Goal: Task Accomplishment & Management: Use online tool/utility

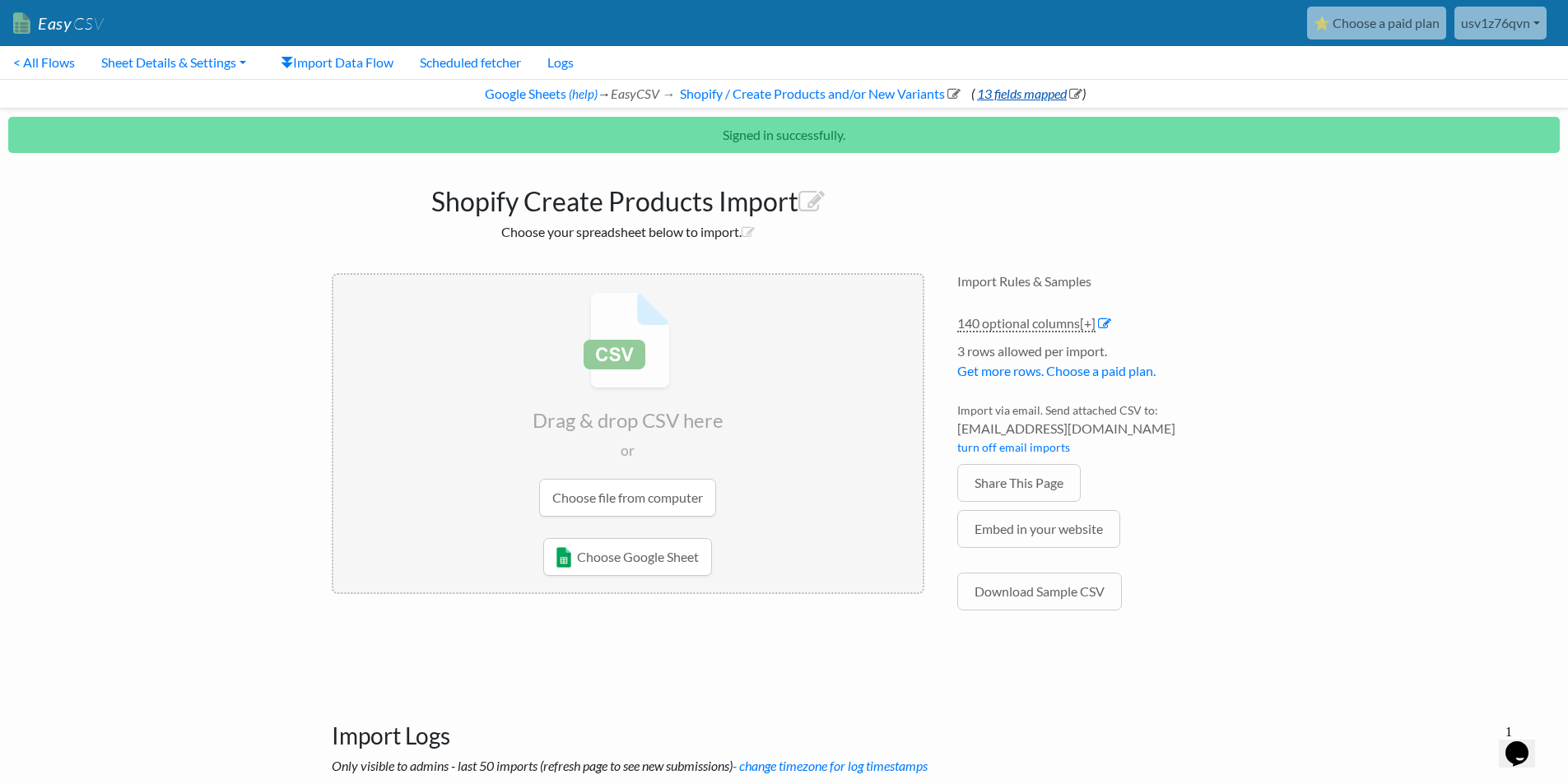
click at [1009, 90] on link "13 fields mapped" at bounding box center [1028, 93] width 108 height 15
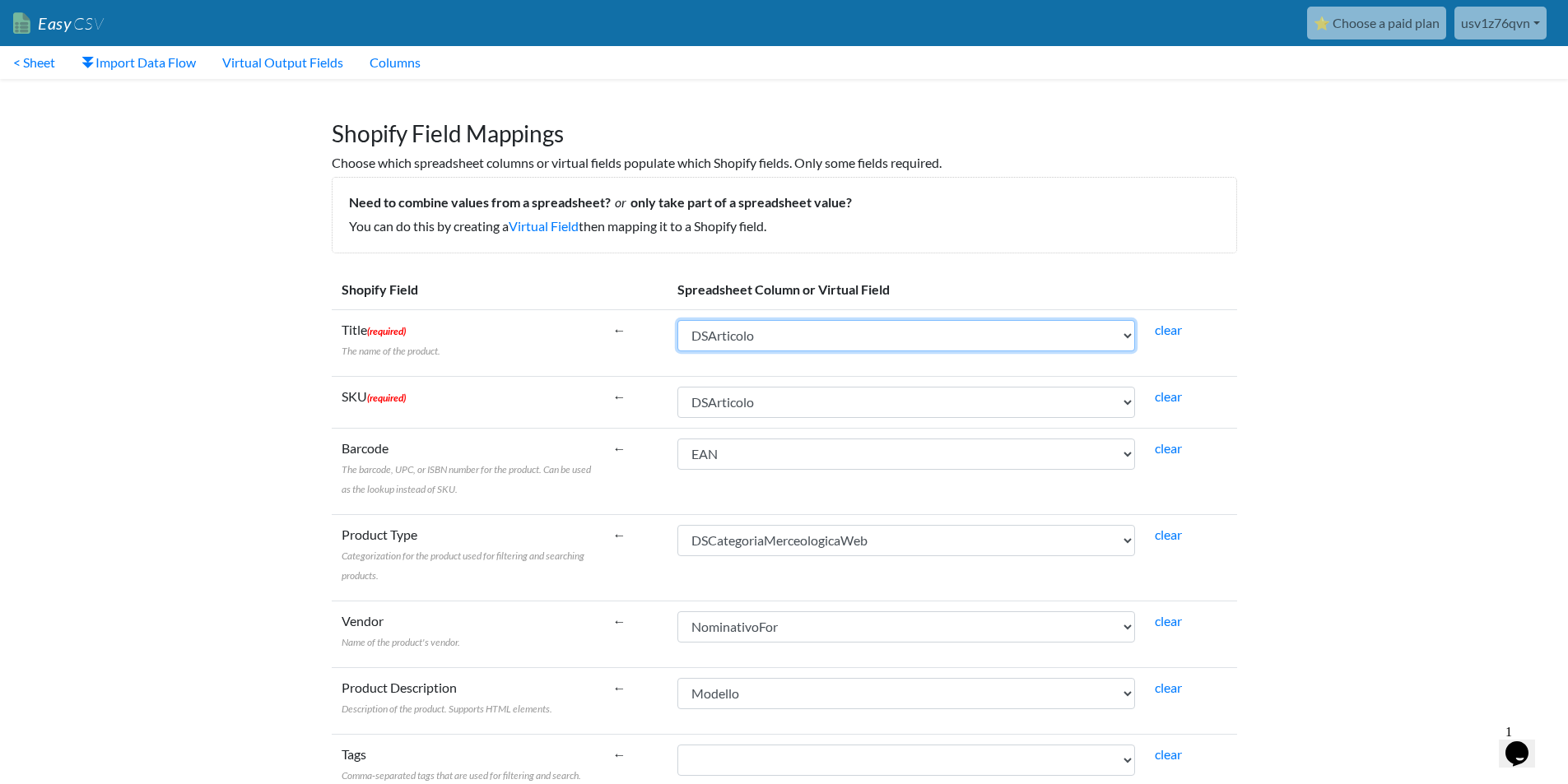
click at [872, 344] on select "IGUNegozio CodNegozio IGUArticolo Modello CodEsterno DSArticolo DSArticoloWeb N…" at bounding box center [906, 335] width 458 height 31
click at [760, 332] on select "IGUNegozio CodNegozio IGUArticolo Modello CodEsterno DSArticolo DSArticoloWeb N…" at bounding box center [906, 335] width 458 height 31
click at [832, 338] on select "IGUNegozio CodNegozio IGUArticolo Modello CodEsterno DSArticolo DSArticoloWeb N…" at bounding box center [906, 335] width 458 height 31
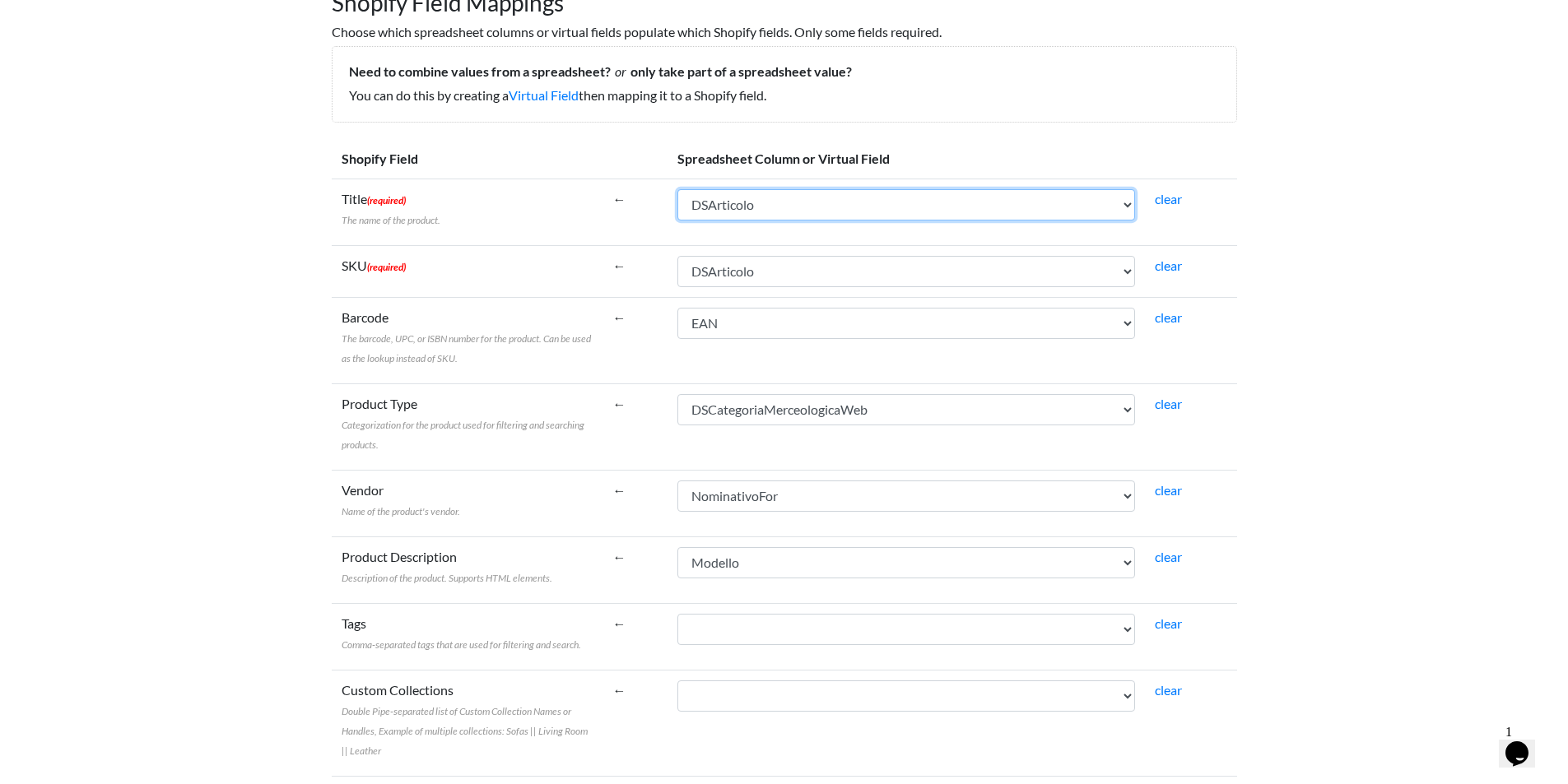
scroll to position [192, 0]
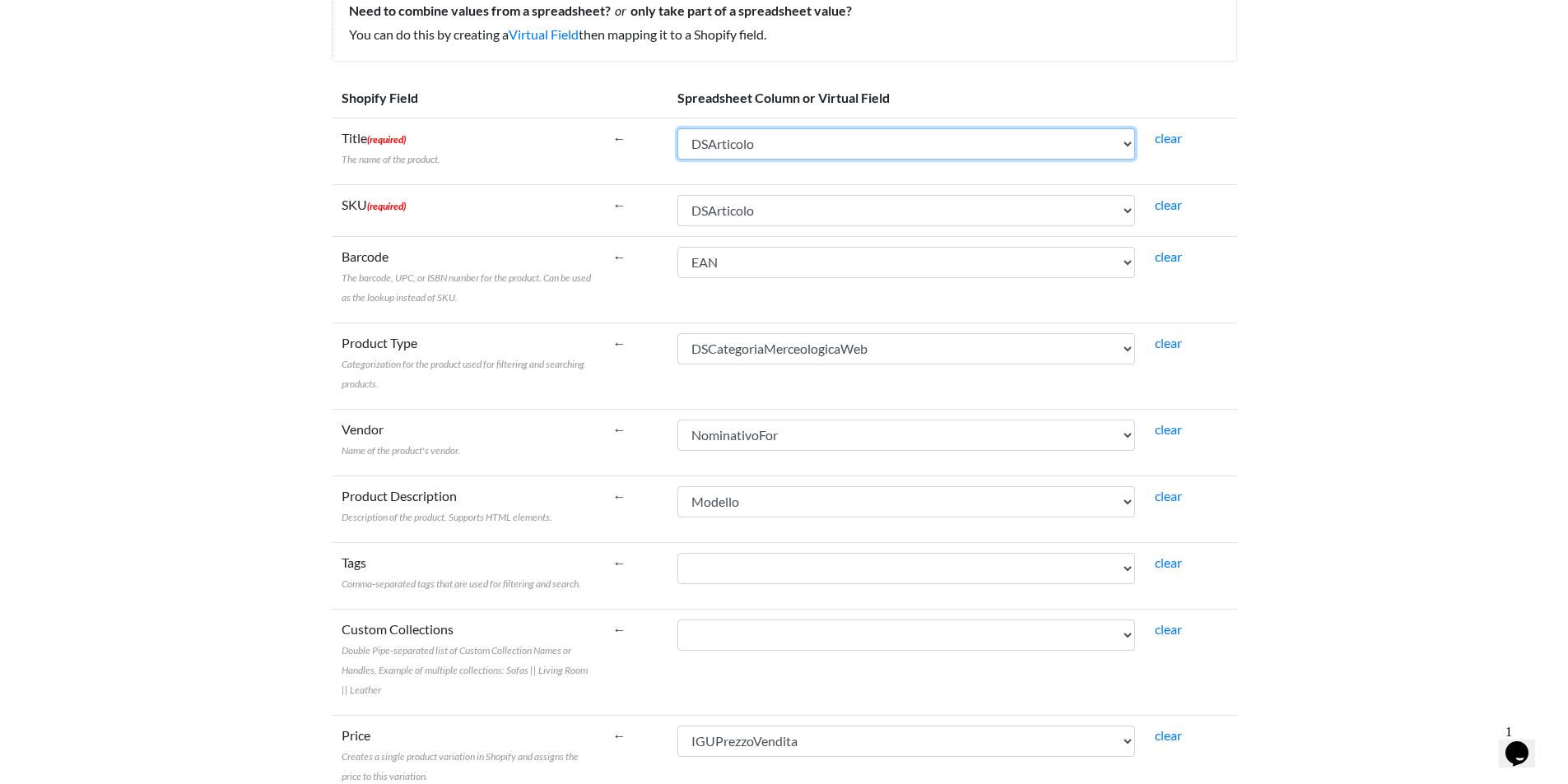
click at [877, 147] on select "IGUNegozio CodNegozio IGUArticolo Modello CodEsterno DSArticolo DSArticoloWeb N…" at bounding box center [906, 144] width 458 height 31
select select "cr_763574"
click at [677, 128] on select "IGUNegozio CodNegozio IGUArticolo Modello CodEsterno DSArticolo DSArticoloWeb N…" at bounding box center [906, 144] width 458 height 31
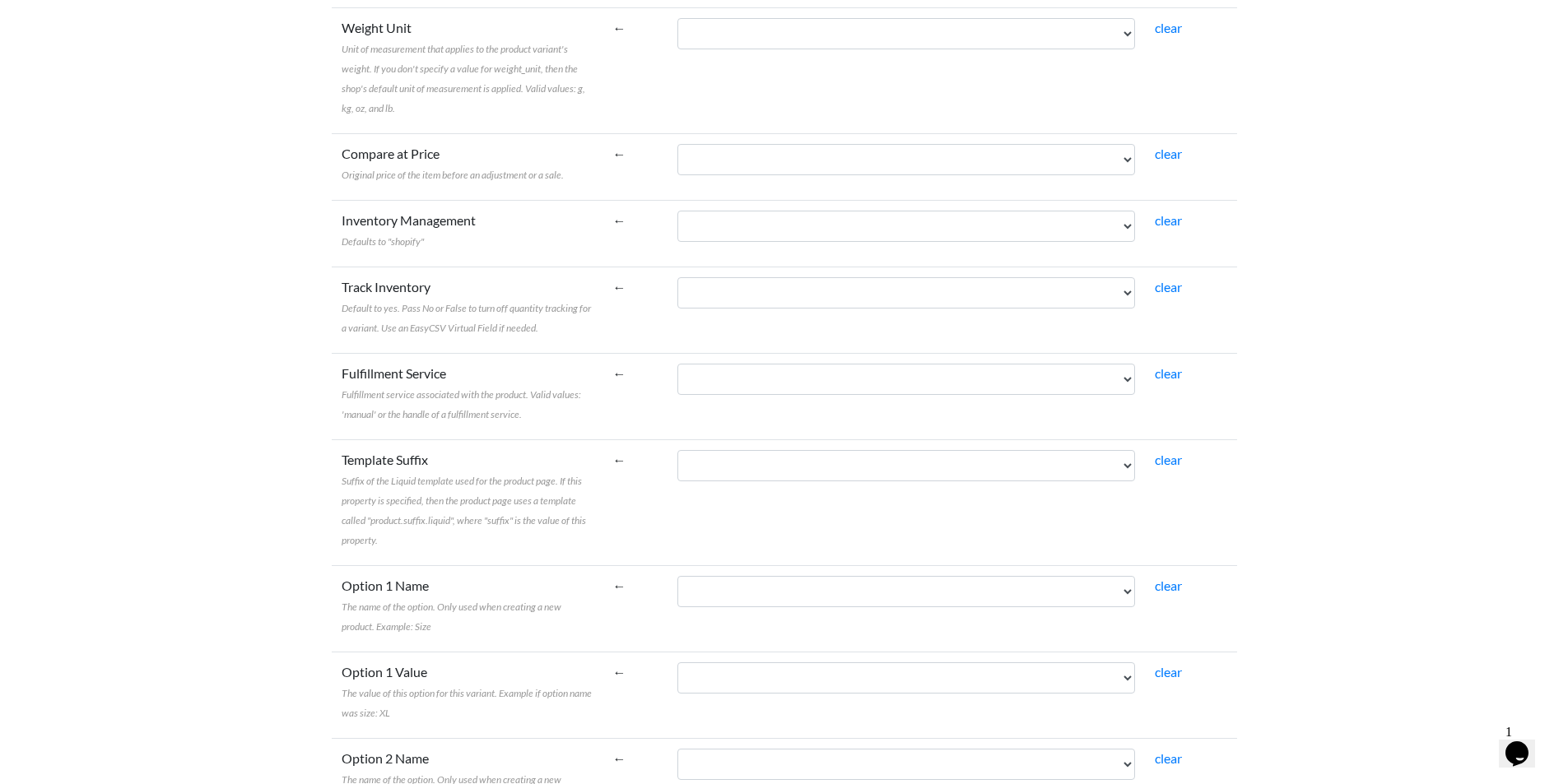
scroll to position [2705, 0]
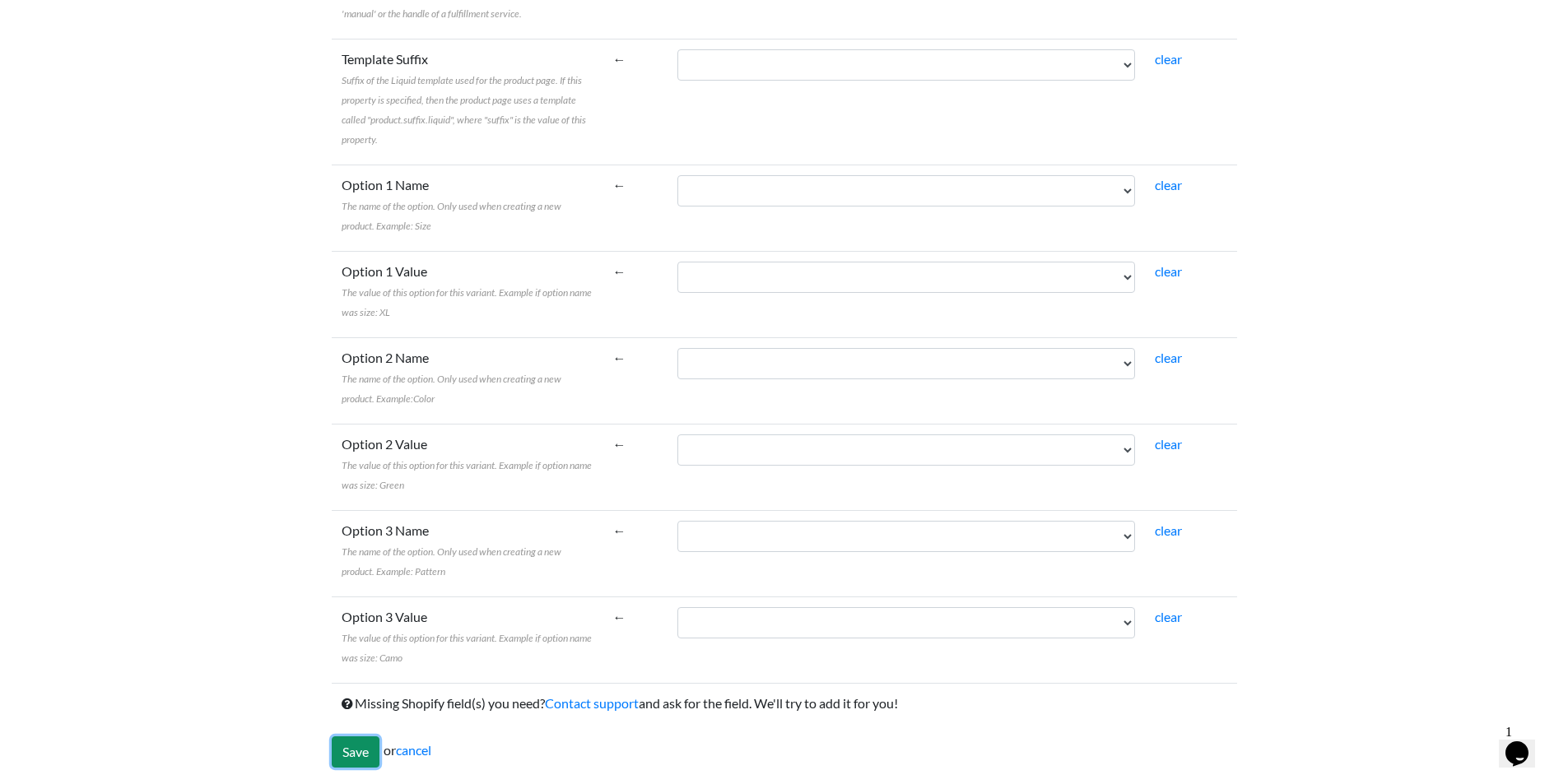
click at [343, 748] on input "Save" at bounding box center [356, 752] width 48 height 31
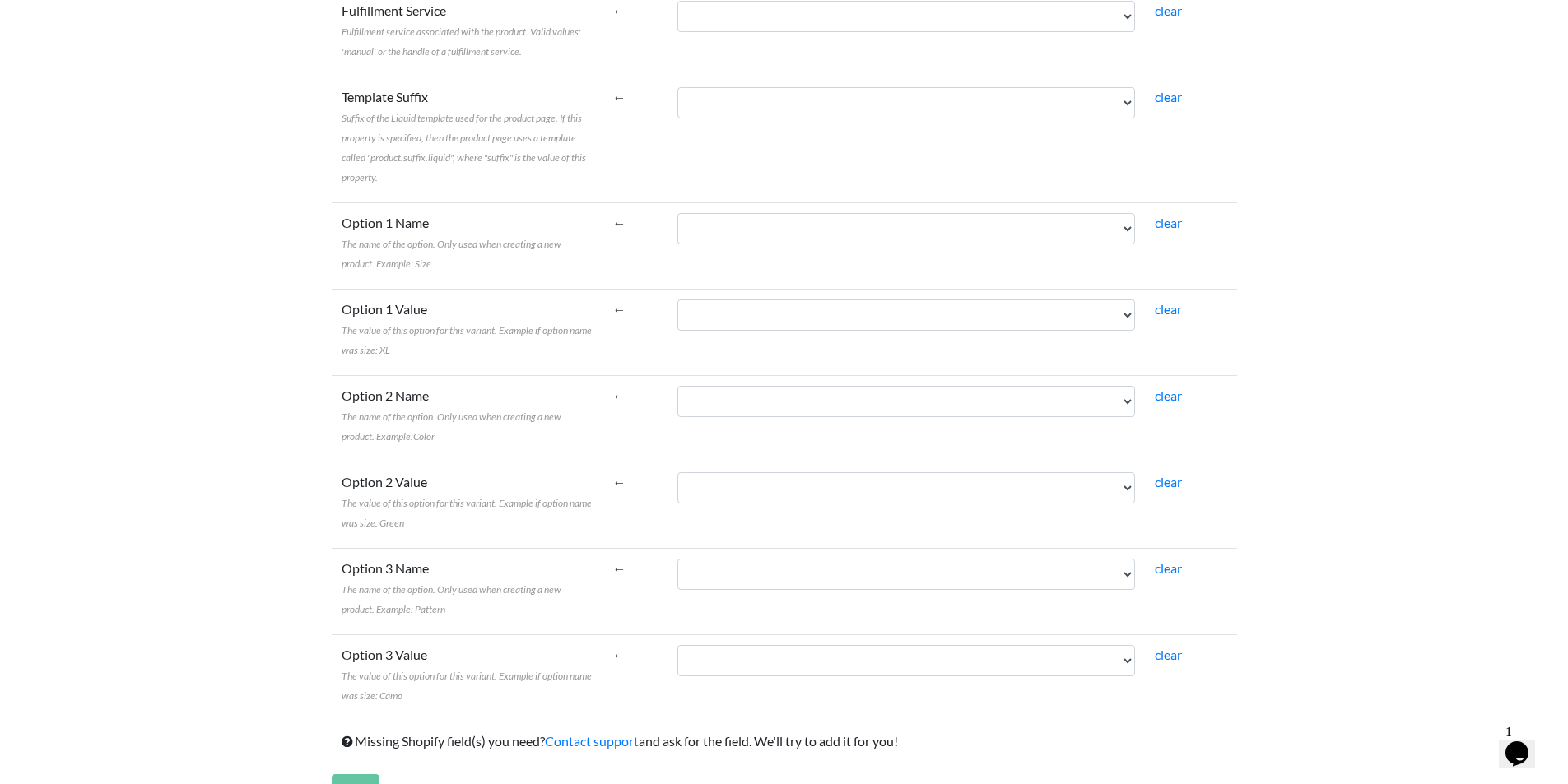
scroll to position [2386, 0]
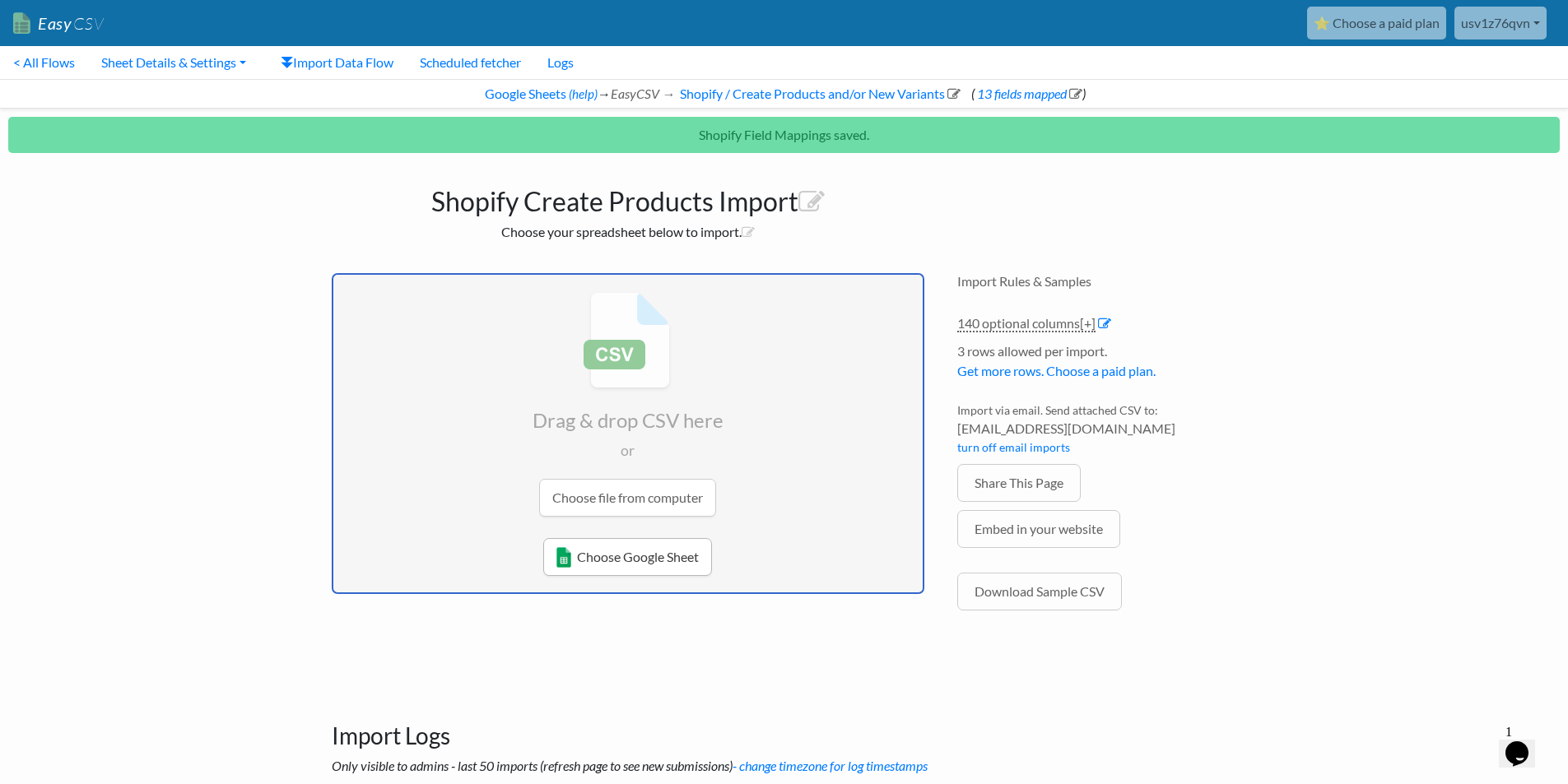
type input "C:\fakepath\test55.xlsx"
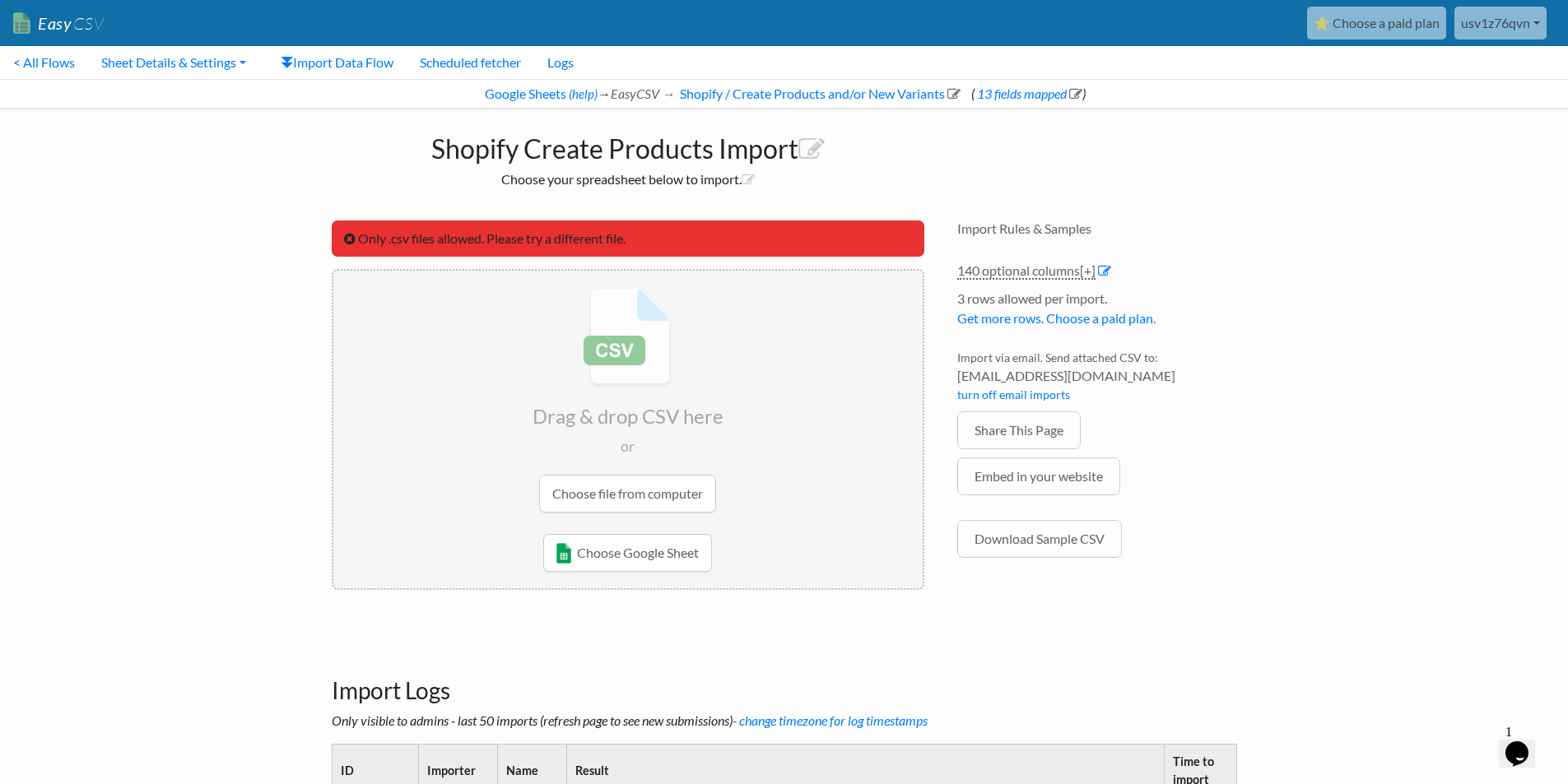
click at [623, 481] on input "file" at bounding box center [627, 401] width 589 height 259
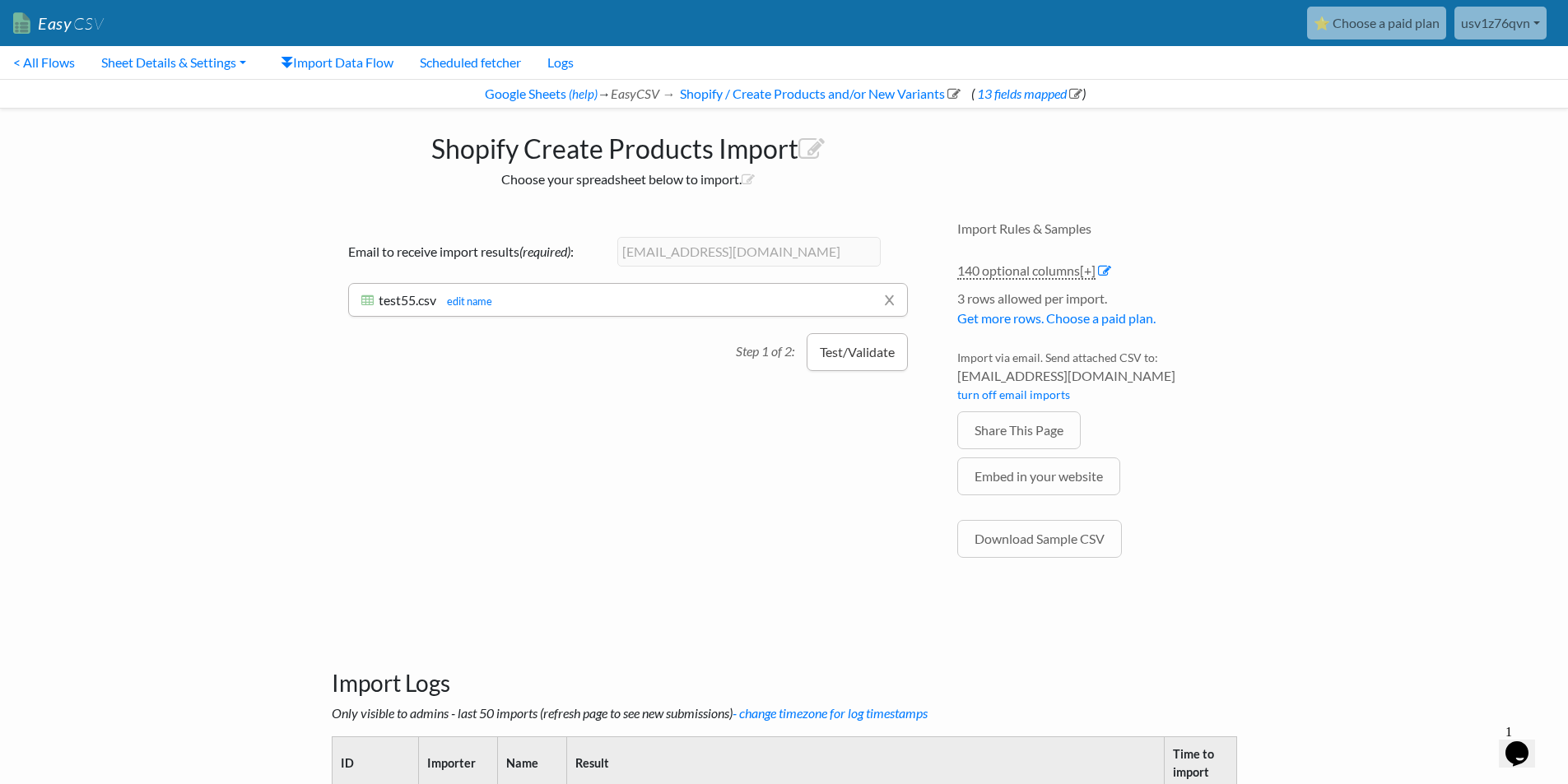
click at [859, 361] on button "Test/Validate" at bounding box center [857, 352] width 101 height 38
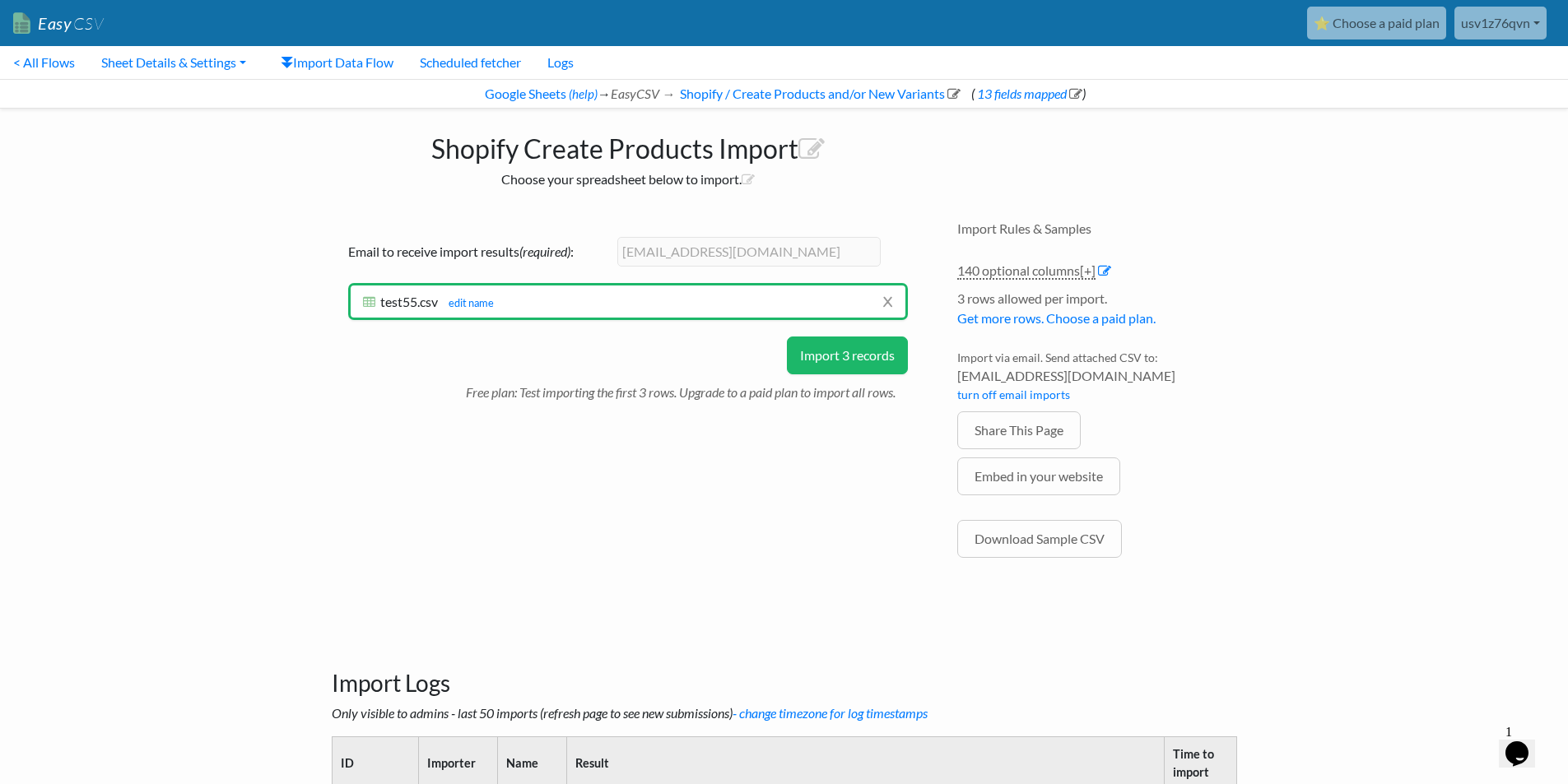
click at [859, 371] on button "Import 3 records" at bounding box center [847, 356] width 121 height 38
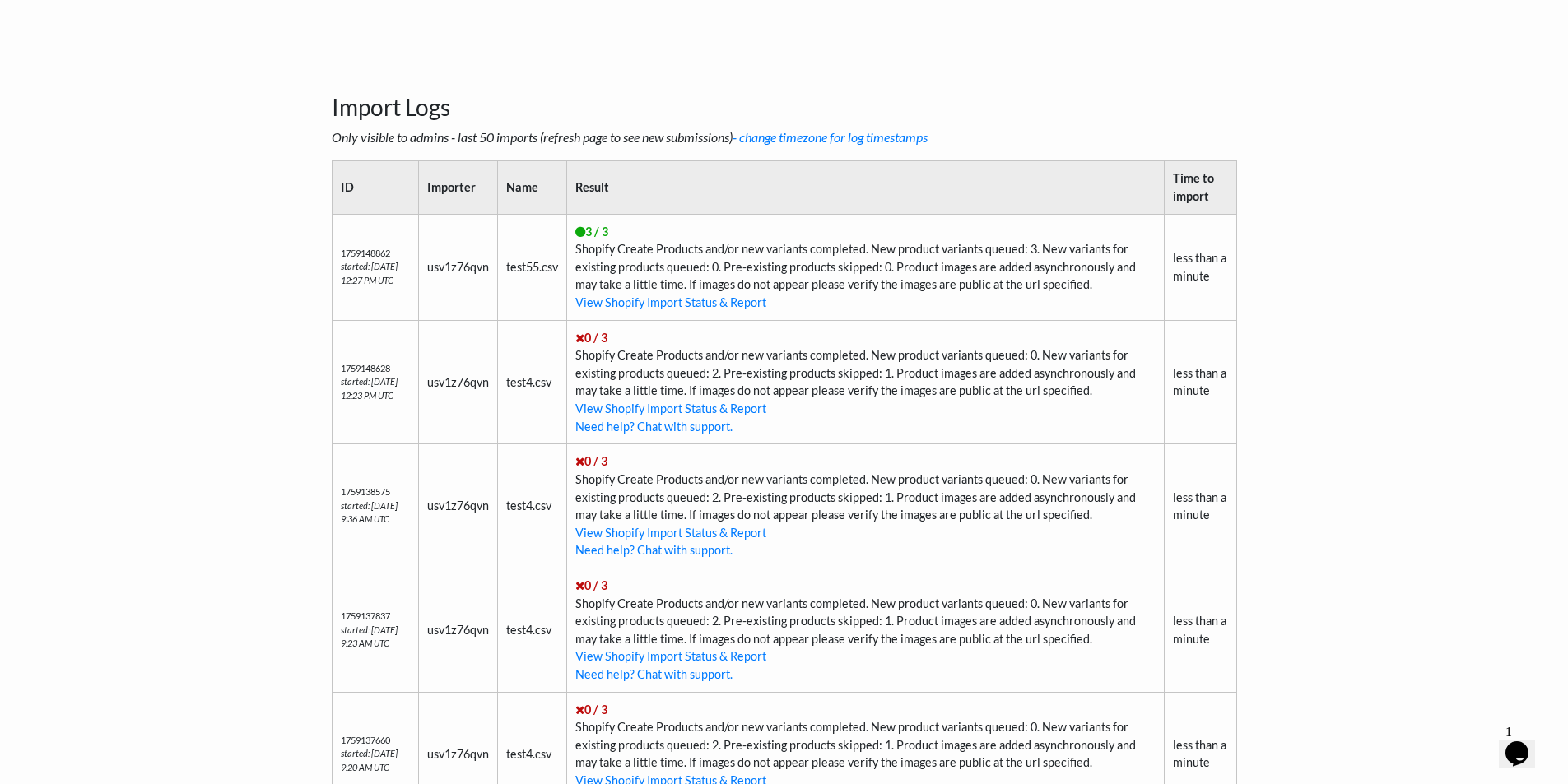
scroll to position [192, 0]
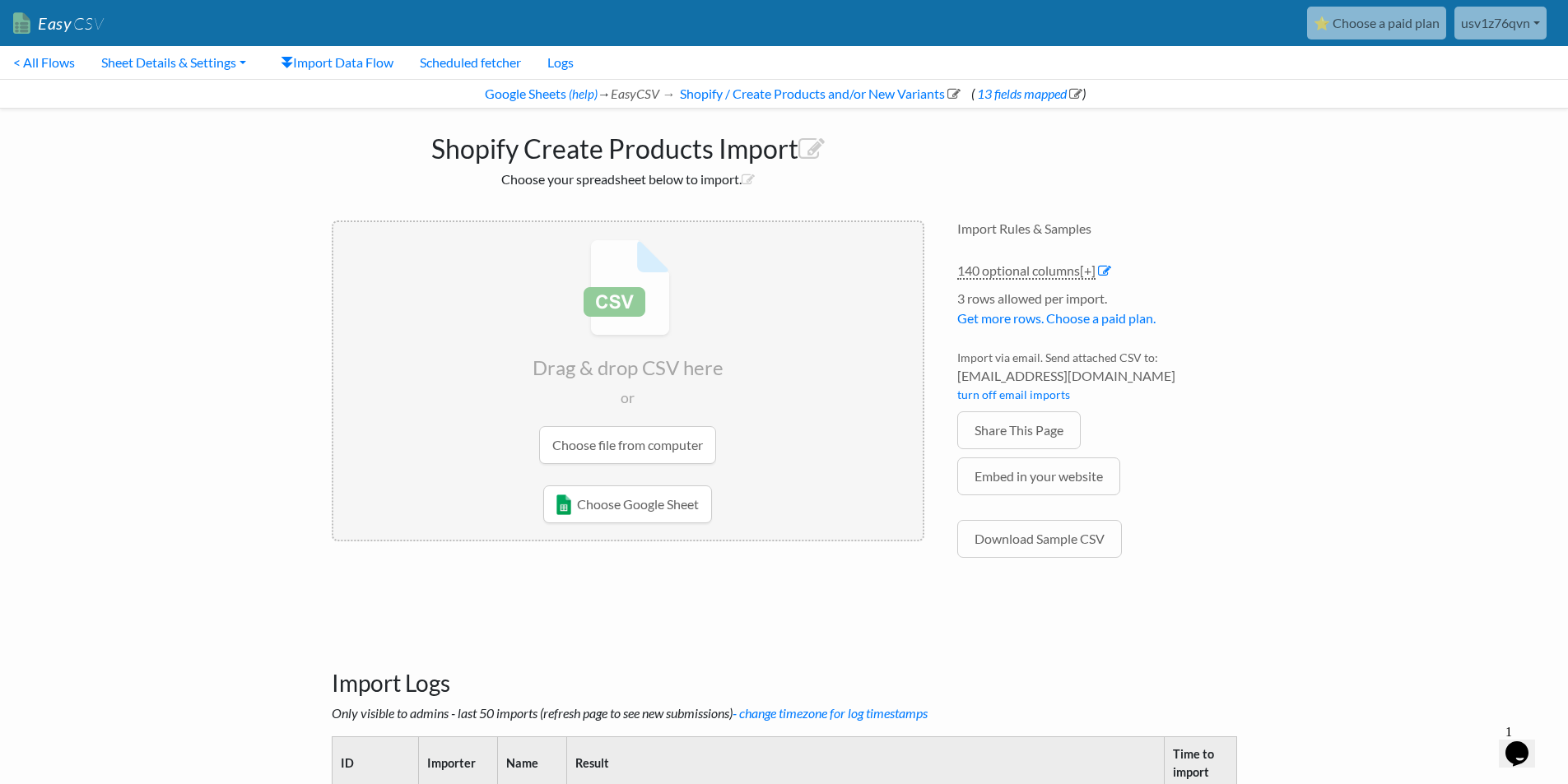
click at [642, 448] on input "file" at bounding box center [627, 352] width 589 height 259
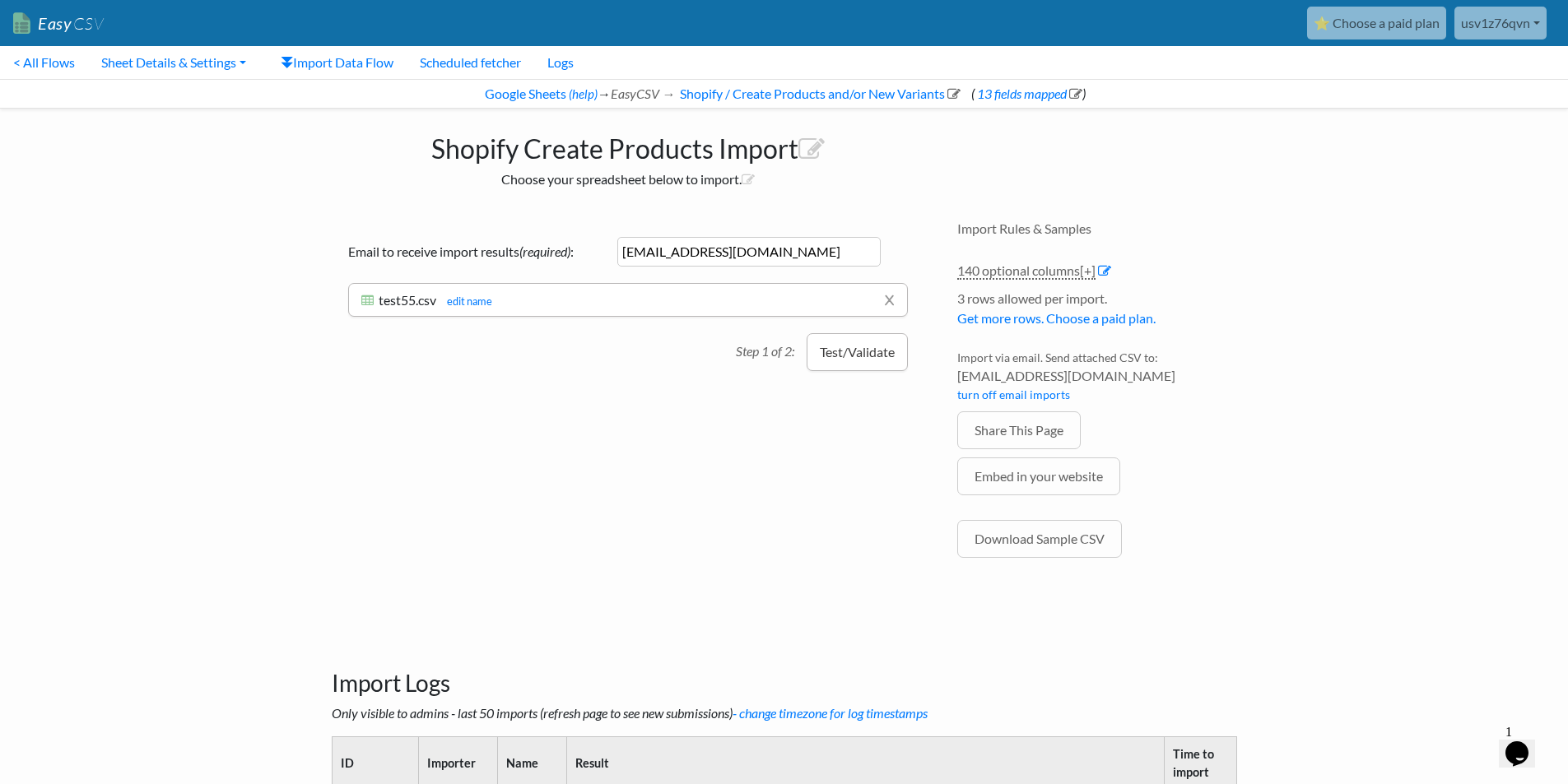
click at [843, 364] on button "Test/Validate" at bounding box center [857, 352] width 101 height 38
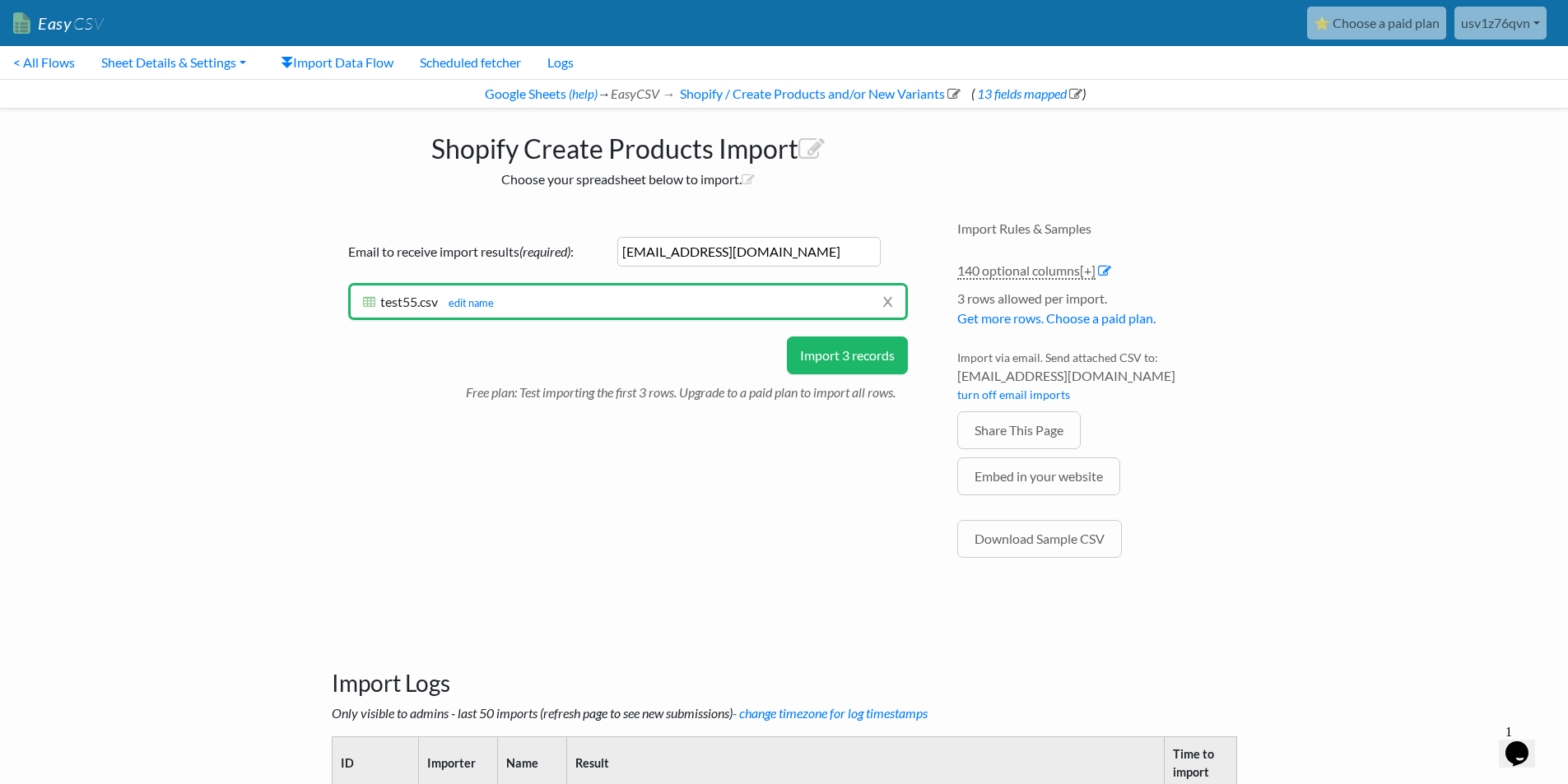
click at [838, 368] on button "Import 3 records" at bounding box center [847, 356] width 121 height 38
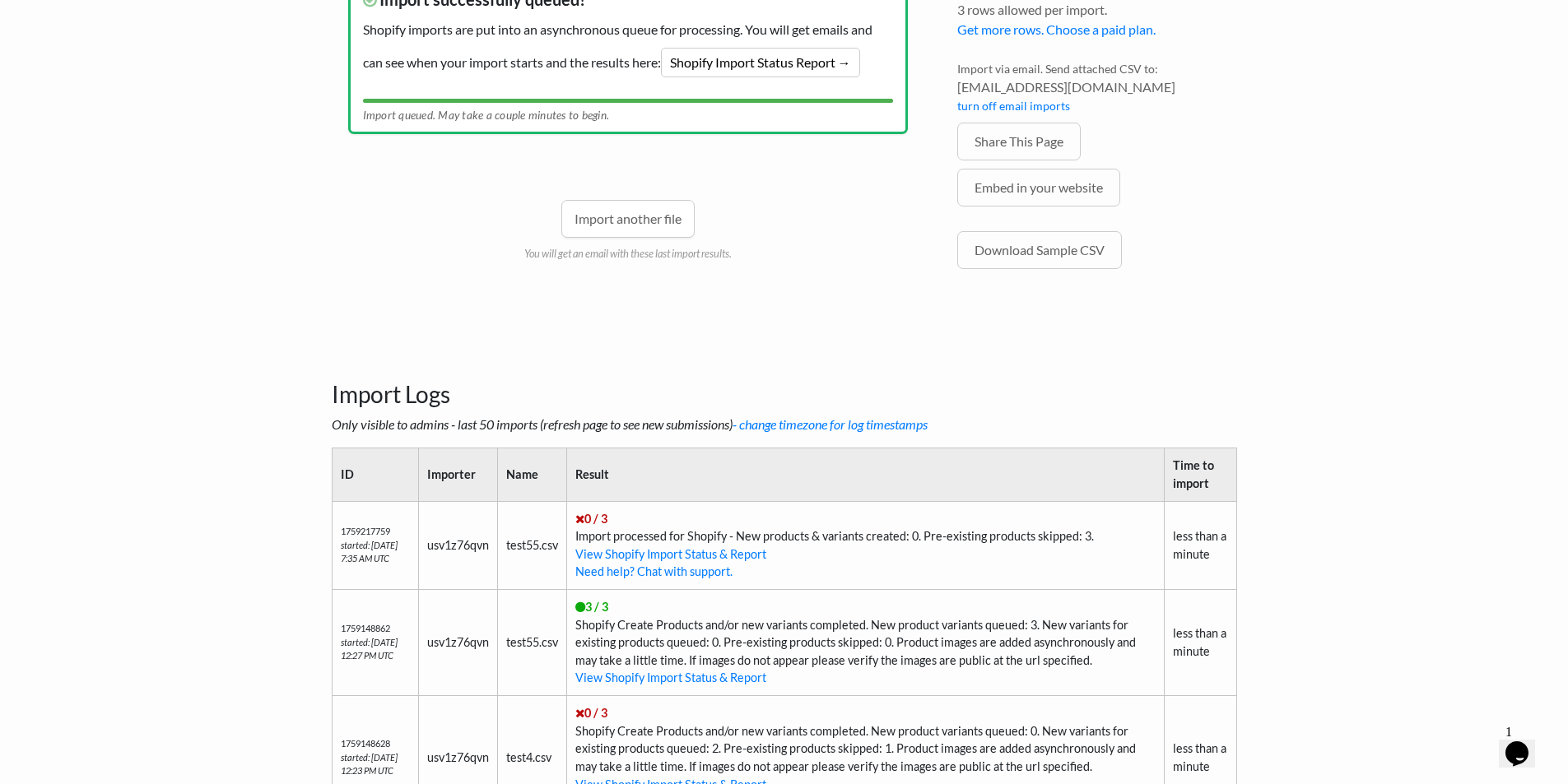
scroll to position [384, 0]
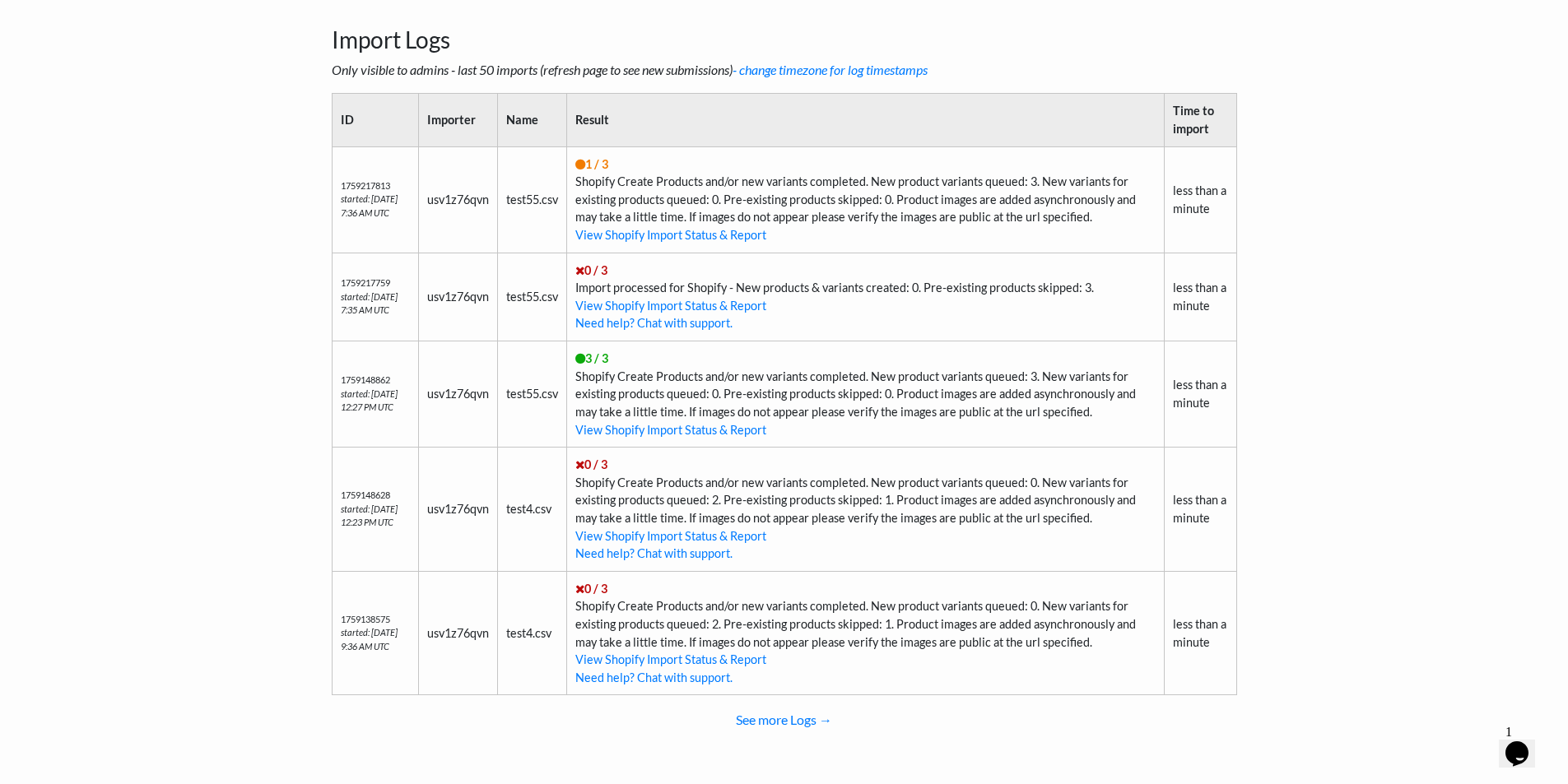
scroll to position [647, 0]
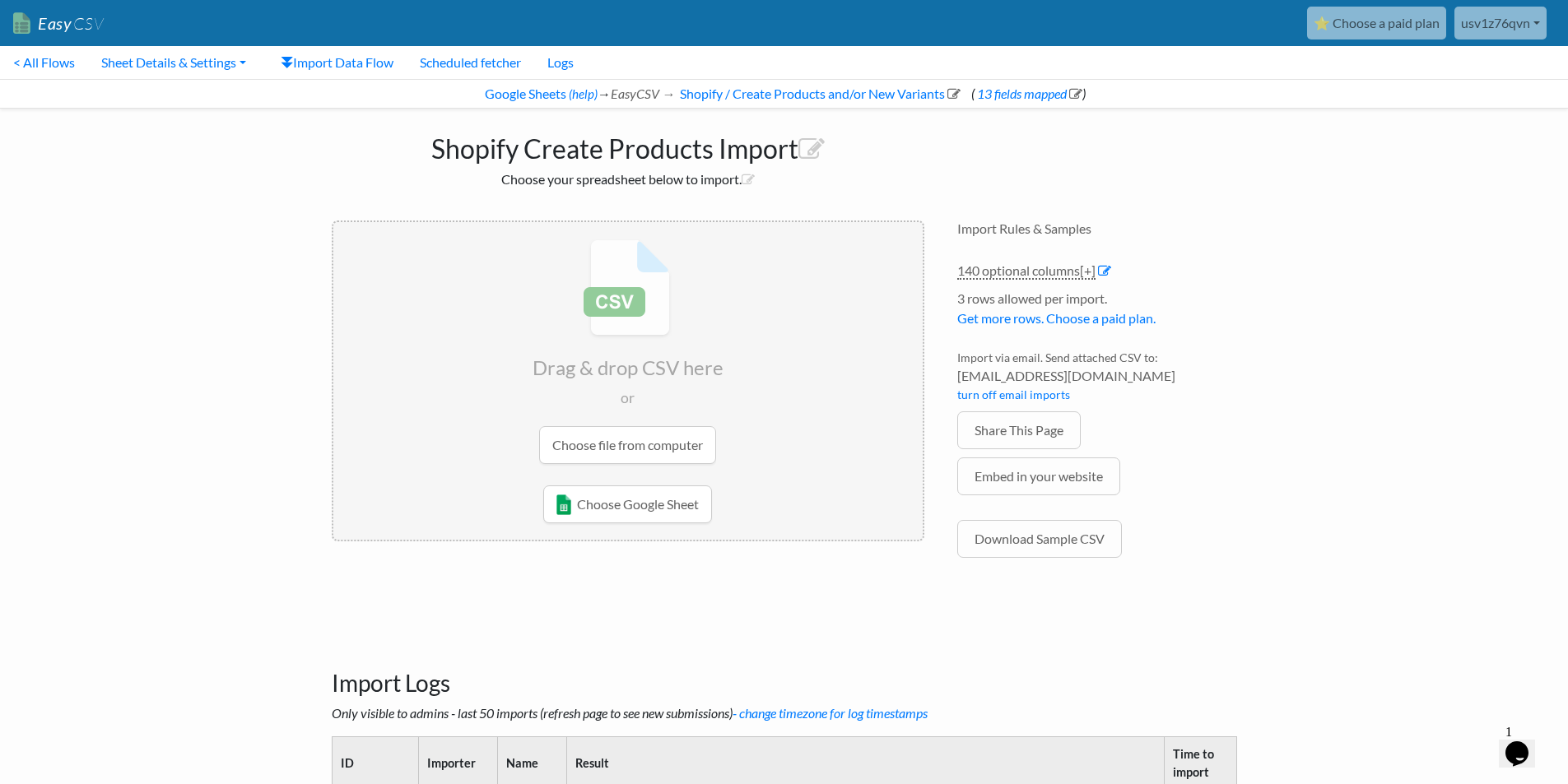
click at [595, 437] on input "file" at bounding box center [627, 352] width 589 height 259
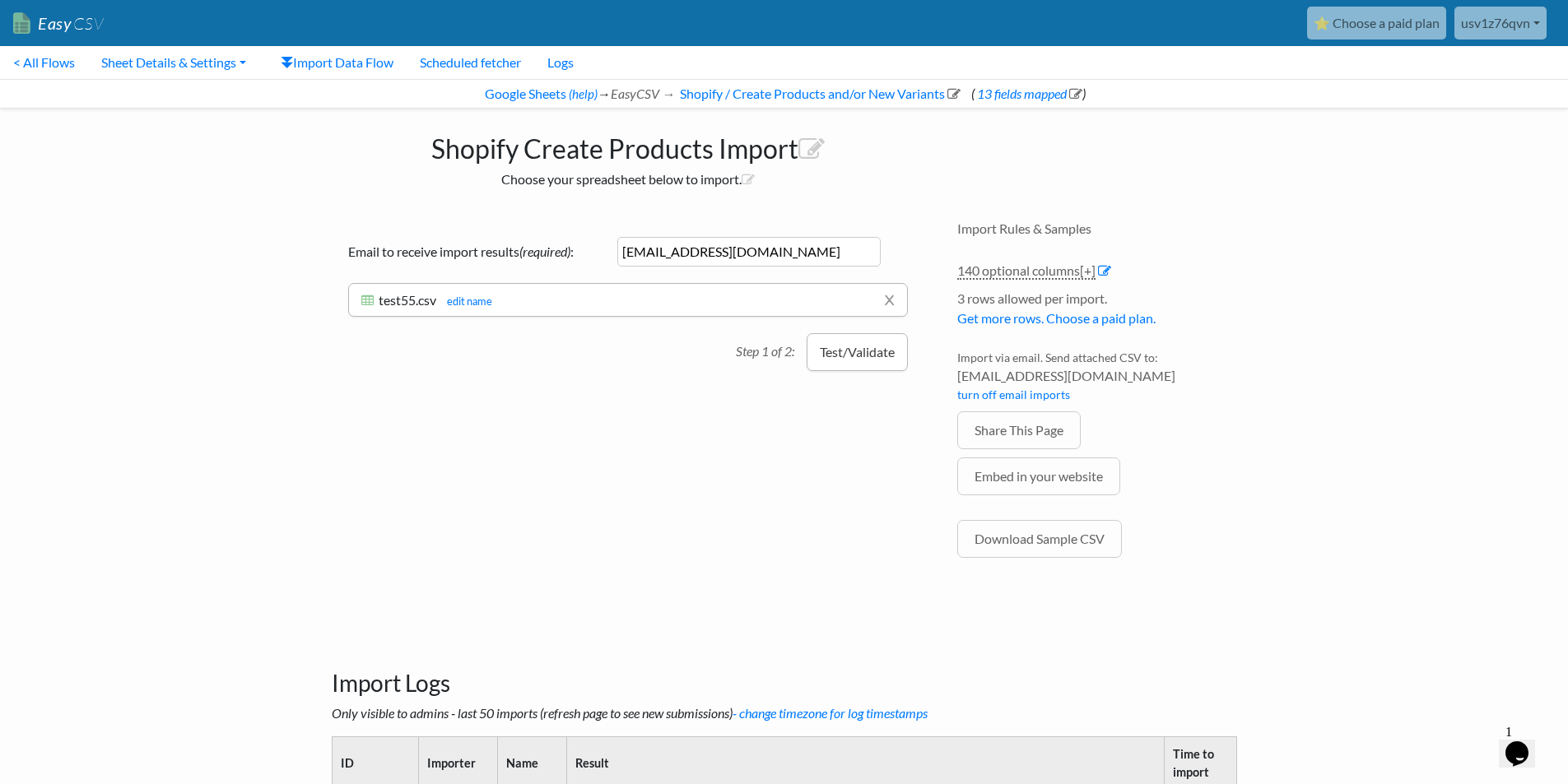
click at [851, 355] on button "Test/Validate" at bounding box center [857, 352] width 101 height 38
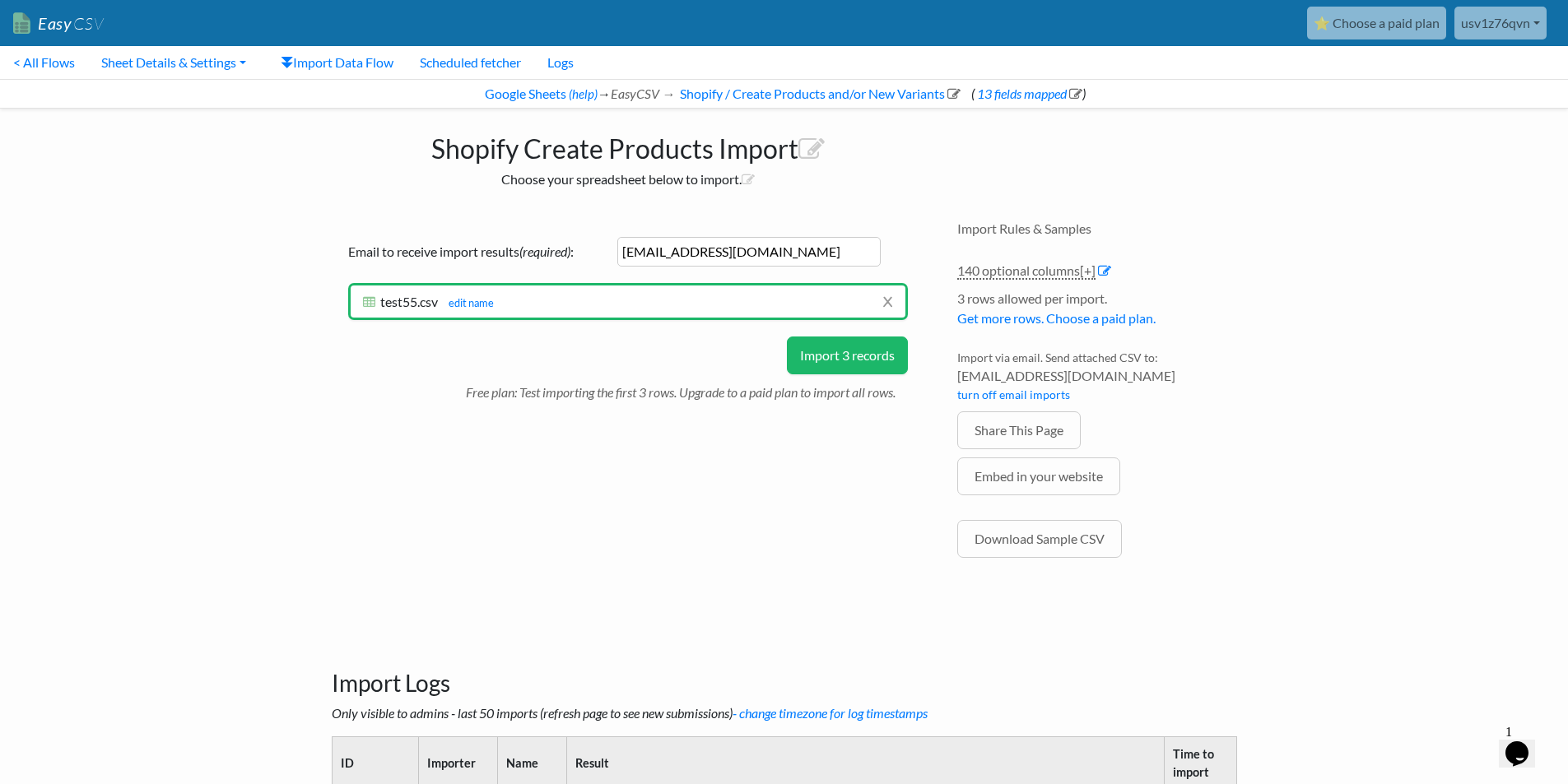
click at [851, 355] on button "Import 3 records" at bounding box center [847, 356] width 121 height 38
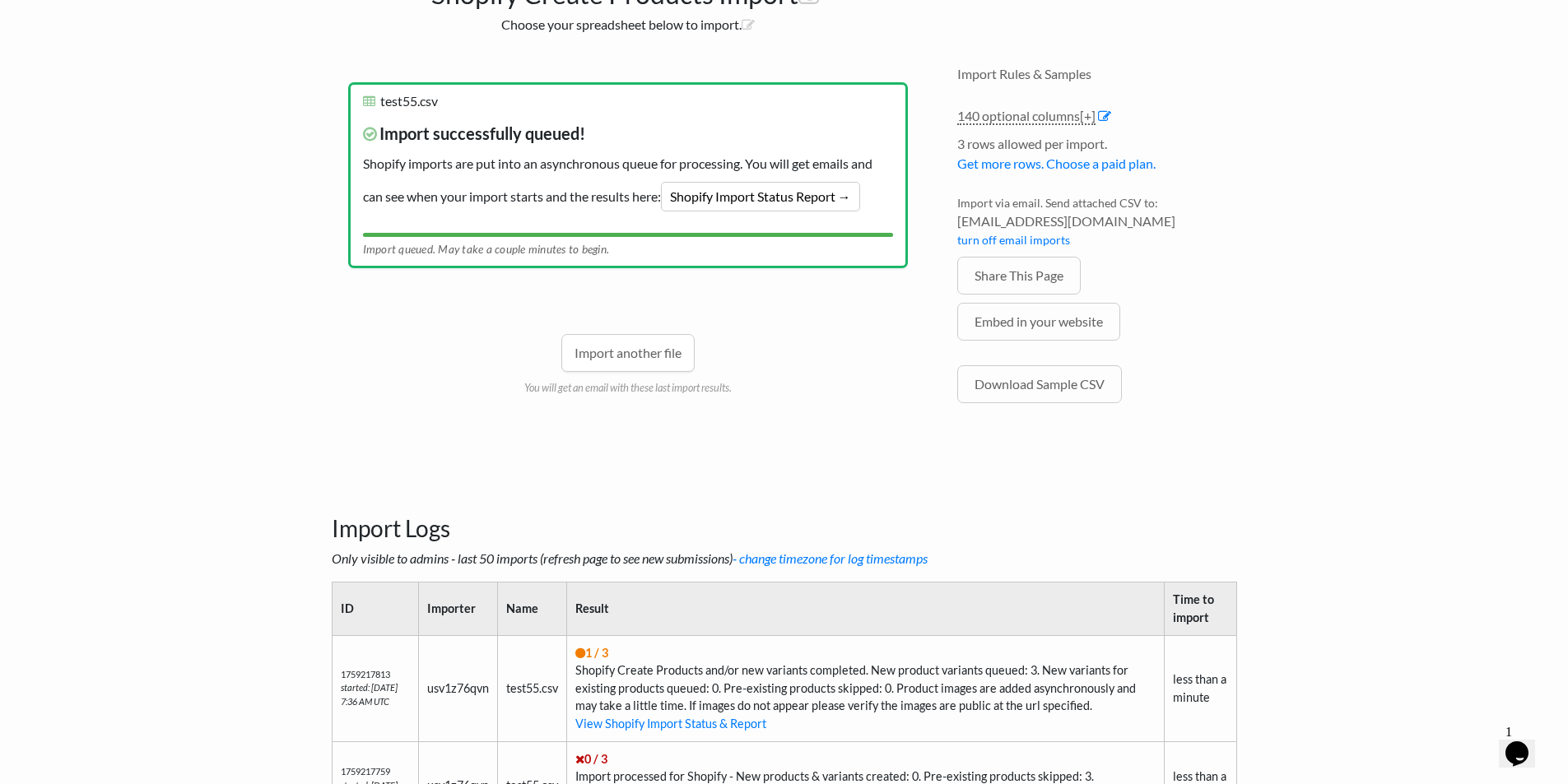
scroll to position [192, 0]
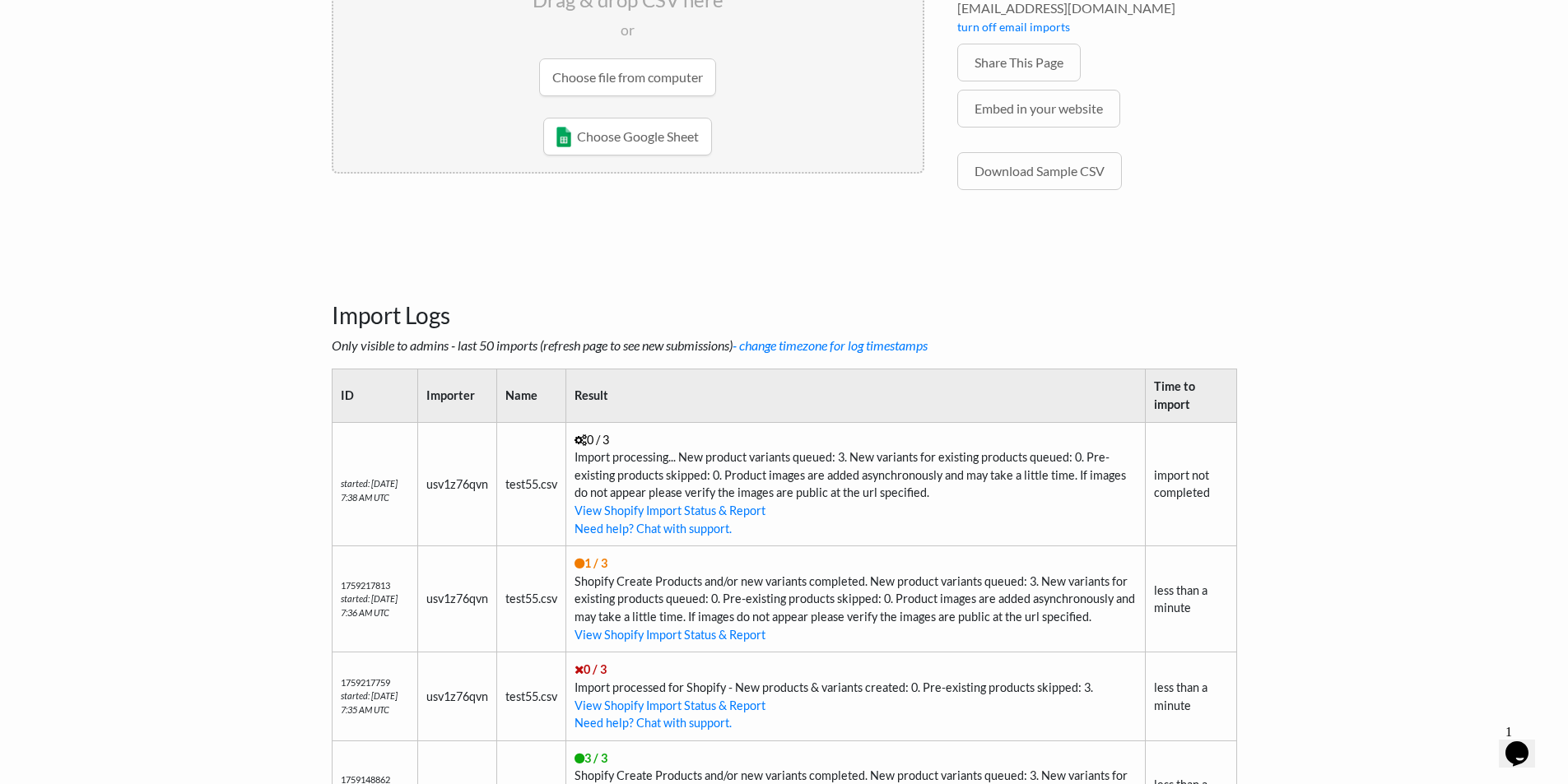
scroll to position [383, 0]
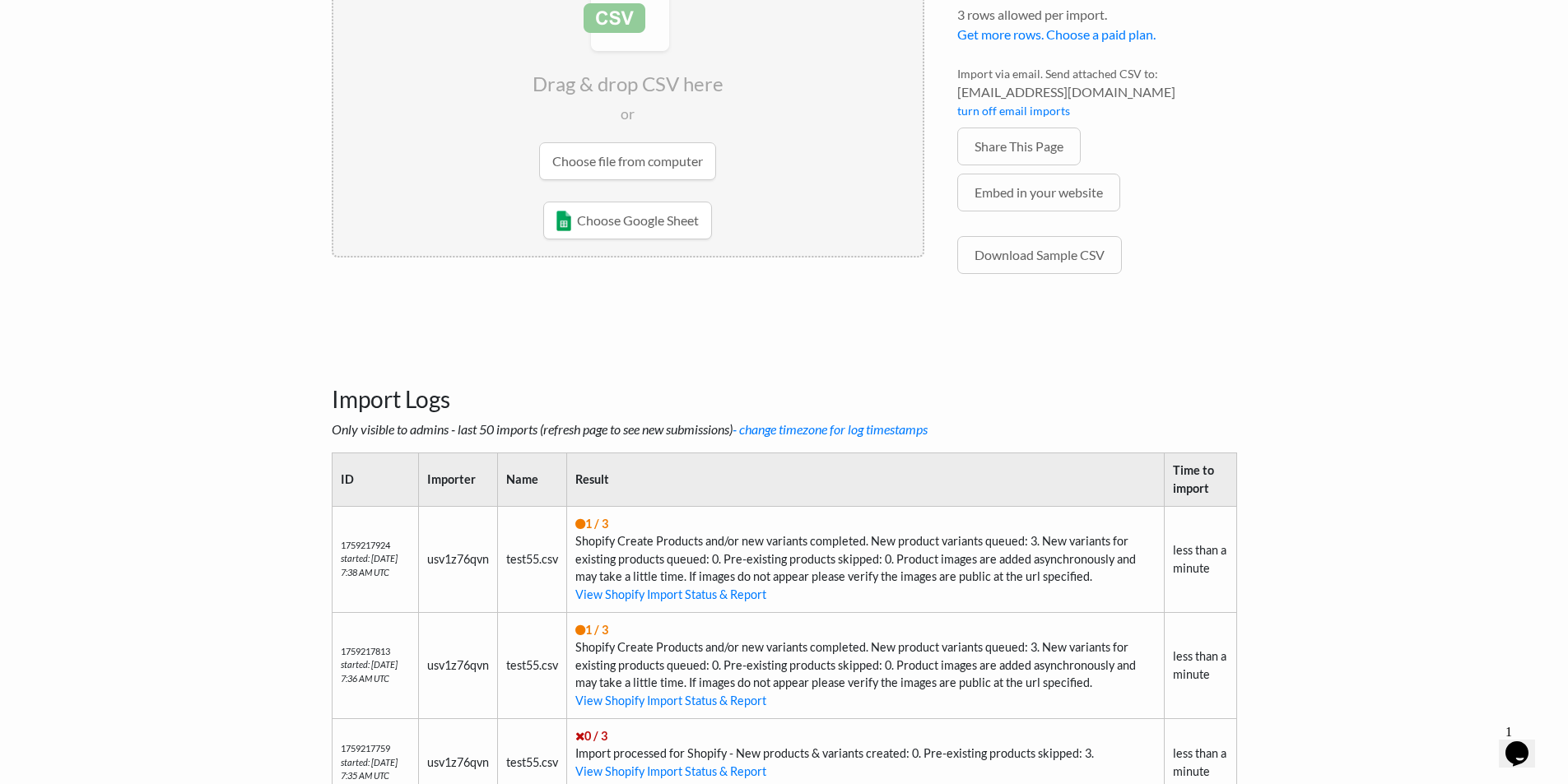
scroll to position [192, 0]
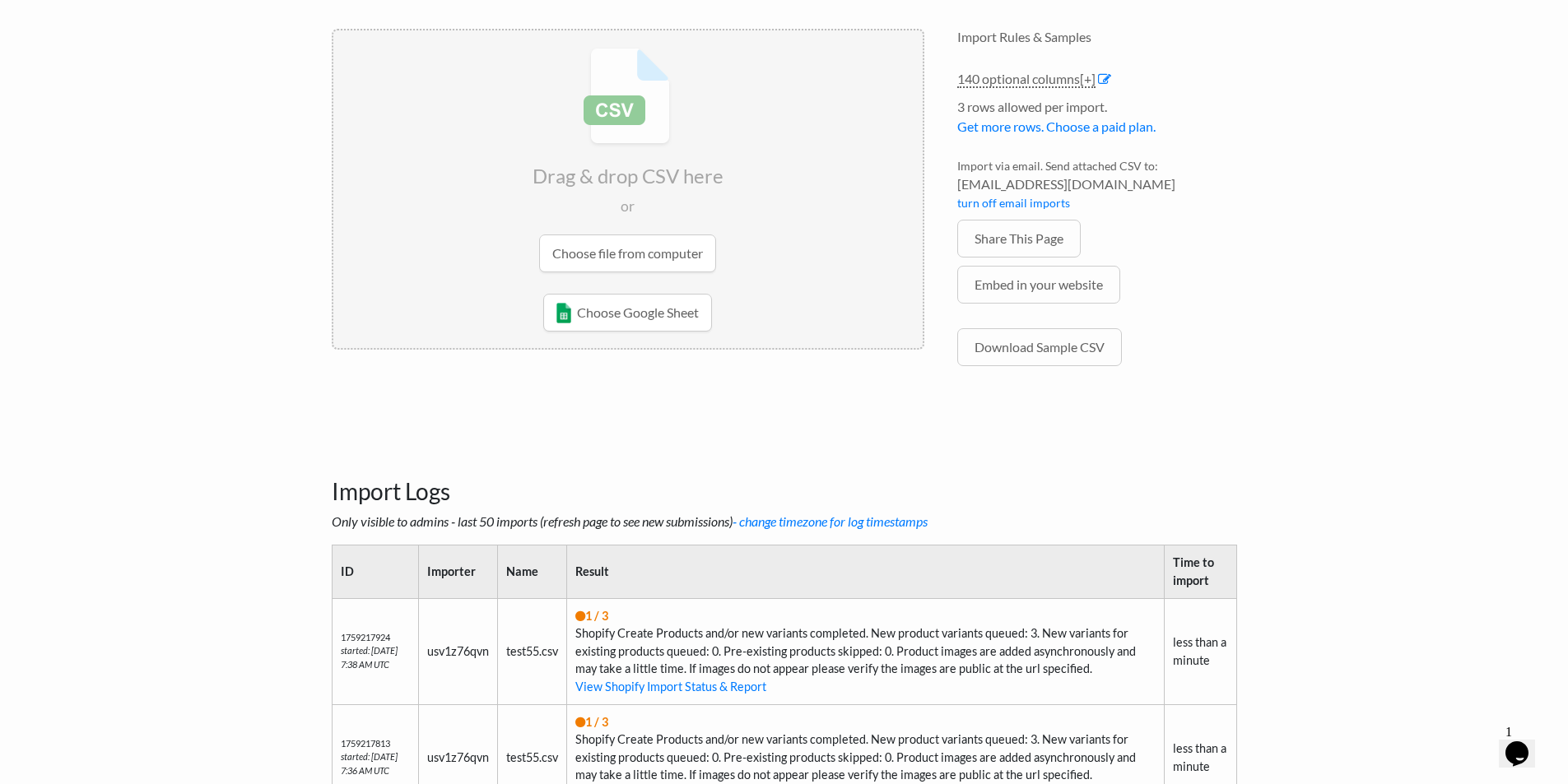
click at [646, 251] on input "file" at bounding box center [627, 160] width 589 height 259
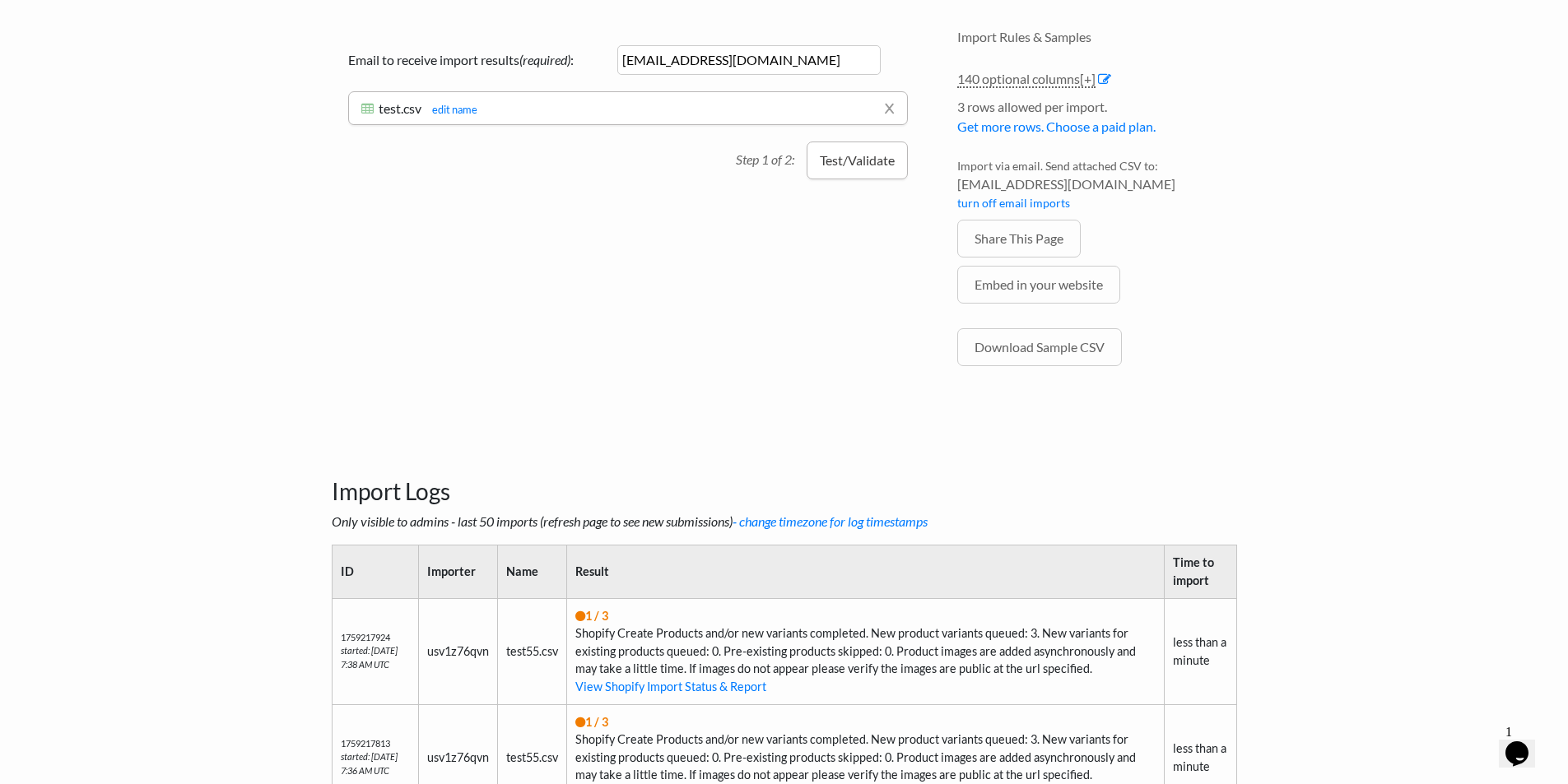
click at [830, 159] on button "Test/Validate" at bounding box center [857, 161] width 101 height 38
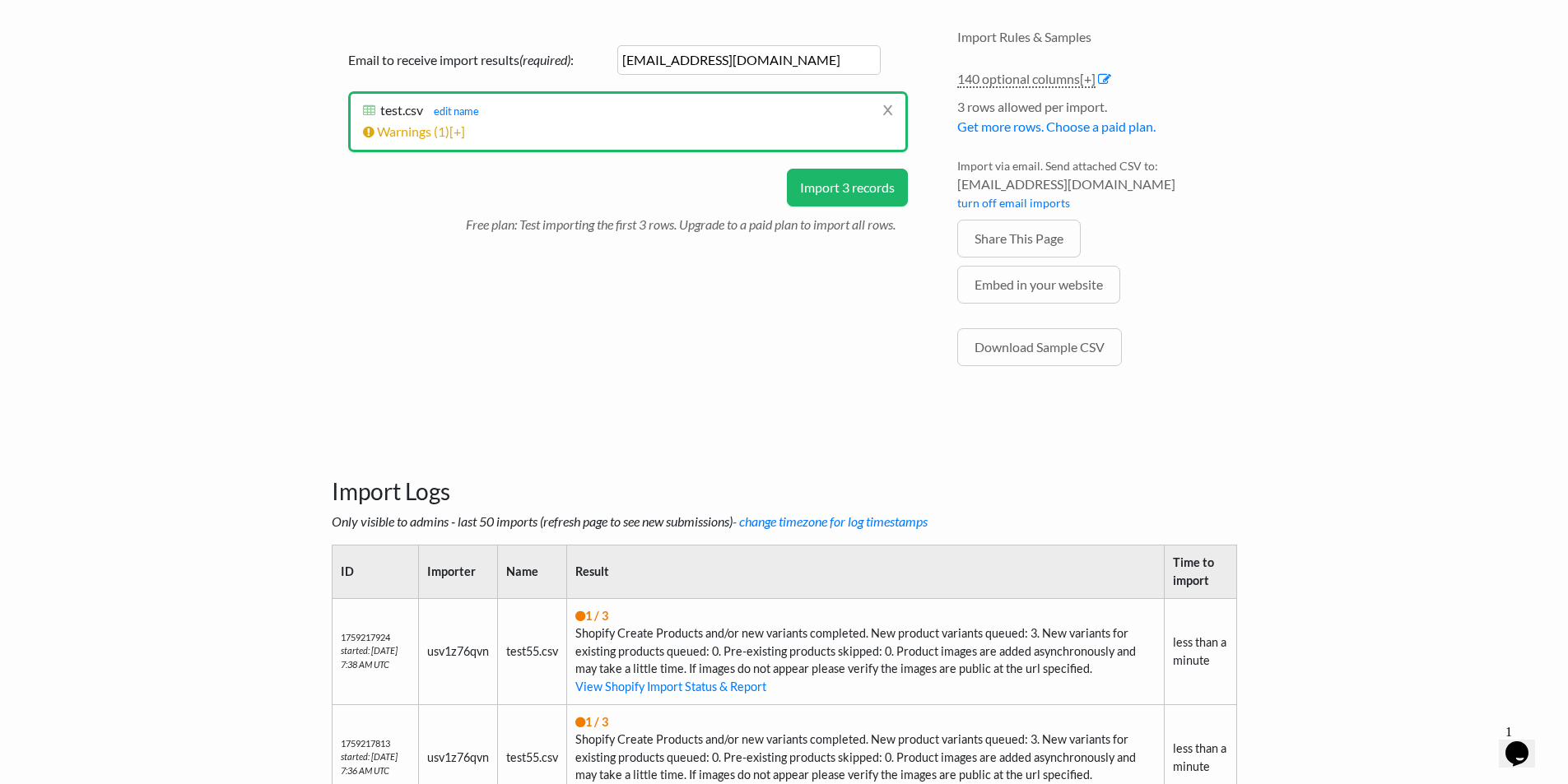
click at [863, 186] on button "Import 3 records" at bounding box center [847, 187] width 121 height 38
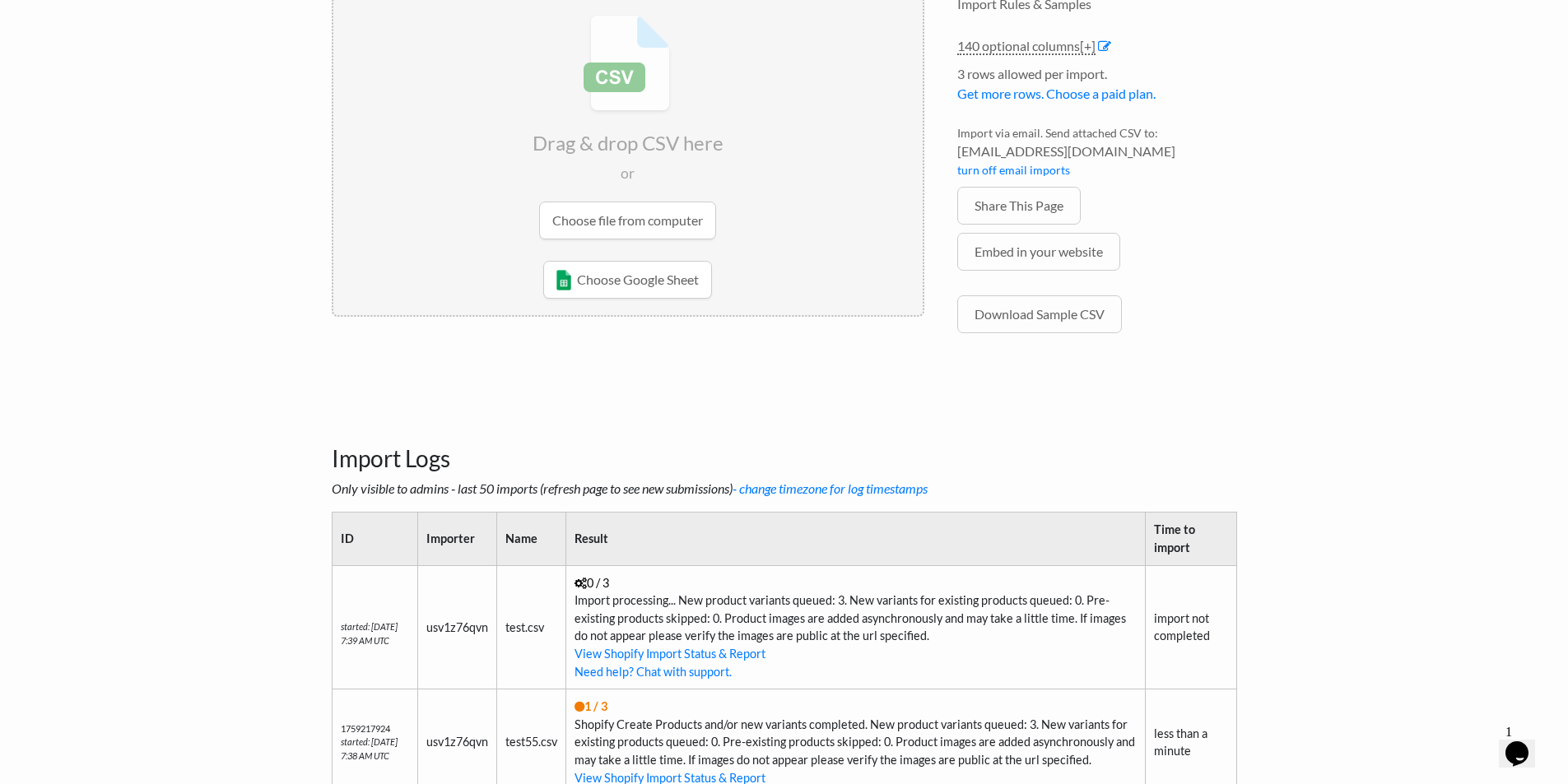
scroll to position [192, 0]
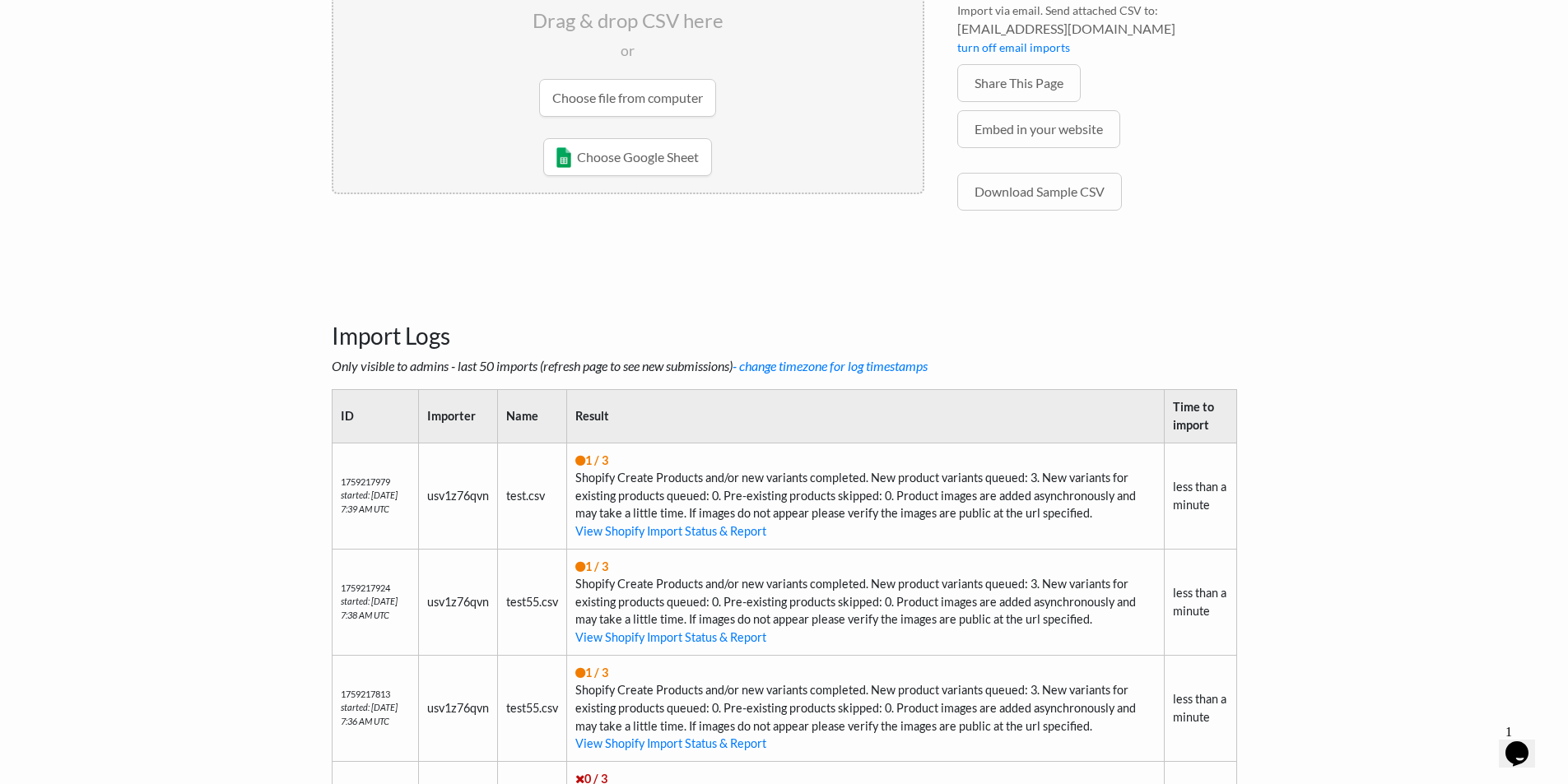
scroll to position [383, 0]
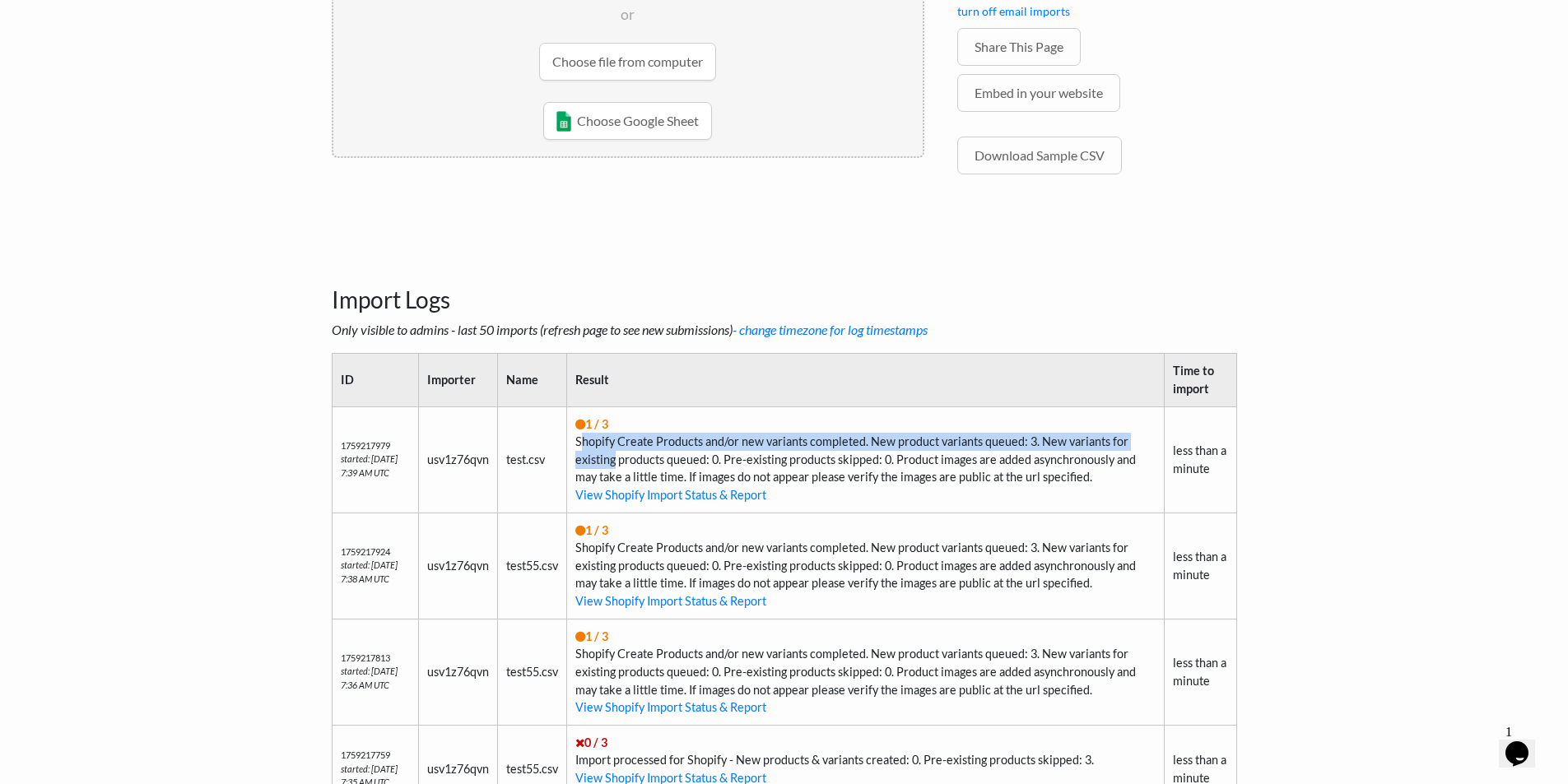
drag, startPoint x: 580, startPoint y: 446, endPoint x: 620, endPoint y: 454, distance: 40.8
click at [620, 454] on td "1 / 3 Shopify Create Products and/or new variants completed. New product varian…" at bounding box center [865, 460] width 598 height 107
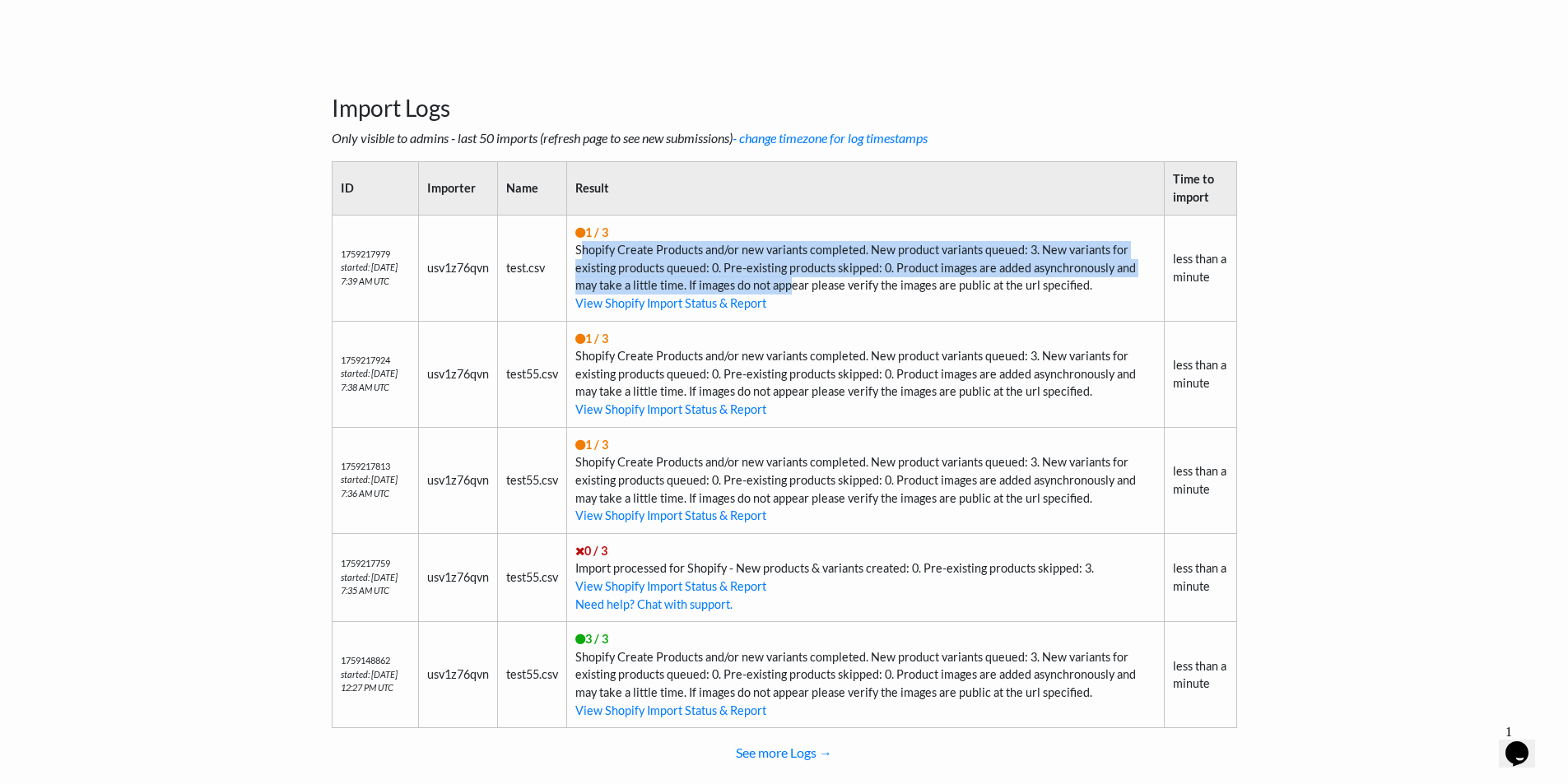
drag, startPoint x: 583, startPoint y: 253, endPoint x: 795, endPoint y: 293, distance: 215.7
click at [795, 293] on td "1 / 3 Shopify Create Products and/or new variants completed. New product varian…" at bounding box center [865, 268] width 598 height 107
click at [747, 308] on link "View Shopify Import Status & Report" at bounding box center [671, 303] width 191 height 14
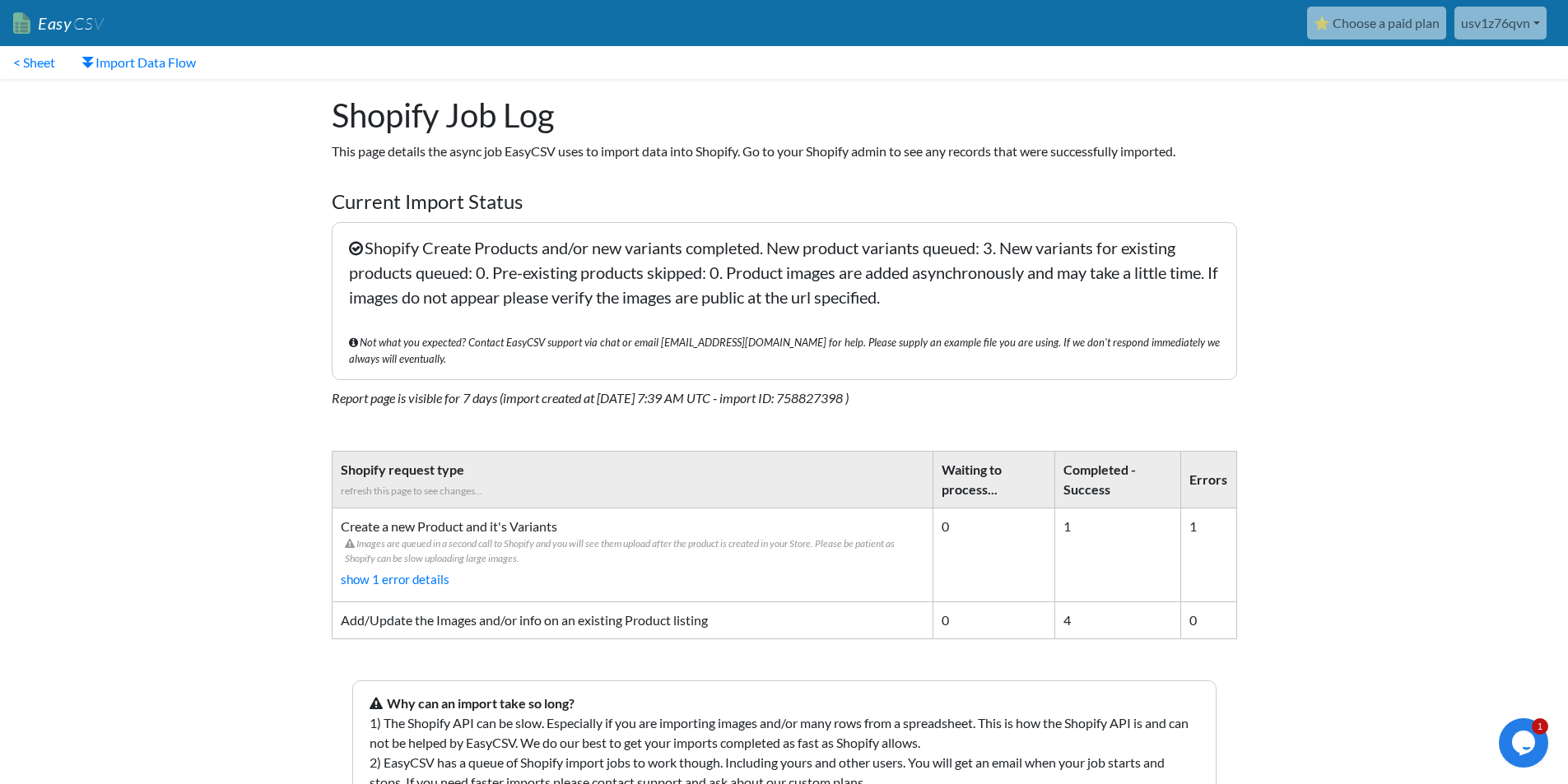
click at [363, 248] on icon at bounding box center [356, 248] width 14 height 16
click at [405, 566] on link "show 1 error details" at bounding box center [632, 579] width 583 height 28
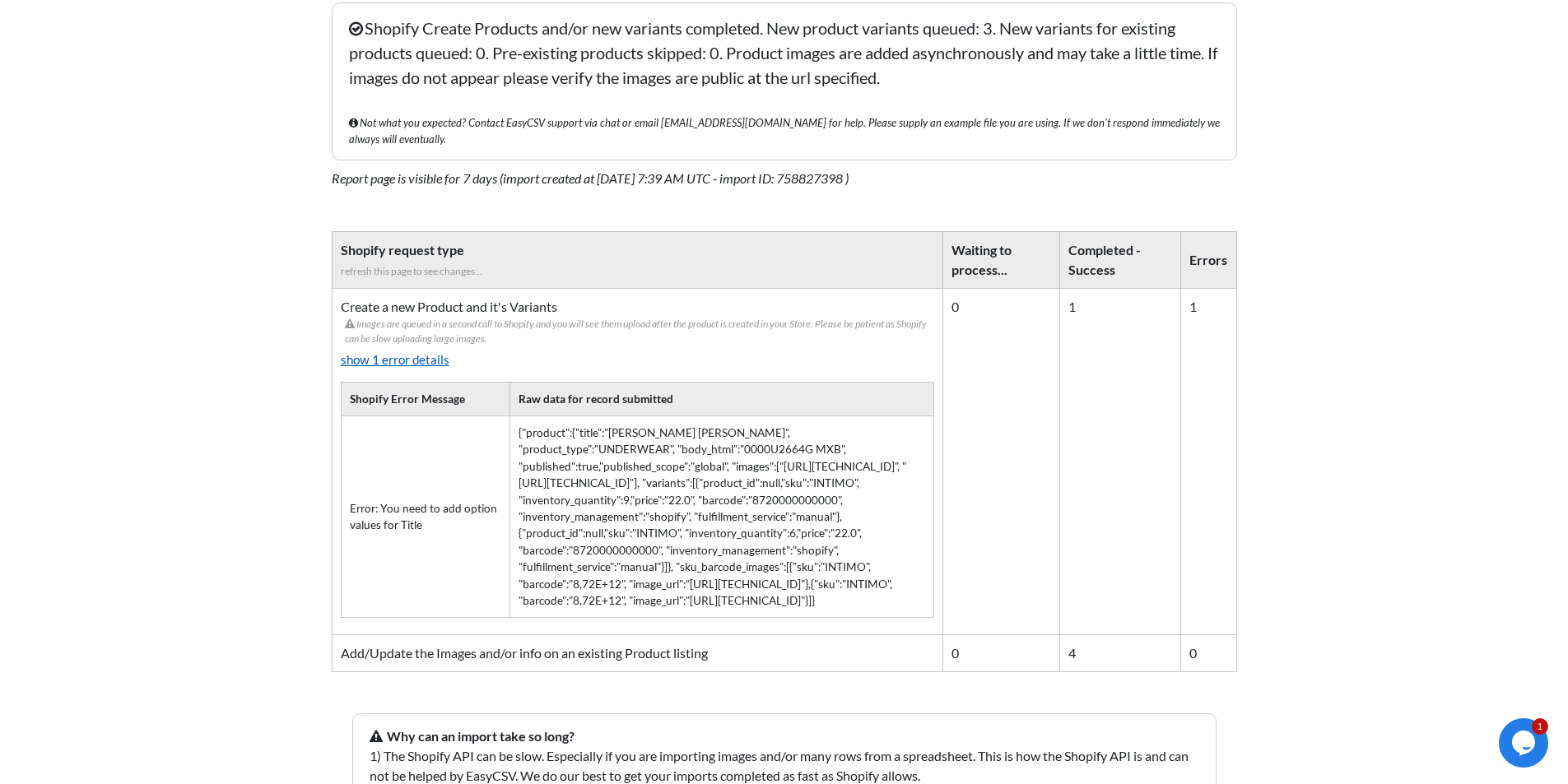
scroll to position [192, 0]
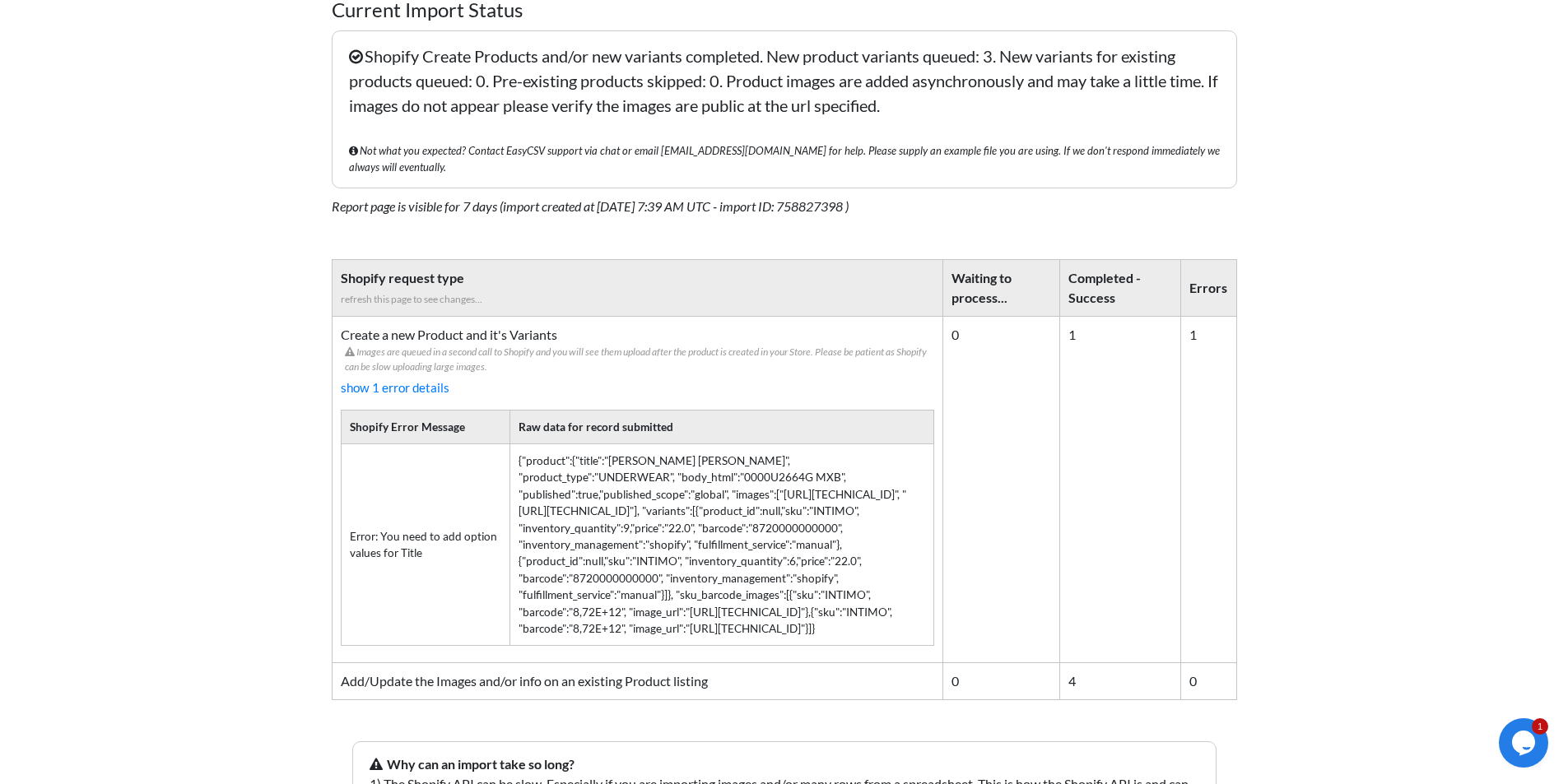
drag, startPoint x: 461, startPoint y: 551, endPoint x: 345, endPoint y: 545, distance: 116.2
click at [345, 545] on td "Error: You need to add option values for Title" at bounding box center [425, 544] width 169 height 202
click at [363, 557] on td "Error: You need to add option values for Title" at bounding box center [425, 544] width 169 height 202
drag, startPoint x: 351, startPoint y: 538, endPoint x: 383, endPoint y: 538, distance: 32.0
click at [383, 538] on td "Error: You need to add option values for Title" at bounding box center [425, 544] width 169 height 202
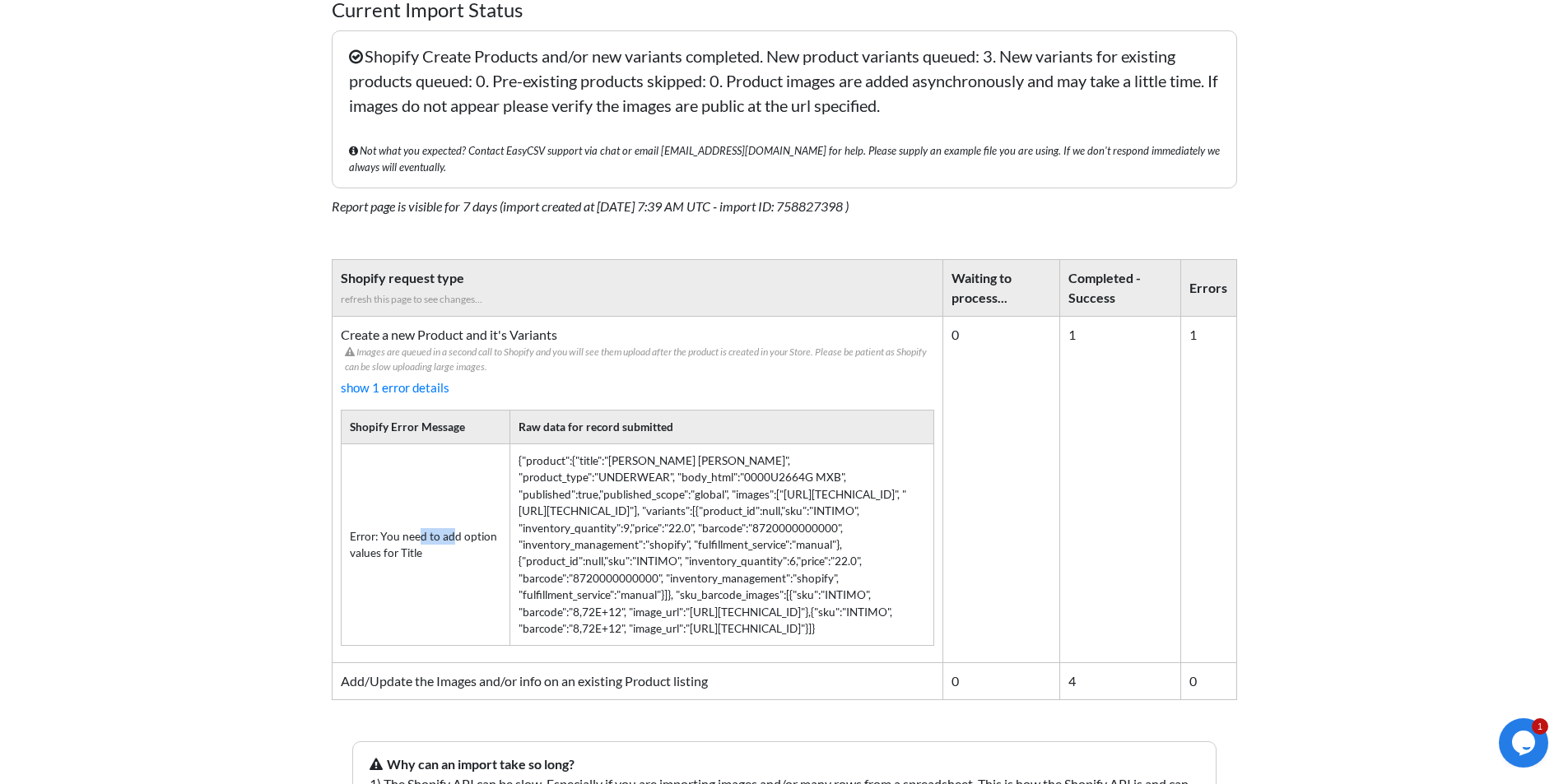
drag, startPoint x: 460, startPoint y: 552, endPoint x: 350, endPoint y: 533, distance: 111.6
click at [350, 533] on td "Error: You need to add option values for Title" at bounding box center [425, 544] width 169 height 202
copy td "Error: You need to add option values for Title"
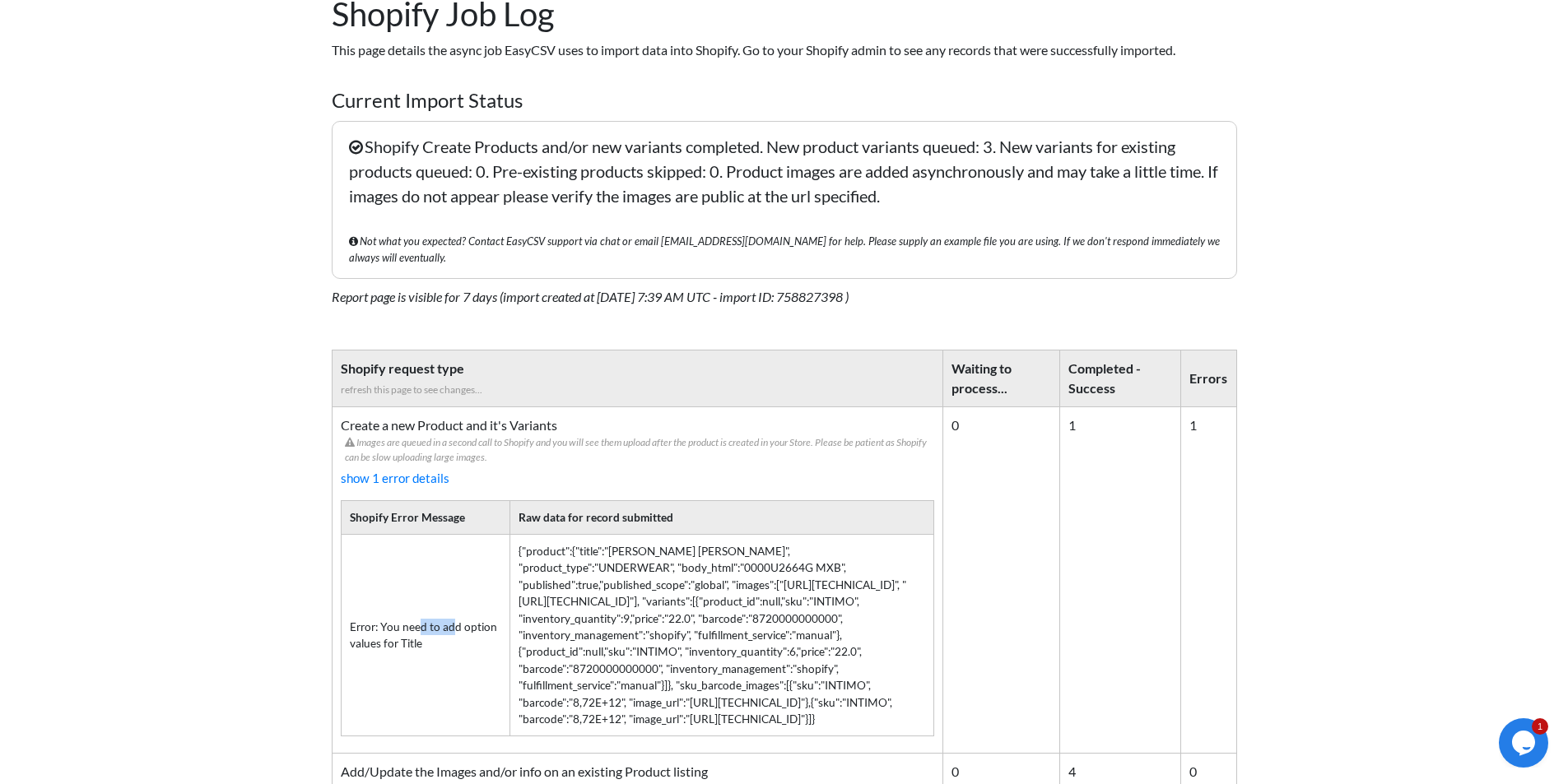
scroll to position [0, 0]
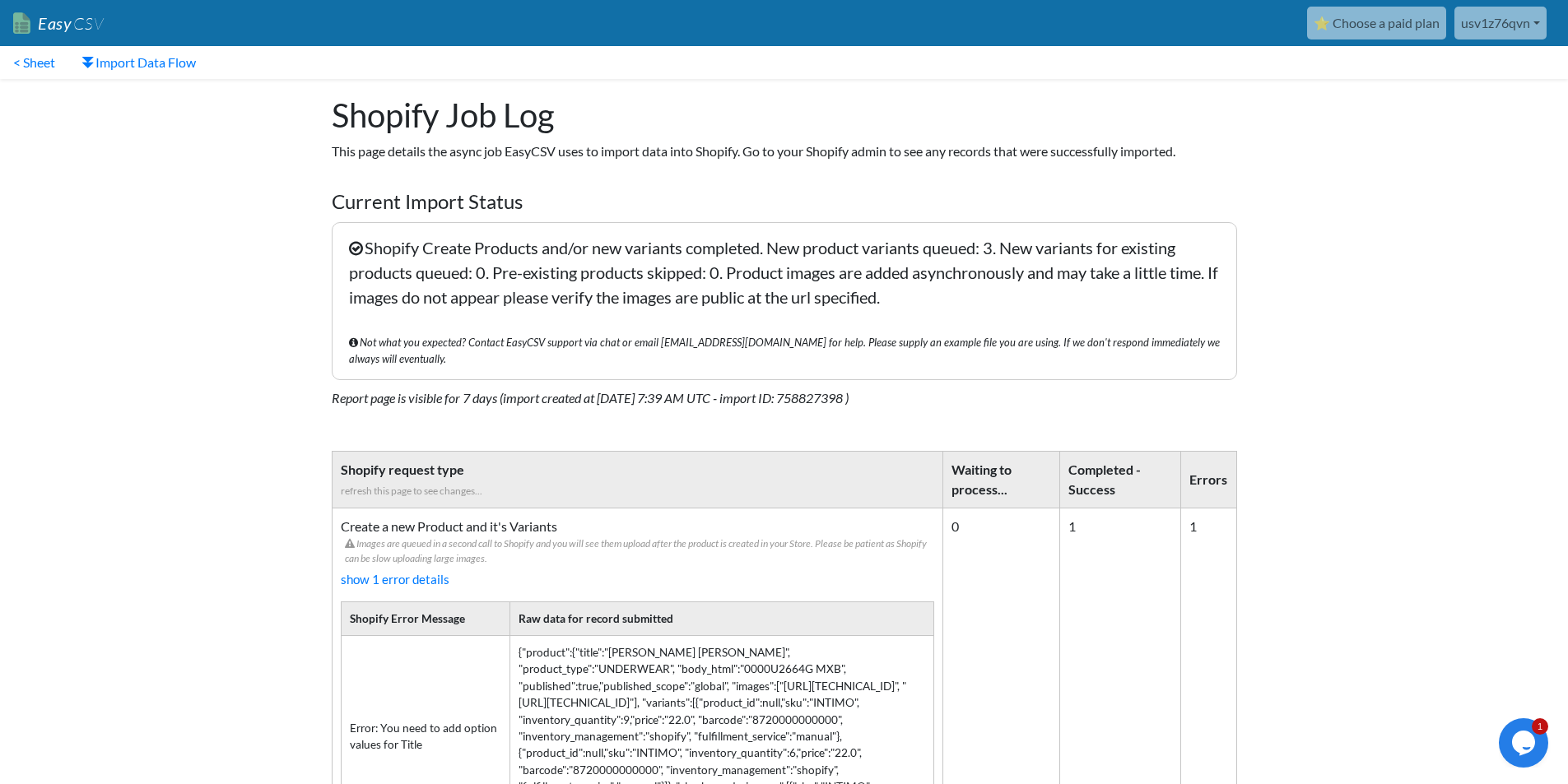
click at [752, 146] on p "This page details the async job EasyCSV uses to import data into Shopify. Go to…" at bounding box center [784, 151] width 905 height 20
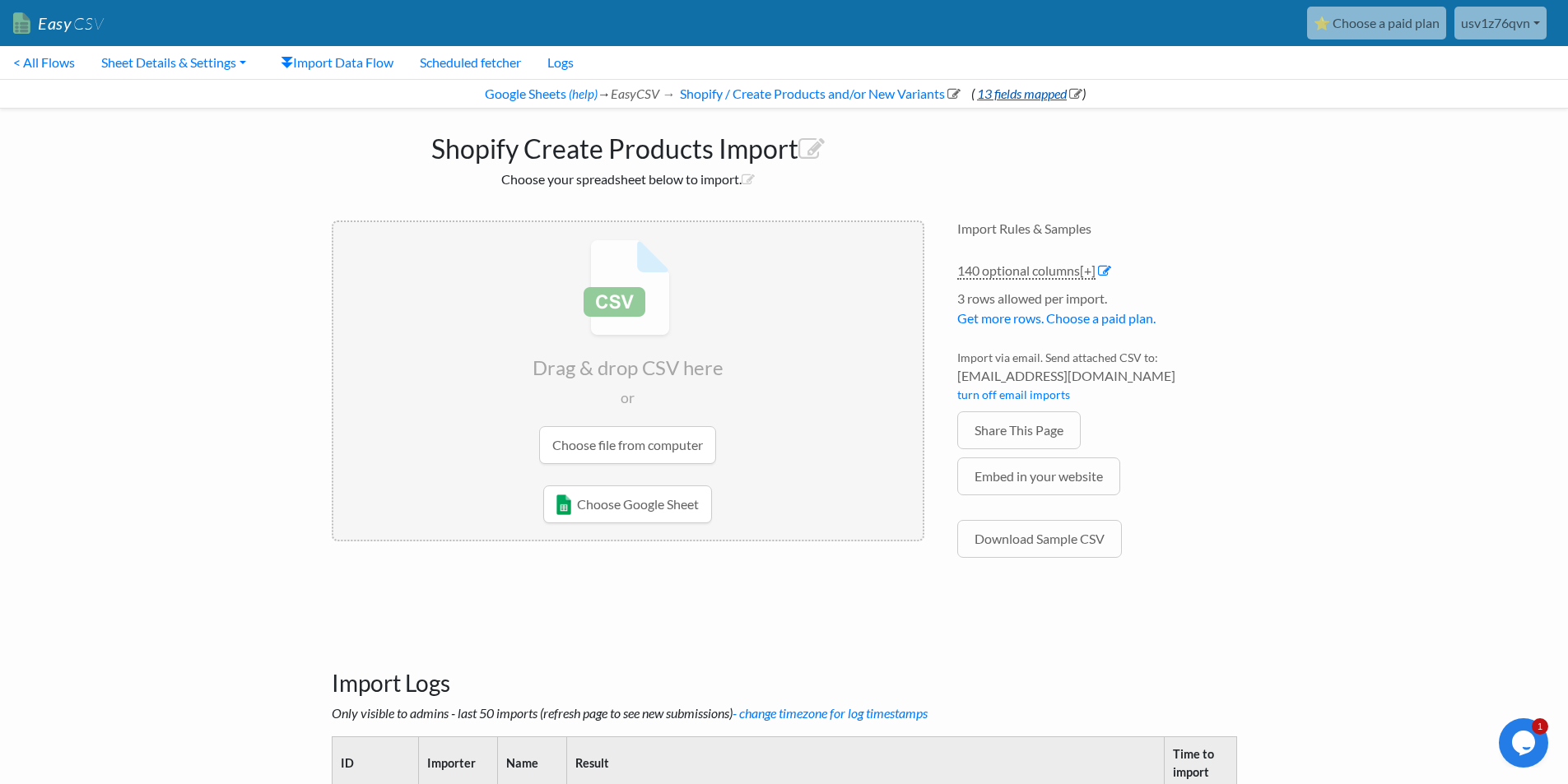
click at [1026, 96] on link "13 fields mapped" at bounding box center [1028, 93] width 108 height 15
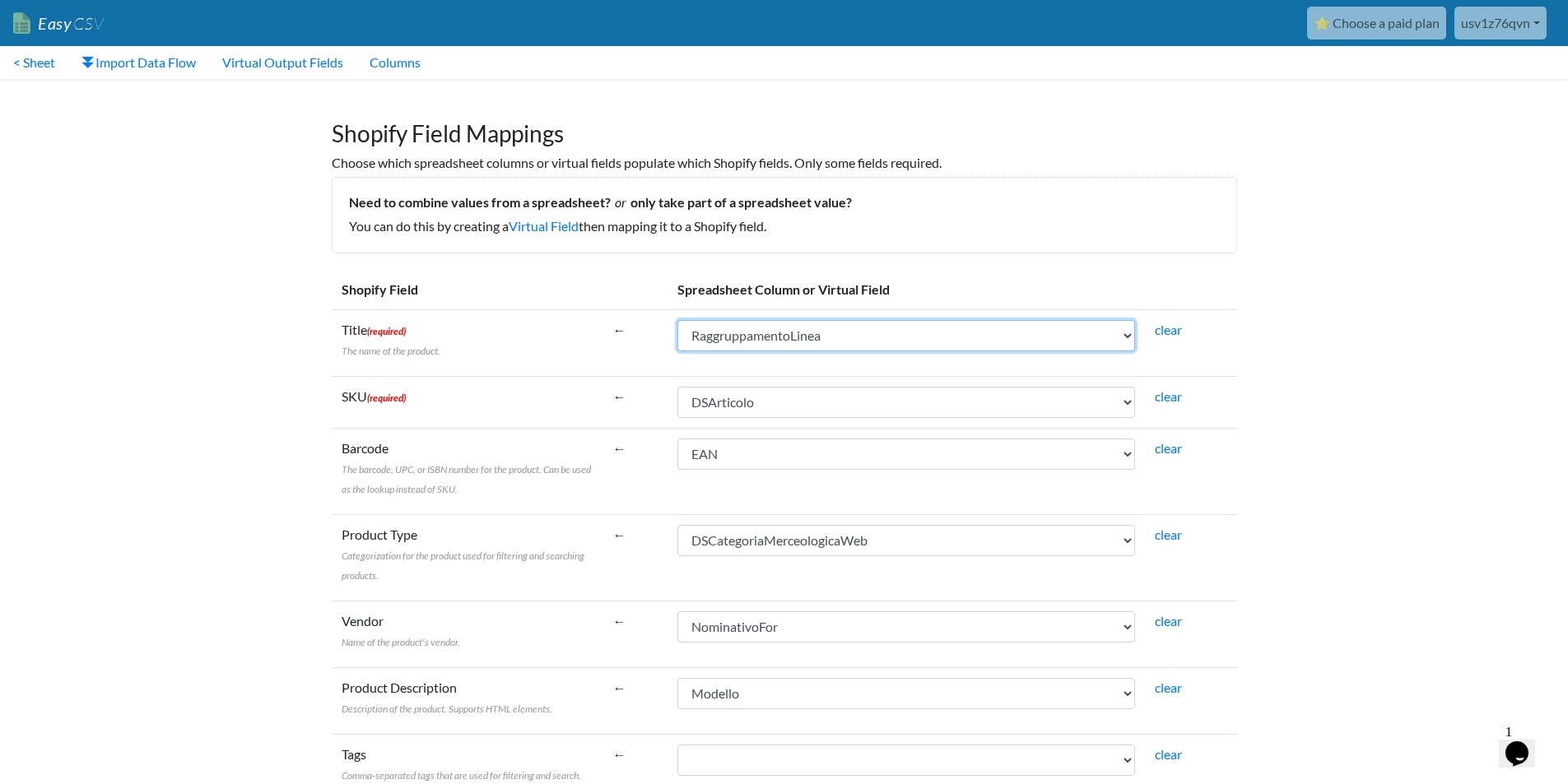
click at [820, 334] on select "IGUNegozio CodNegozio IGUArticolo Modello CodEsterno DSArticolo DSArticoloWeb N…" at bounding box center [906, 335] width 458 height 31
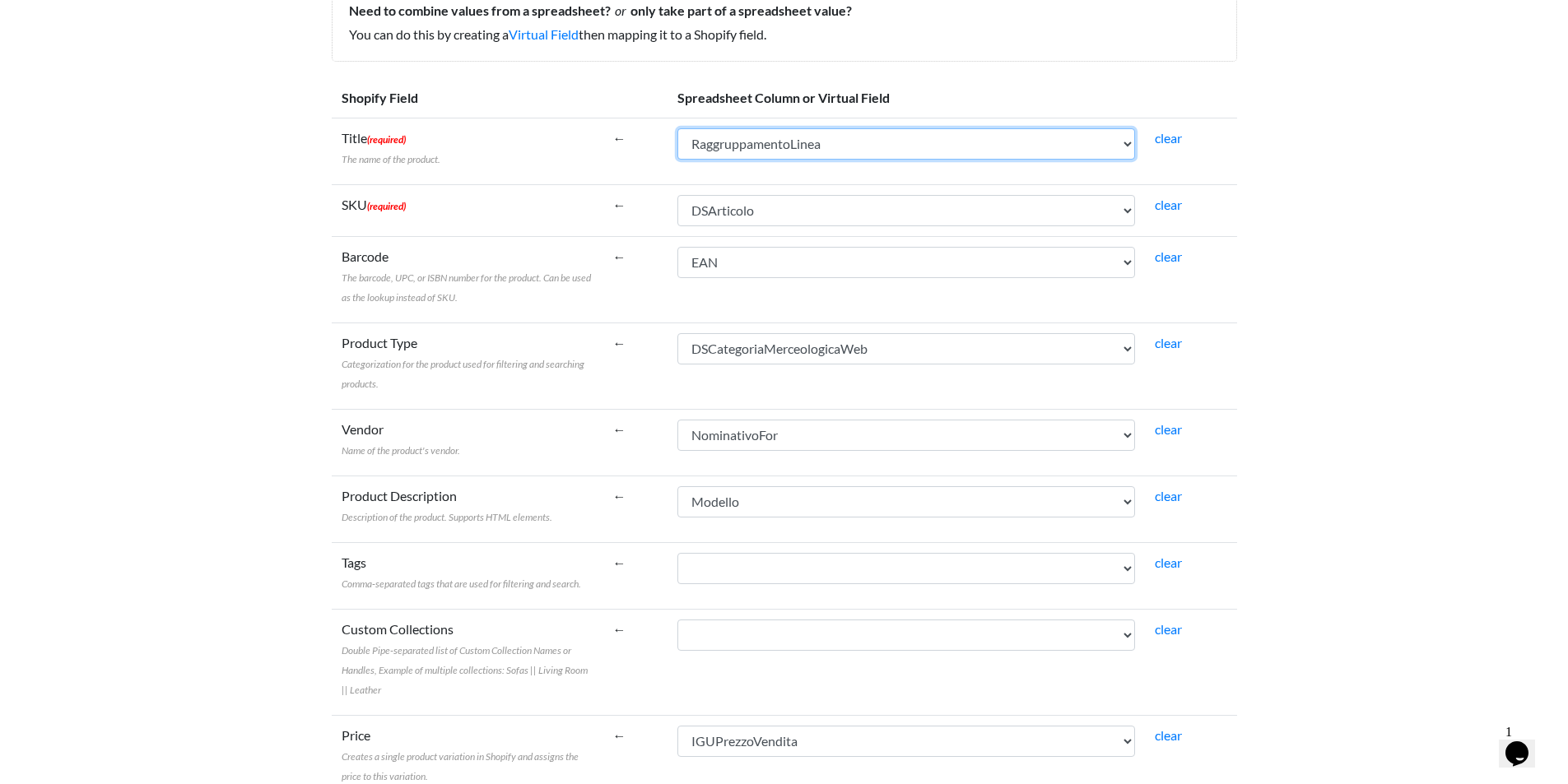
click at [812, 137] on select "IGUNegozio CodNegozio IGUArticolo Modello CodEsterno DSArticolo DSArticoloWeb N…" at bounding box center [906, 144] width 458 height 31
select select "cr_763462"
click at [677, 128] on select "IGUNegozio CodNegozio IGUArticolo Modello CodEsterno DSArticolo DSArticoloWeb N…" at bounding box center [906, 144] width 458 height 31
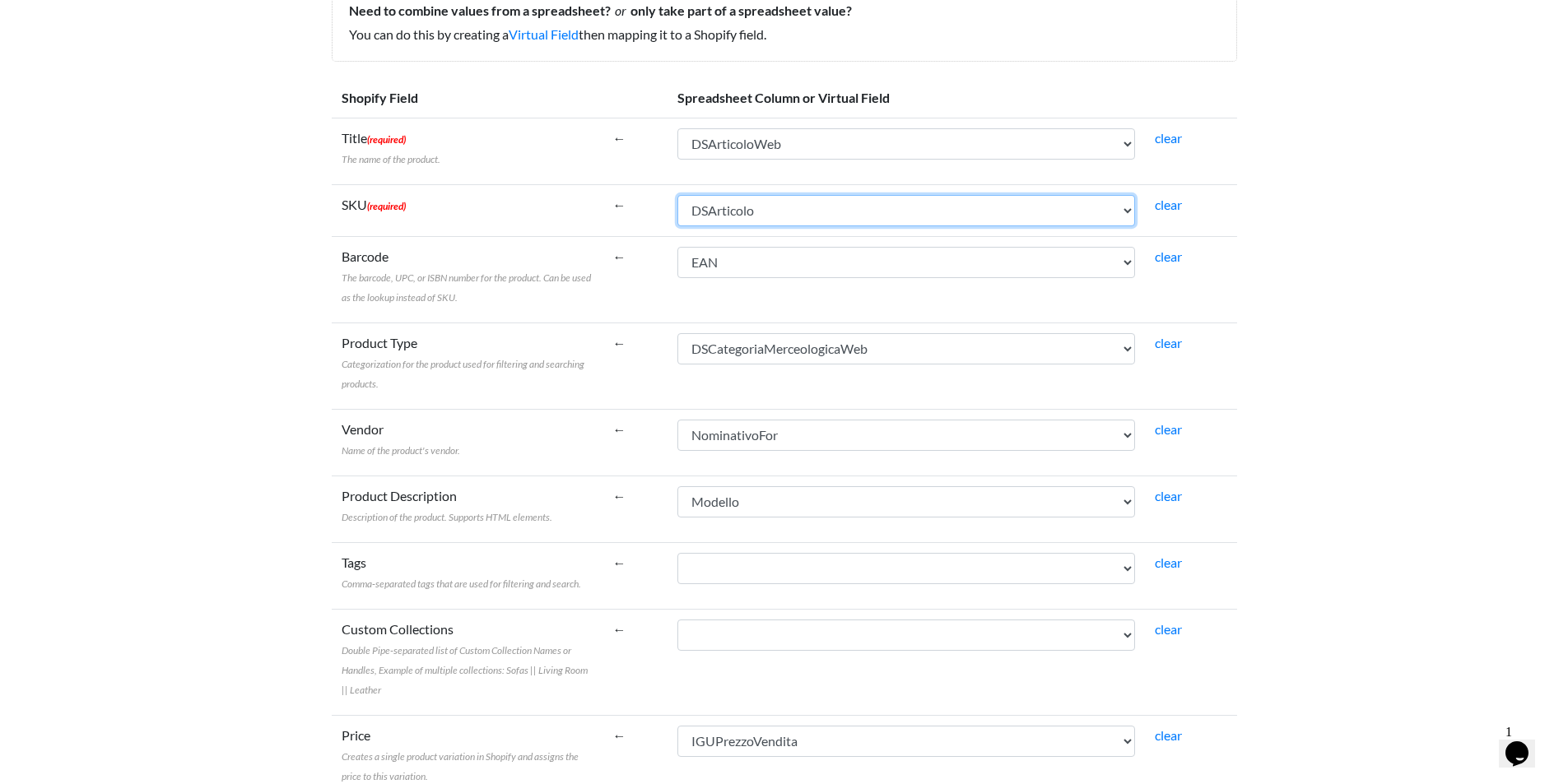
click at [834, 221] on select "IGUNegozio CodNegozio IGUArticolo Modello CodEsterno DSArticolo DSArticoloWeb N…" at bounding box center [906, 210] width 458 height 31
click at [677, 195] on select "IGUNegozio CodNegozio IGUArticolo Modello CodEsterno DSArticolo DSArticoloWeb N…" at bounding box center [906, 210] width 458 height 31
click at [778, 221] on select "IGUNegozio CodNegozio IGUArticolo Modello CodEsterno DSArticolo DSArticoloWeb N…" at bounding box center [906, 210] width 458 height 31
select select "cr_763574"
click at [677, 195] on select "IGUNegozio CodNegozio IGUArticolo Modello CodEsterno DSArticolo DSArticoloWeb N…" at bounding box center [906, 210] width 458 height 31
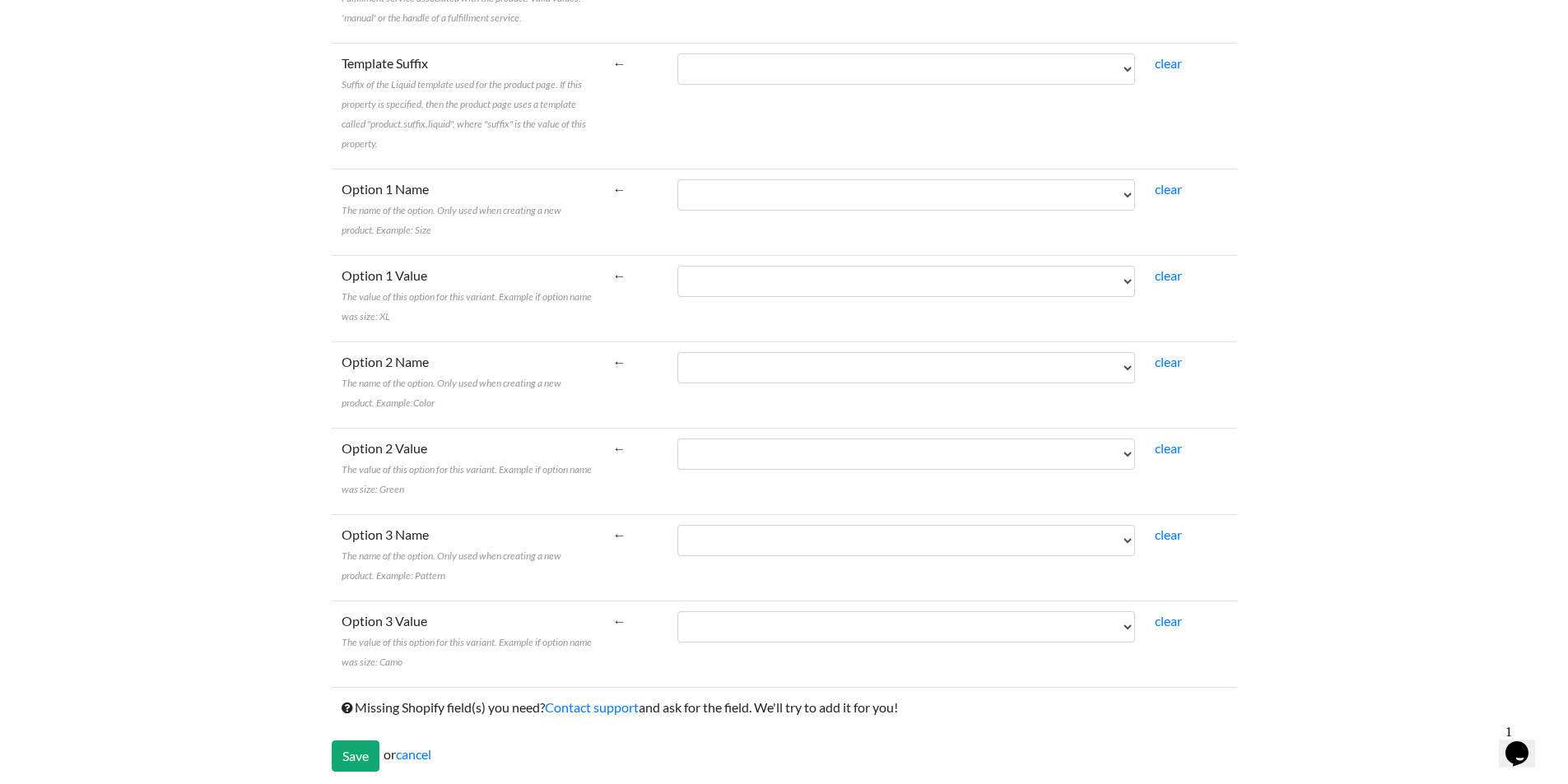
scroll to position [2705, 0]
click at [348, 746] on input "Save" at bounding box center [356, 752] width 48 height 31
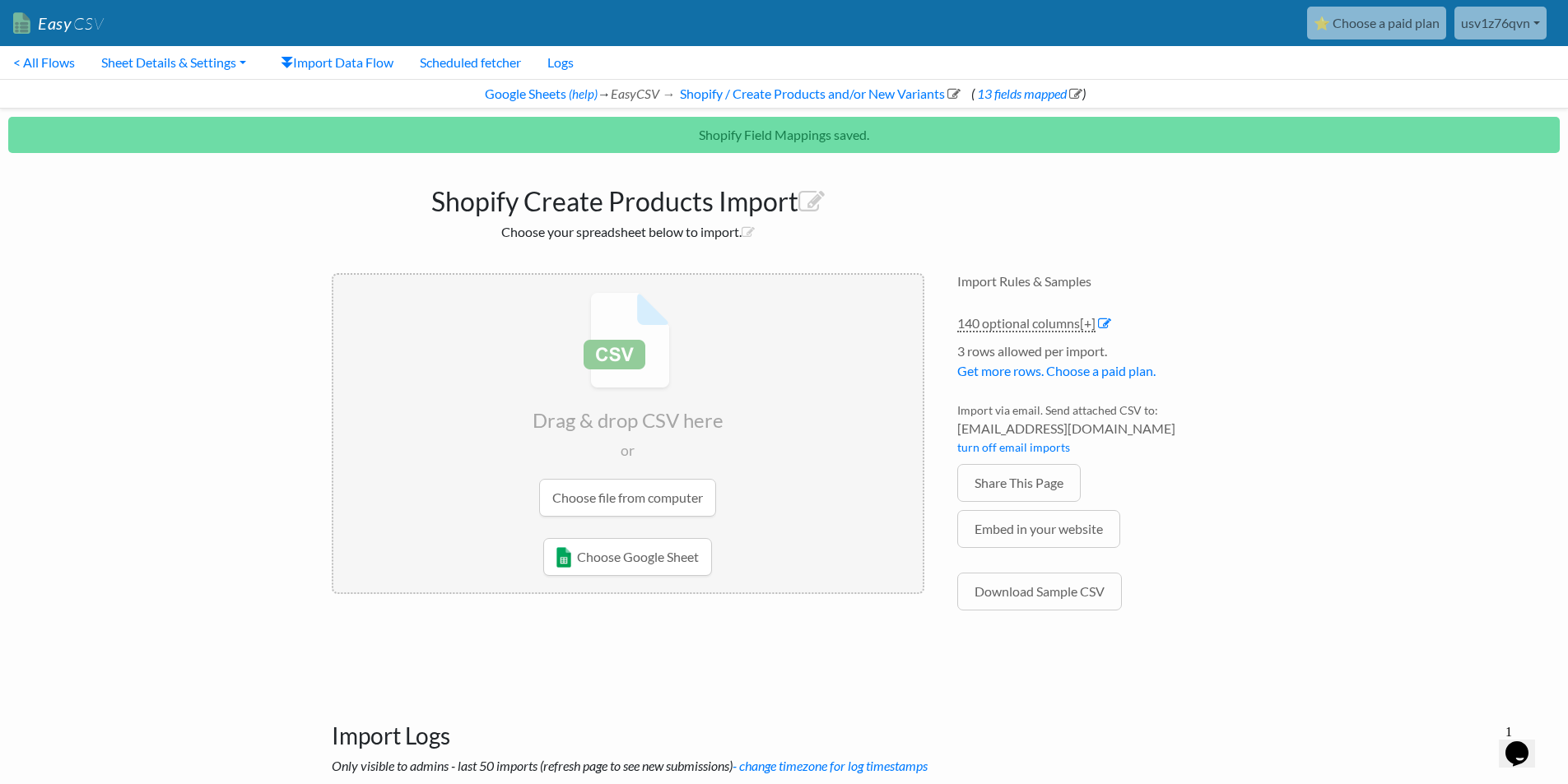
click at [574, 487] on input "file" at bounding box center [627, 404] width 589 height 259
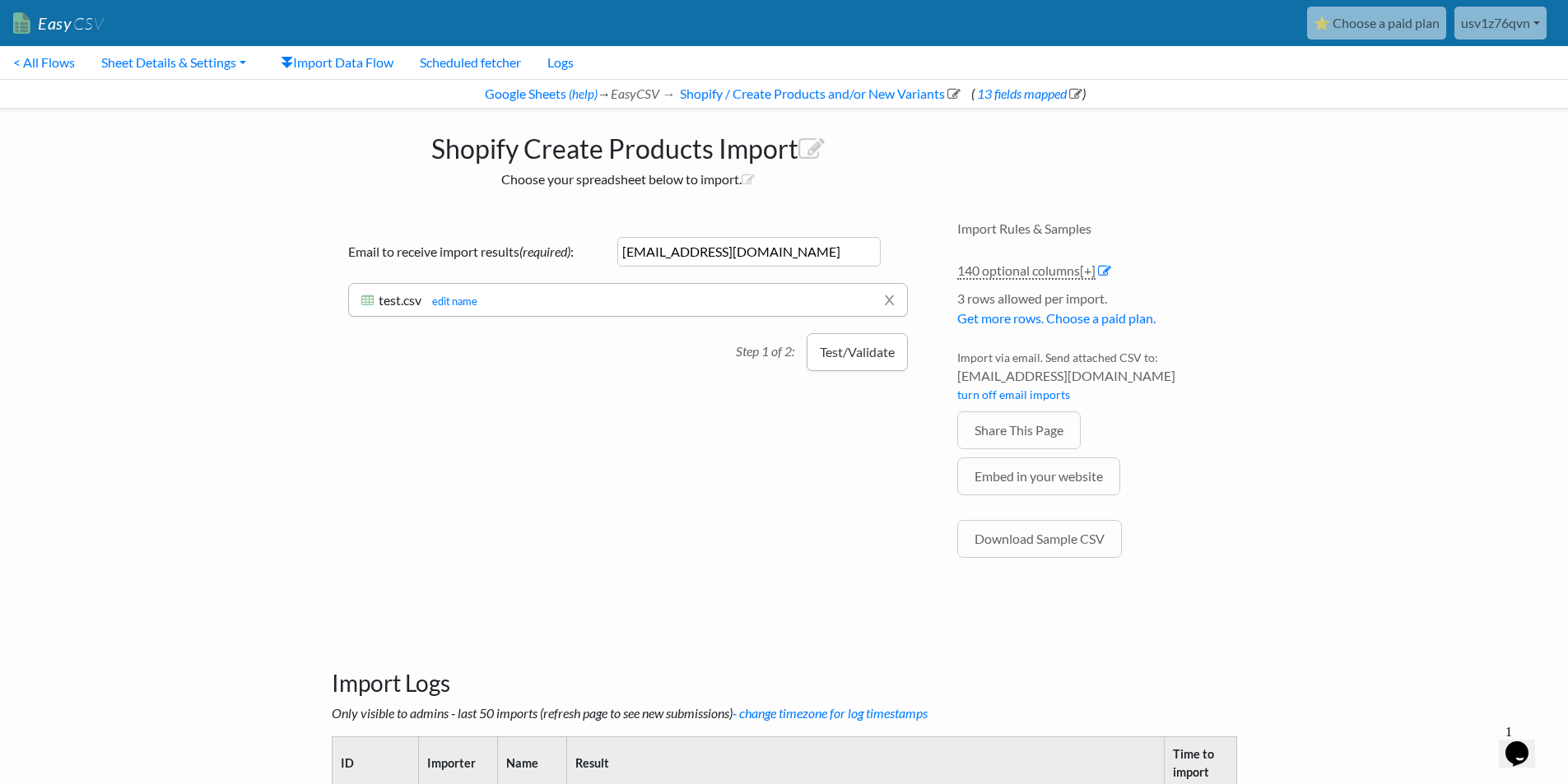
click at [865, 363] on button "Test/Validate" at bounding box center [857, 352] width 101 height 38
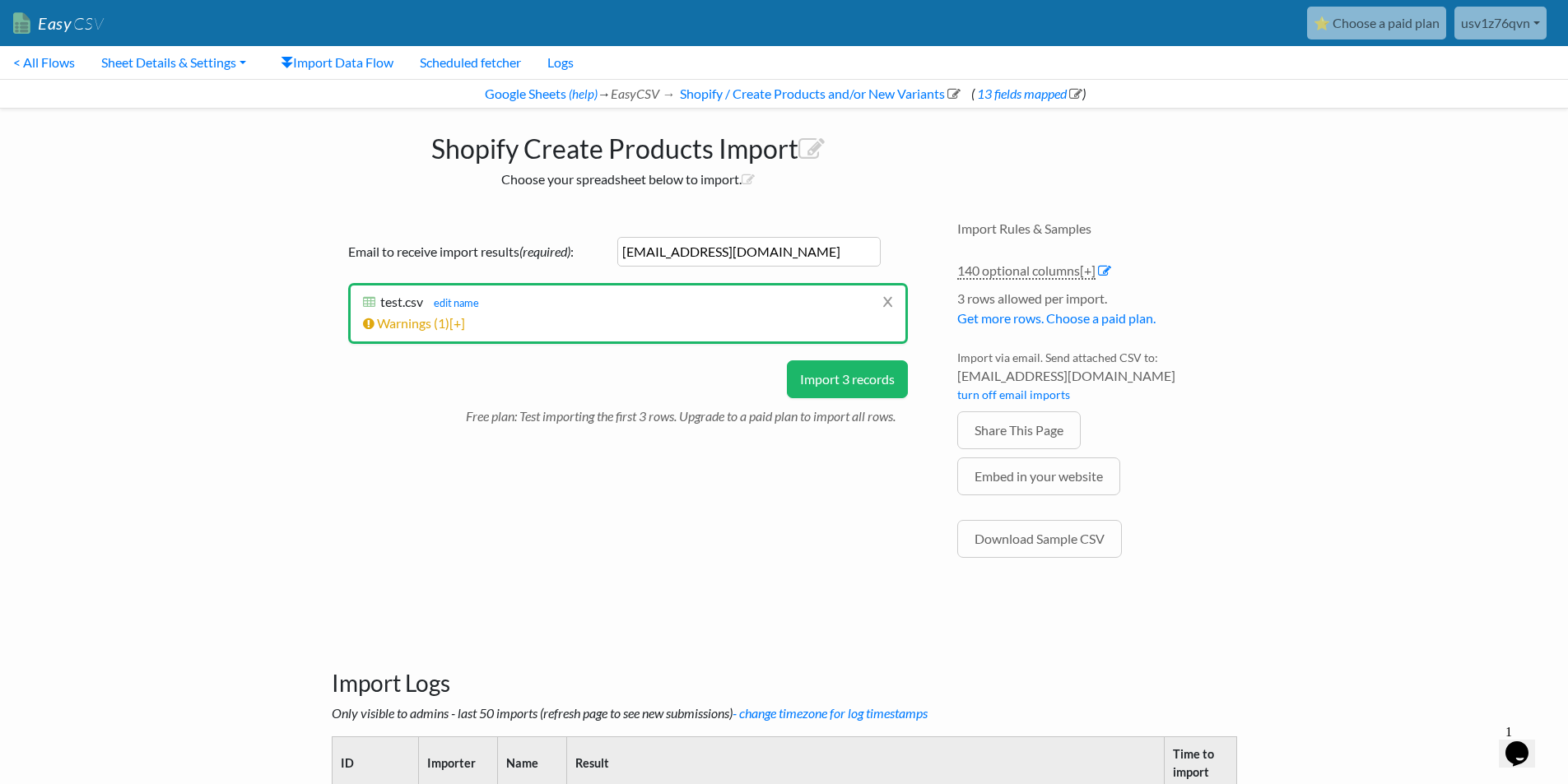
click at [855, 386] on button "Import 3 records" at bounding box center [847, 380] width 121 height 38
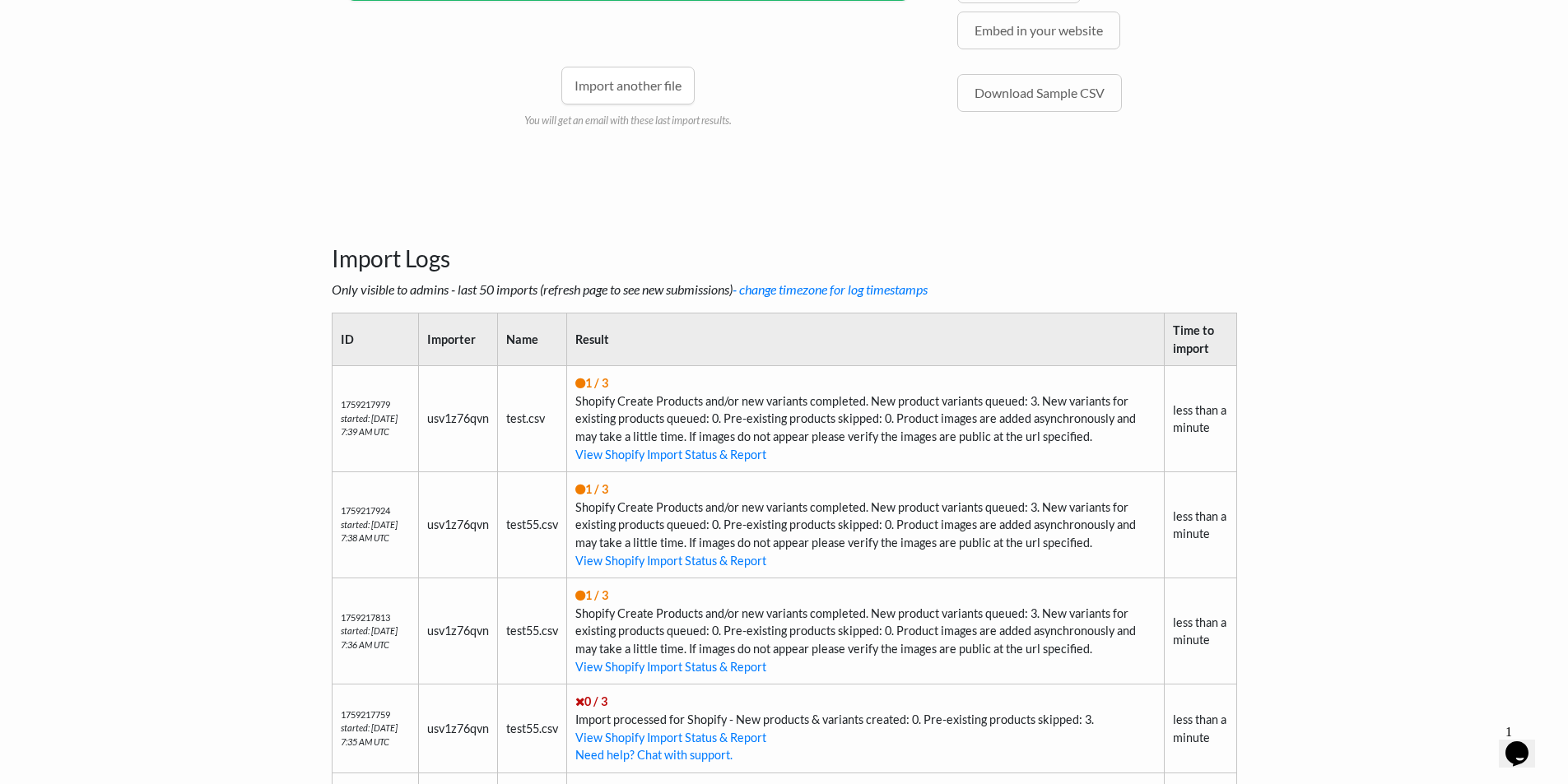
scroll to position [384, 0]
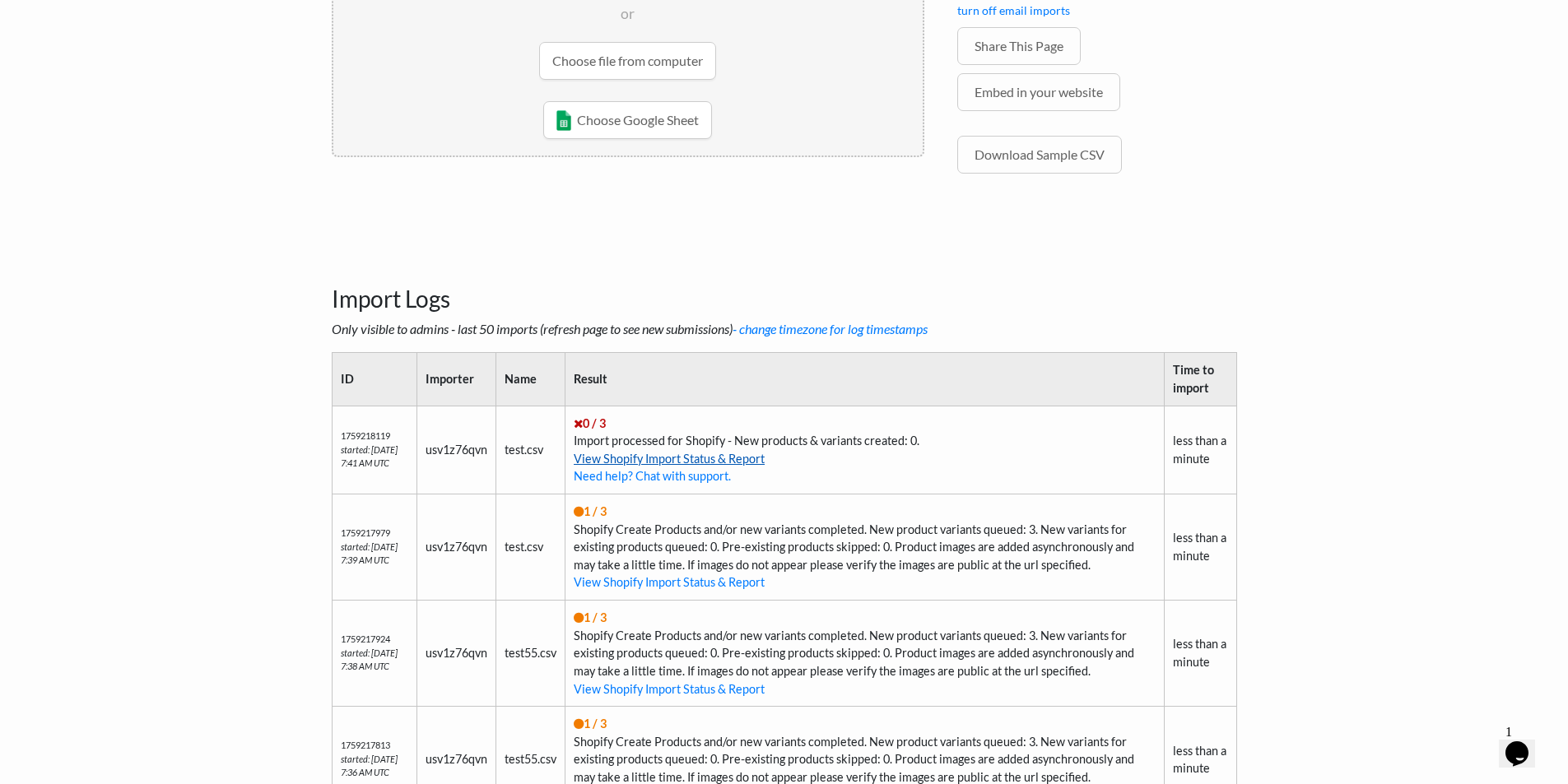
click at [720, 454] on link "View Shopify Import Status & Report" at bounding box center [669, 459] width 191 height 14
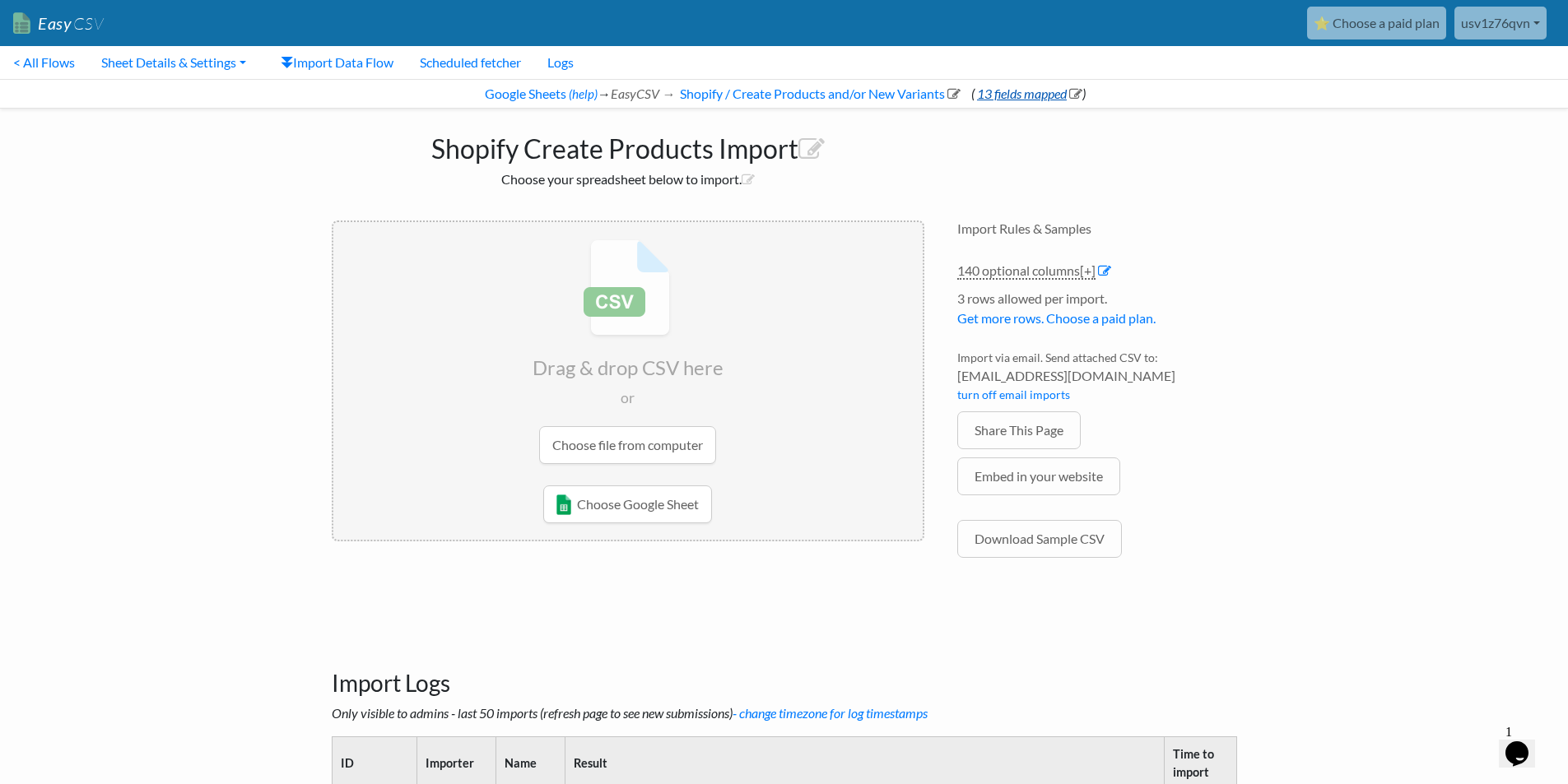
click at [990, 88] on link "13 fields mapped" at bounding box center [1028, 93] width 108 height 15
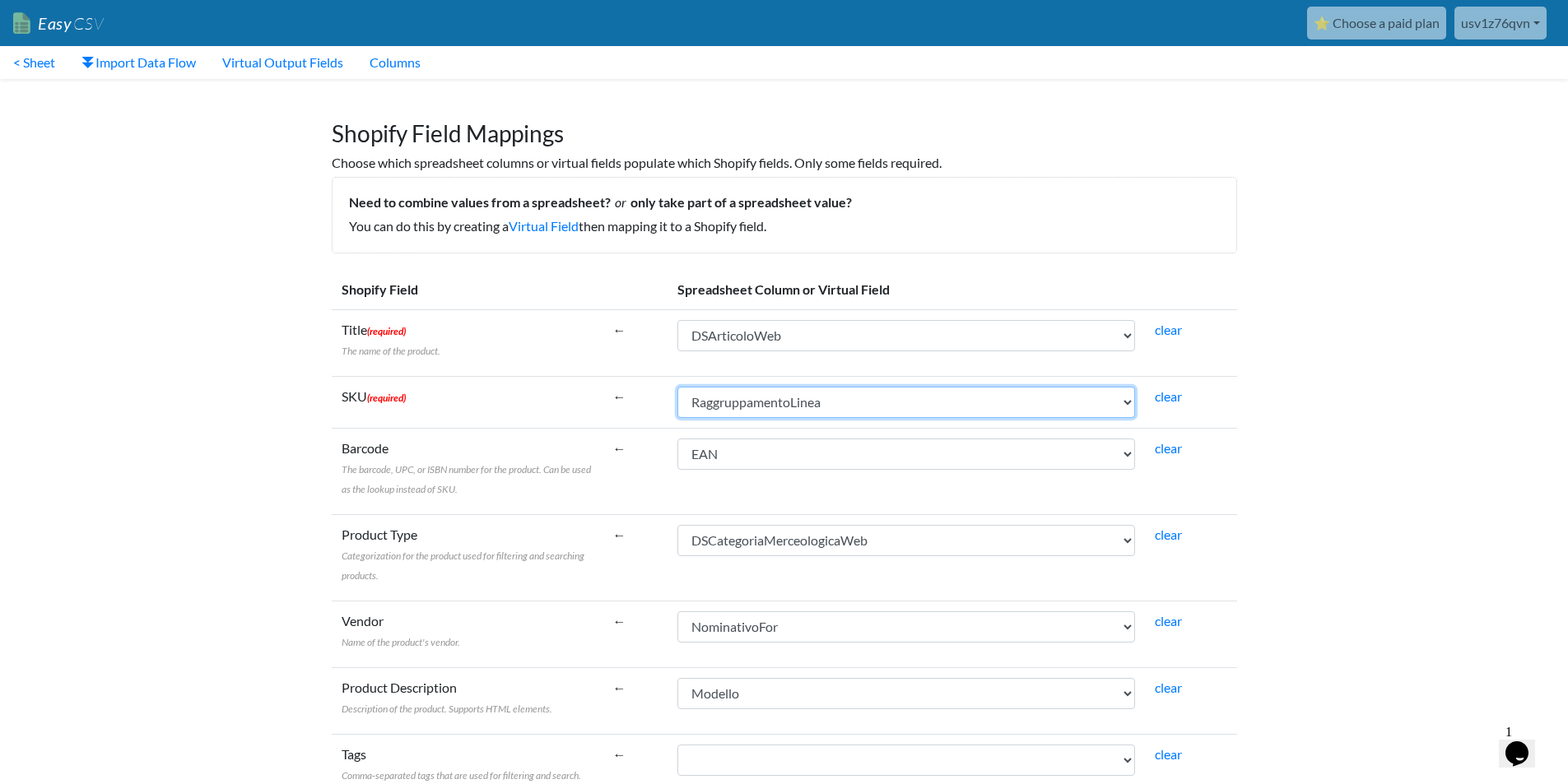
click at [796, 399] on select "IGUNegozio CodNegozio IGUArticolo Modello CodEsterno DSArticolo DSArticoloWeb N…" at bounding box center [906, 402] width 458 height 31
click at [840, 413] on select "IGUNegozio CodNegozio IGUArticolo Modello CodEsterno DSArticolo DSArticoloWeb N…" at bounding box center [906, 402] width 458 height 31
select select "cr_763461"
click at [677, 386] on select "IGUNegozio CodNegozio IGUArticolo Modello CodEsterno DSArticolo DSArticoloWeb N…" at bounding box center [906, 402] width 458 height 31
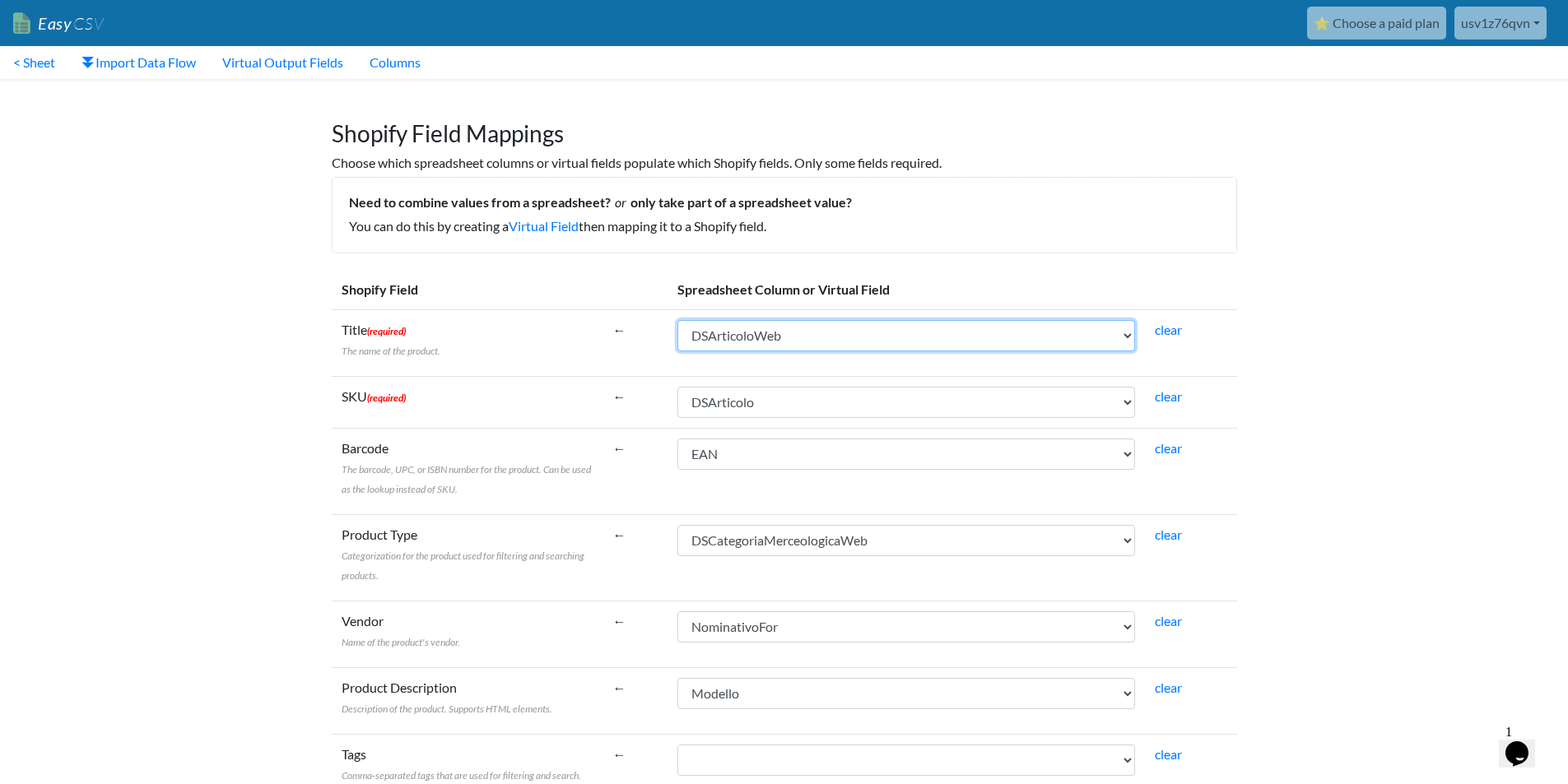
click at [792, 339] on select "IGUNegozio CodNegozio IGUArticolo Modello CodEsterno DSArticolo DSArticoloWeb N…" at bounding box center [906, 335] width 458 height 31
select select "cr_763461"
click at [677, 320] on select "IGUNegozio CodNegozio IGUArticolo Modello CodEsterno DSArticolo DSArticoloWeb N…" at bounding box center [906, 335] width 458 height 31
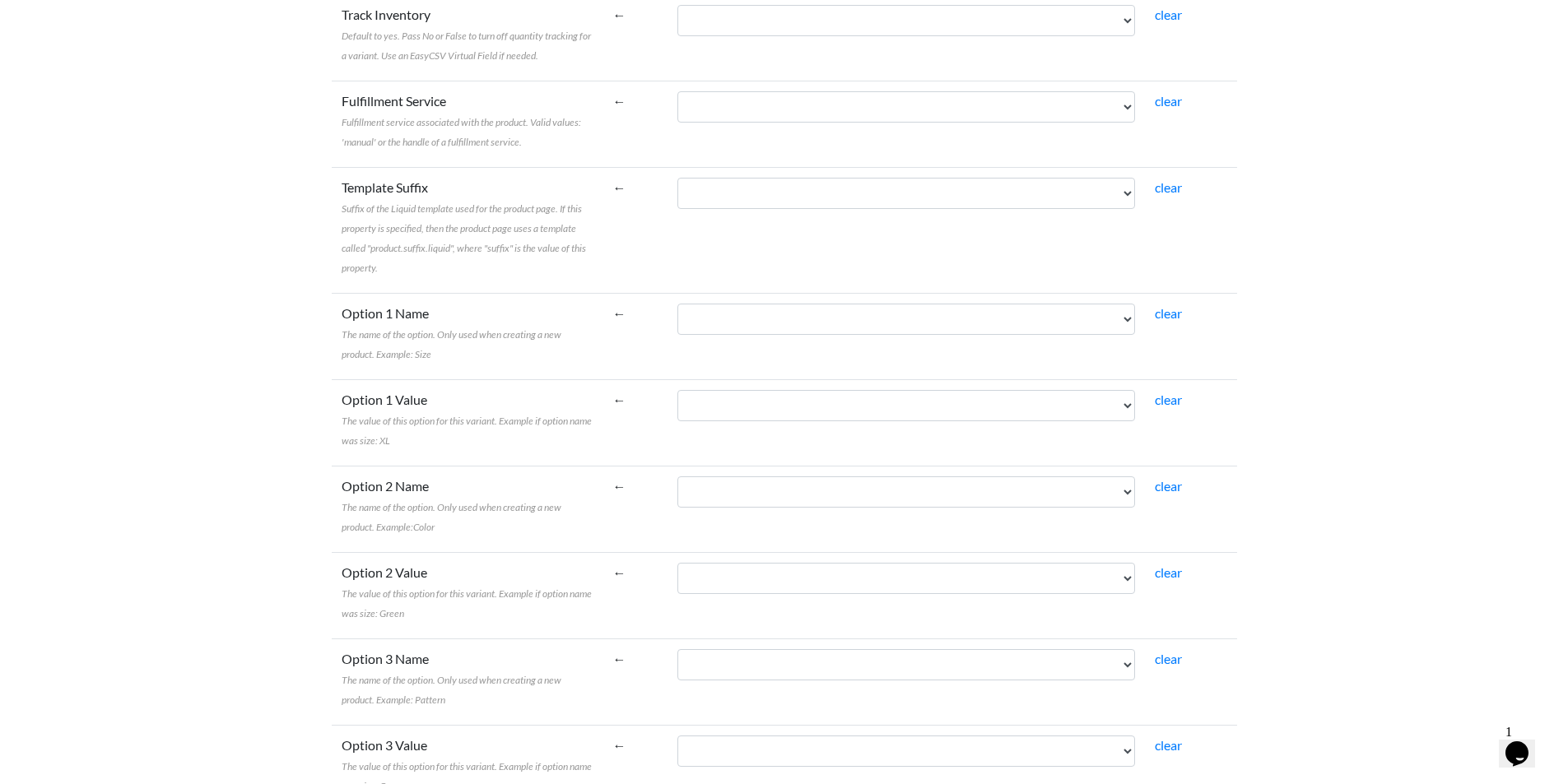
scroll to position [2705, 0]
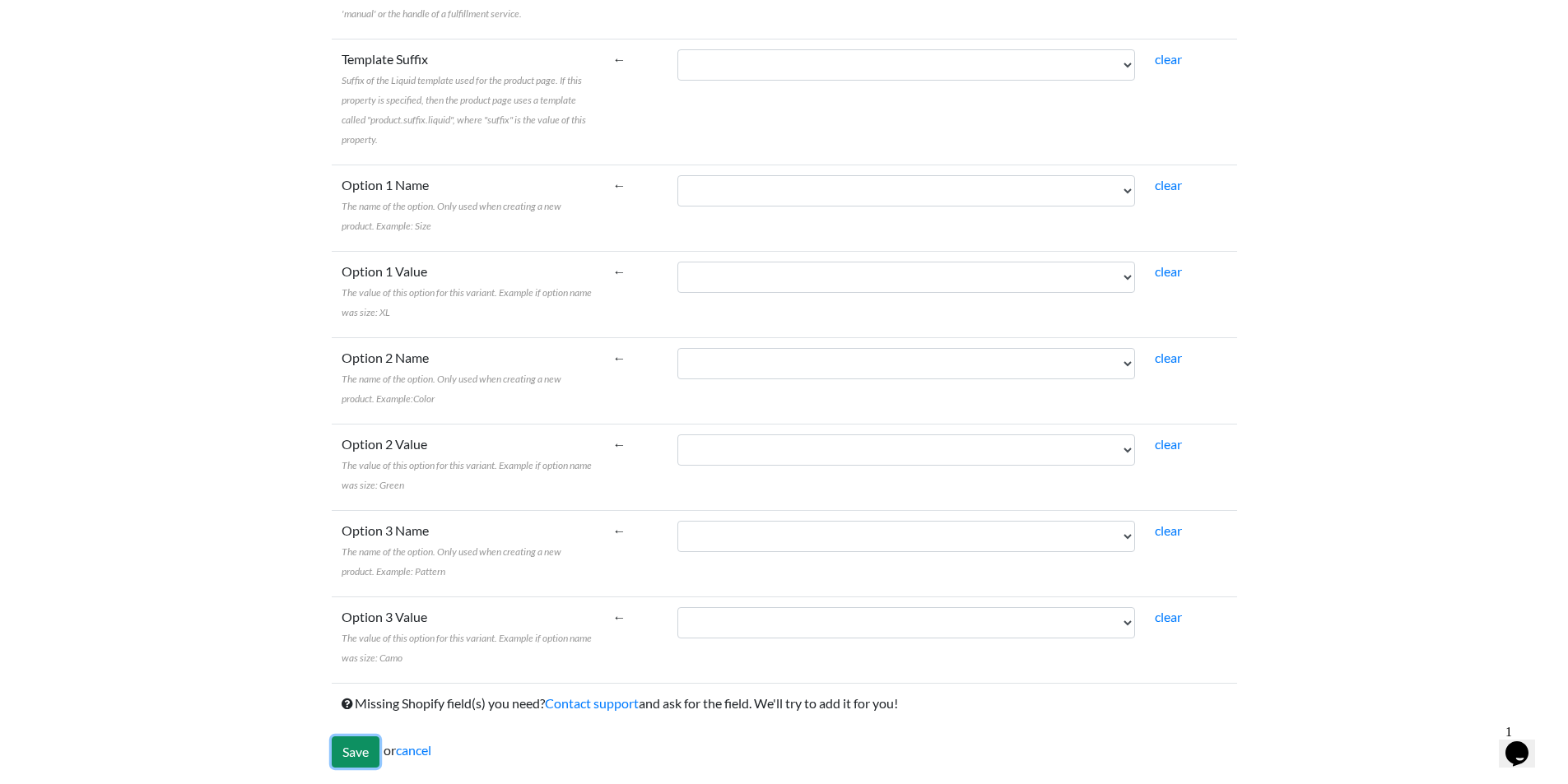
click at [344, 742] on input "Save" at bounding box center [356, 752] width 48 height 31
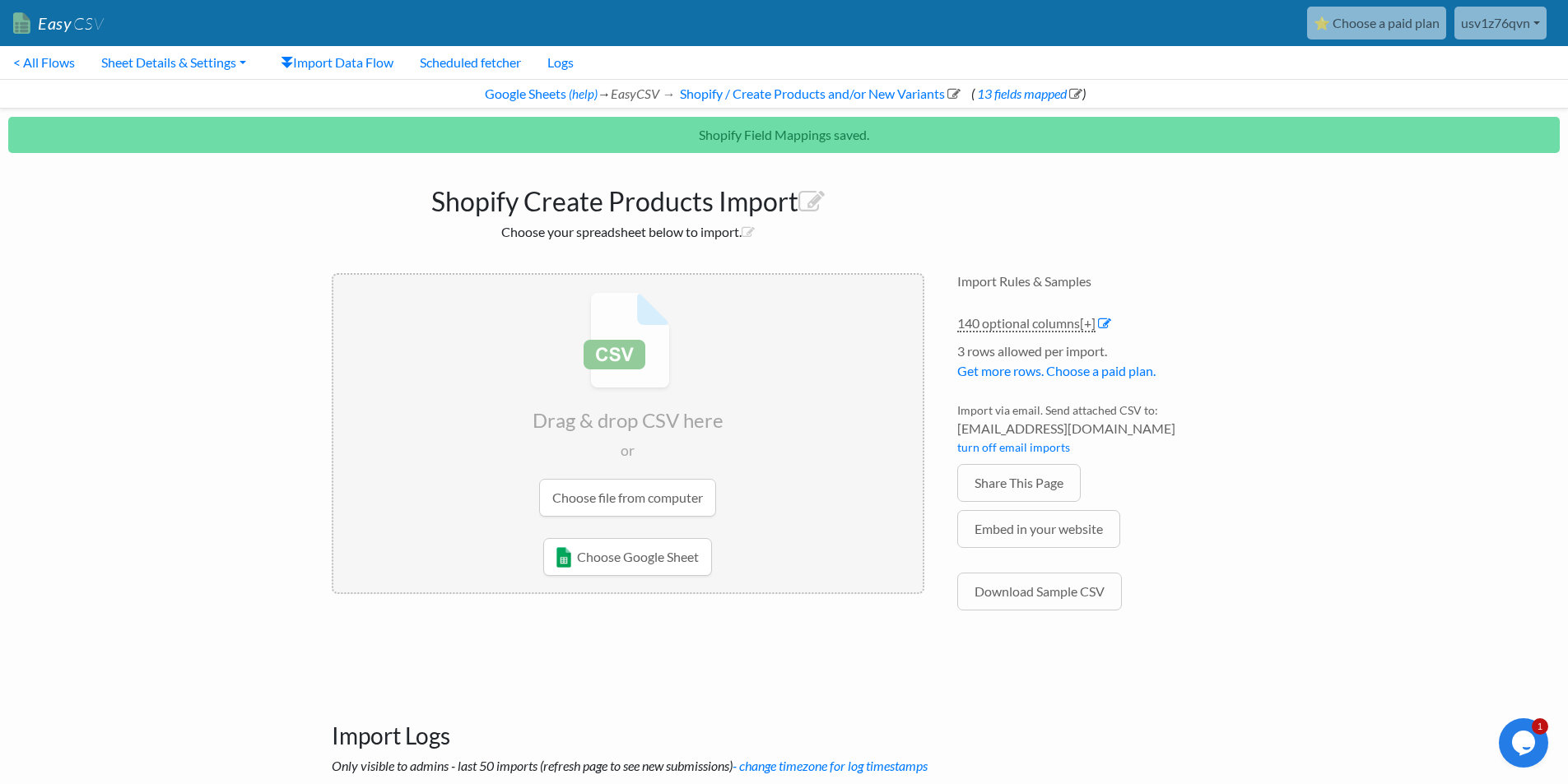
click at [675, 471] on input "file" at bounding box center [627, 404] width 589 height 259
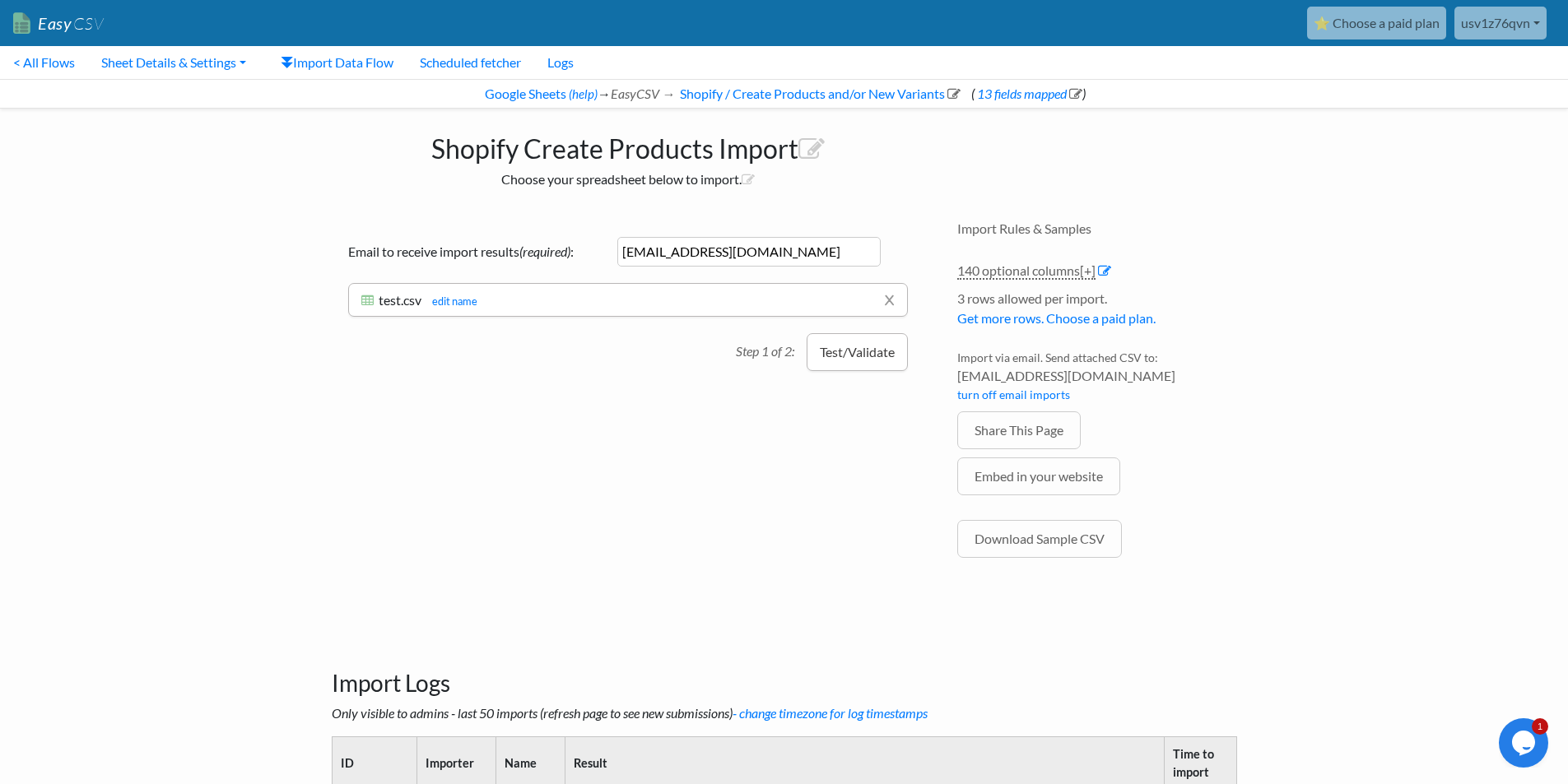
click at [830, 364] on button "Test/Validate" at bounding box center [857, 352] width 101 height 38
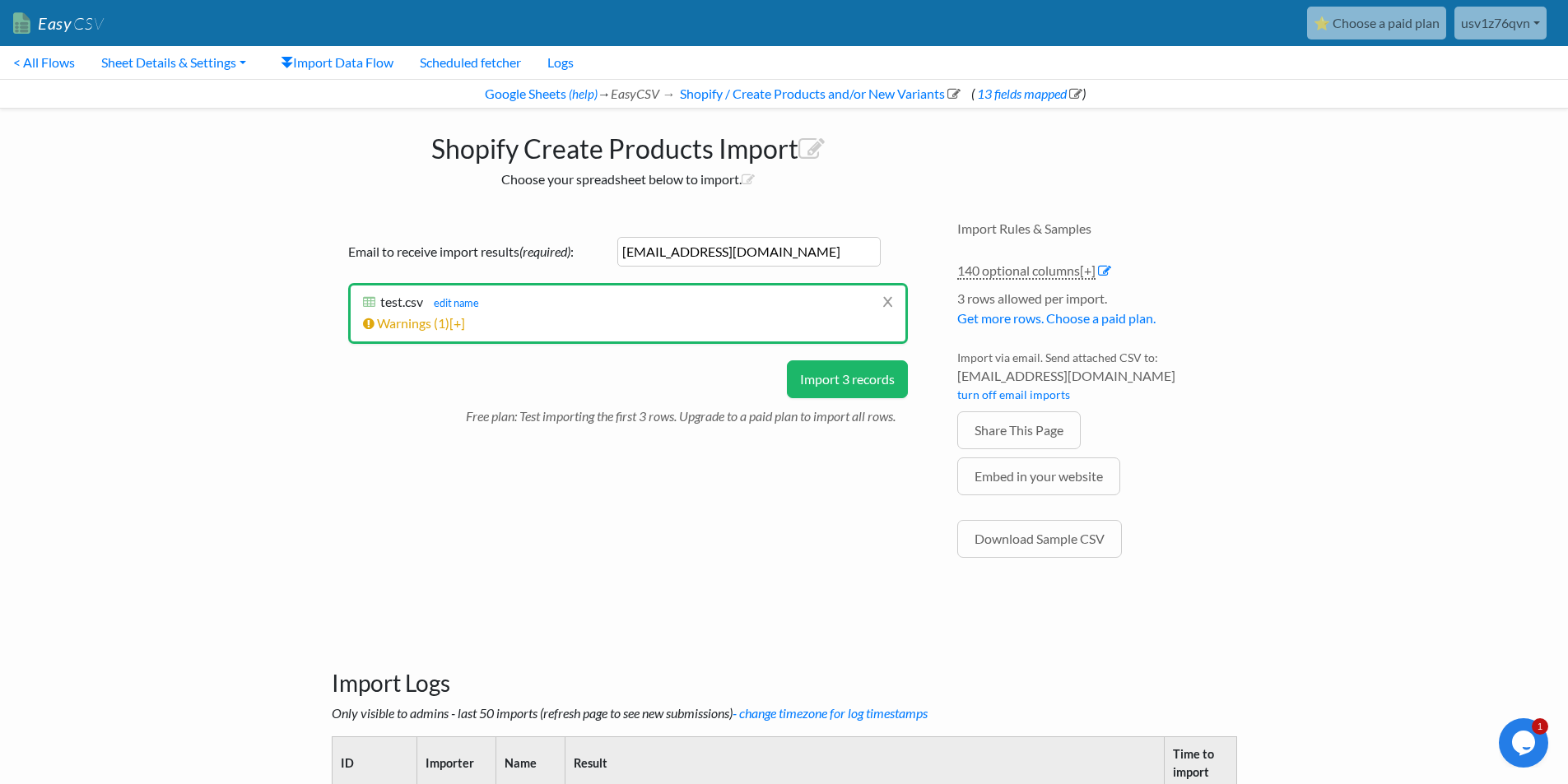
click at [860, 391] on button "Import 3 records" at bounding box center [847, 380] width 121 height 38
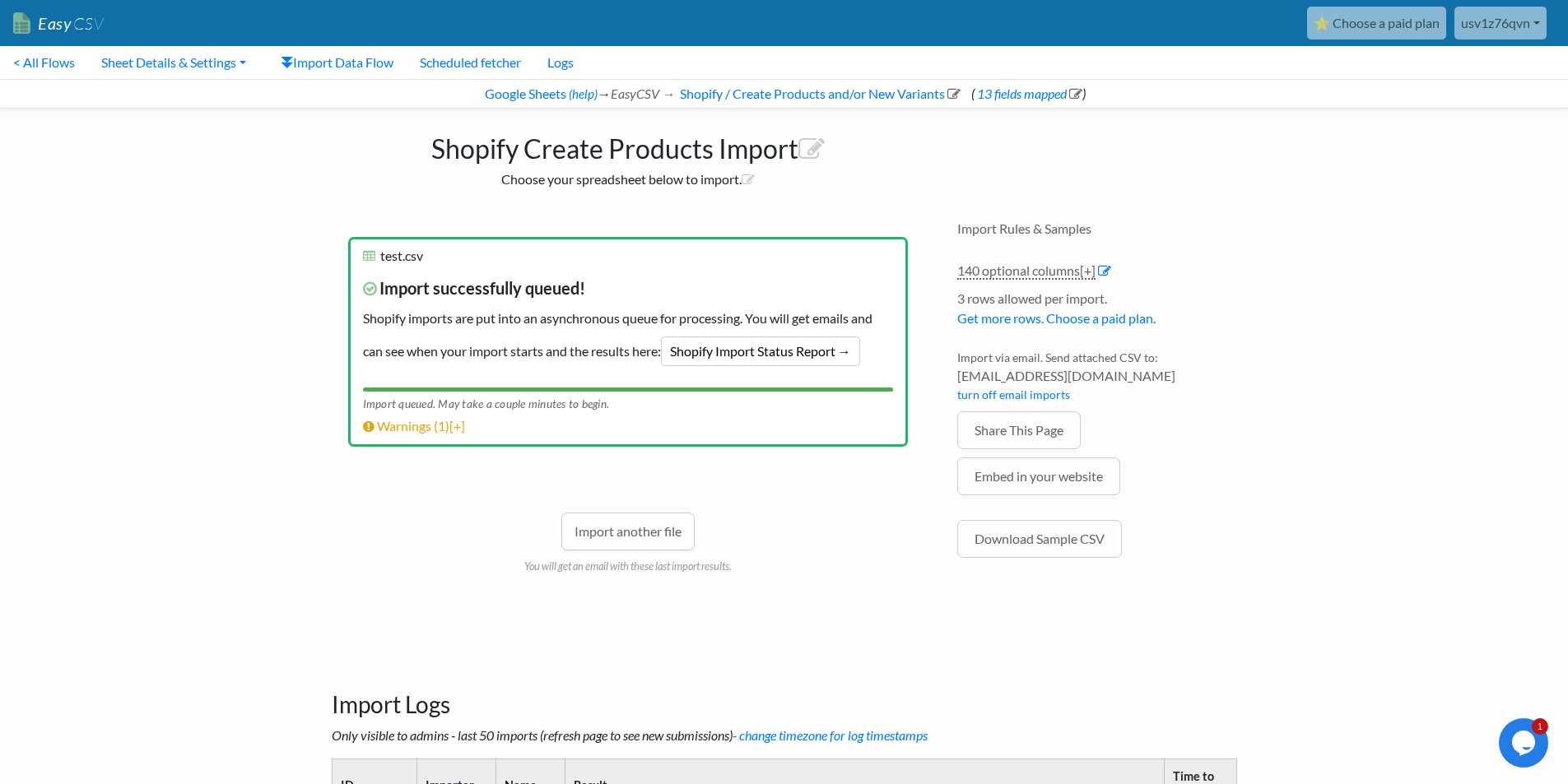
scroll to position [384, 0]
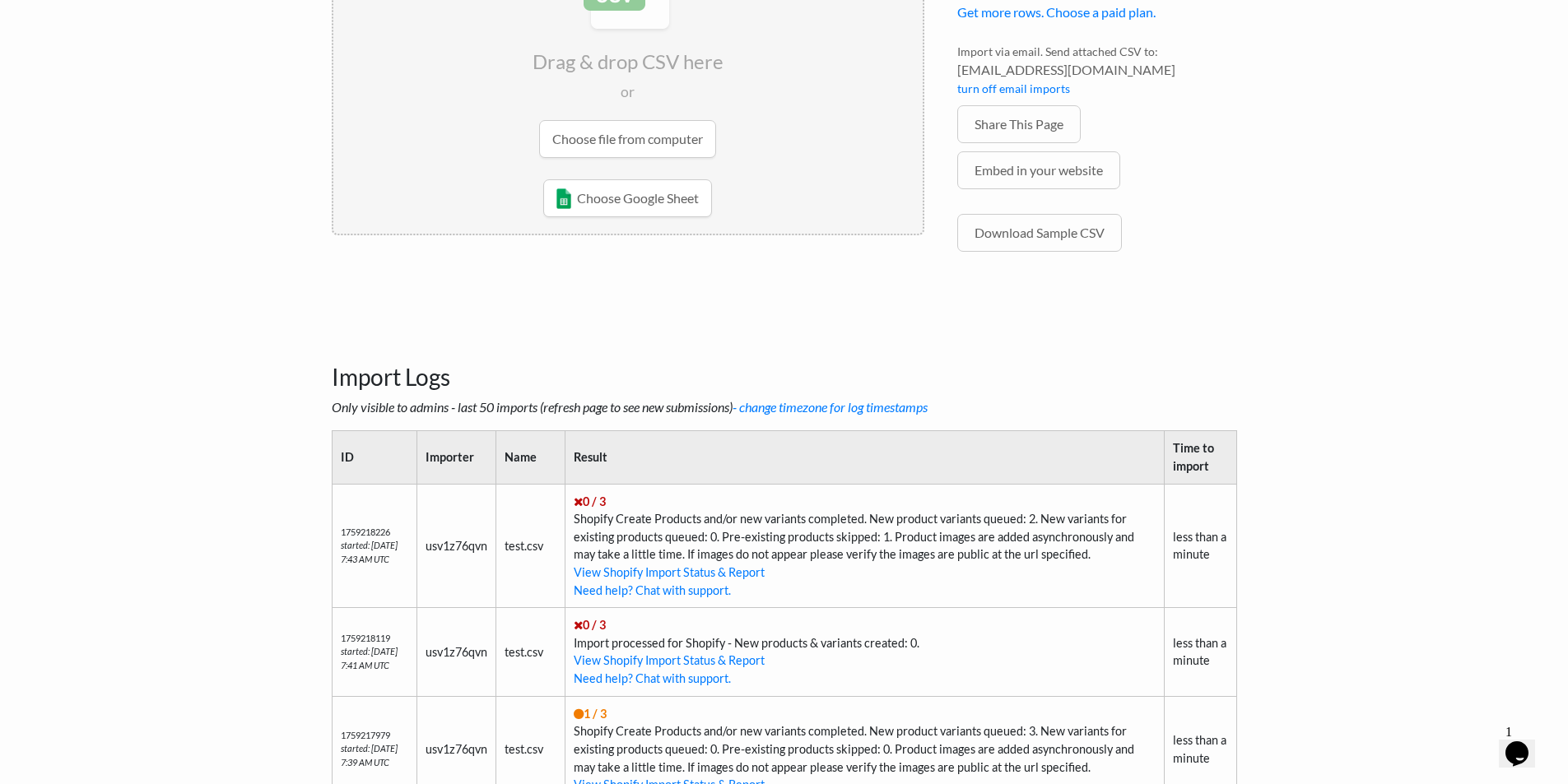
scroll to position [245, 0]
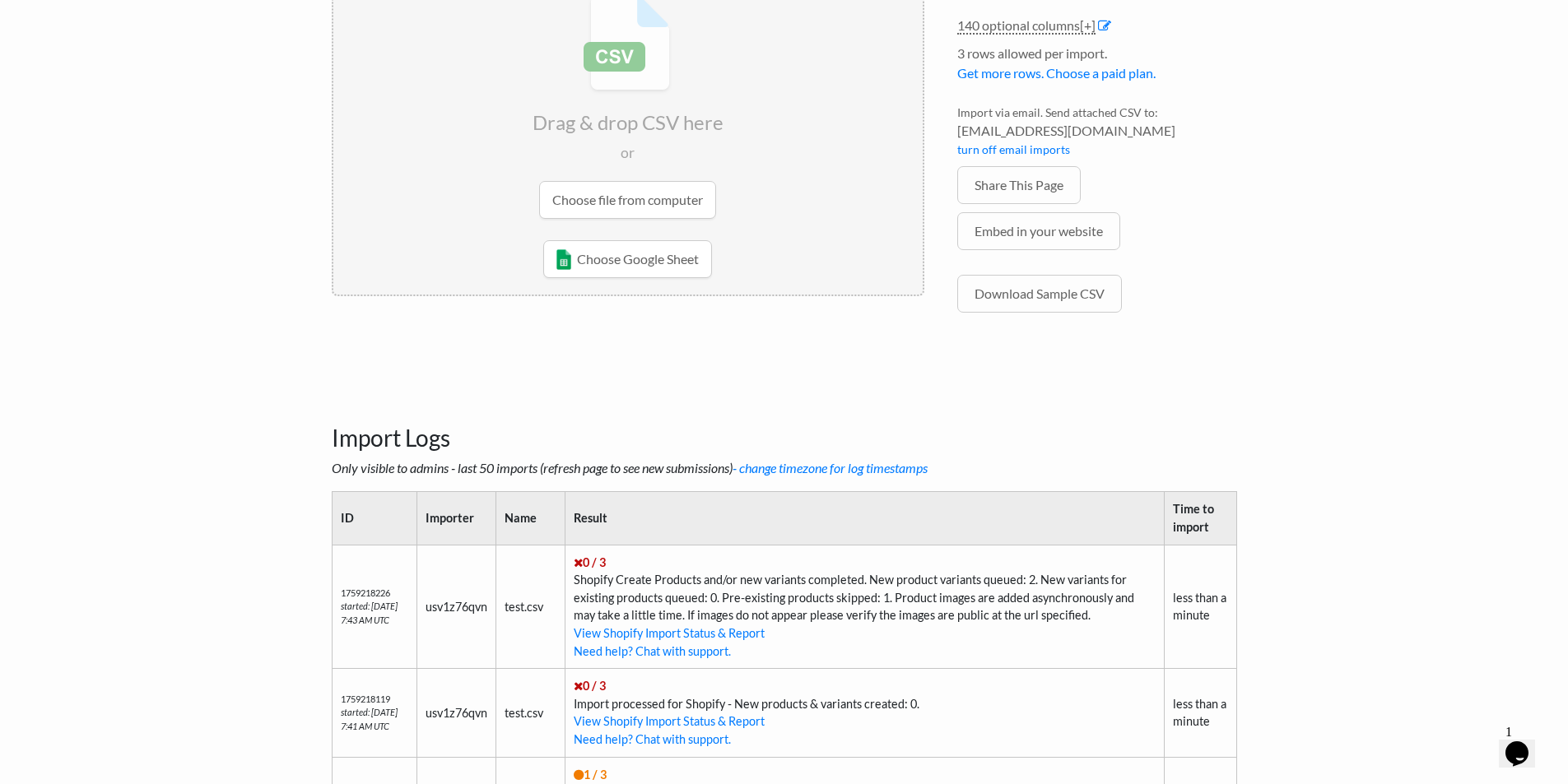
click at [604, 210] on input "file" at bounding box center [627, 107] width 589 height 259
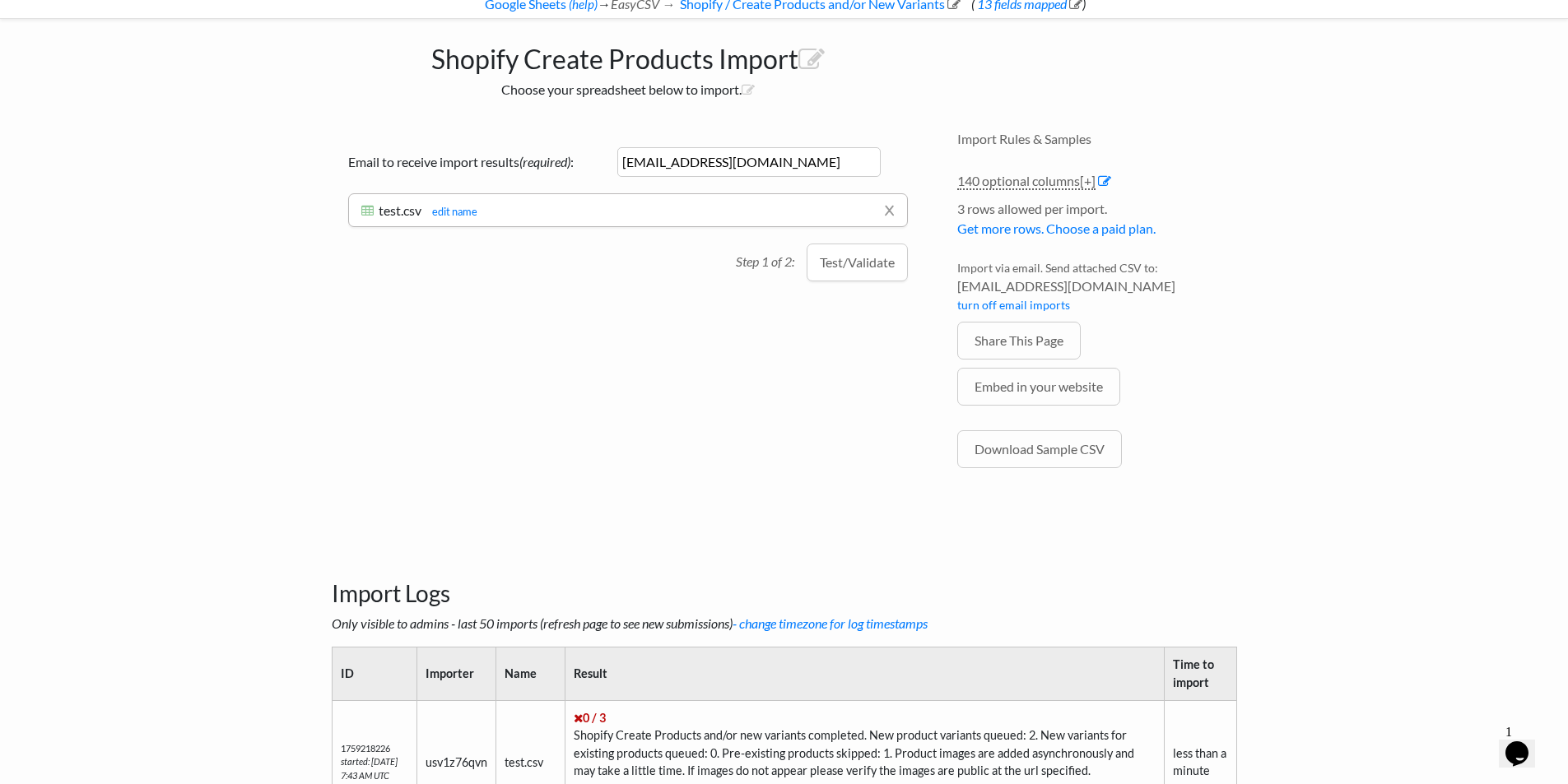
scroll to position [53, 0]
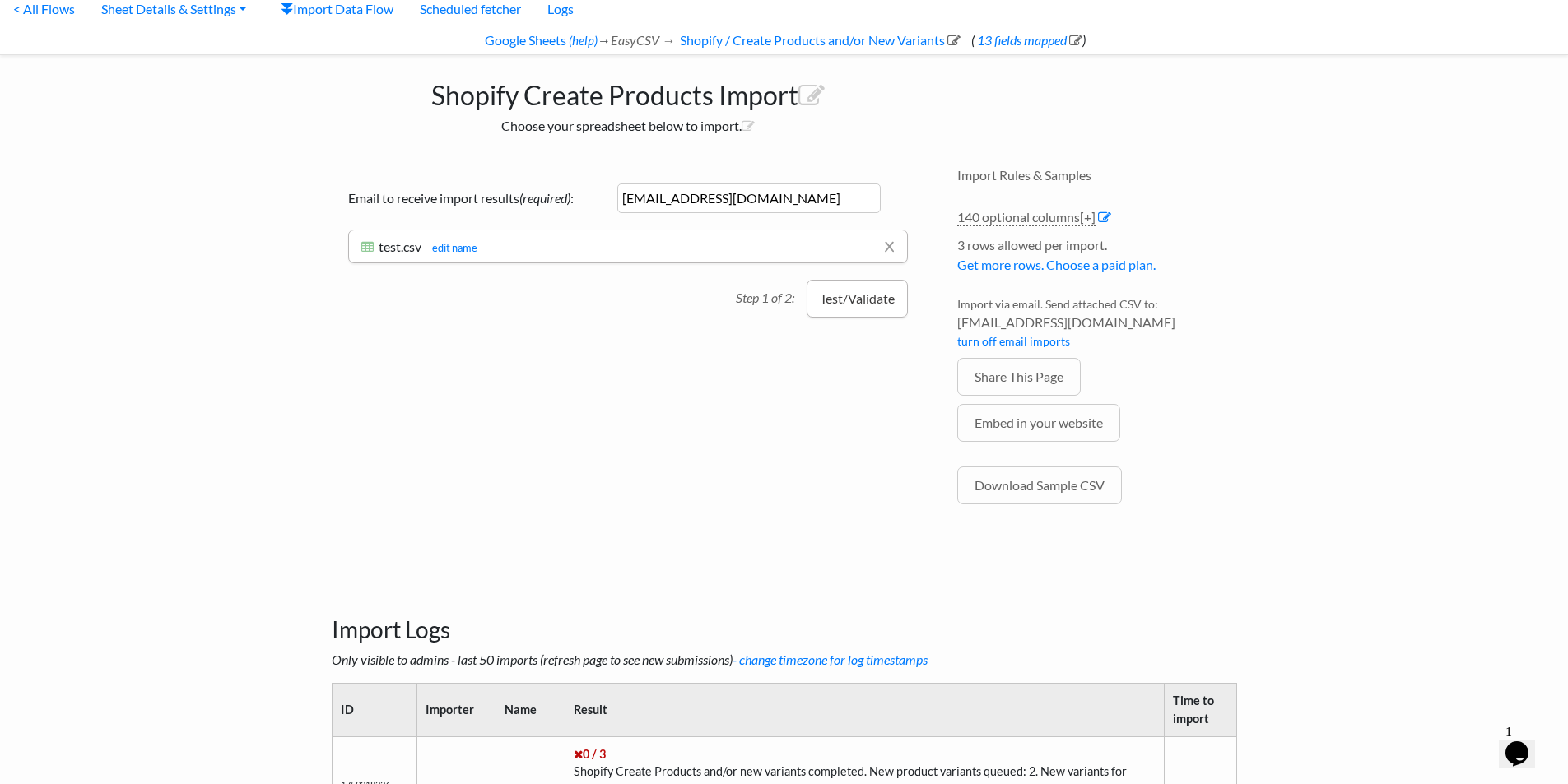
click at [859, 310] on button "Test/Validate" at bounding box center [857, 299] width 101 height 38
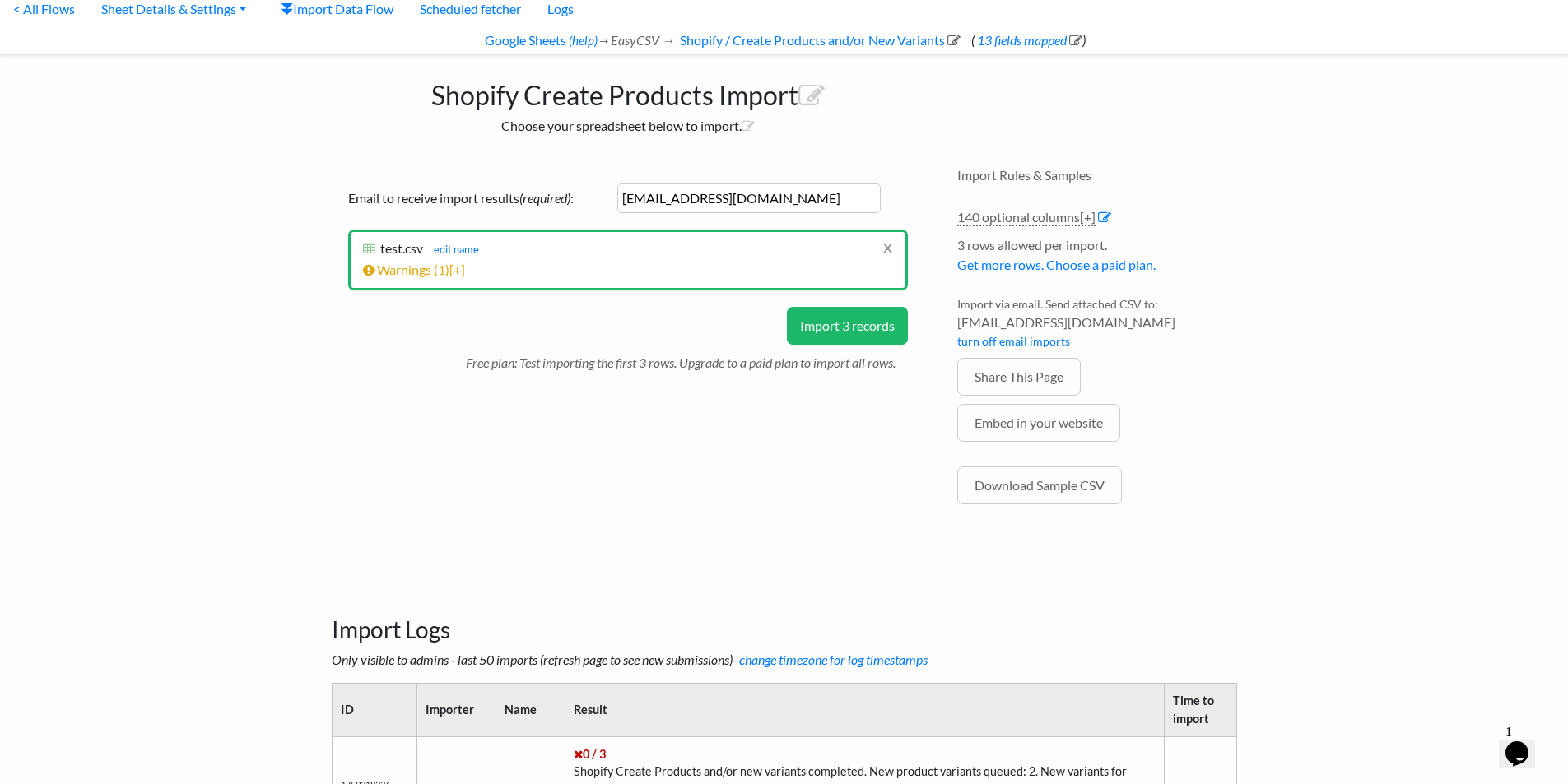
click at [860, 332] on button "Import 3 records" at bounding box center [847, 326] width 121 height 38
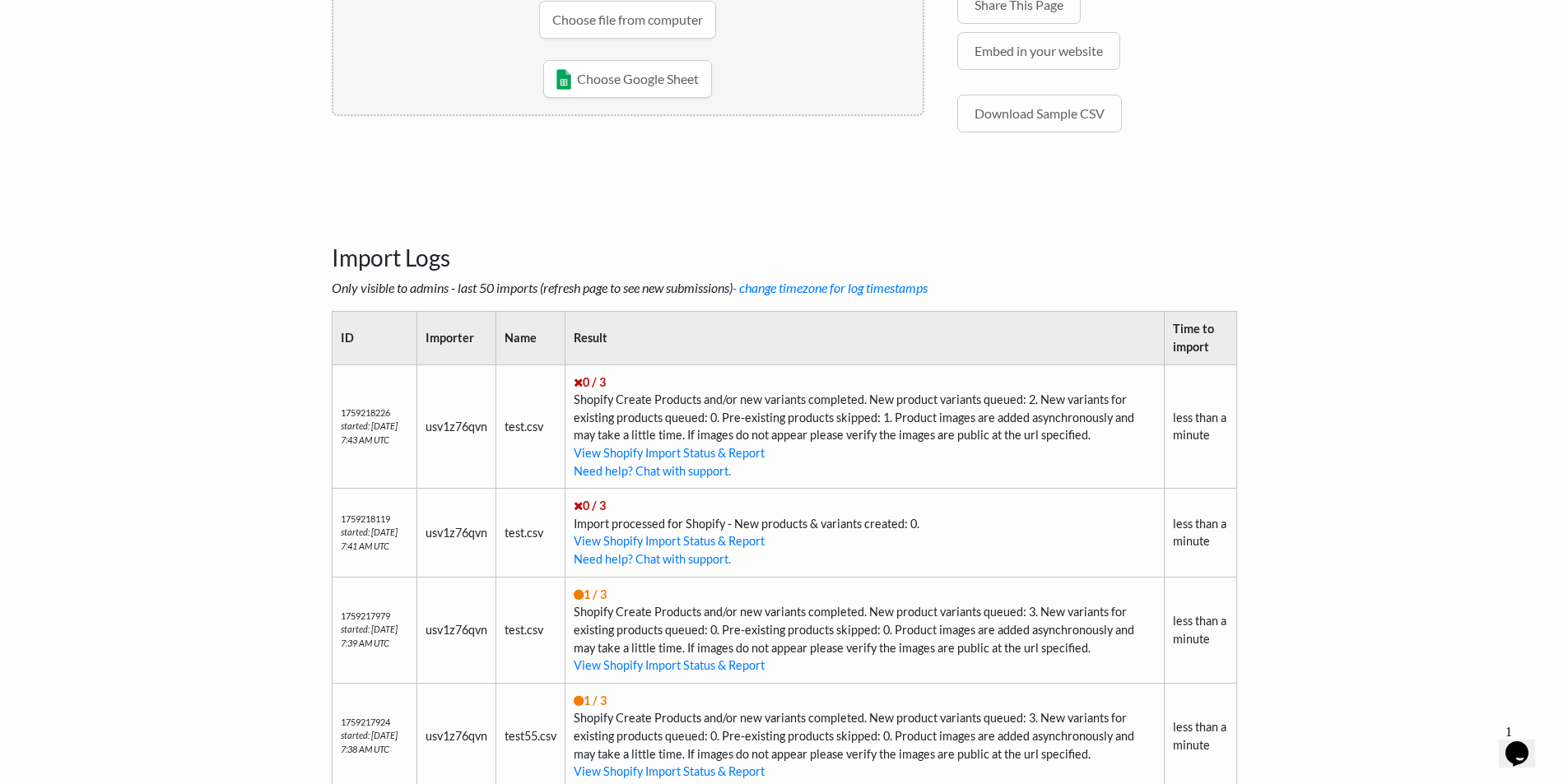
scroll to position [46, 0]
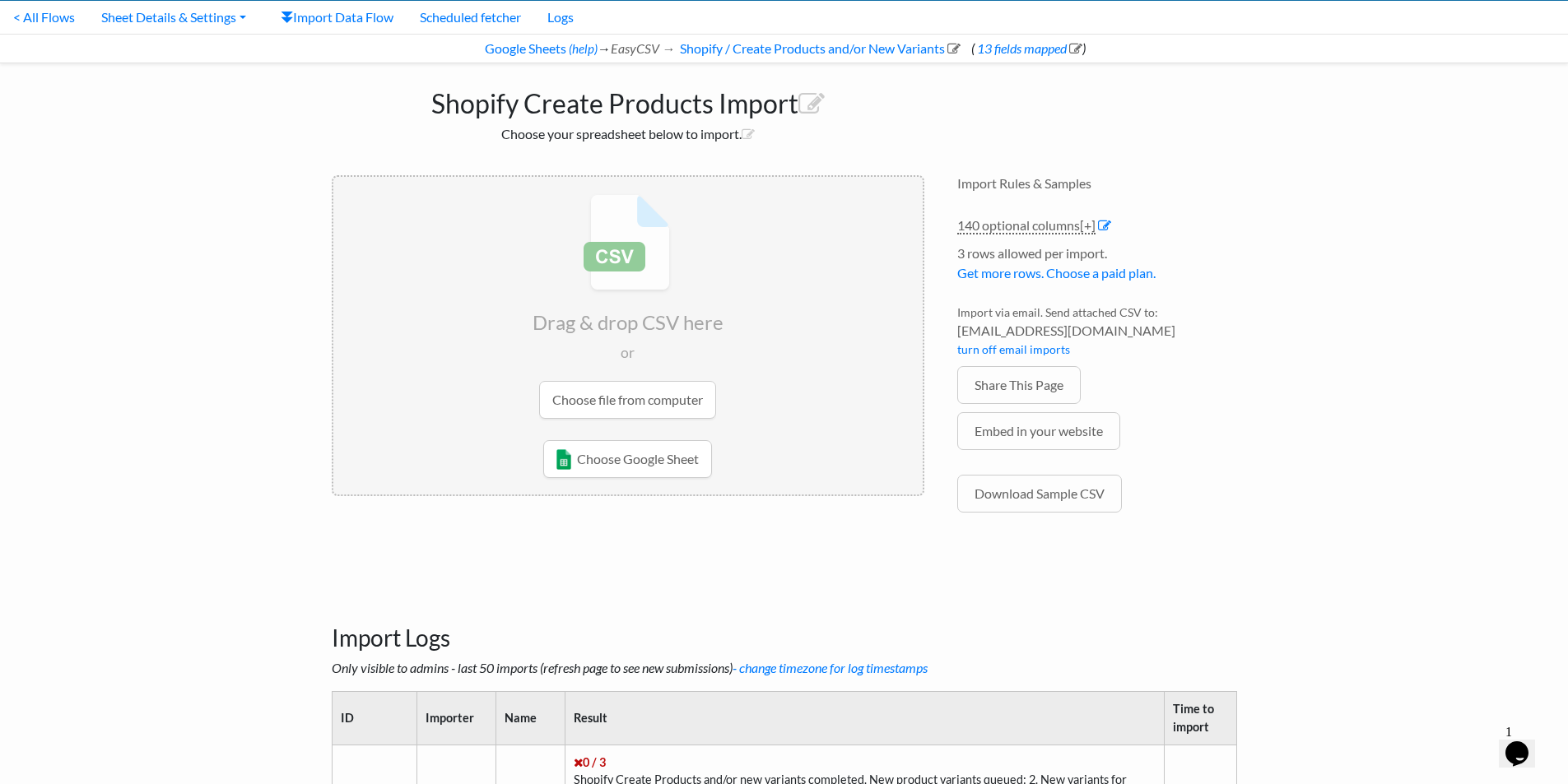
click at [633, 393] on input "file" at bounding box center [627, 306] width 589 height 259
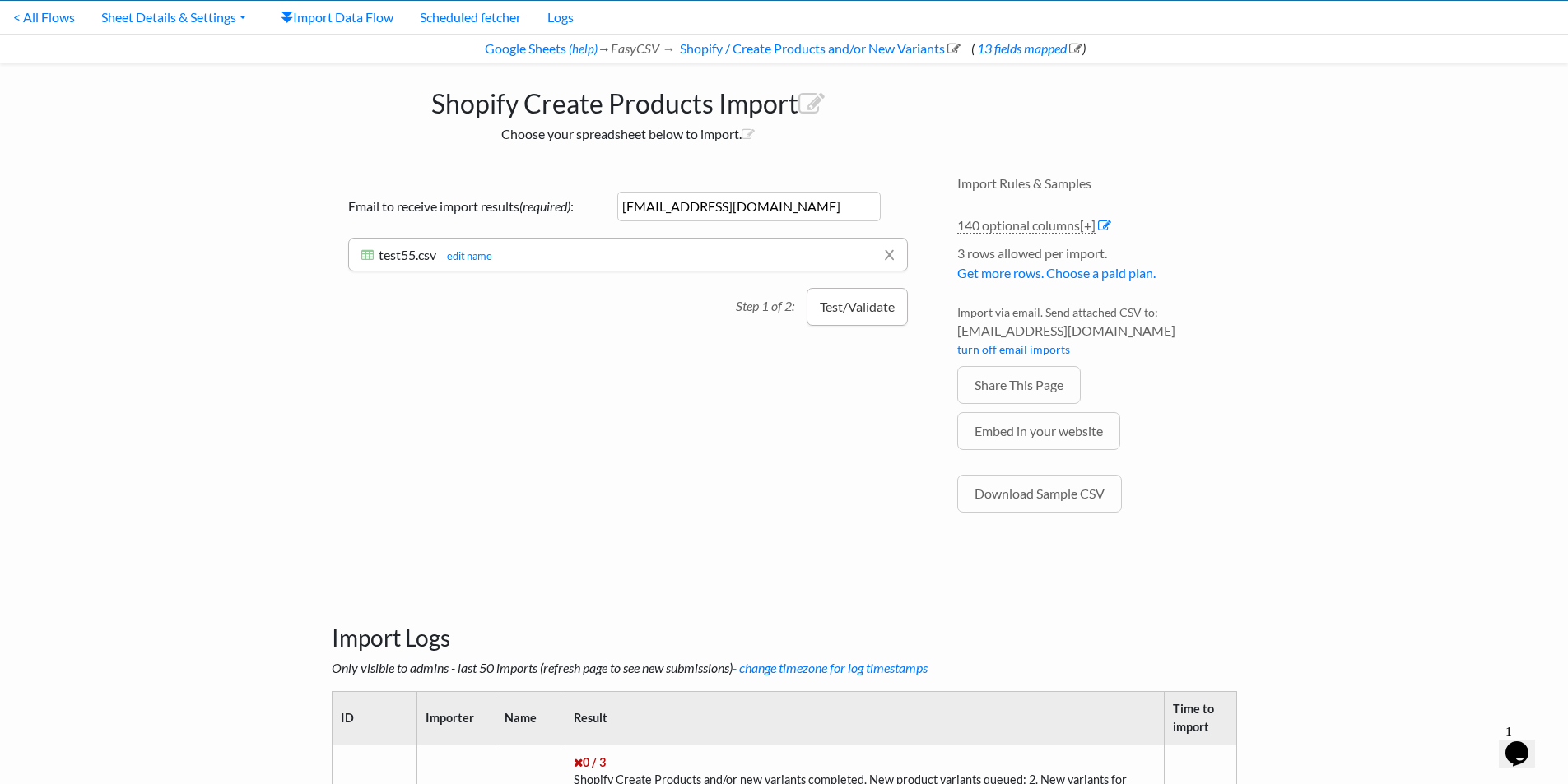
click at [854, 304] on button "Test/Validate" at bounding box center [857, 307] width 101 height 38
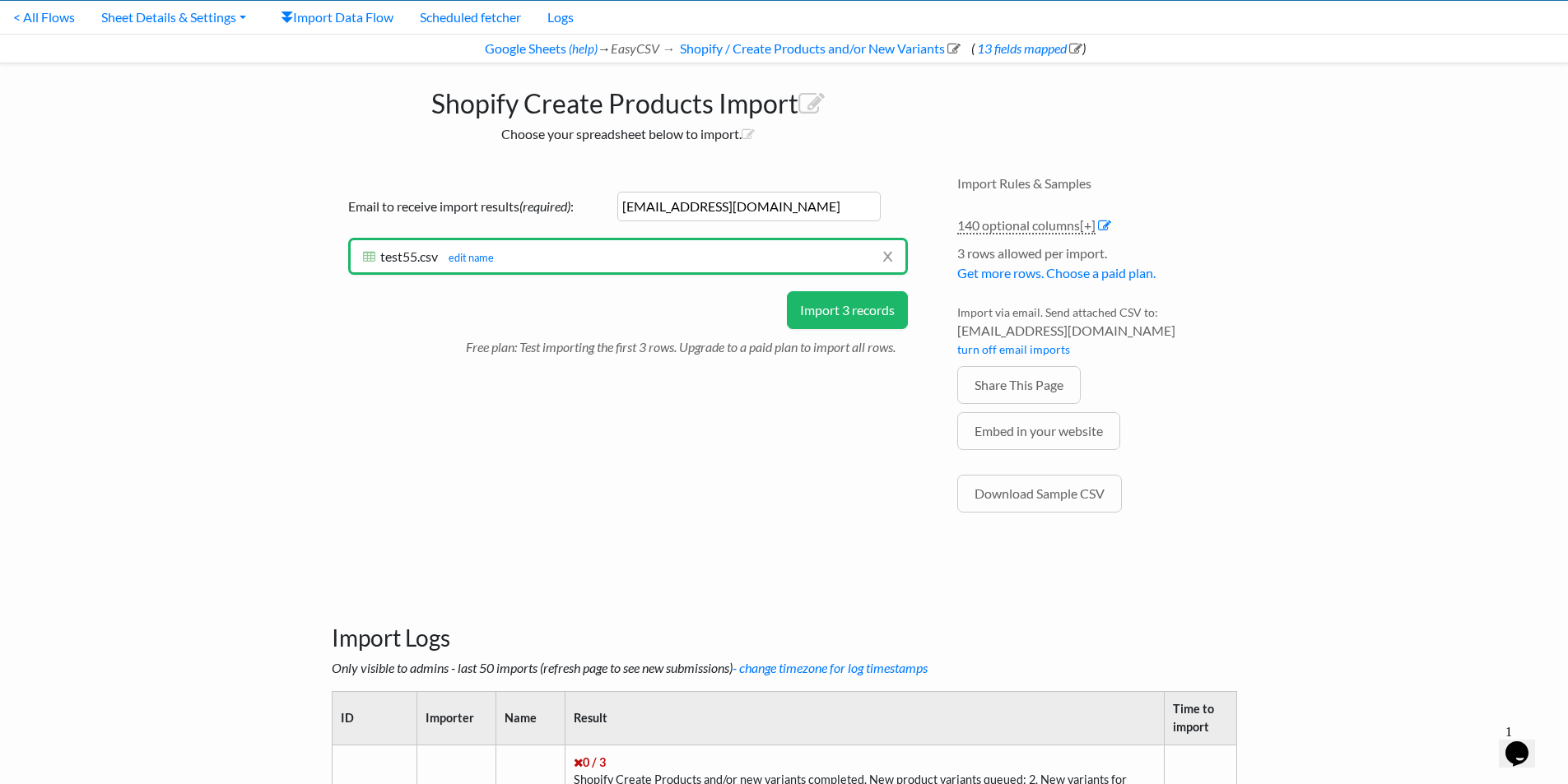
click at [869, 312] on button "Import 3 records" at bounding box center [847, 310] width 121 height 38
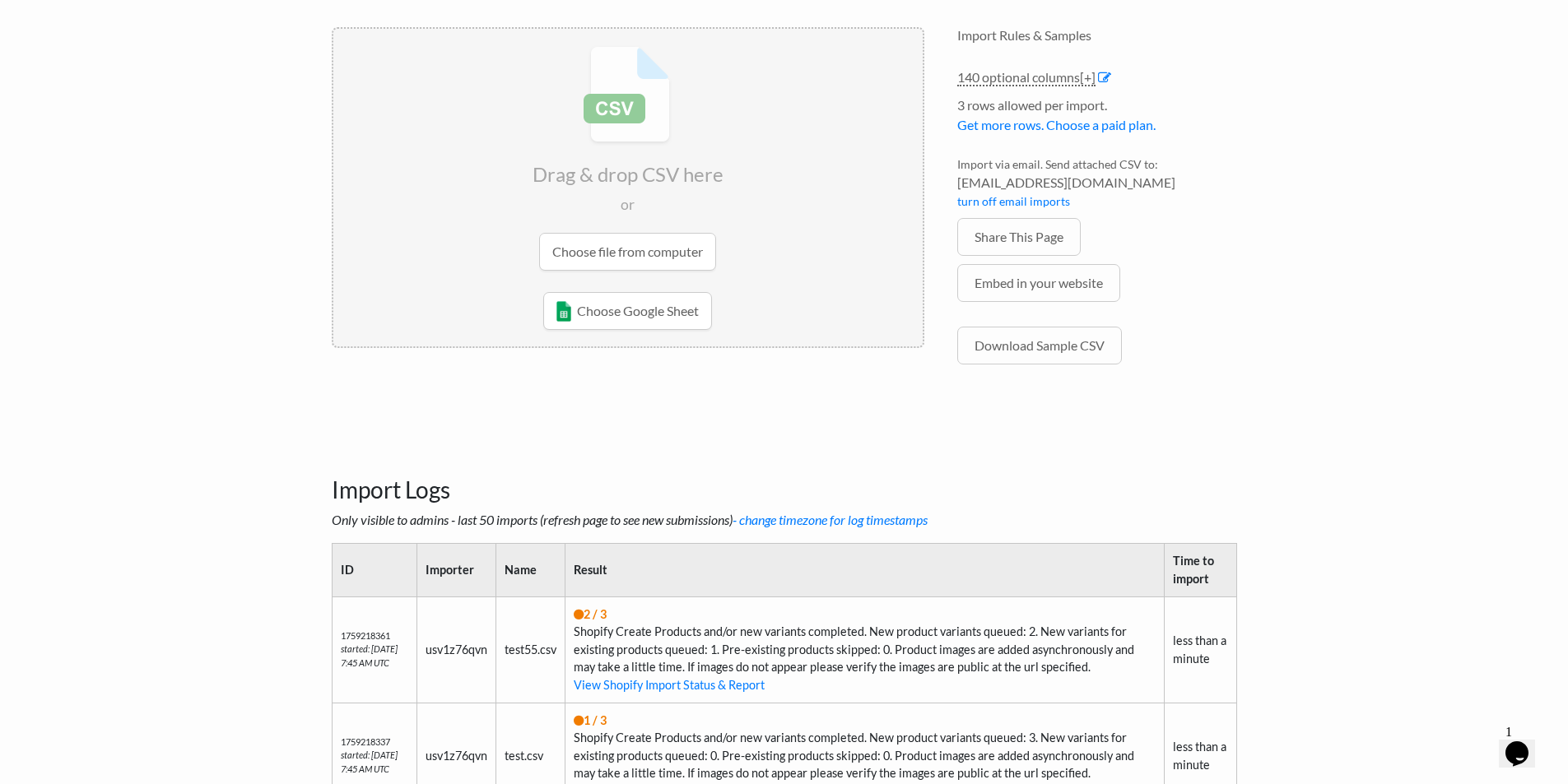
scroll to position [34, 0]
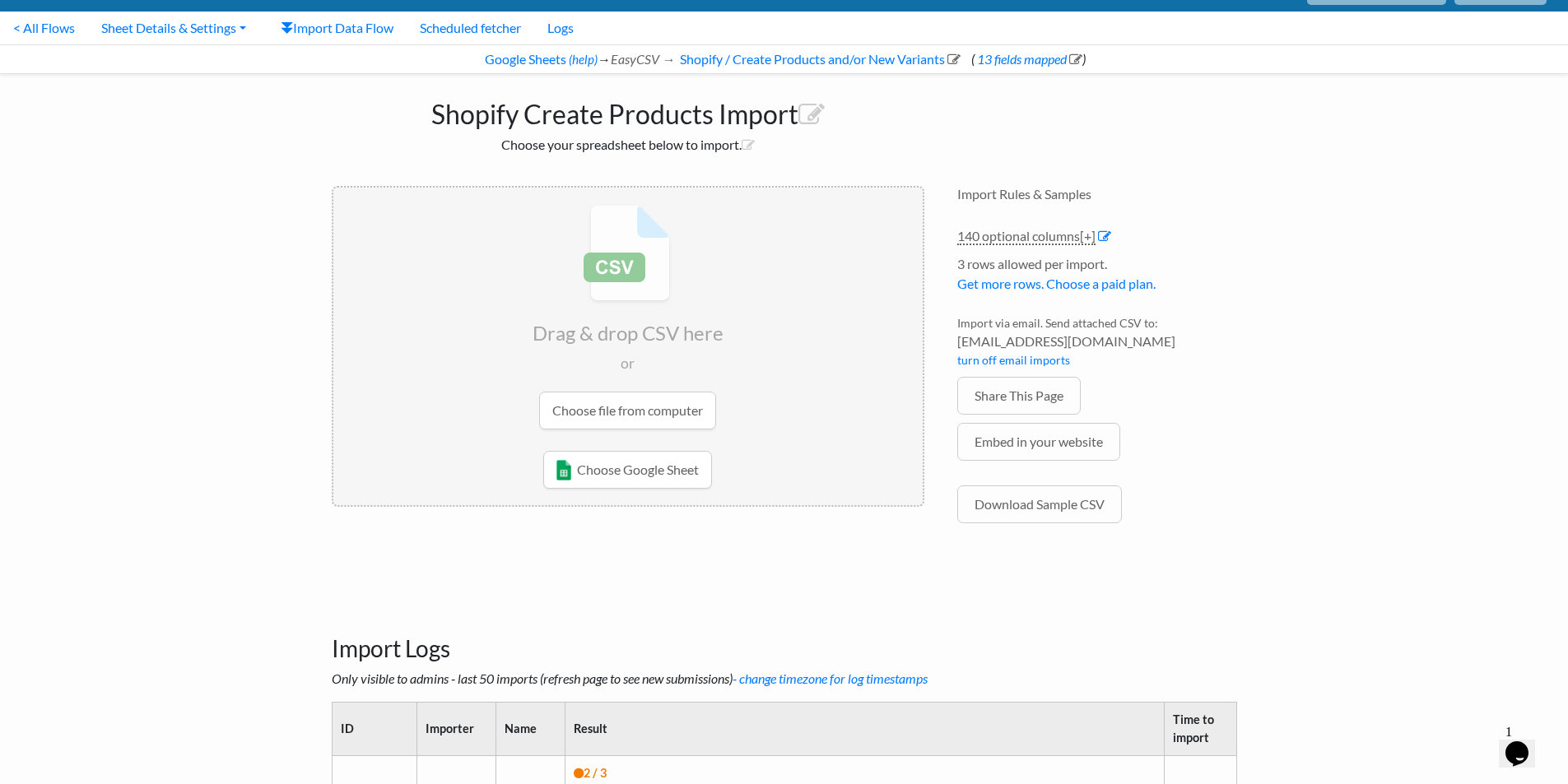
click at [594, 428] on input "file" at bounding box center [627, 317] width 589 height 259
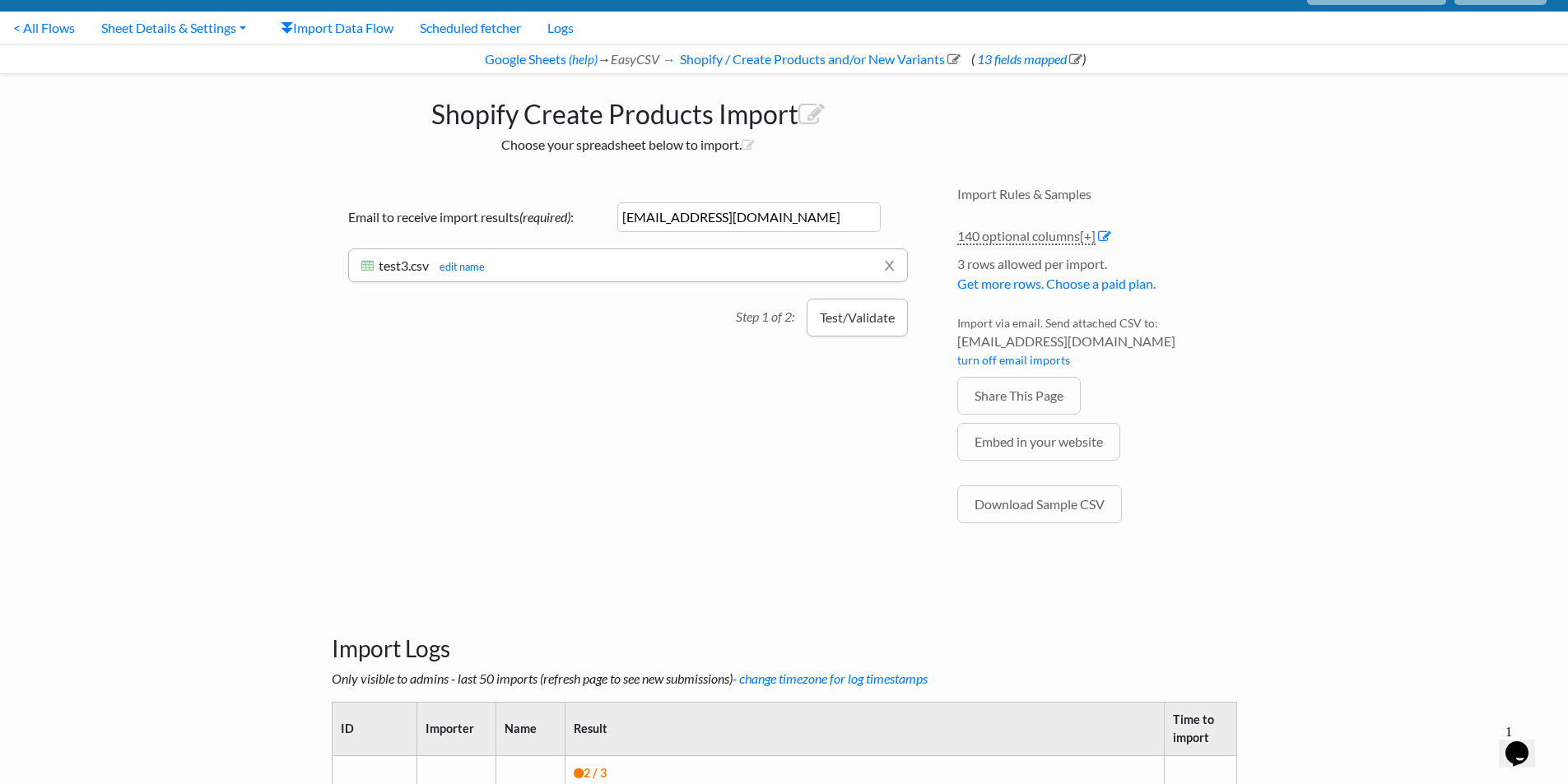
click at [843, 333] on button "Test/Validate" at bounding box center [857, 318] width 101 height 38
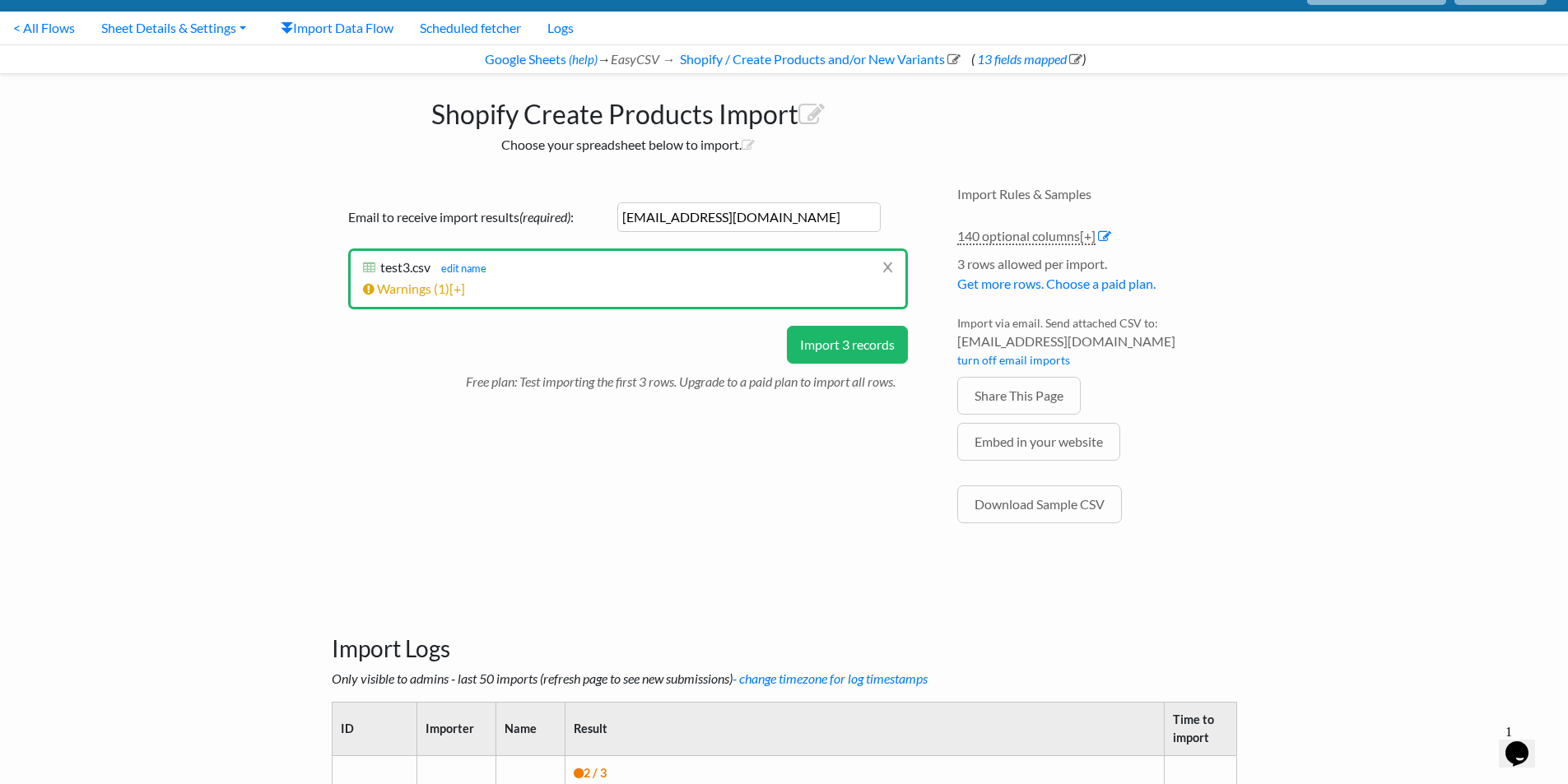
click at [834, 350] on button "Import 3 records" at bounding box center [847, 344] width 121 height 38
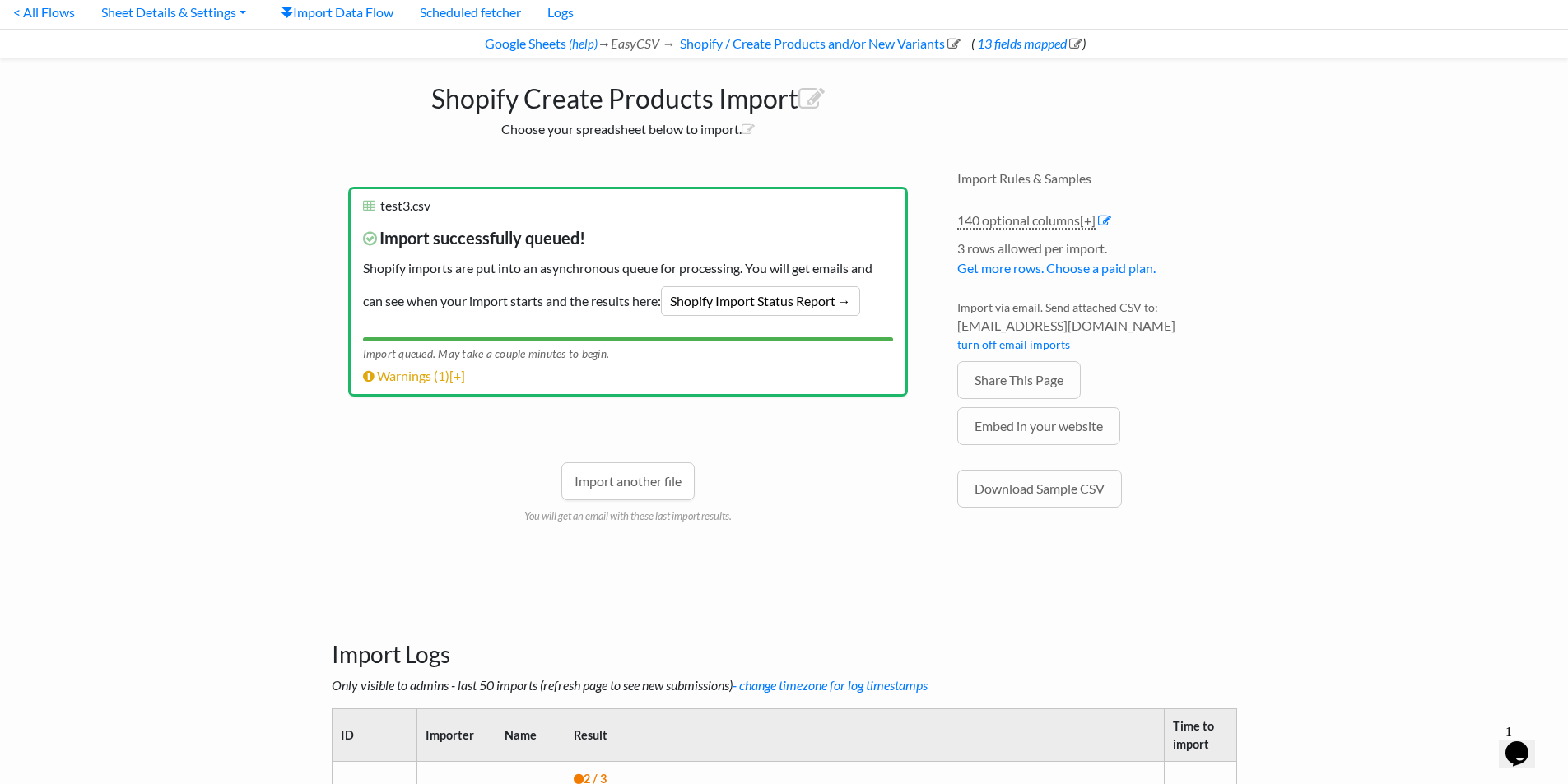
scroll to position [419, 0]
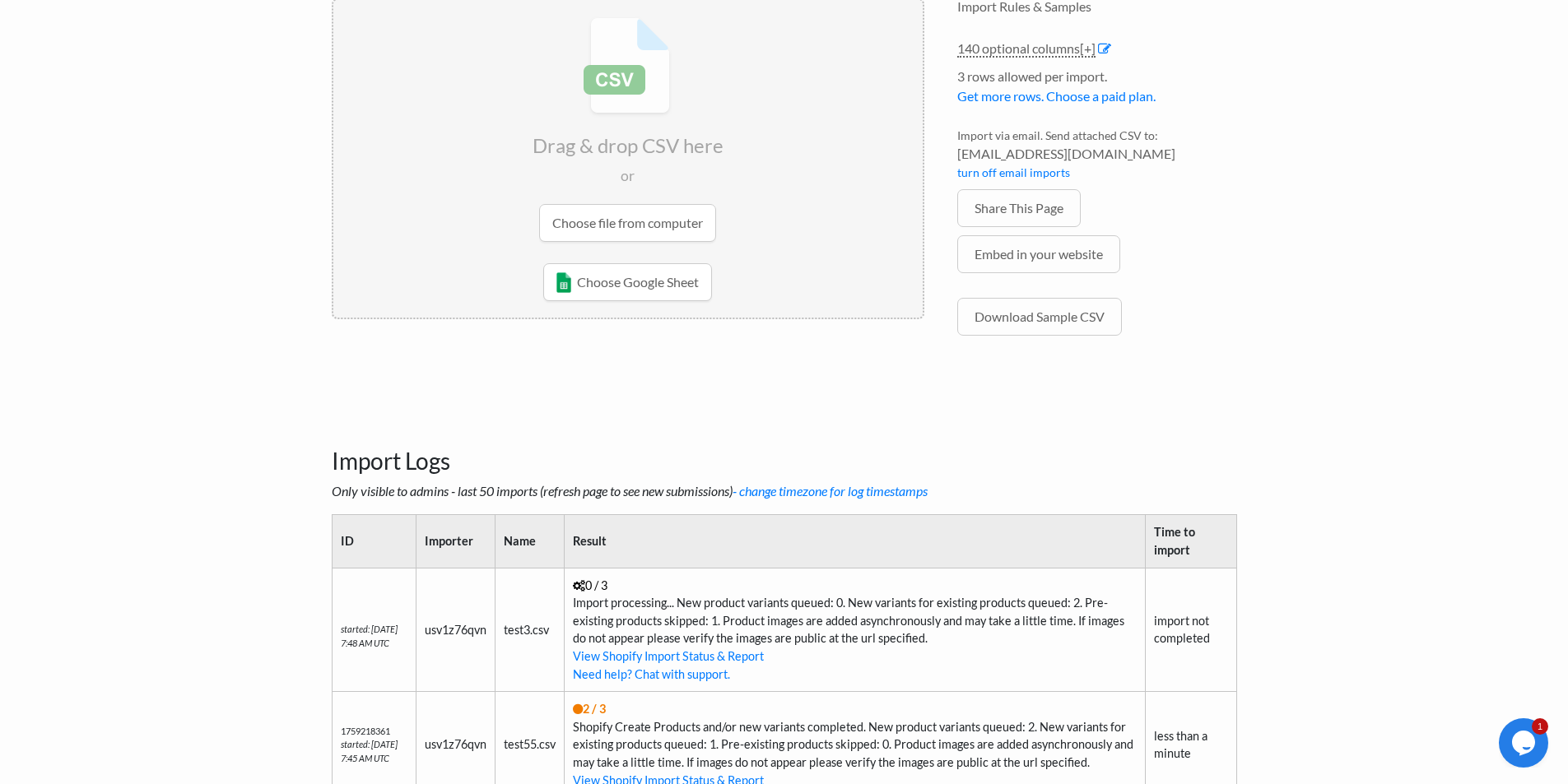
scroll to position [419, 0]
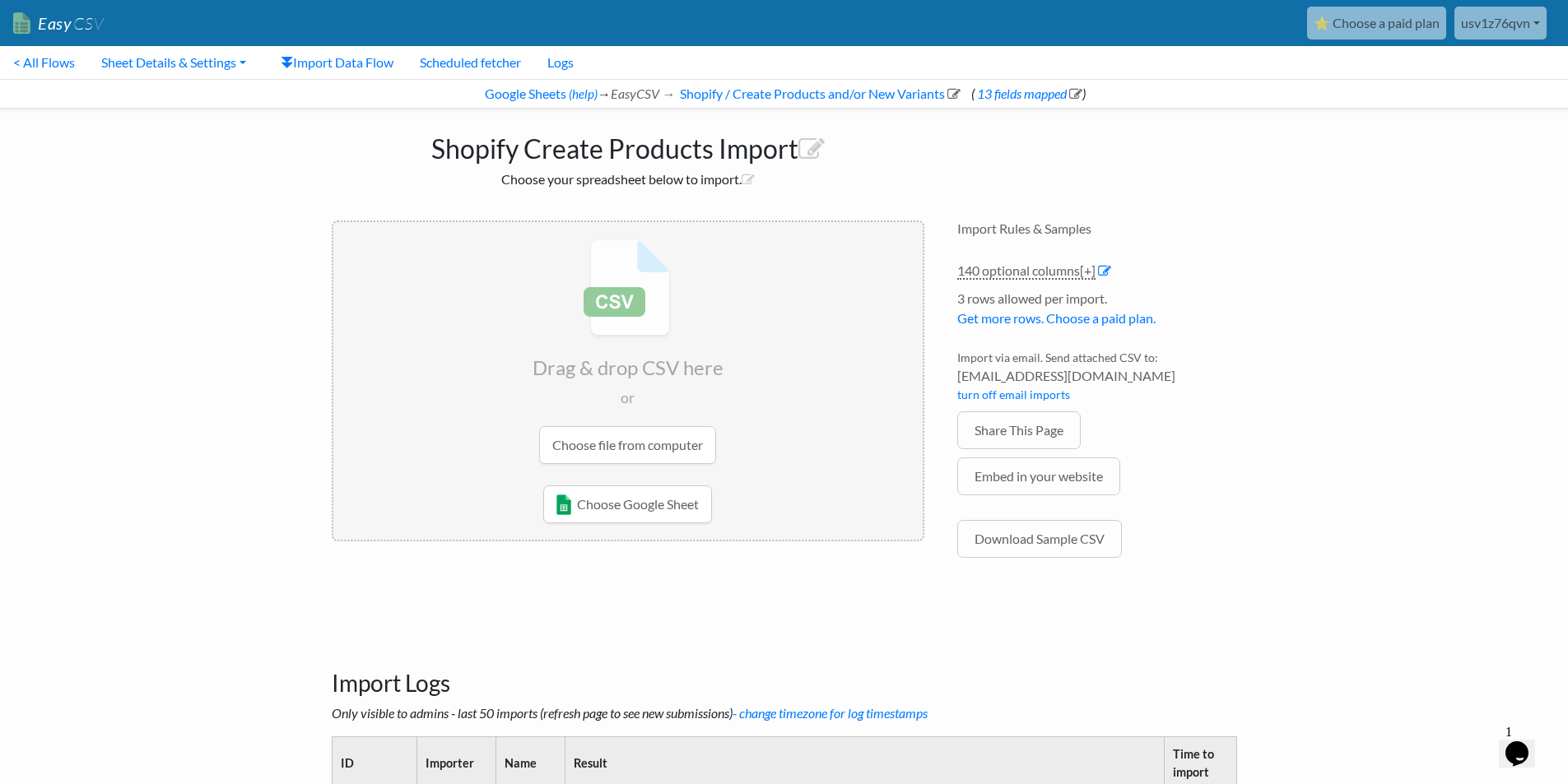
click at [604, 446] on input "file" at bounding box center [627, 352] width 589 height 259
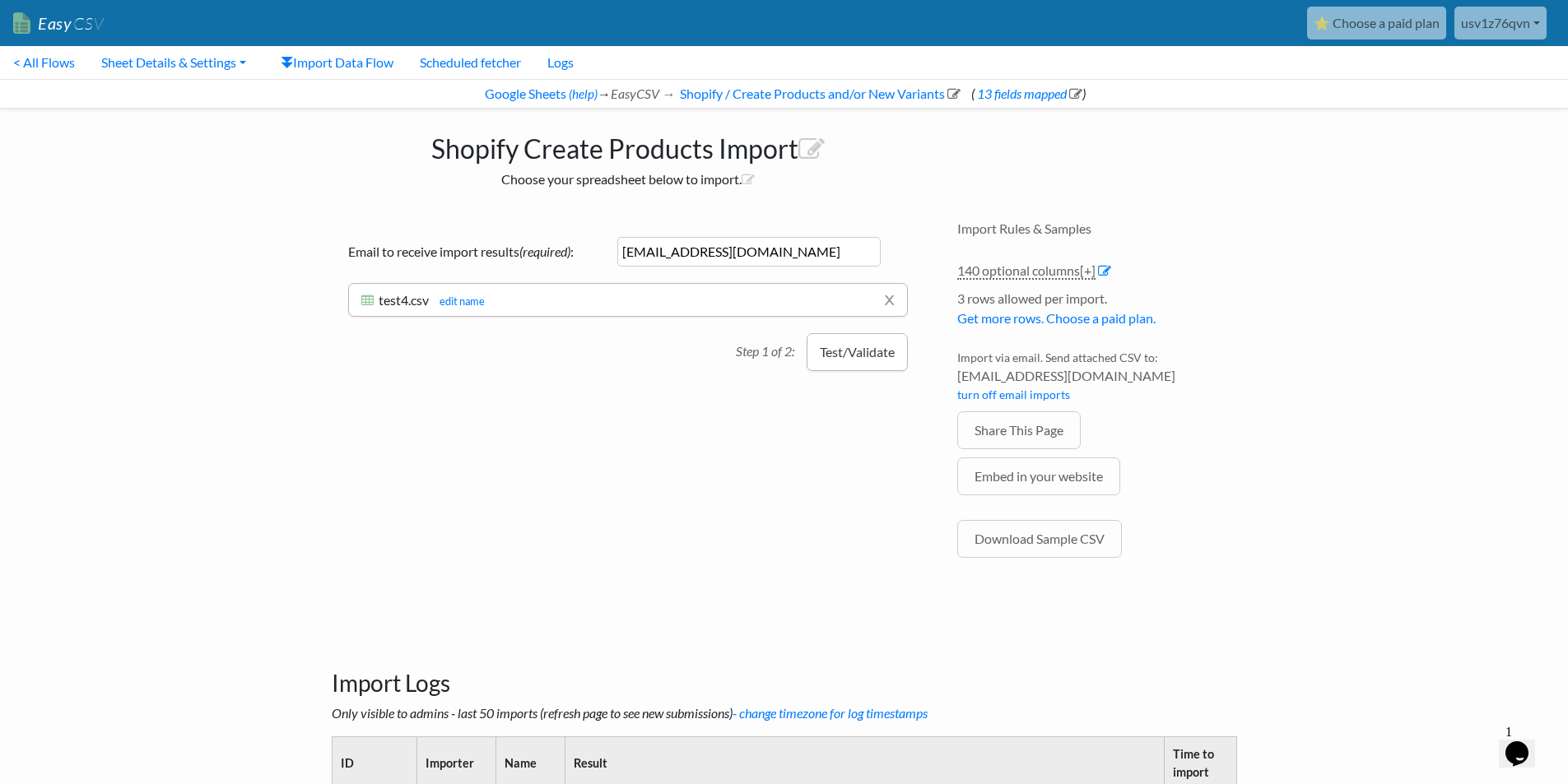
click at [864, 360] on button "Test/Validate" at bounding box center [857, 352] width 101 height 38
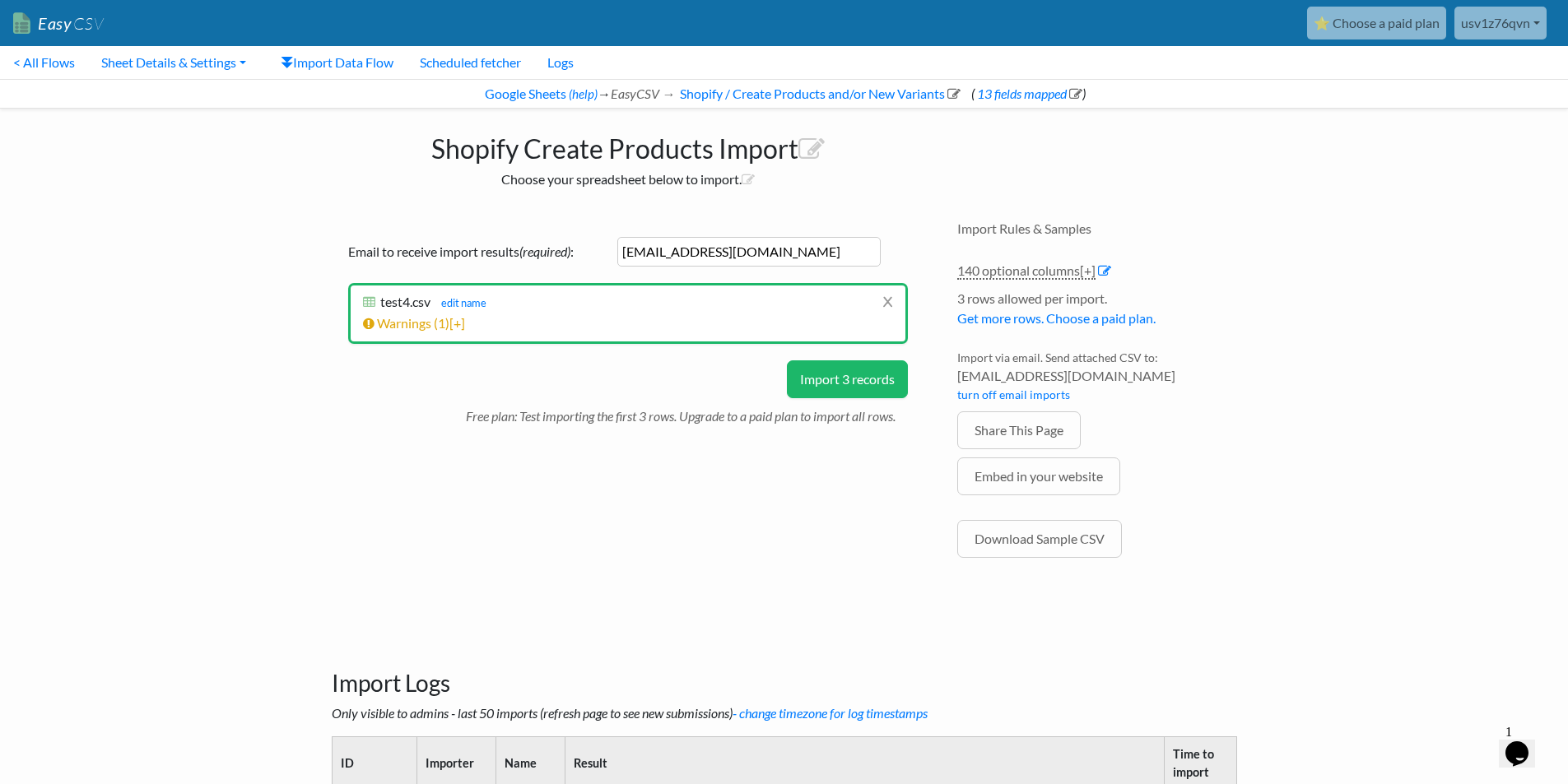
click at [858, 382] on button "Import 3 records" at bounding box center [847, 380] width 121 height 38
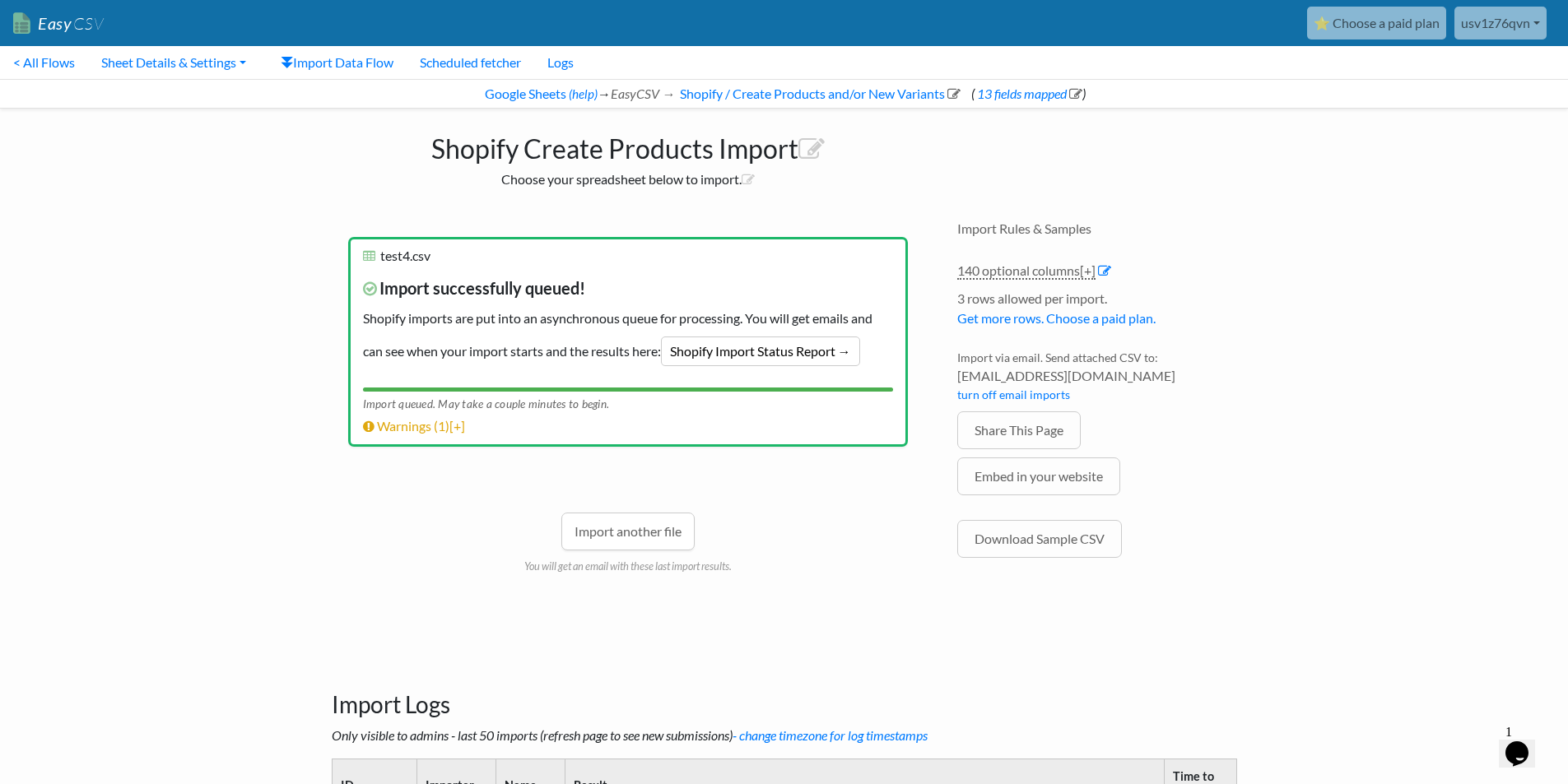
scroll to position [384, 0]
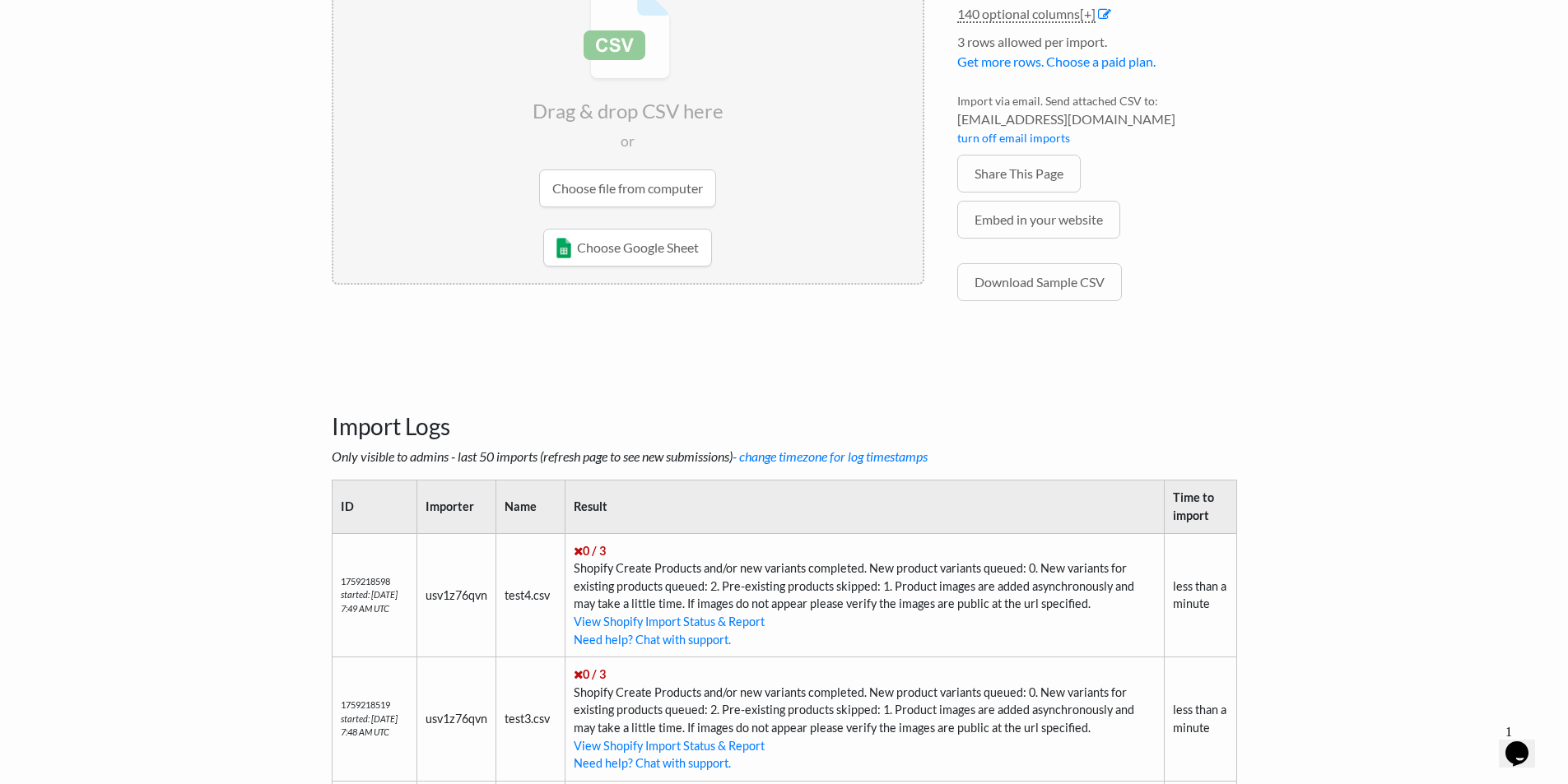
scroll to position [192, 0]
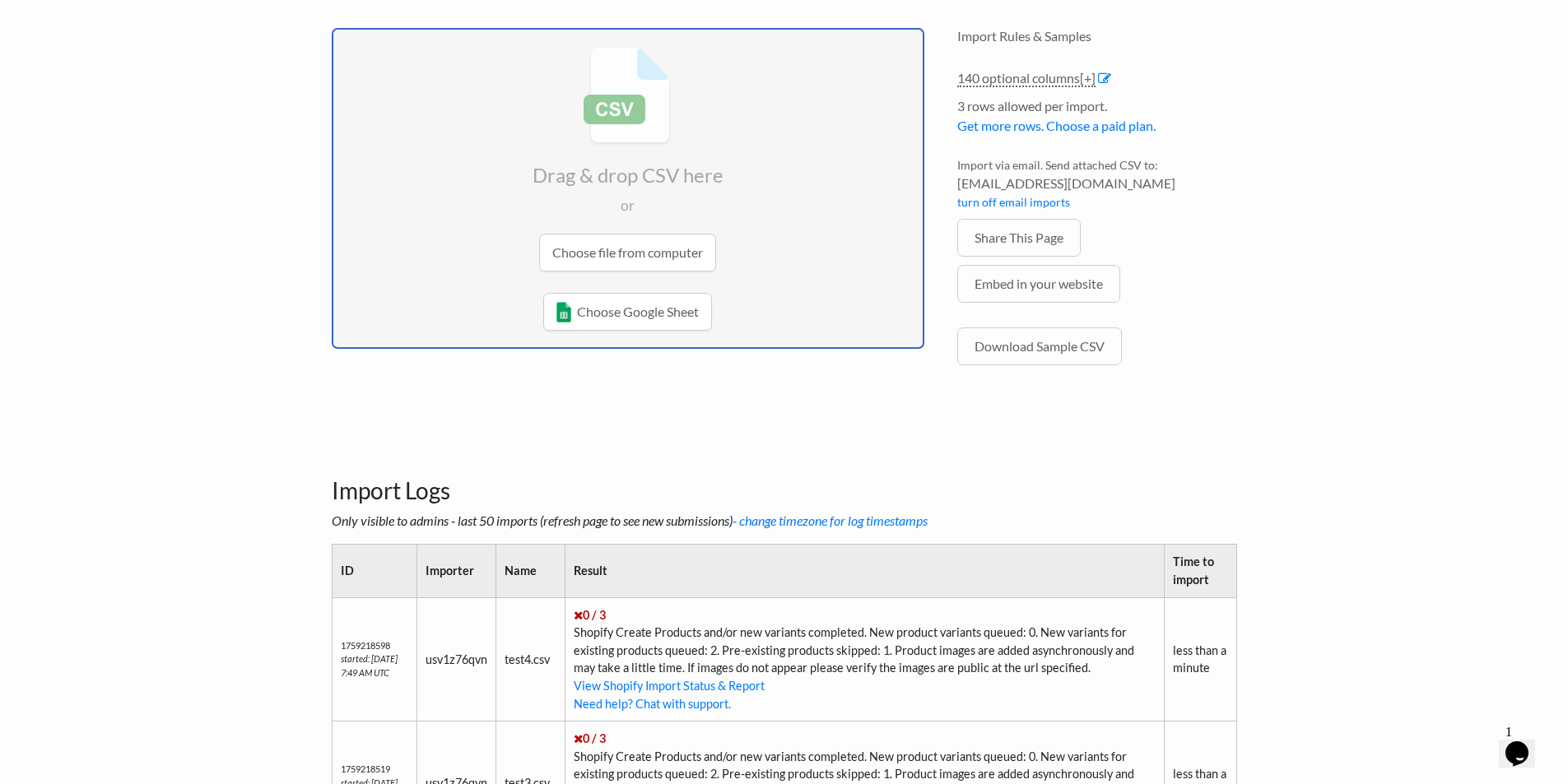
type input "C:\fakepath\test66.xlsx"
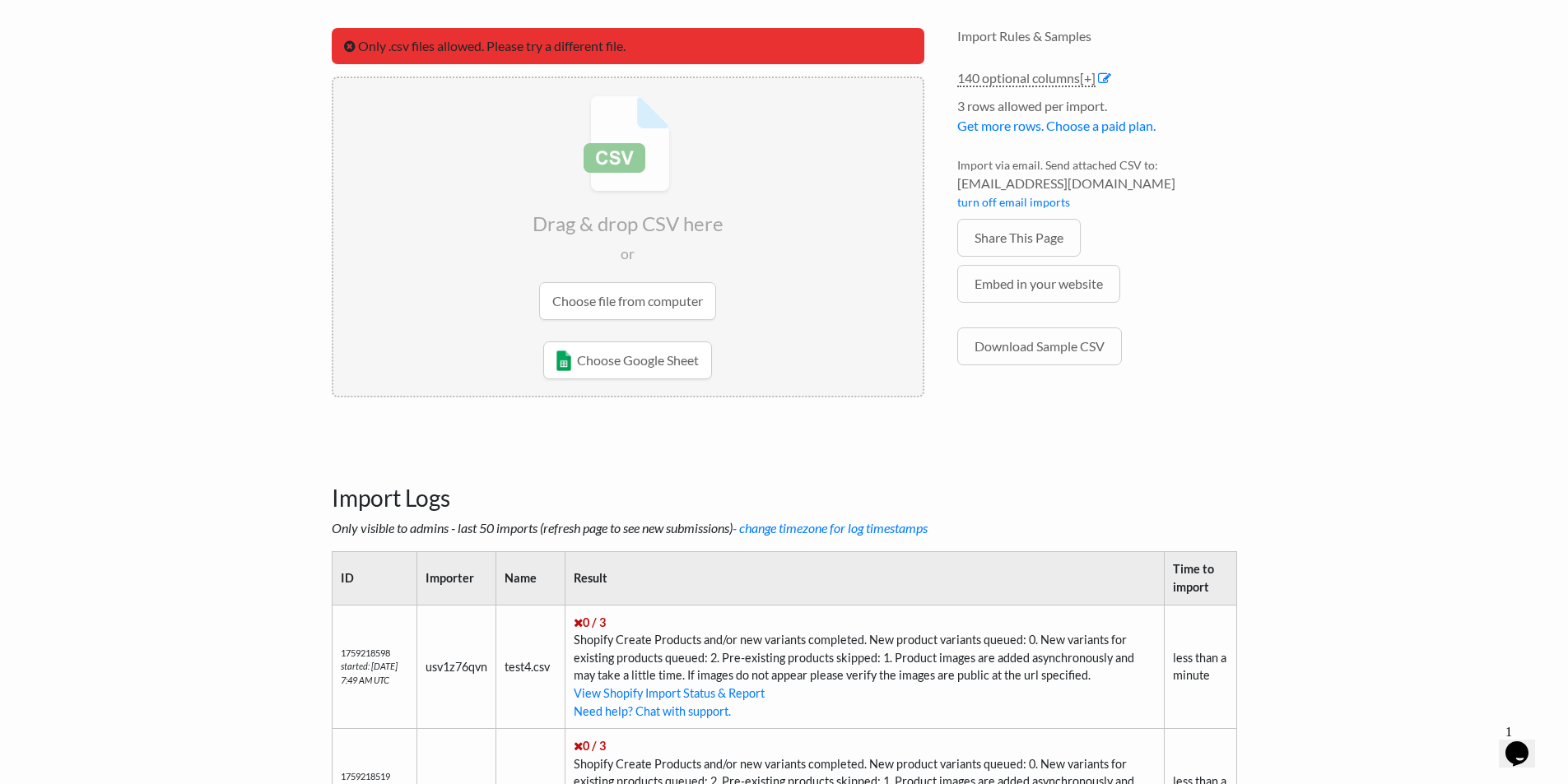
scroll to position [0, 0]
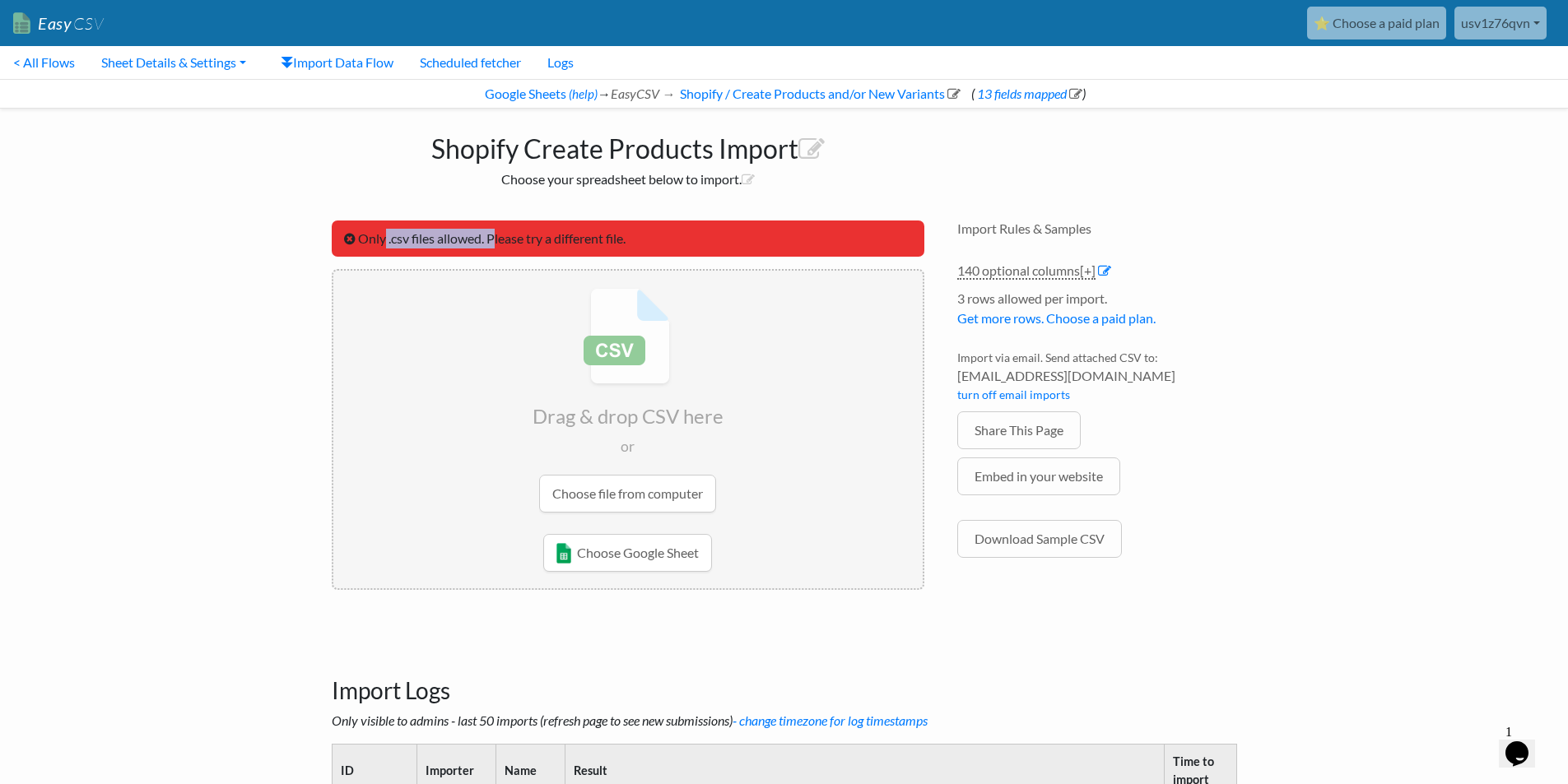
drag, startPoint x: 383, startPoint y: 244, endPoint x: 496, endPoint y: 245, distance: 113.0
click at [496, 245] on span "Only .csv files allowed. Please try a different file." at bounding box center [491, 238] width 267 height 15
click at [576, 471] on input "file" at bounding box center [627, 401] width 589 height 259
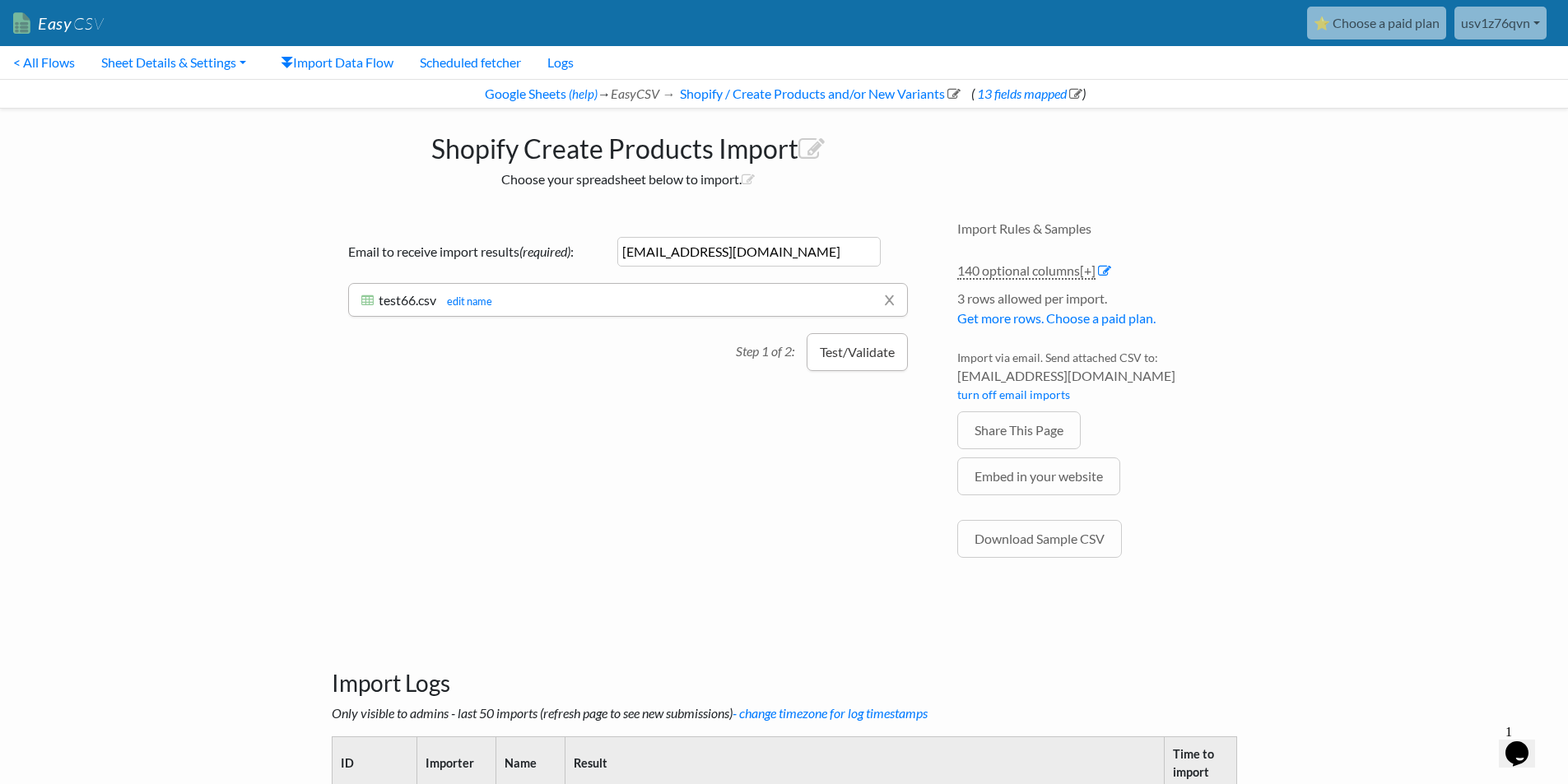
click at [887, 353] on button "Test/Validate" at bounding box center [857, 352] width 101 height 38
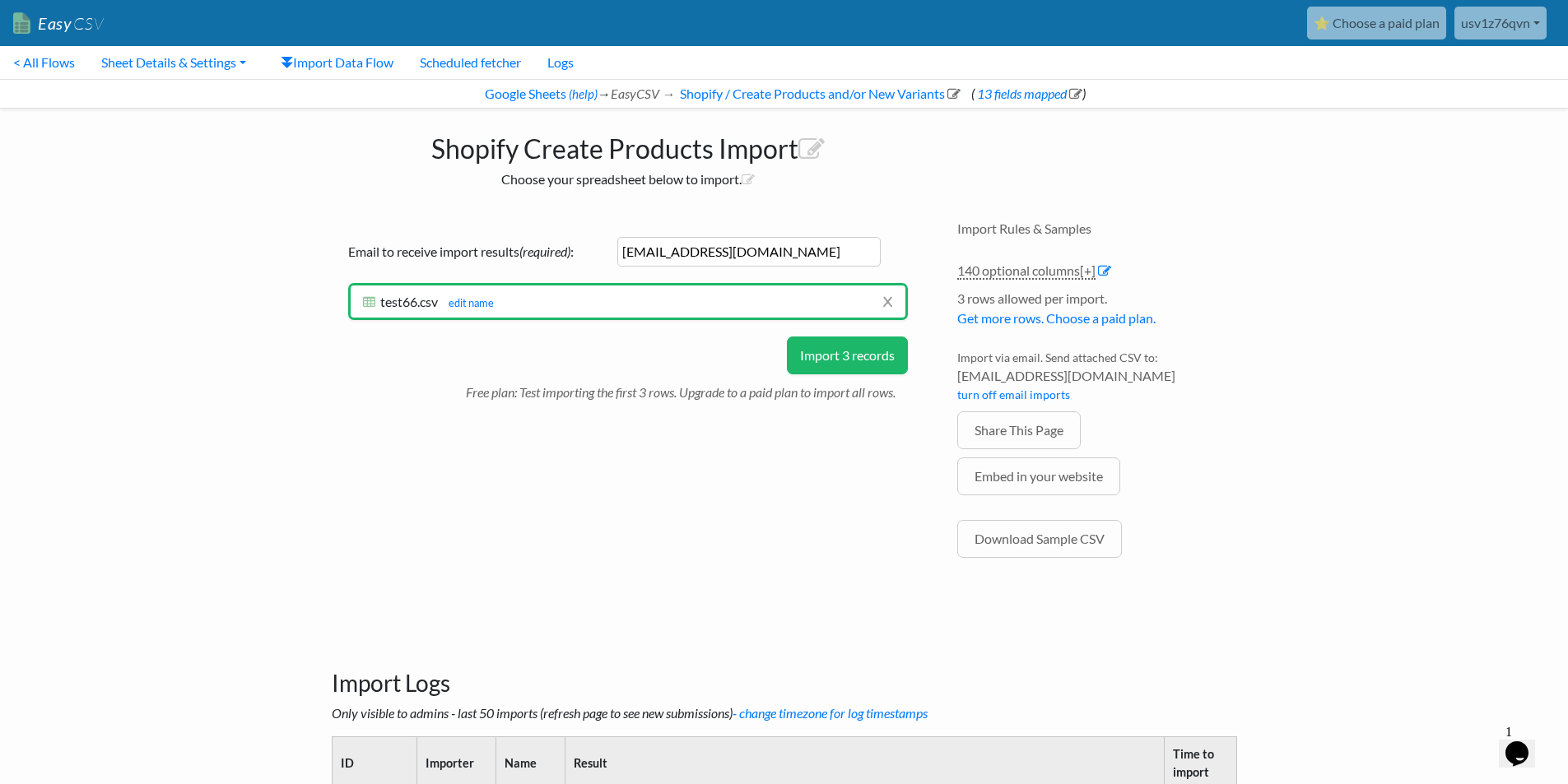
click at [868, 347] on button "Import 3 records" at bounding box center [847, 356] width 121 height 38
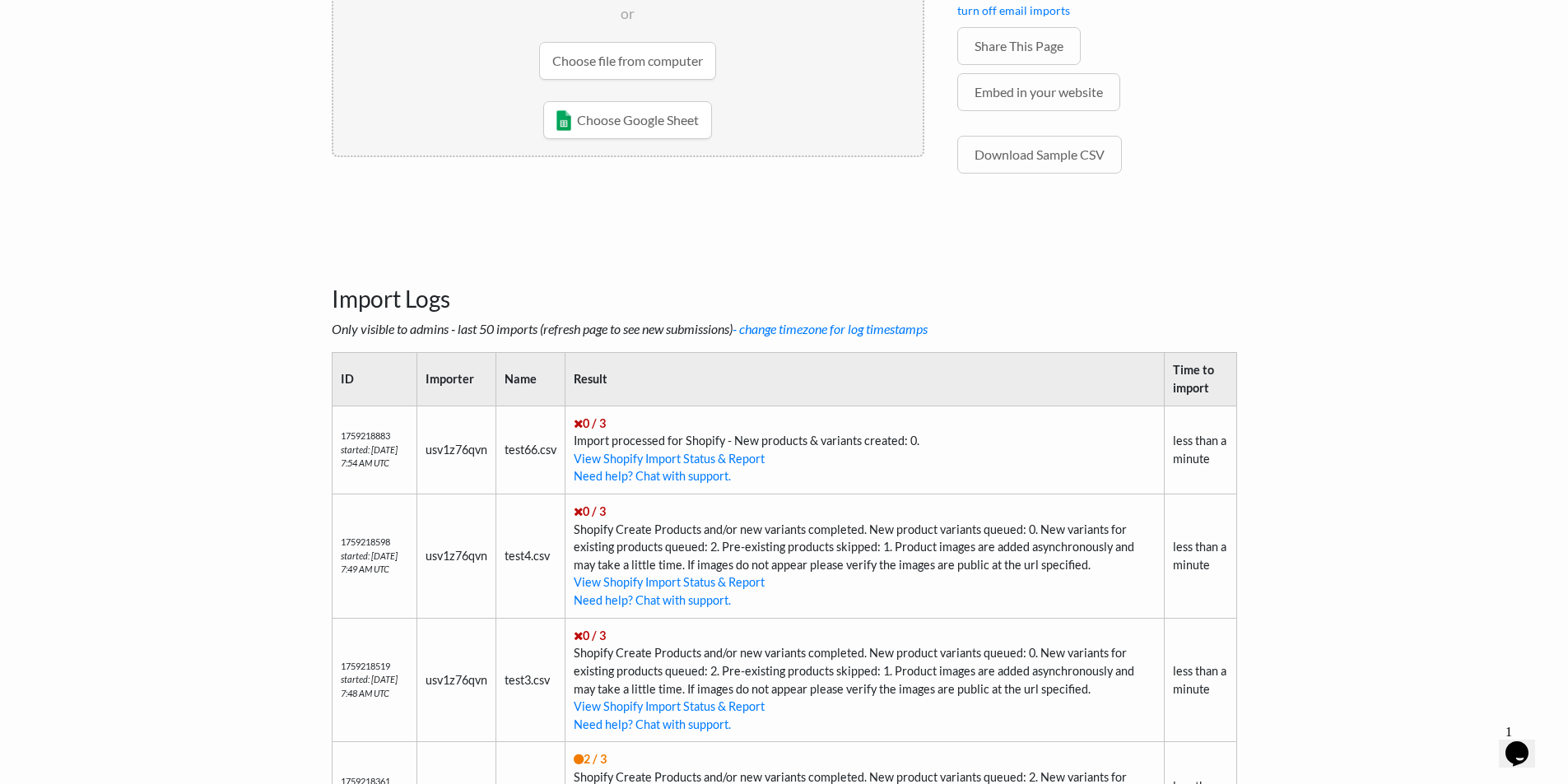
drag, startPoint x: 955, startPoint y: 440, endPoint x: 584, endPoint y: 449, distance: 371.1
click at [584, 449] on td "0 / 3 Import processed for Shopify - New products & variants created: 0. View S…" at bounding box center [865, 449] width 599 height 88
click at [629, 455] on link "View Shopify Import Status & Report" at bounding box center [669, 459] width 191 height 14
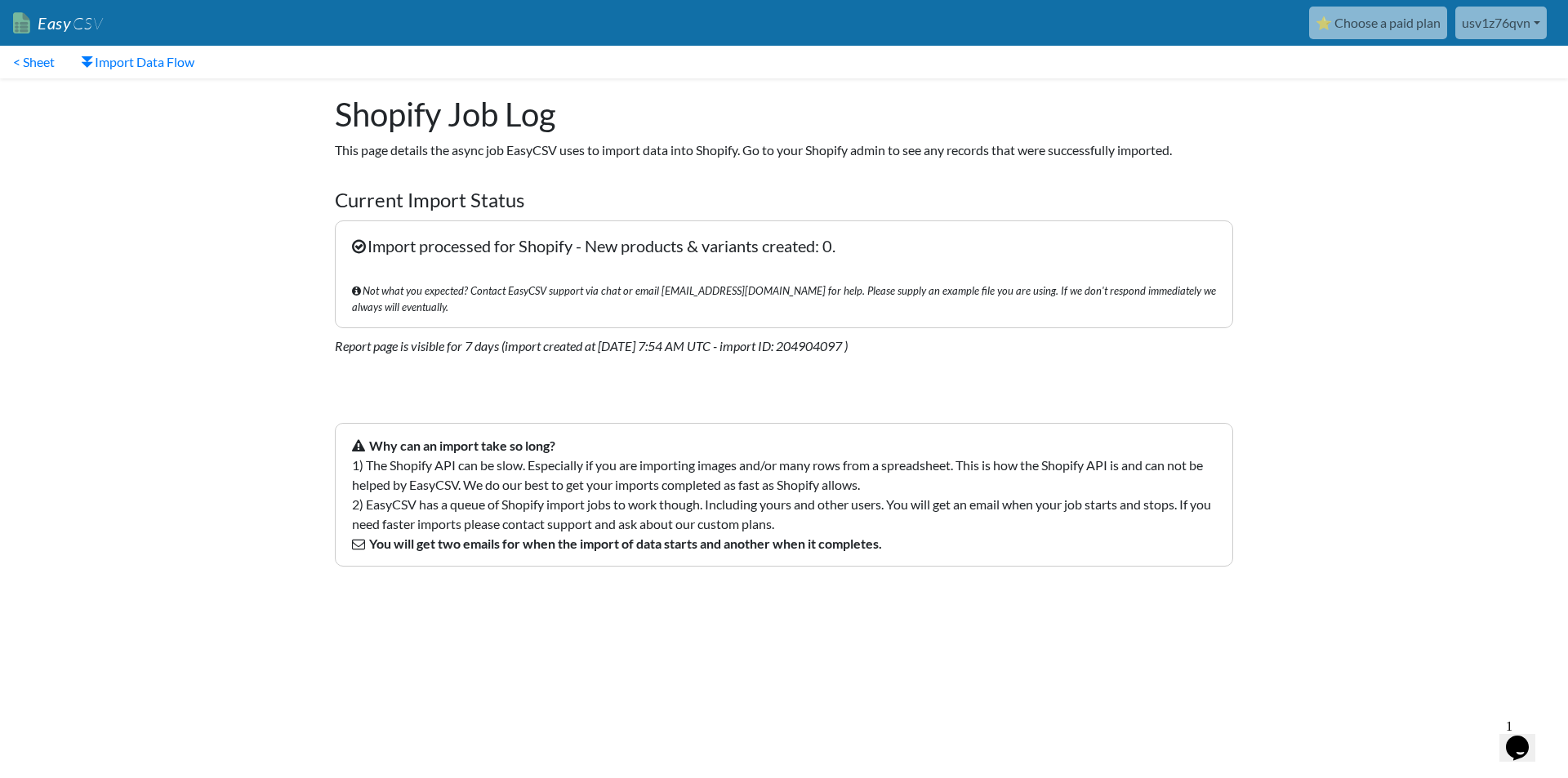
click at [470, 336] on p "Report page is visible for 7 days (import created at [DATE] 7:54 AM UTC - impor…" at bounding box center [784, 346] width 898 height 20
drag, startPoint x: 459, startPoint y: 256, endPoint x: 908, endPoint y: 259, distance: 449.0
click at [908, 259] on p "Import processed for Shopify - New products & variants created: 0. Not what you…" at bounding box center [784, 275] width 898 height 108
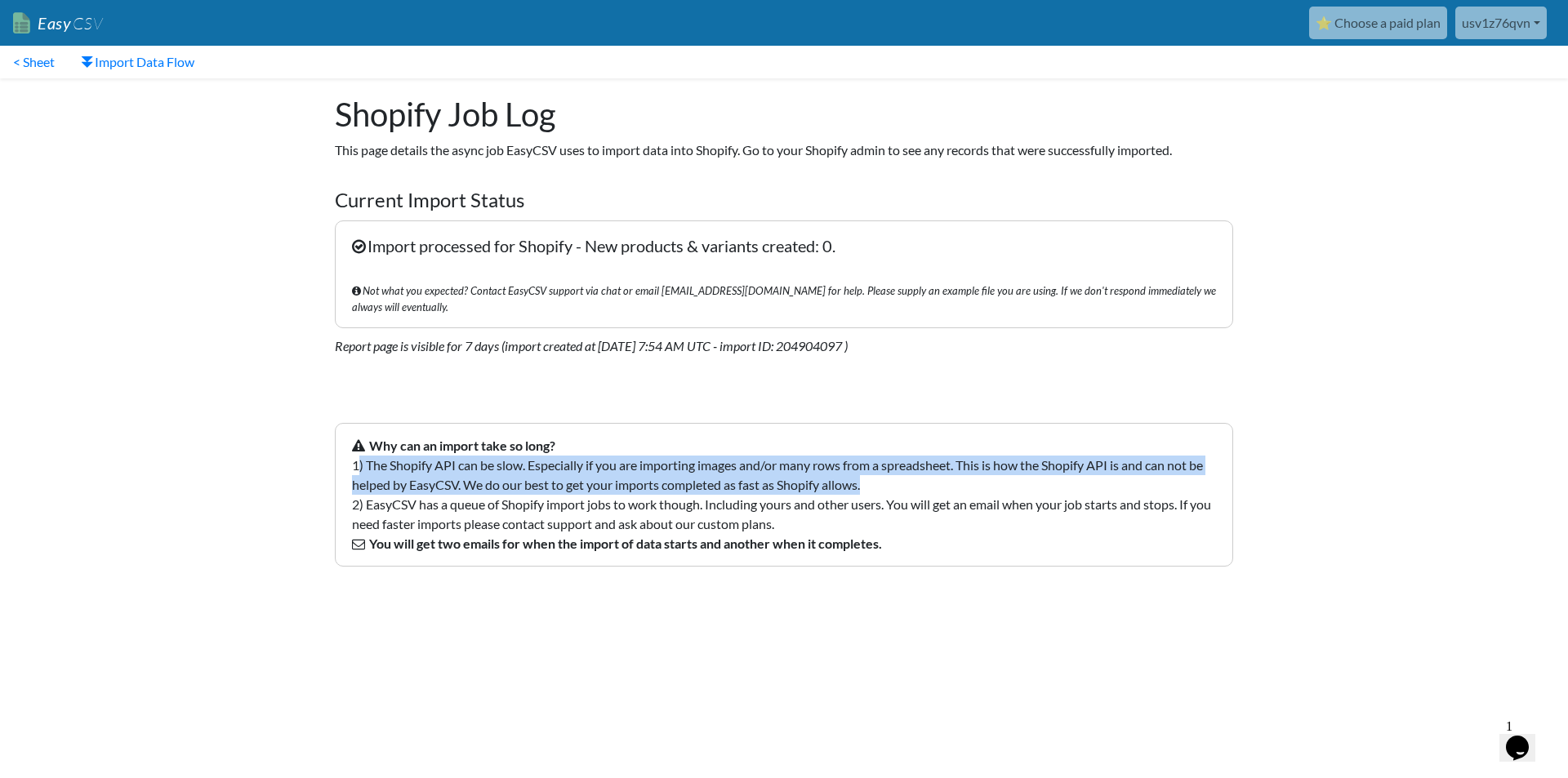
drag, startPoint x: 472, startPoint y: 451, endPoint x: 969, endPoint y: 477, distance: 497.7
click at [969, 477] on p "Why can an import take so long? 1) The Shopify API can be slow. Especially if y…" at bounding box center [784, 495] width 898 height 144
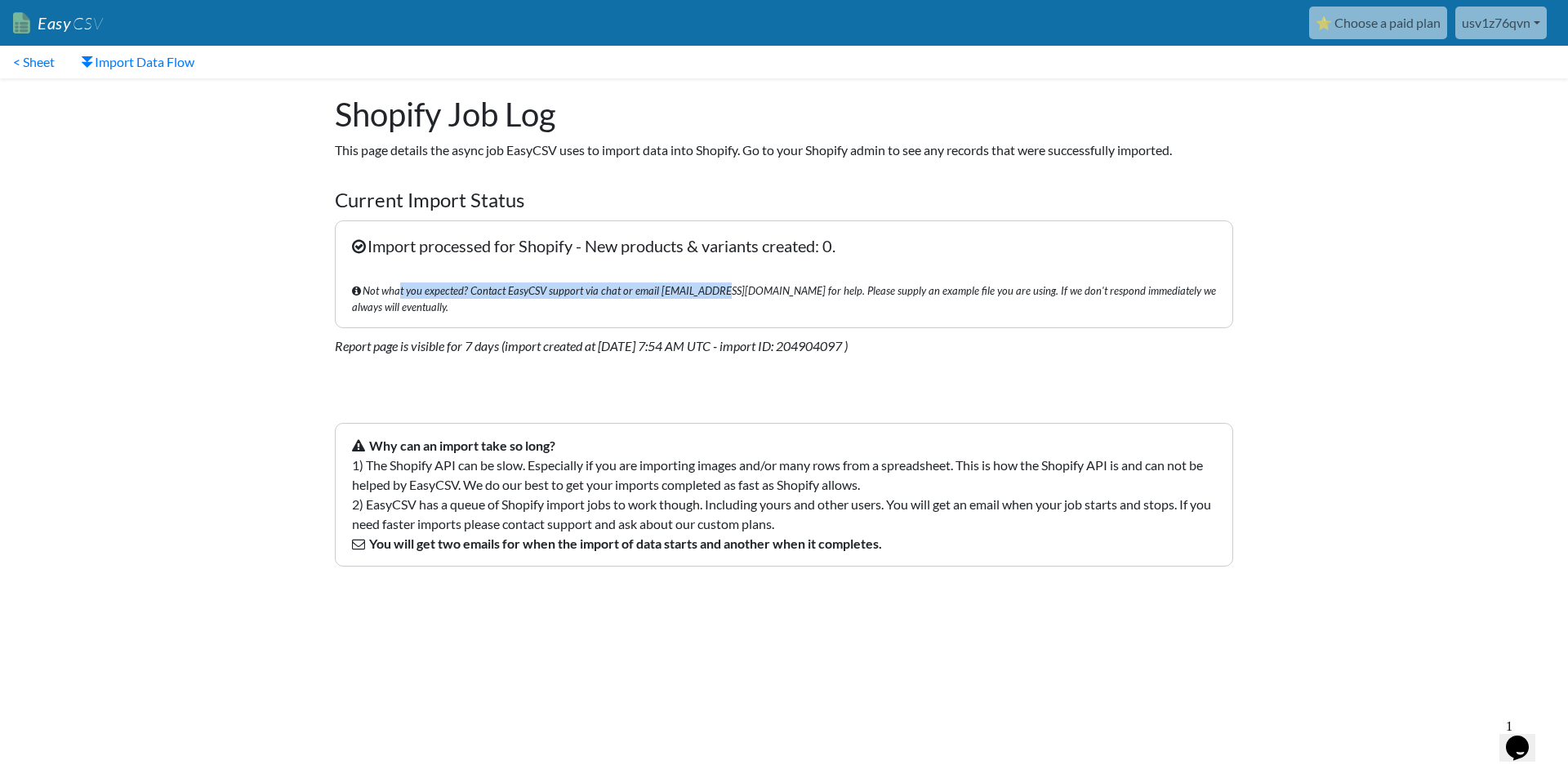
drag, startPoint x: 412, startPoint y: 293, endPoint x: 710, endPoint y: 299, distance: 298.1
click at [710, 299] on p "Import processed for Shopify - New products & variants created: 0. Not what you…" at bounding box center [784, 275] width 898 height 108
drag, startPoint x: 852, startPoint y: 248, endPoint x: 562, endPoint y: 228, distance: 290.7
click at [562, 228] on p "Import processed for Shopify - New products & variants created: 0. Not what you…" at bounding box center [784, 275] width 898 height 108
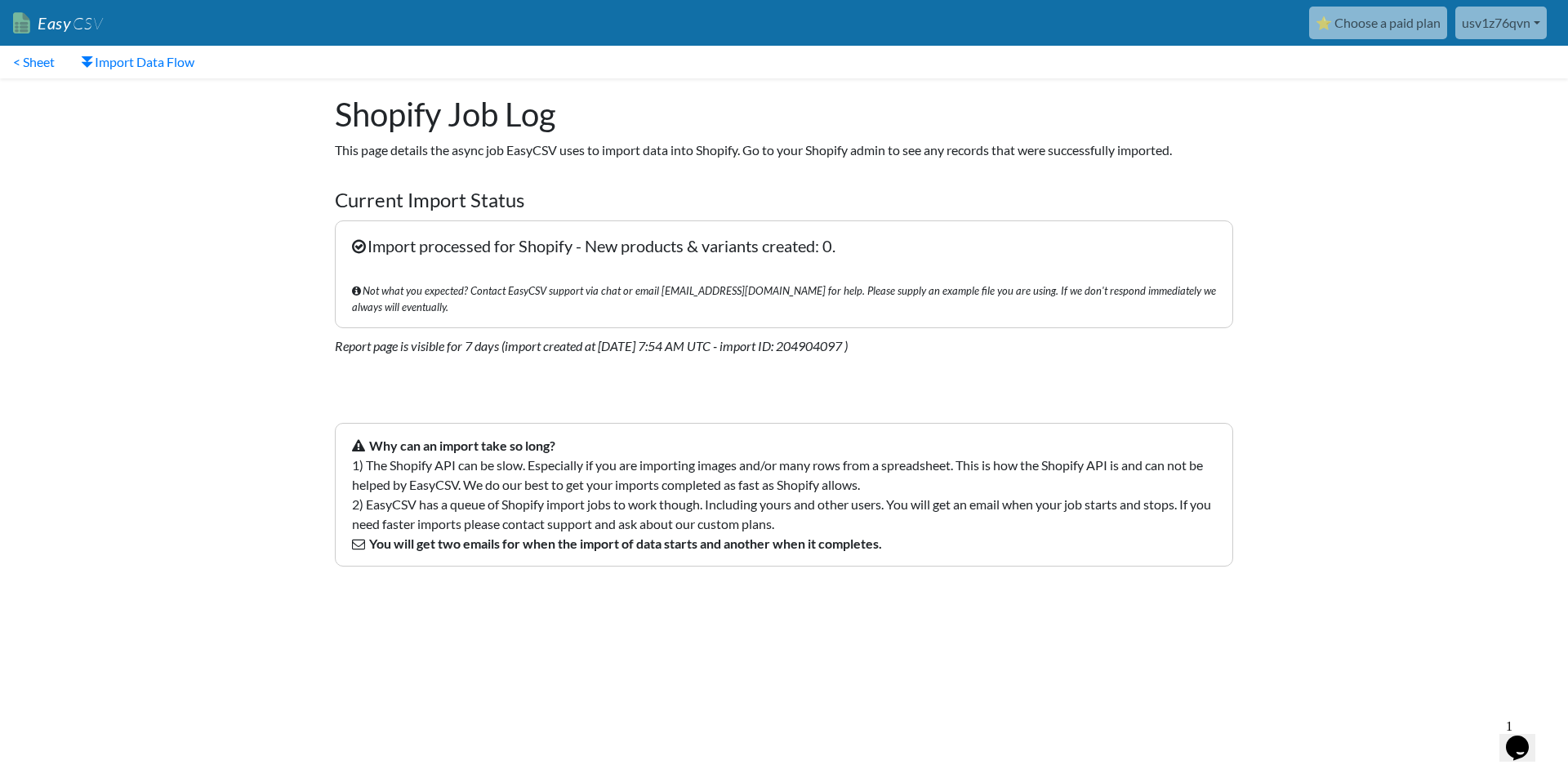
click at [562, 228] on p "Import processed for Shopify - New products & variants created: 0. Not what you…" at bounding box center [784, 275] width 898 height 108
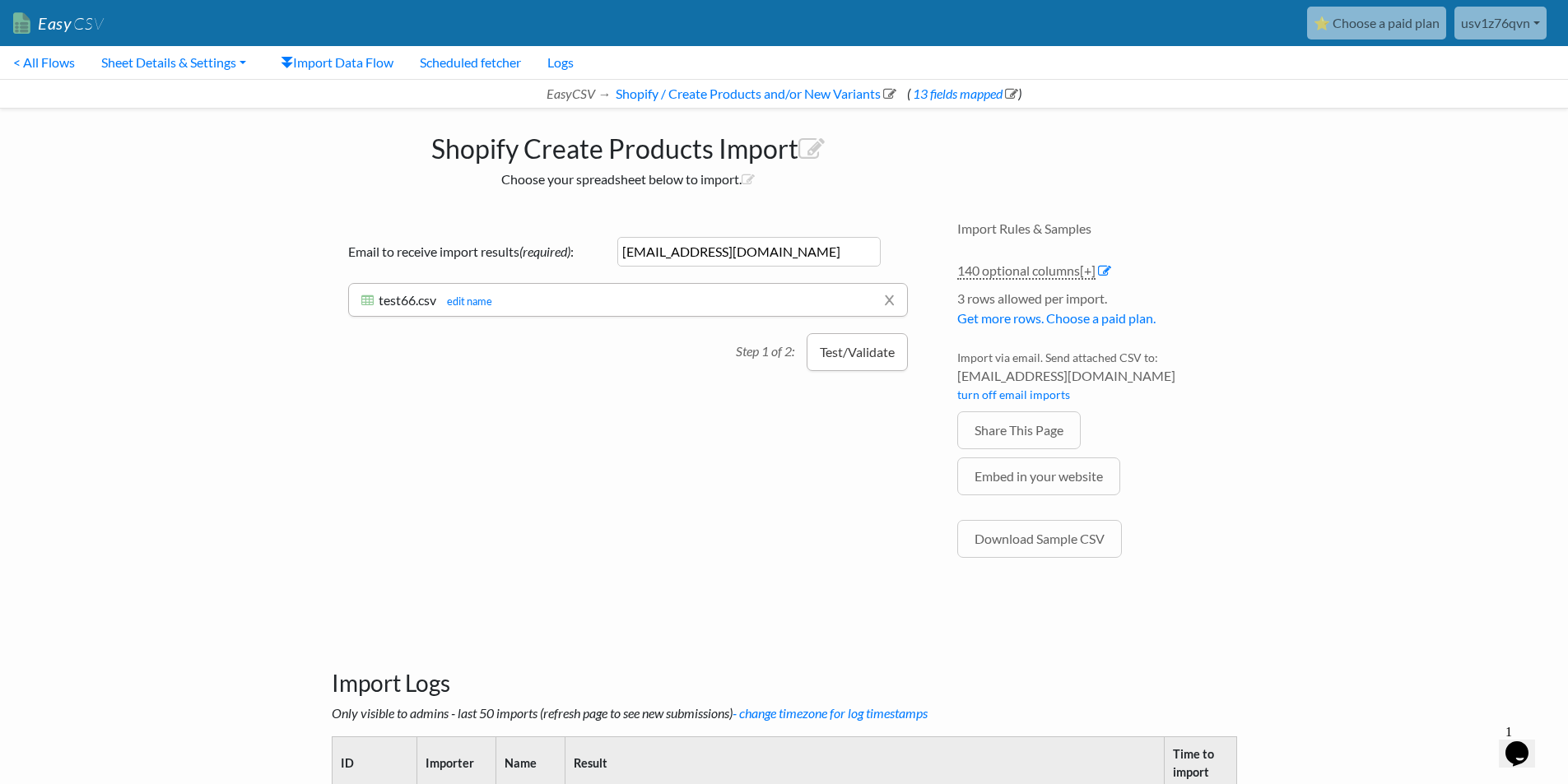
click at [832, 362] on button "Test/Validate" at bounding box center [857, 352] width 101 height 38
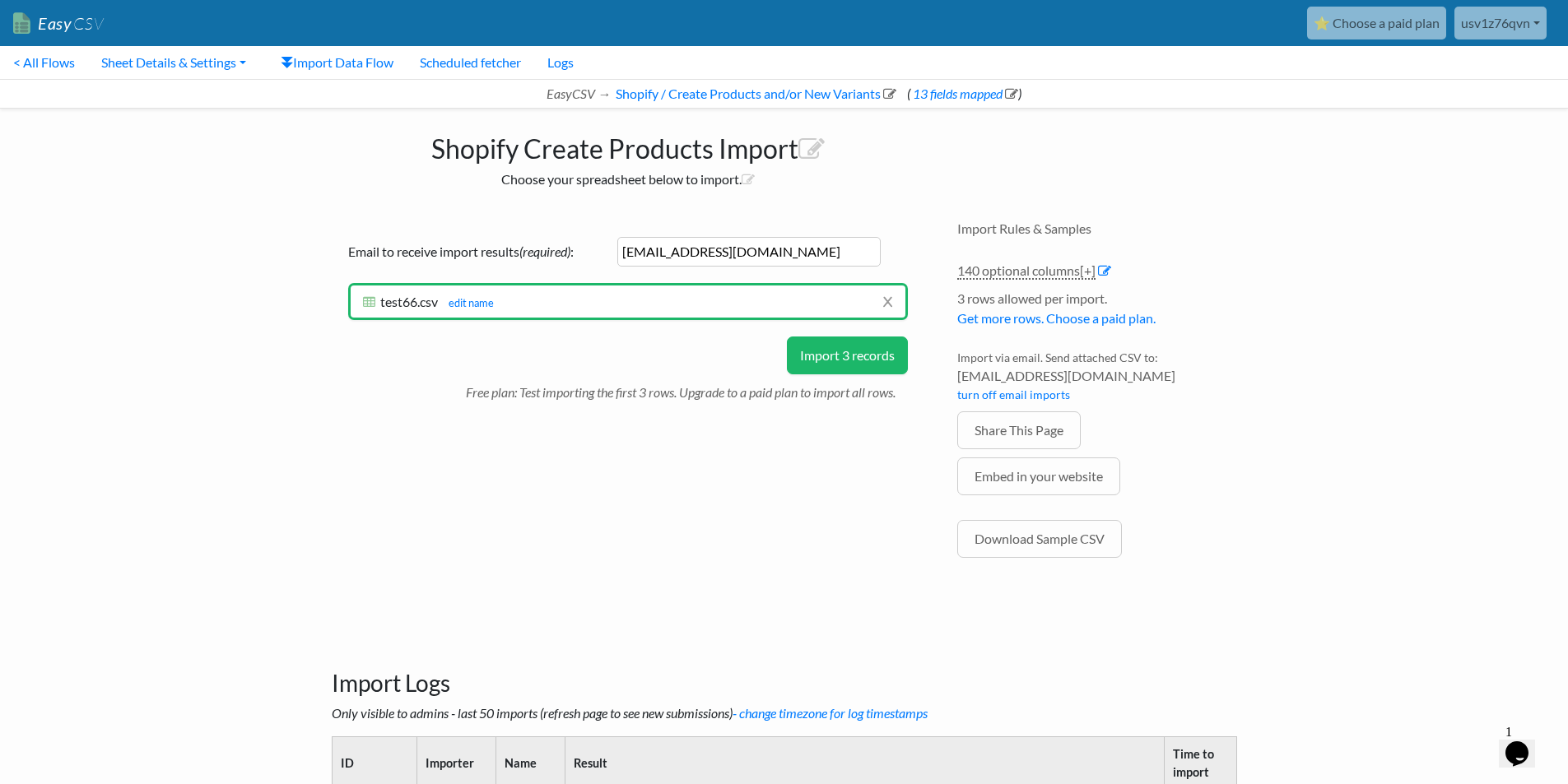
click at [846, 363] on button "Import 3 records" at bounding box center [847, 356] width 121 height 38
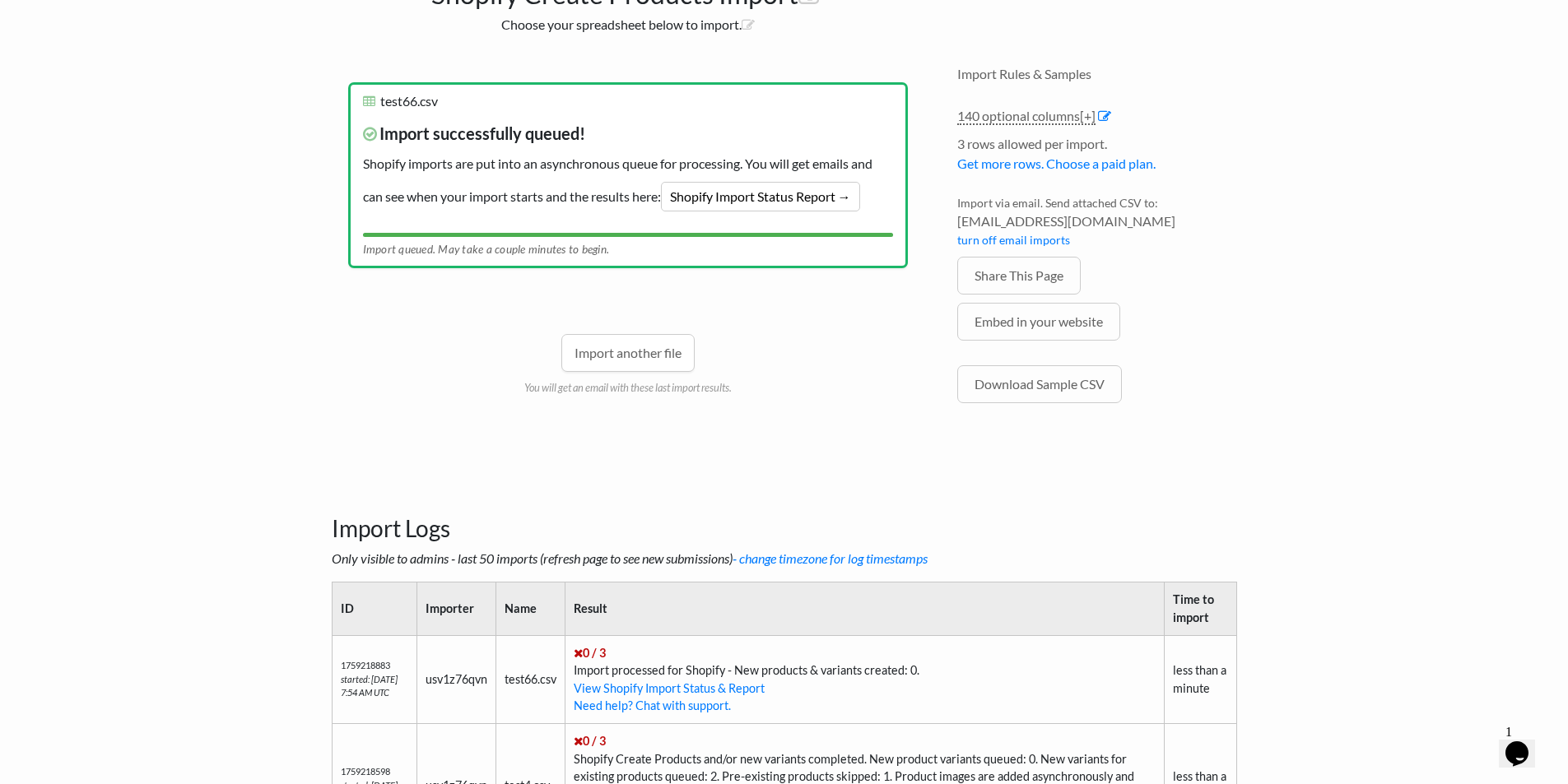
scroll to position [192, 0]
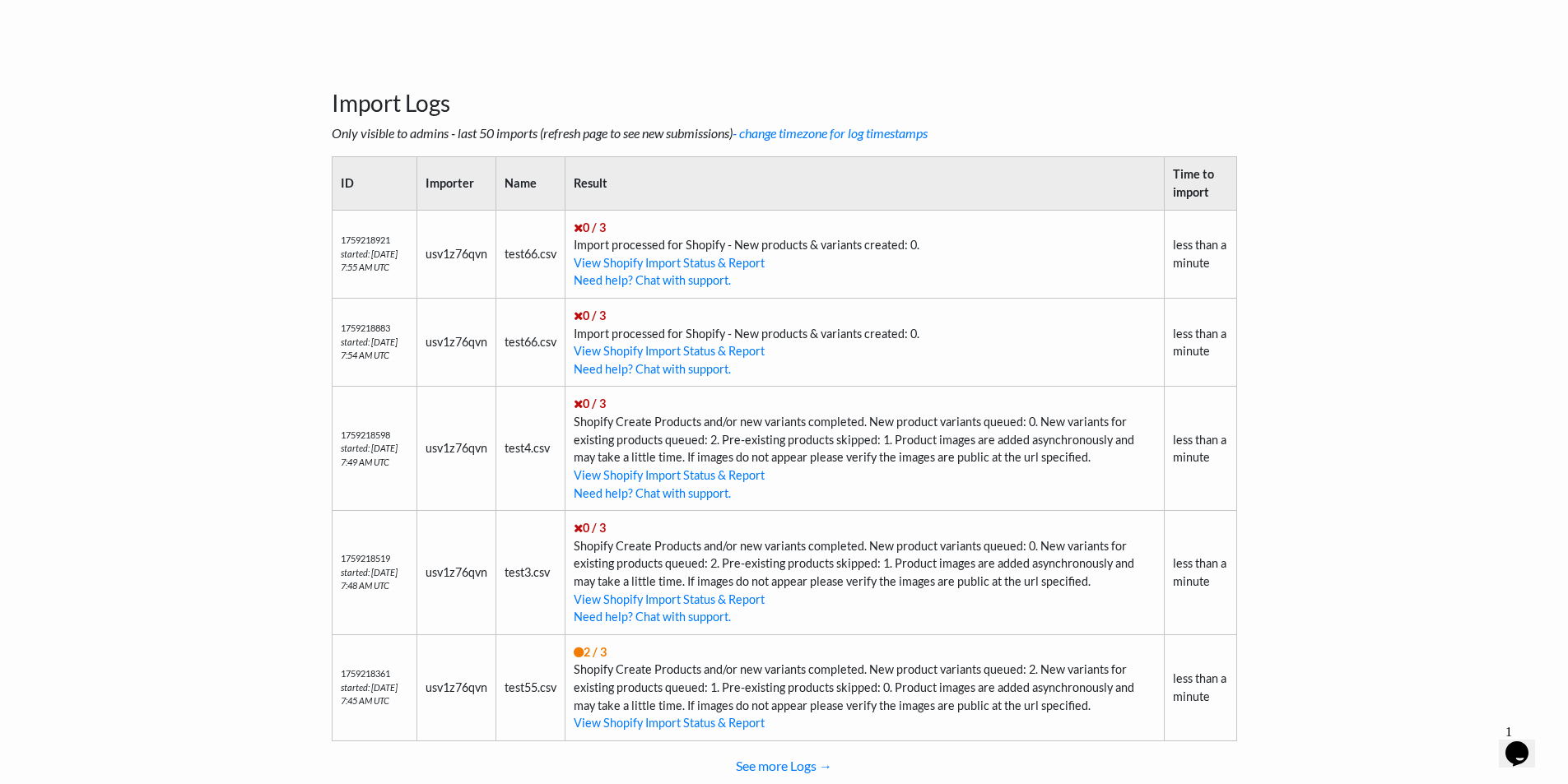
scroll to position [388, 0]
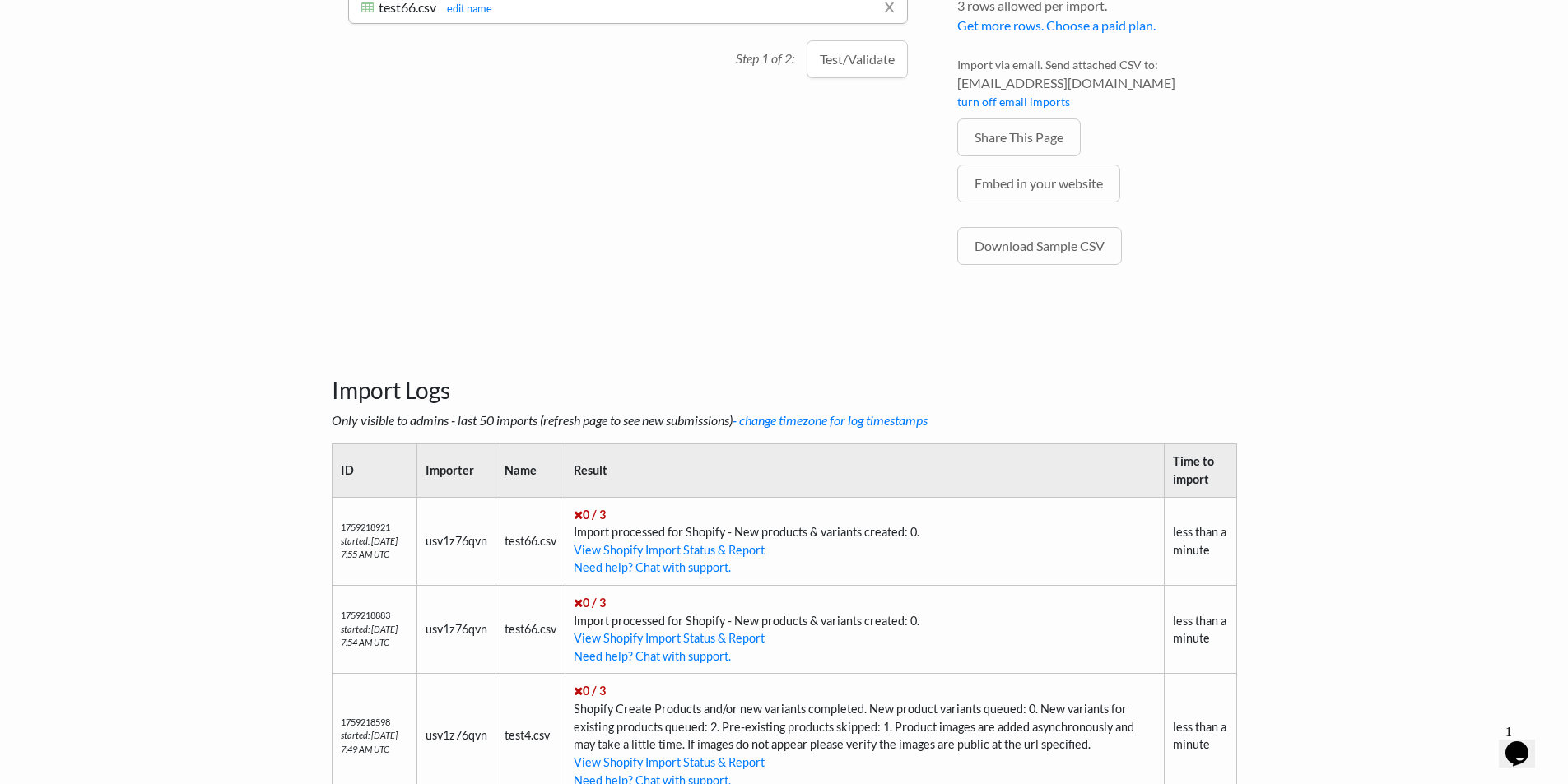
scroll to position [197, 0]
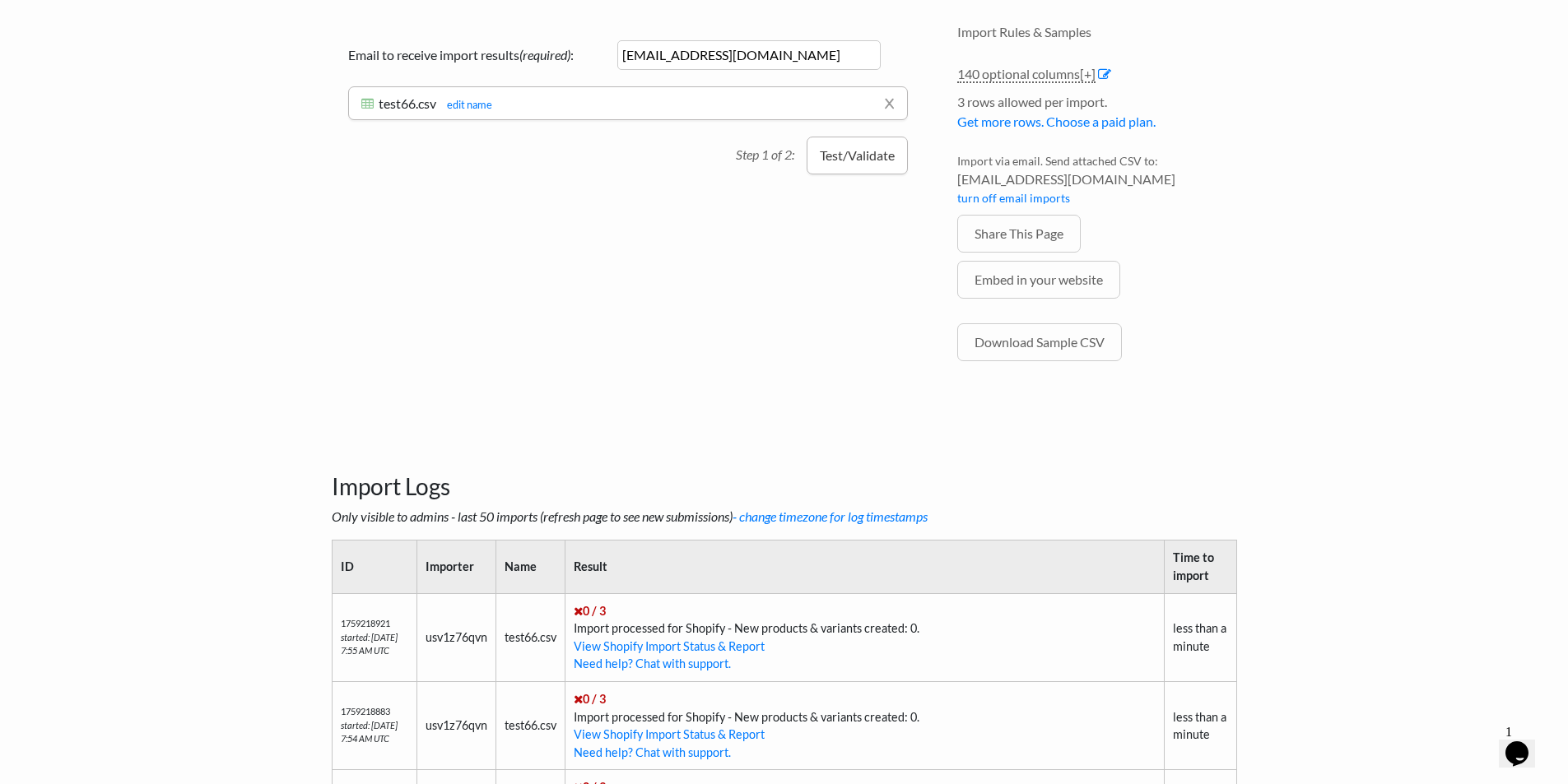
click at [814, 159] on button "Test/Validate" at bounding box center [857, 156] width 101 height 38
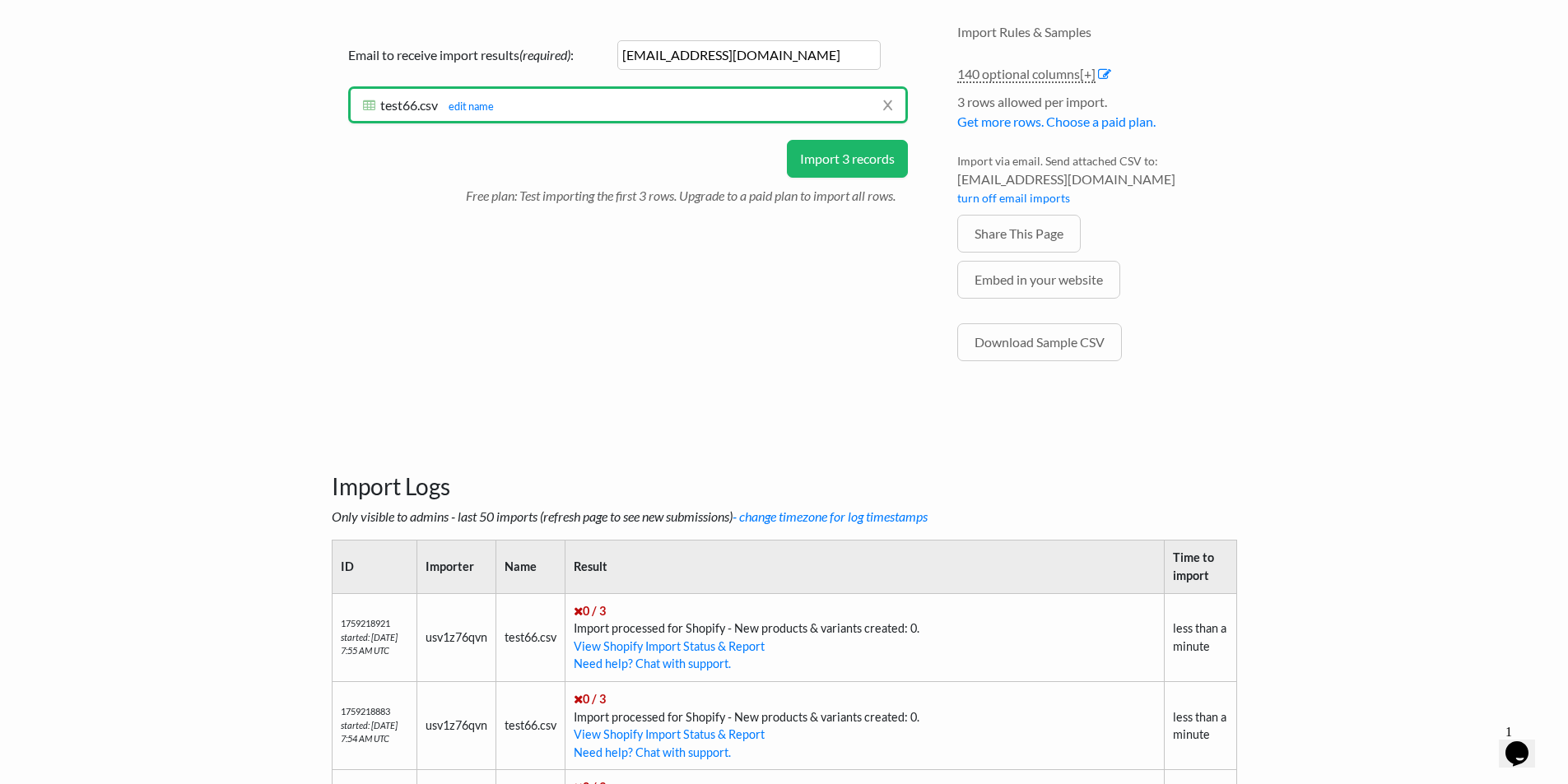
click at [829, 166] on button "Import 3 records" at bounding box center [847, 159] width 121 height 38
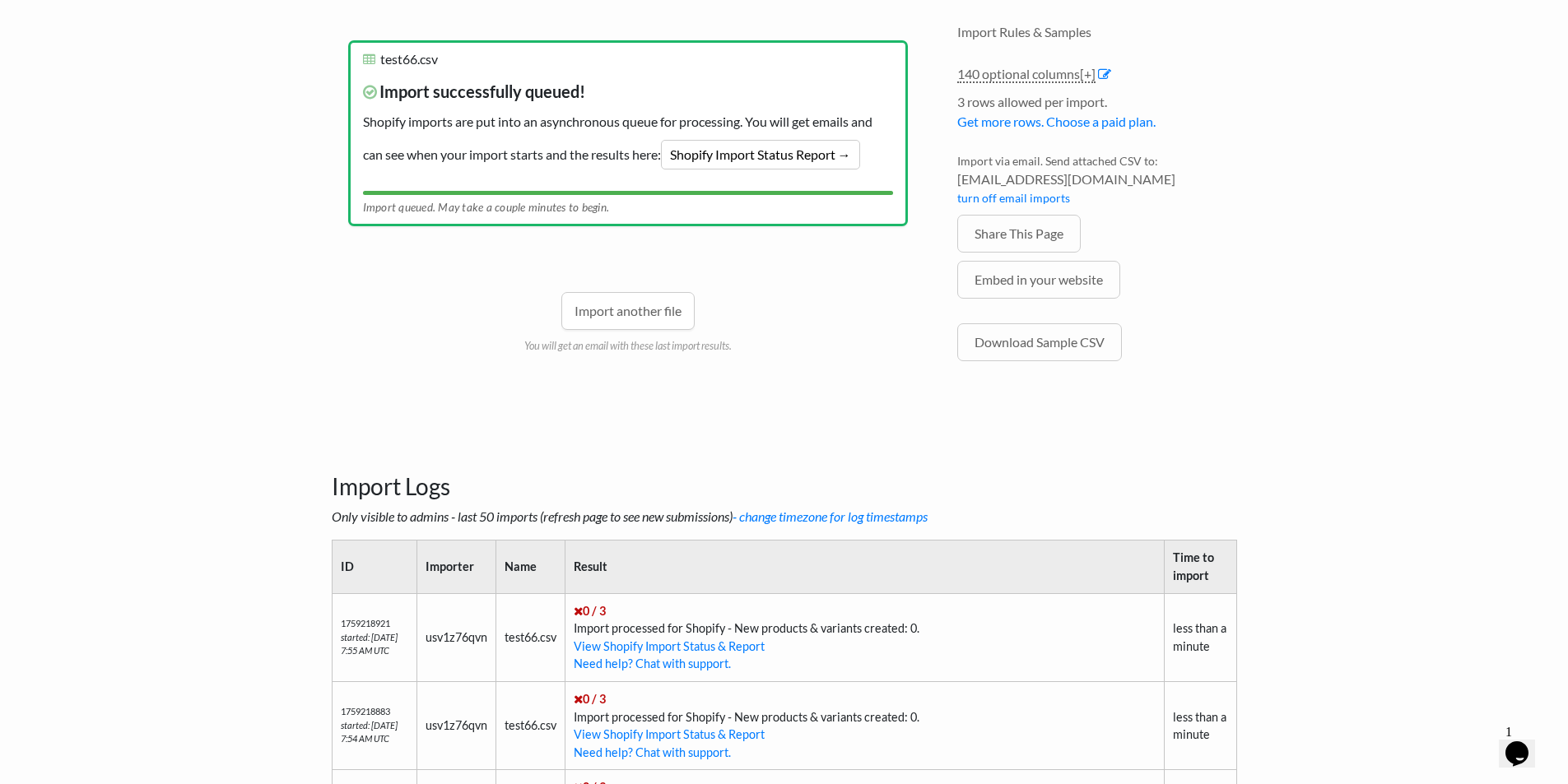
scroll to position [0, 0]
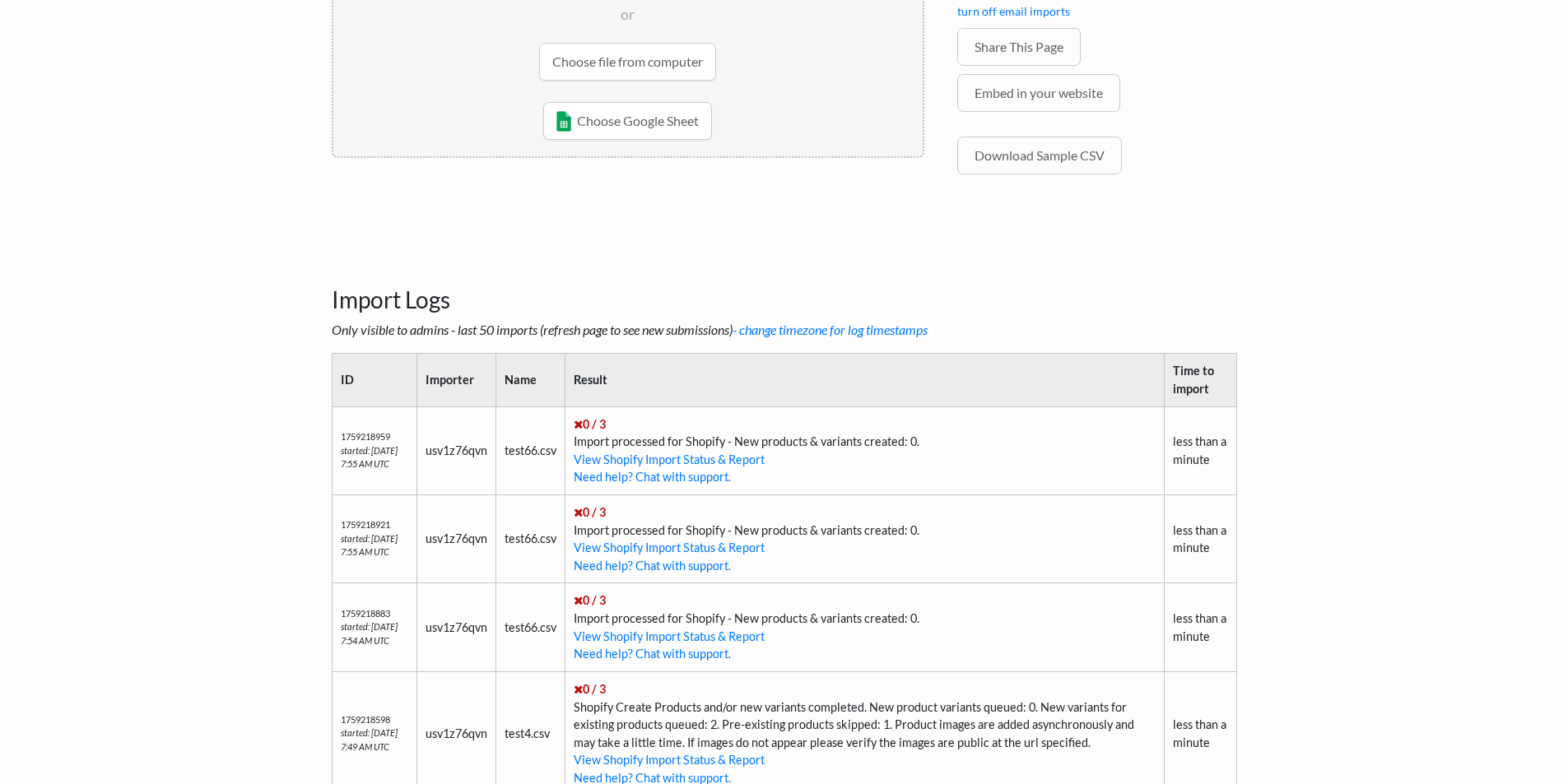
scroll to position [484, 0]
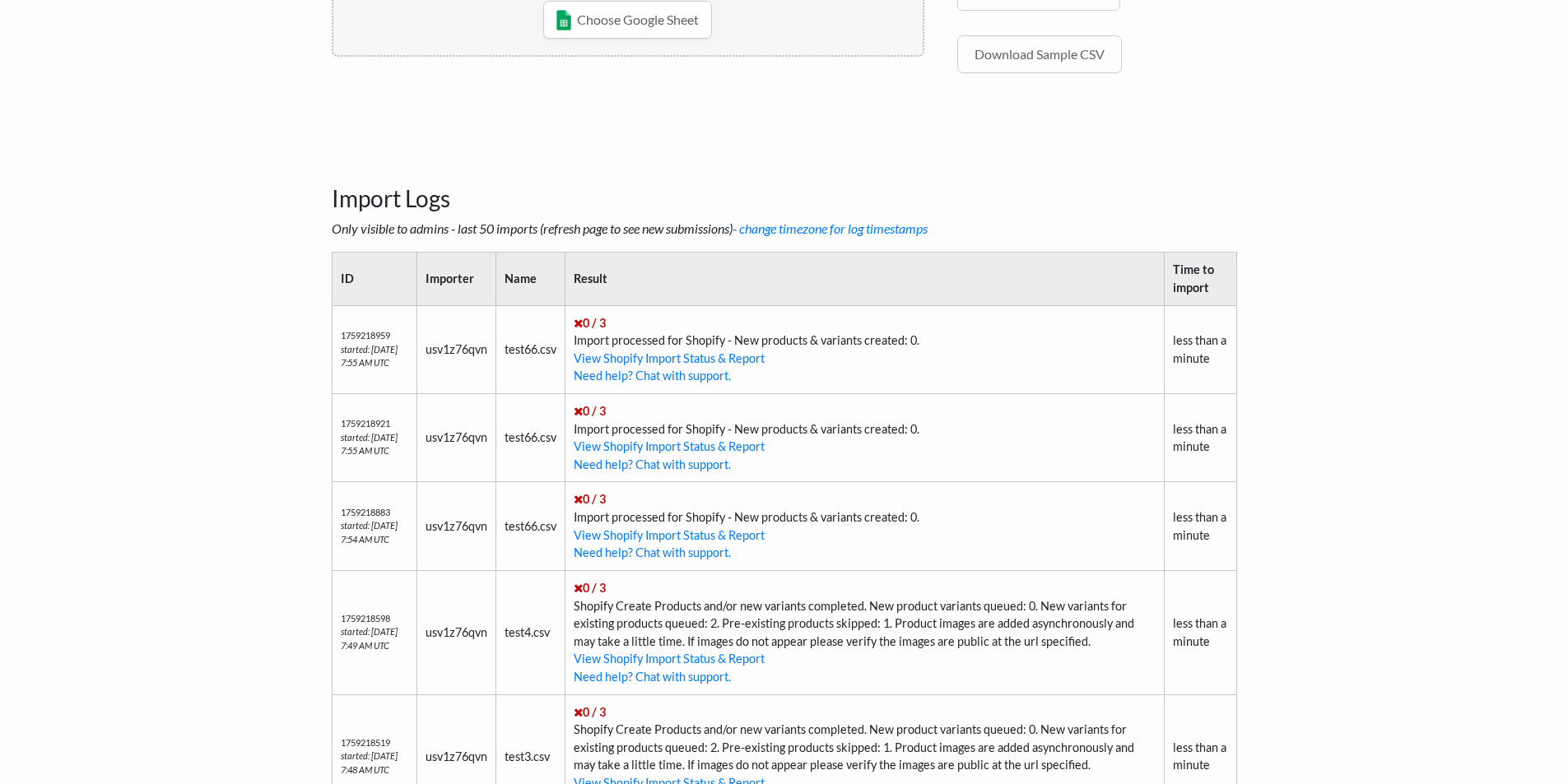
click at [830, 179] on h3 "Import Logs" at bounding box center [784, 178] width 905 height 69
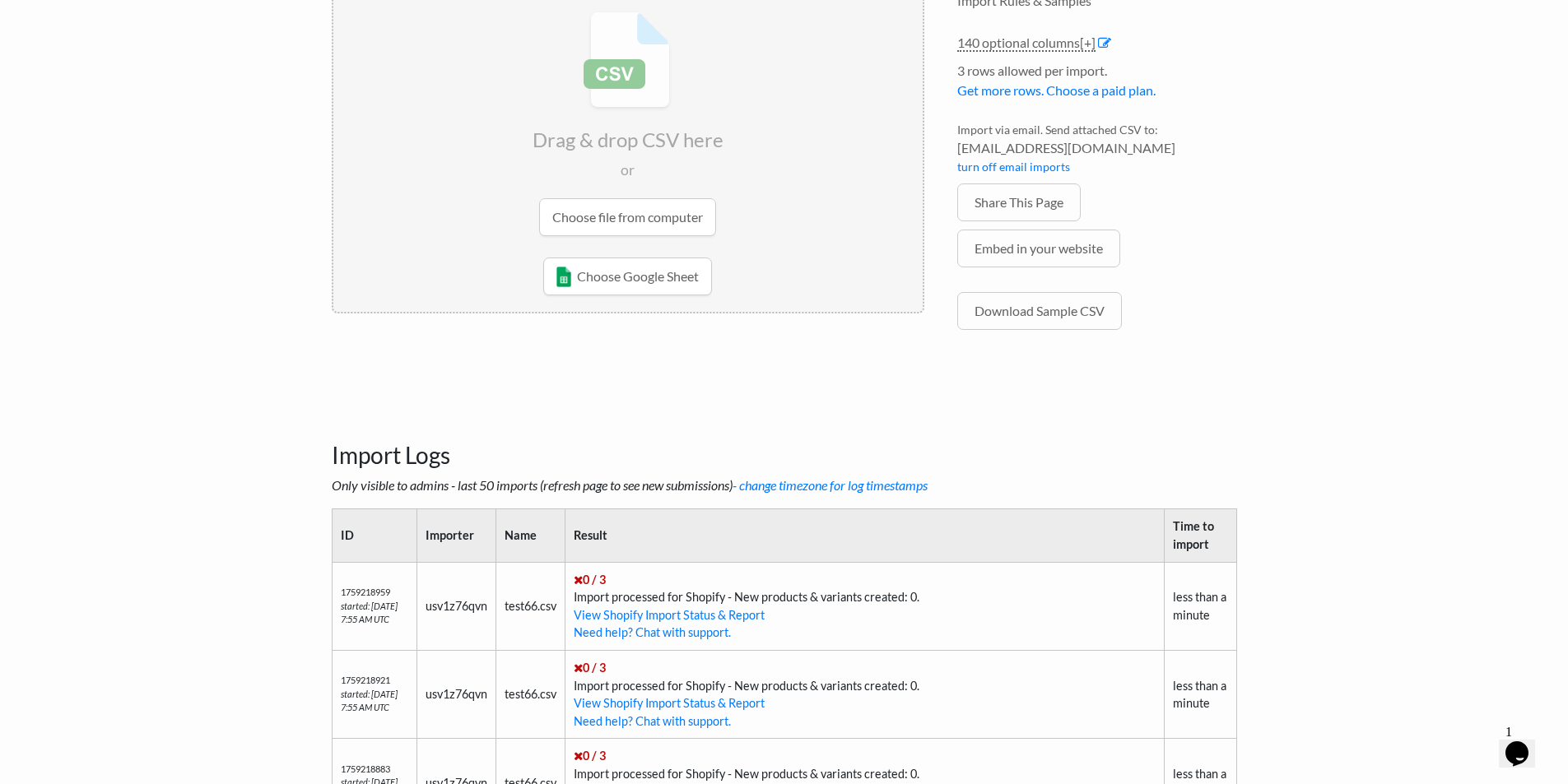
scroll to position [192, 0]
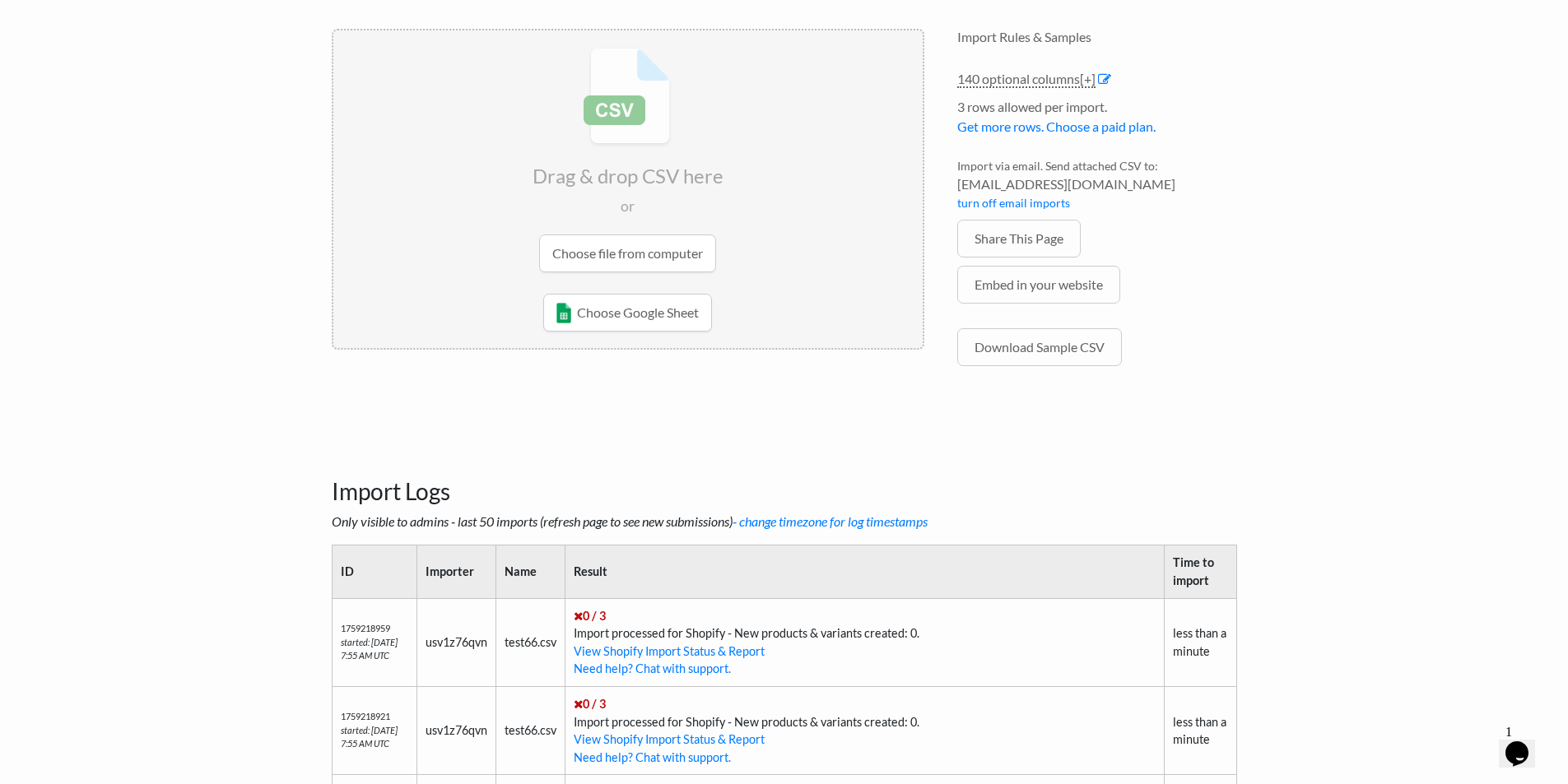
click at [604, 249] on input "file" at bounding box center [627, 160] width 589 height 259
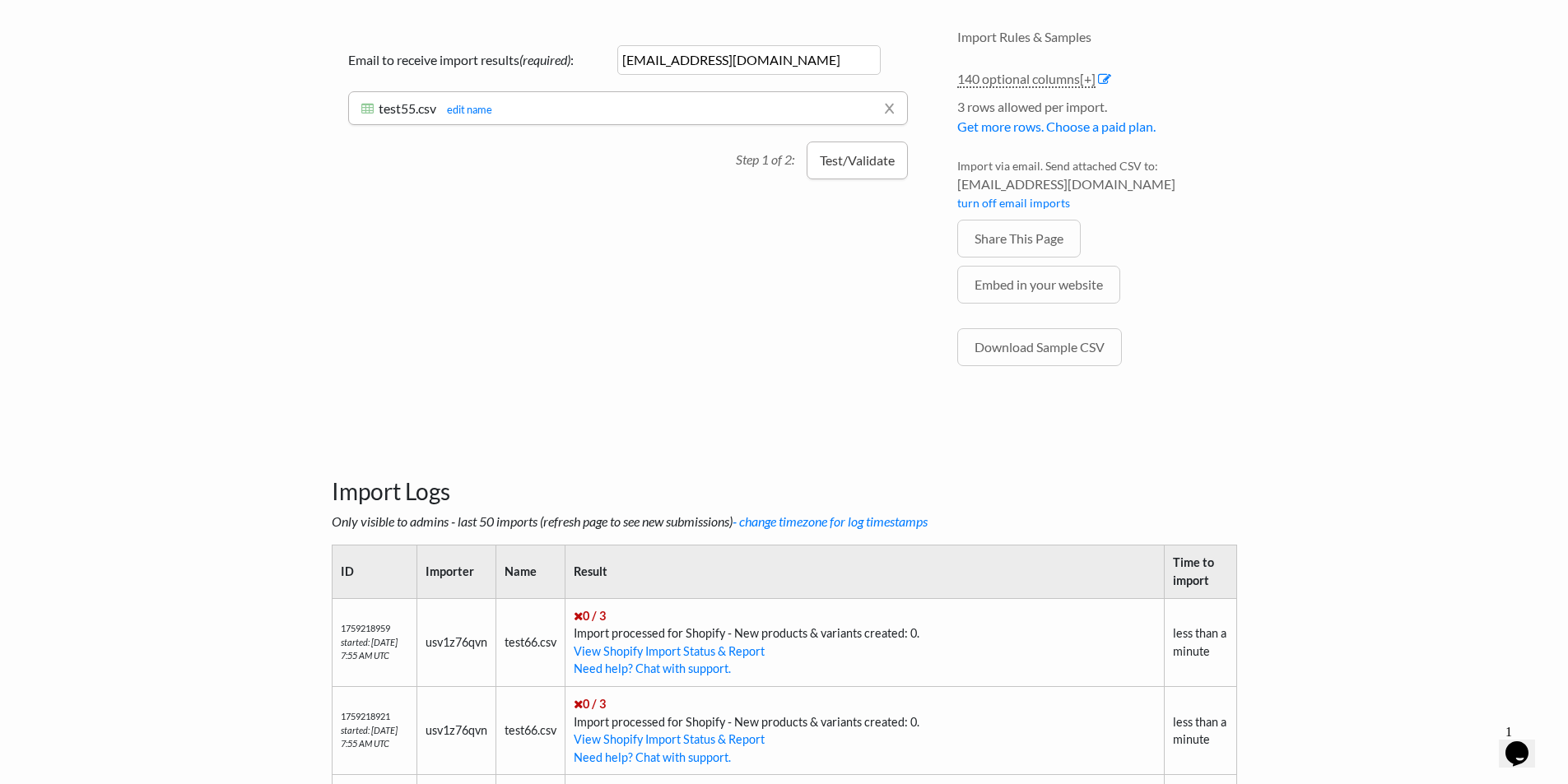
click at [878, 168] on button "Test/Validate" at bounding box center [857, 161] width 101 height 38
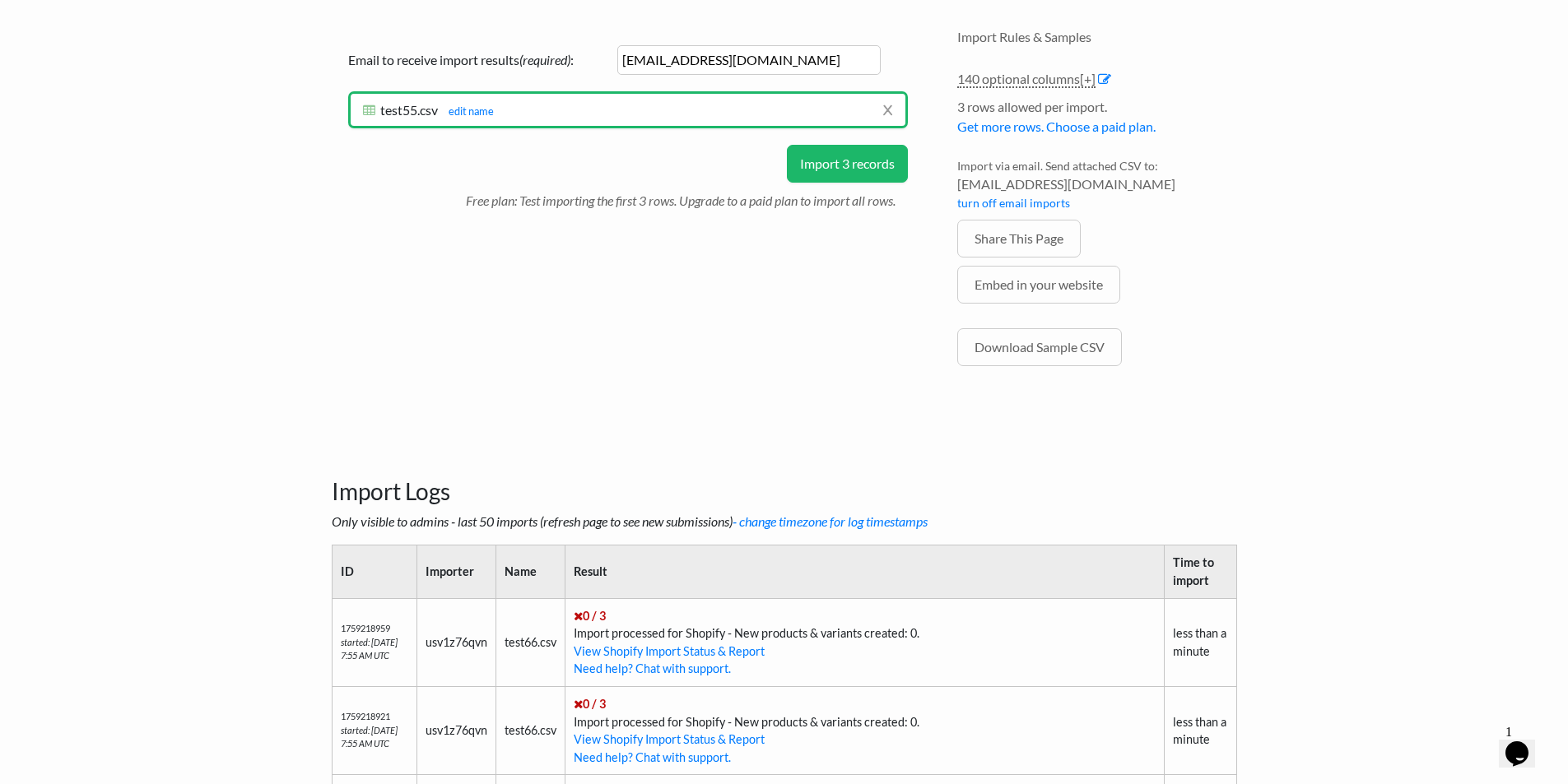
click at [855, 164] on button "Import 3 records" at bounding box center [847, 164] width 121 height 38
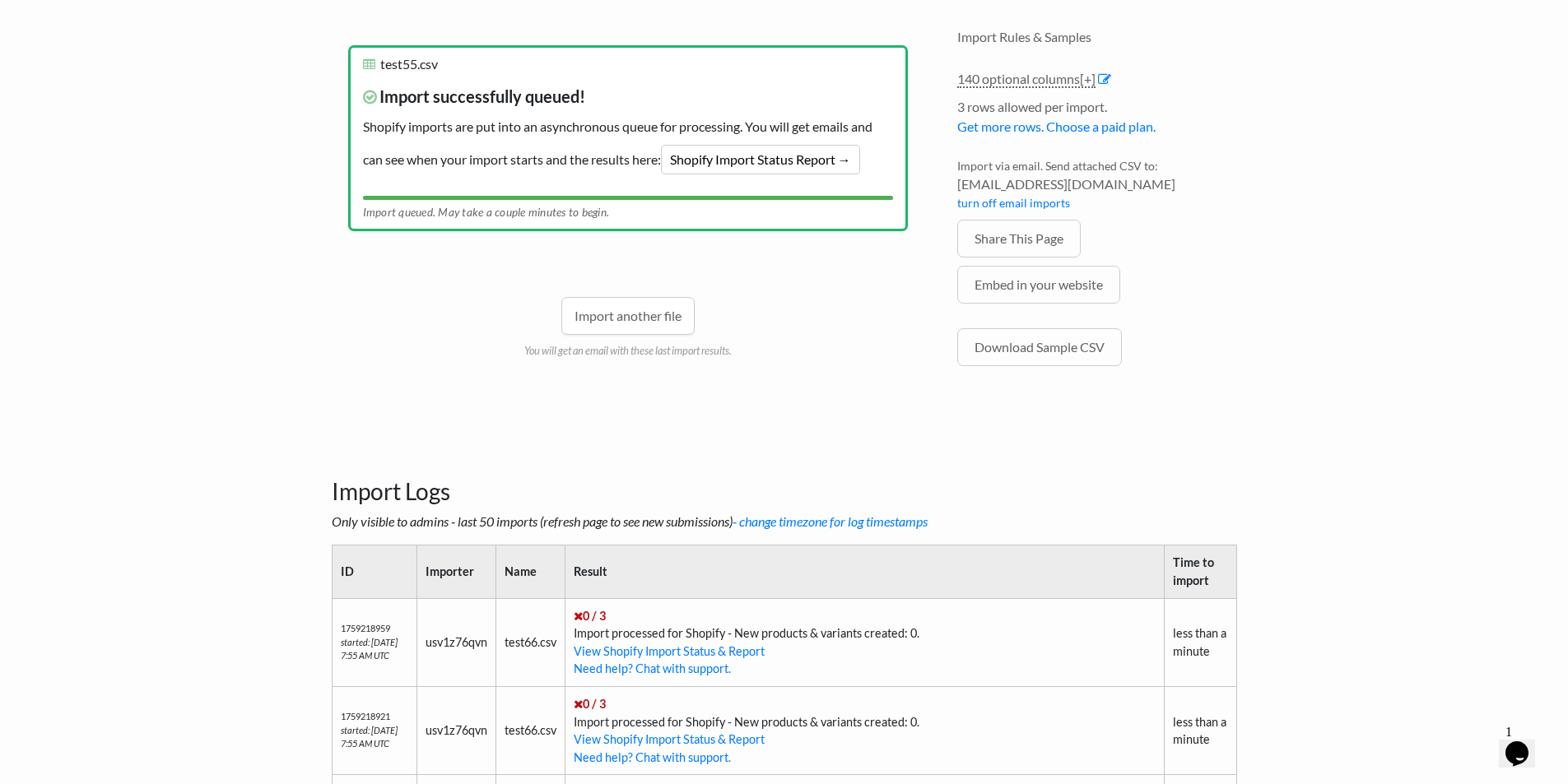
click at [732, 456] on h3 "Import Logs" at bounding box center [784, 471] width 905 height 69
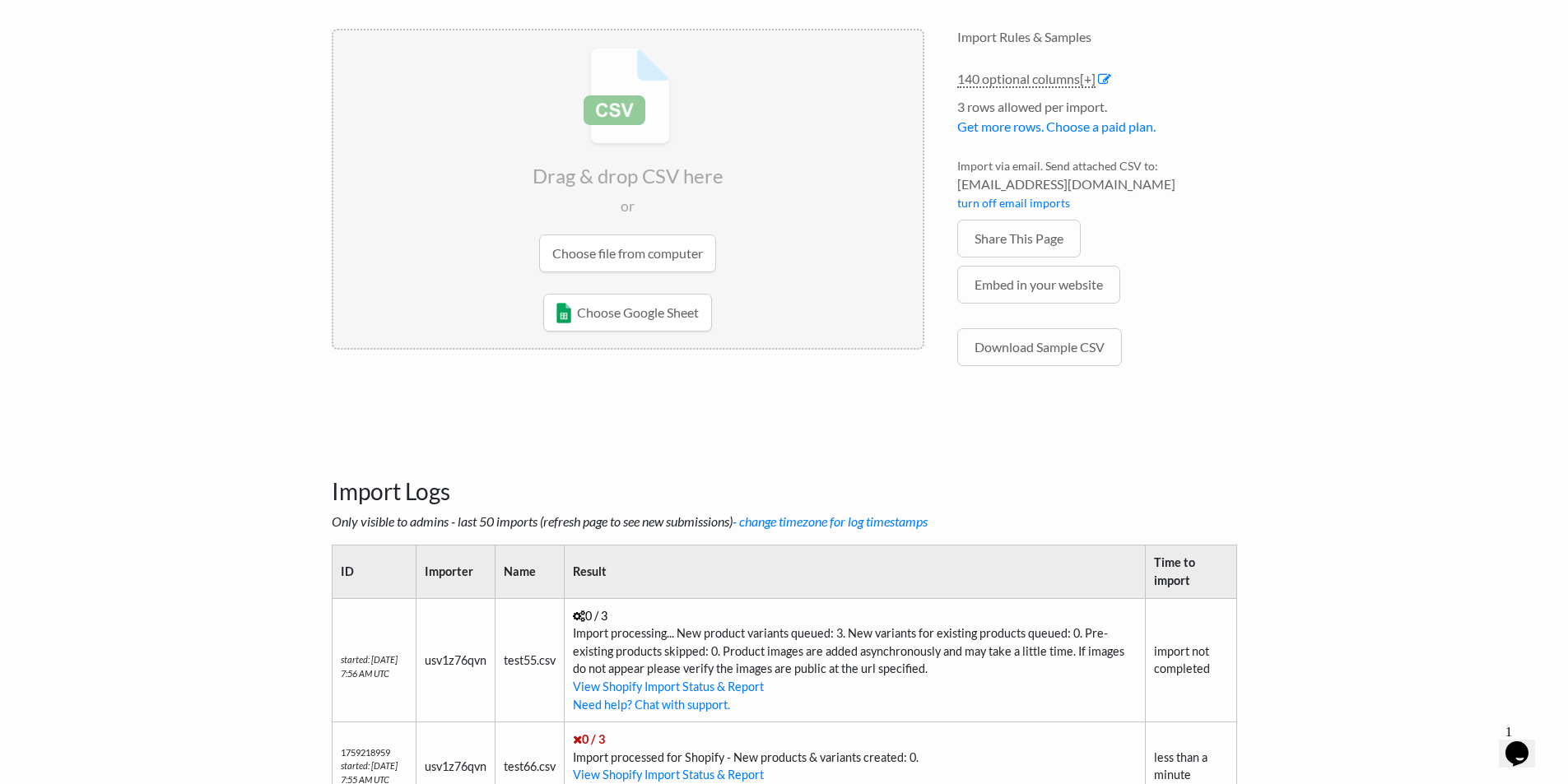
click at [32, 283] on body "Easy CSV ⭐ Choose a paid plan usv1z76qvn Bwmyga All Flows All CSV Generators Bu…" at bounding box center [784, 499] width 1568 height 1382
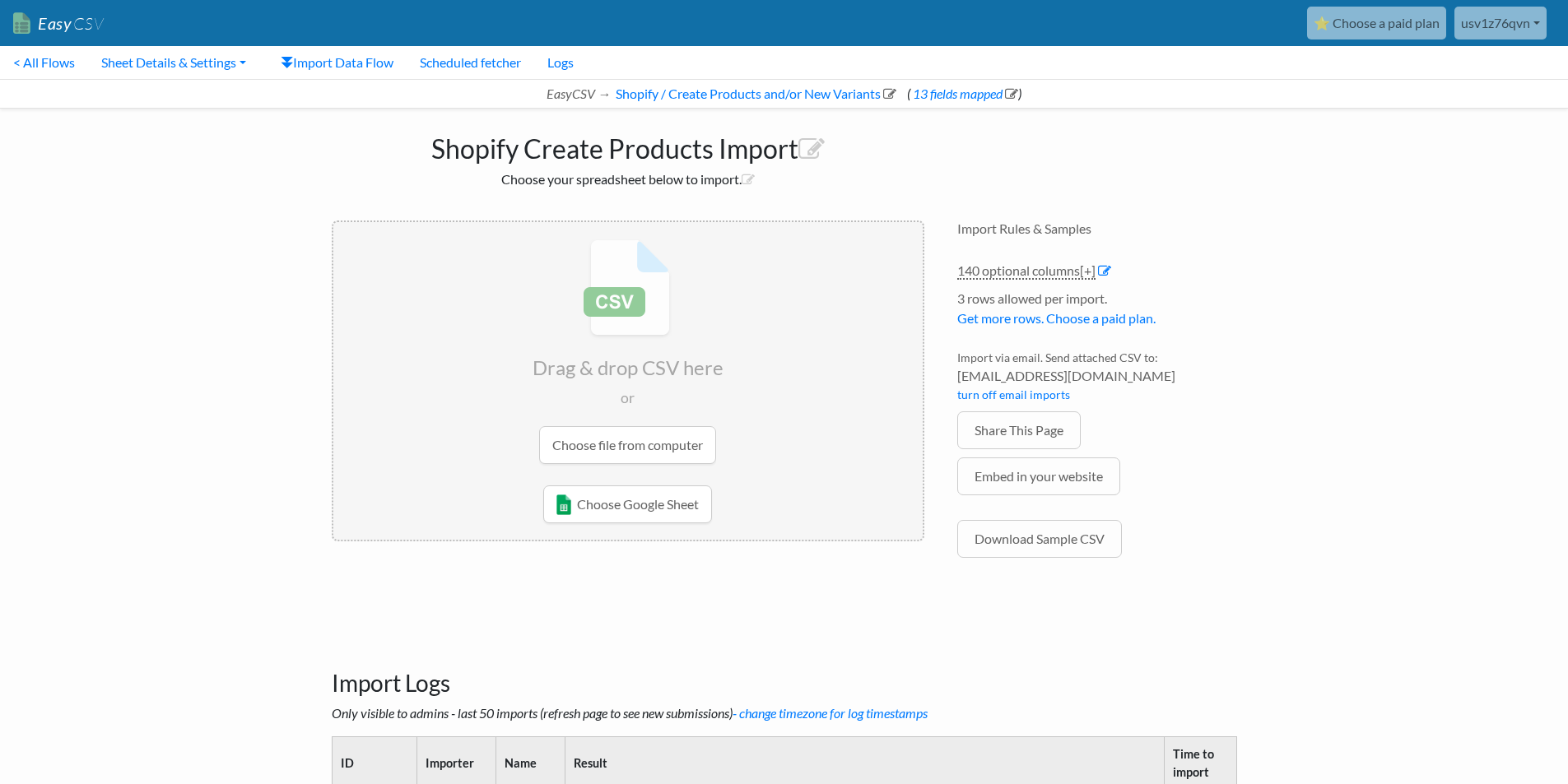
scroll to position [192, 0]
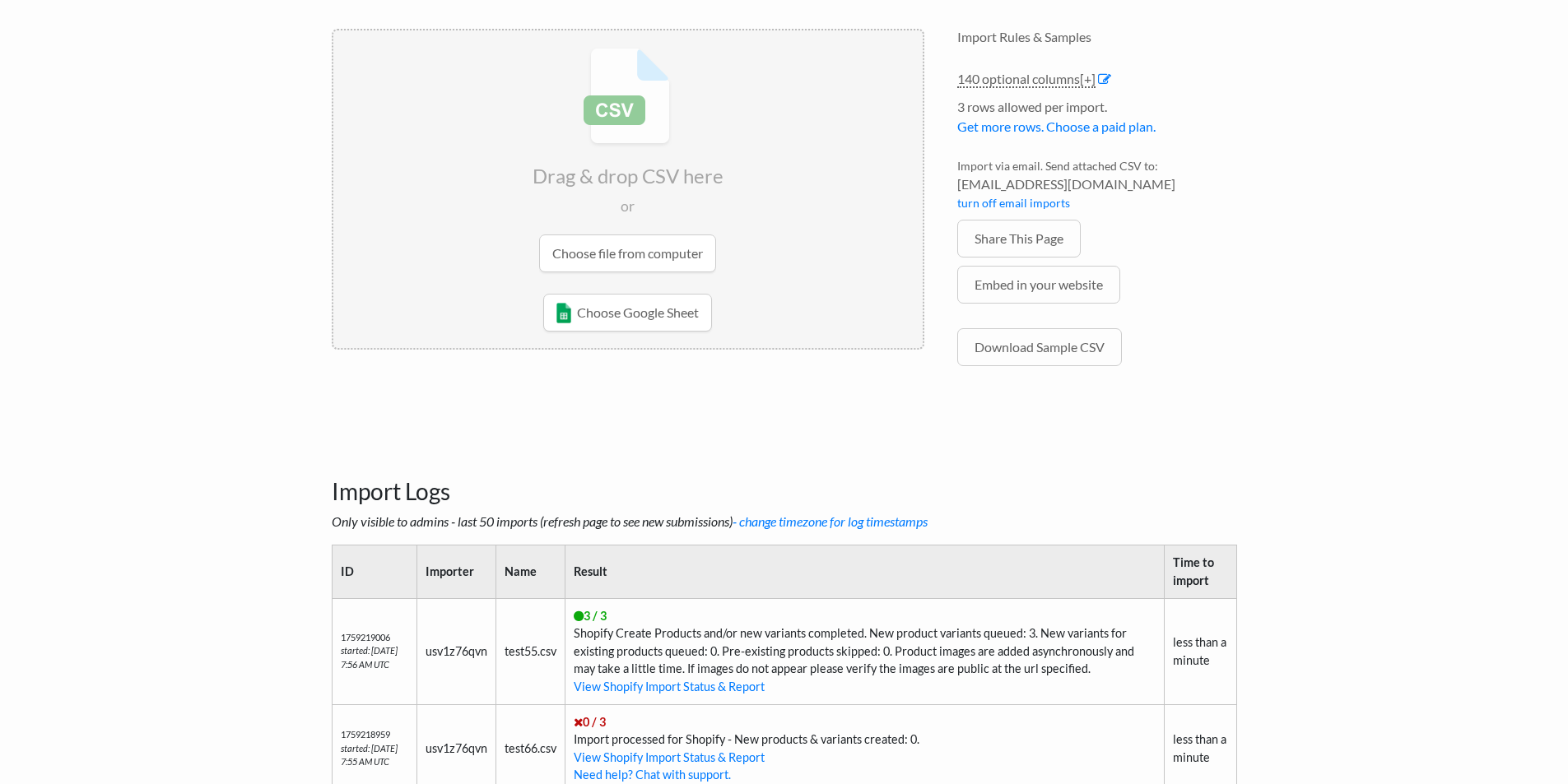
click at [620, 253] on input "file" at bounding box center [627, 160] width 589 height 259
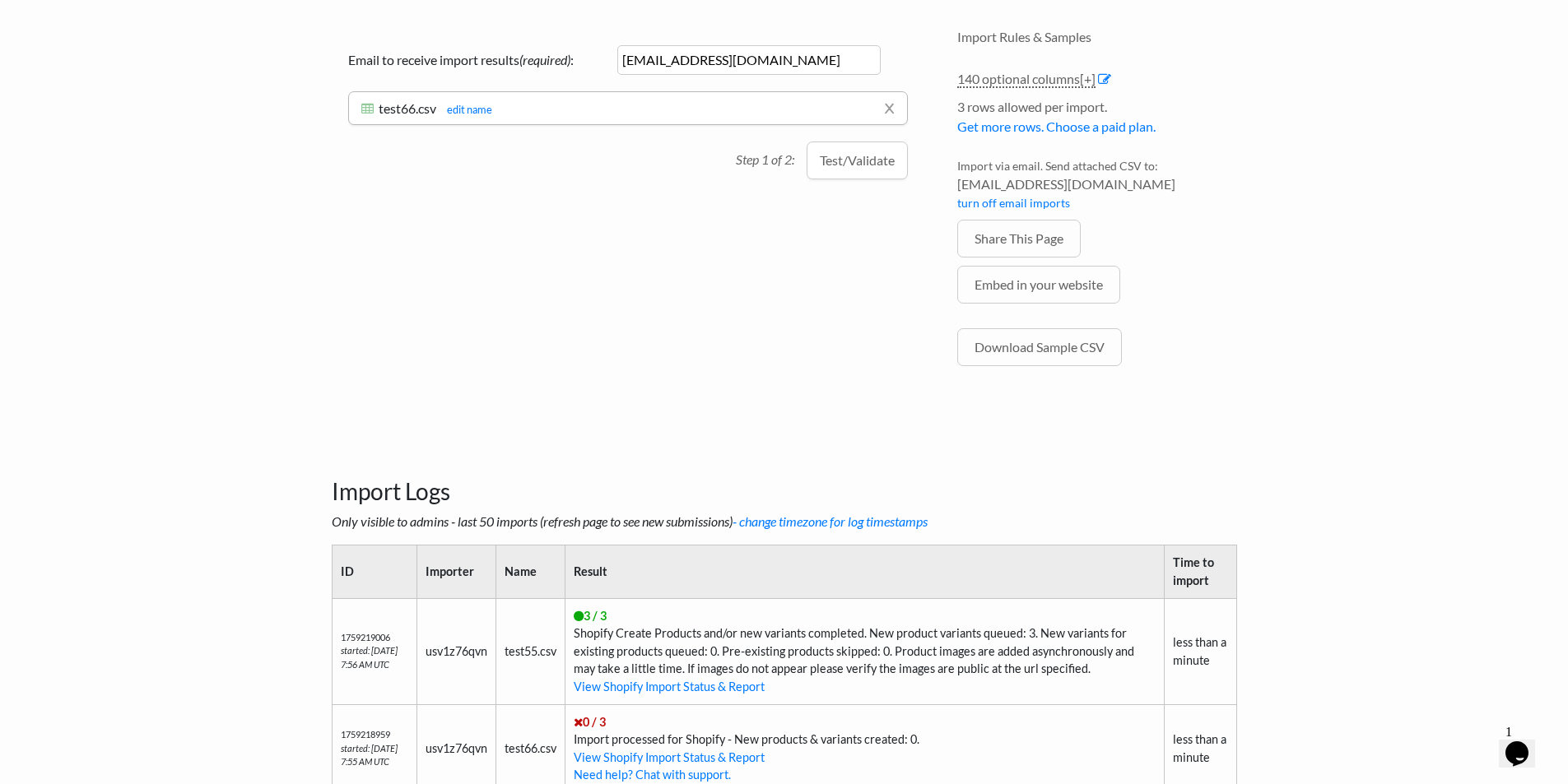
click at [872, 182] on div "Drag & drop CSV here or Choose file from computer Choose Google Sheet Email to …" at bounding box center [627, 209] width 625 height 395
click at [857, 161] on button "Test/Validate" at bounding box center [857, 161] width 101 height 38
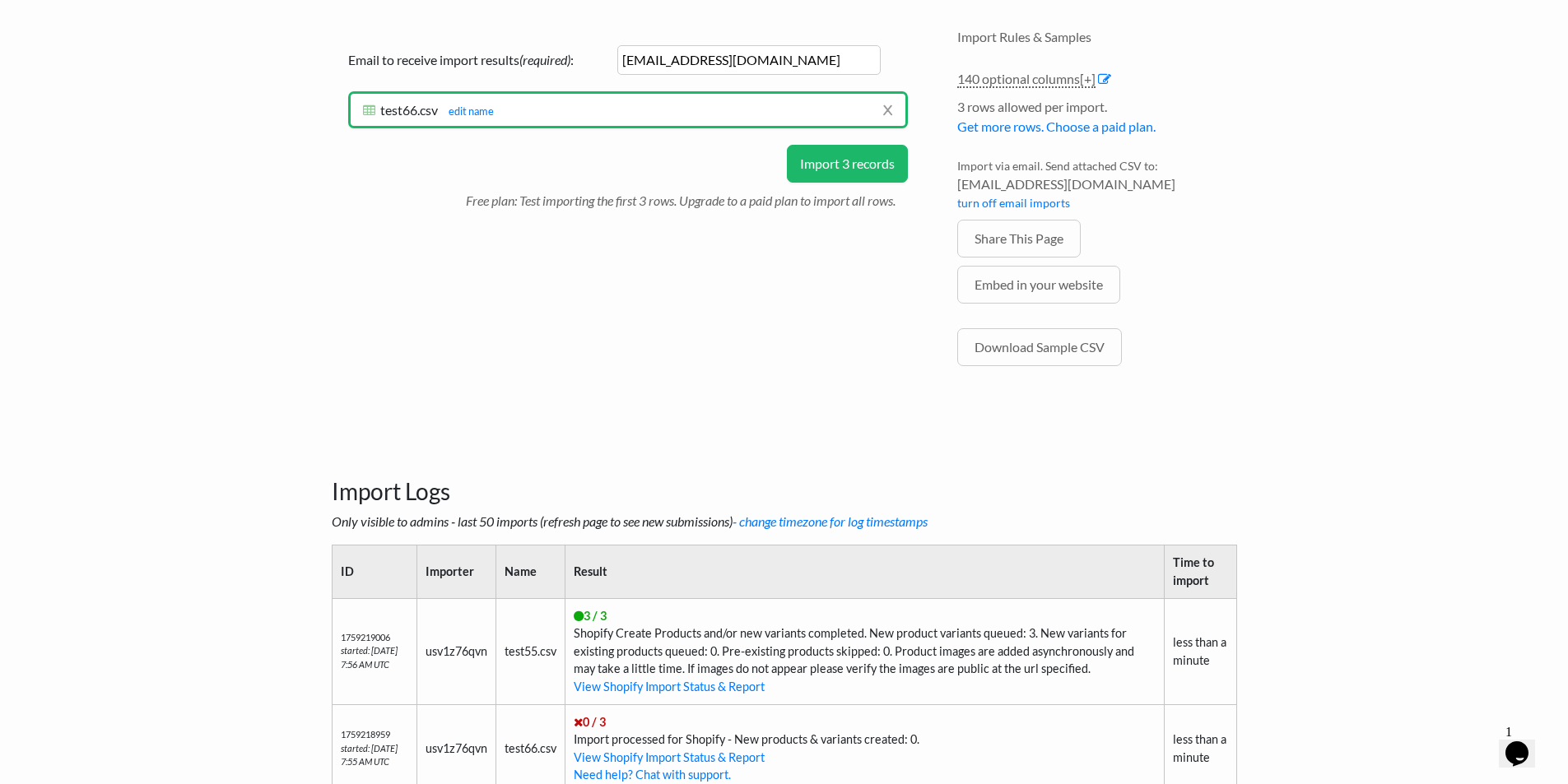
click at [852, 165] on button "Import 3 records" at bounding box center [847, 164] width 121 height 38
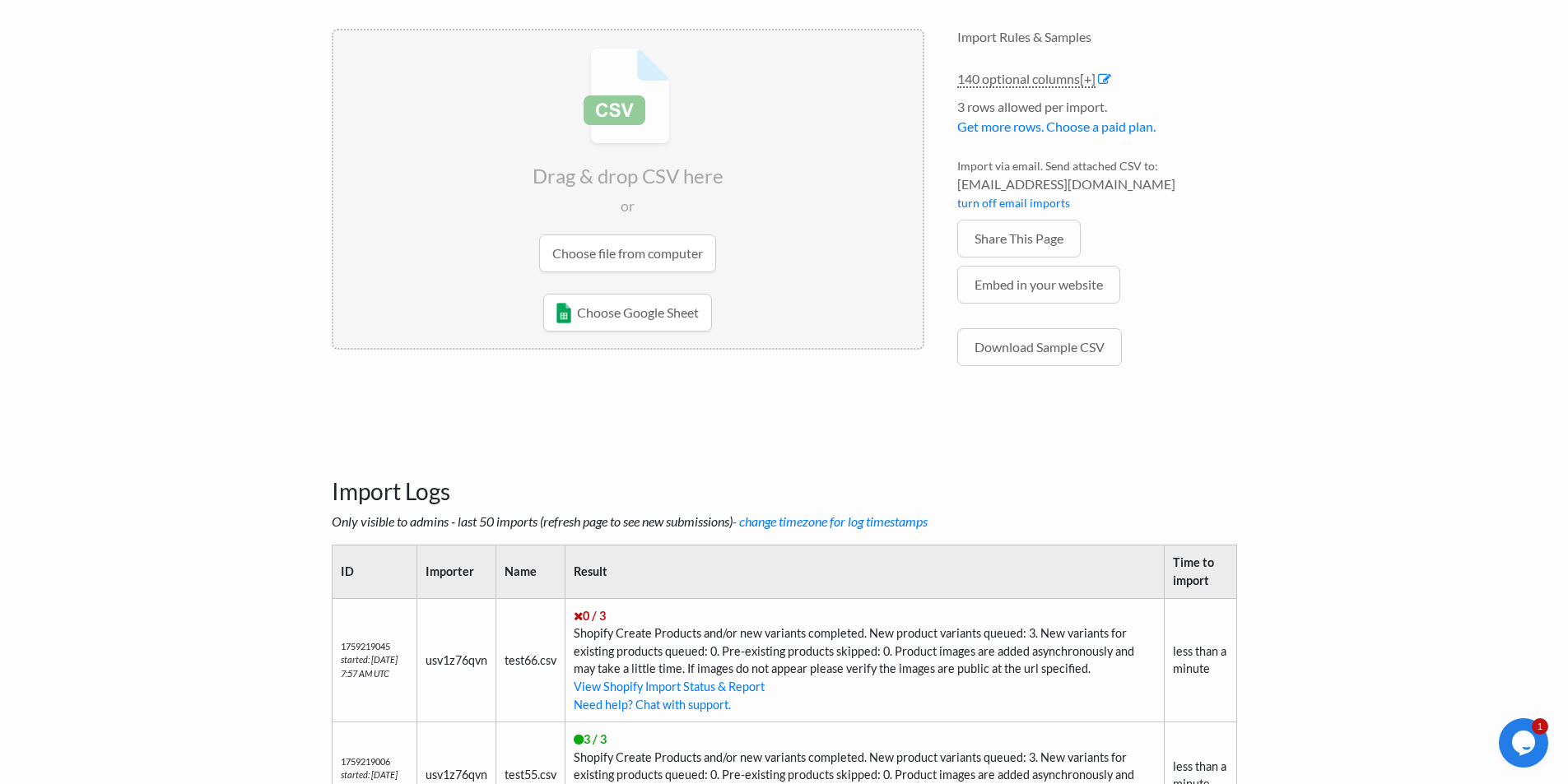
click at [599, 249] on input "file" at bounding box center [627, 160] width 589 height 259
click at [666, 268] on input "file" at bounding box center [627, 160] width 589 height 259
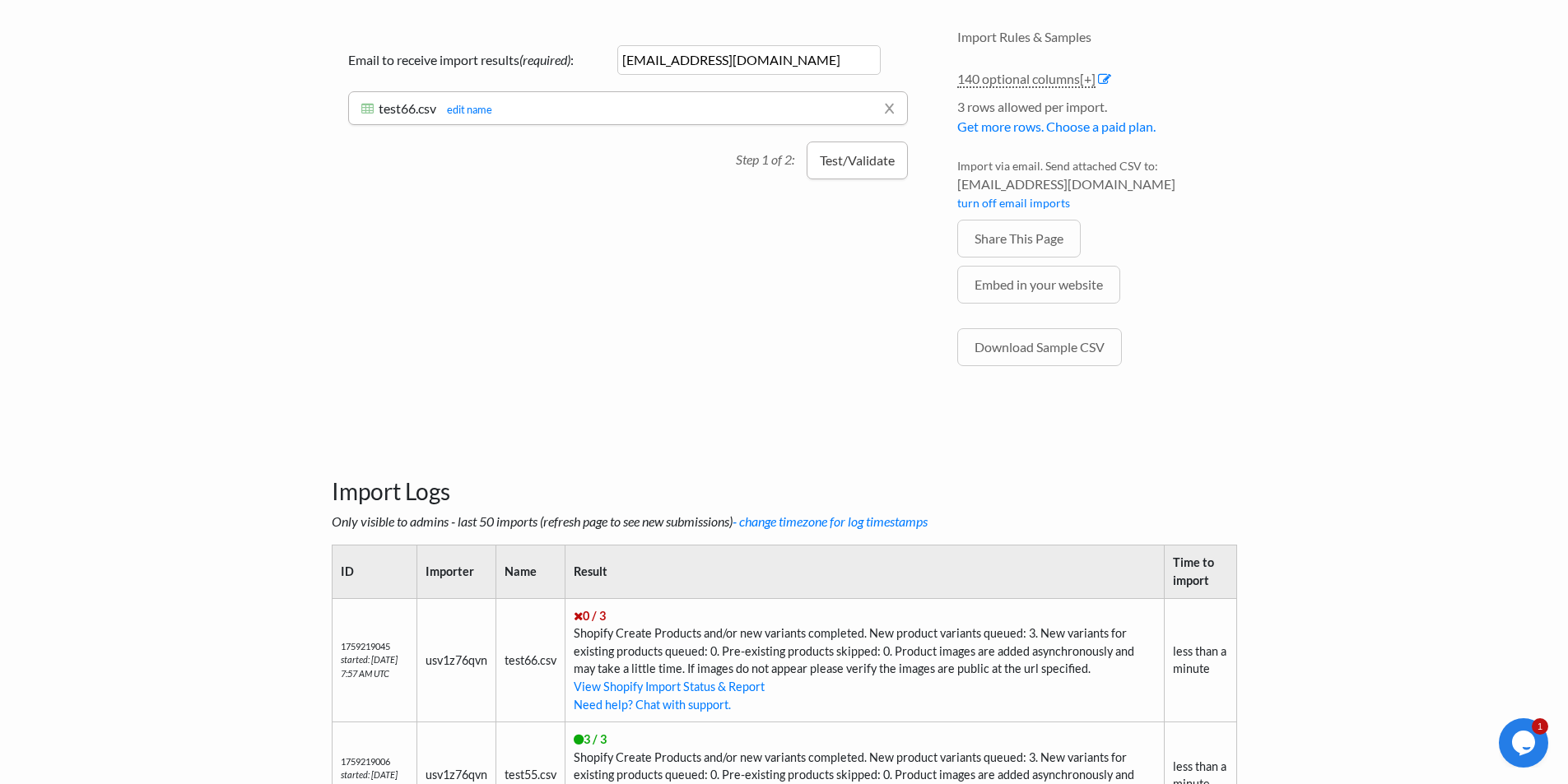
click at [837, 157] on button "Test/Validate" at bounding box center [857, 161] width 101 height 38
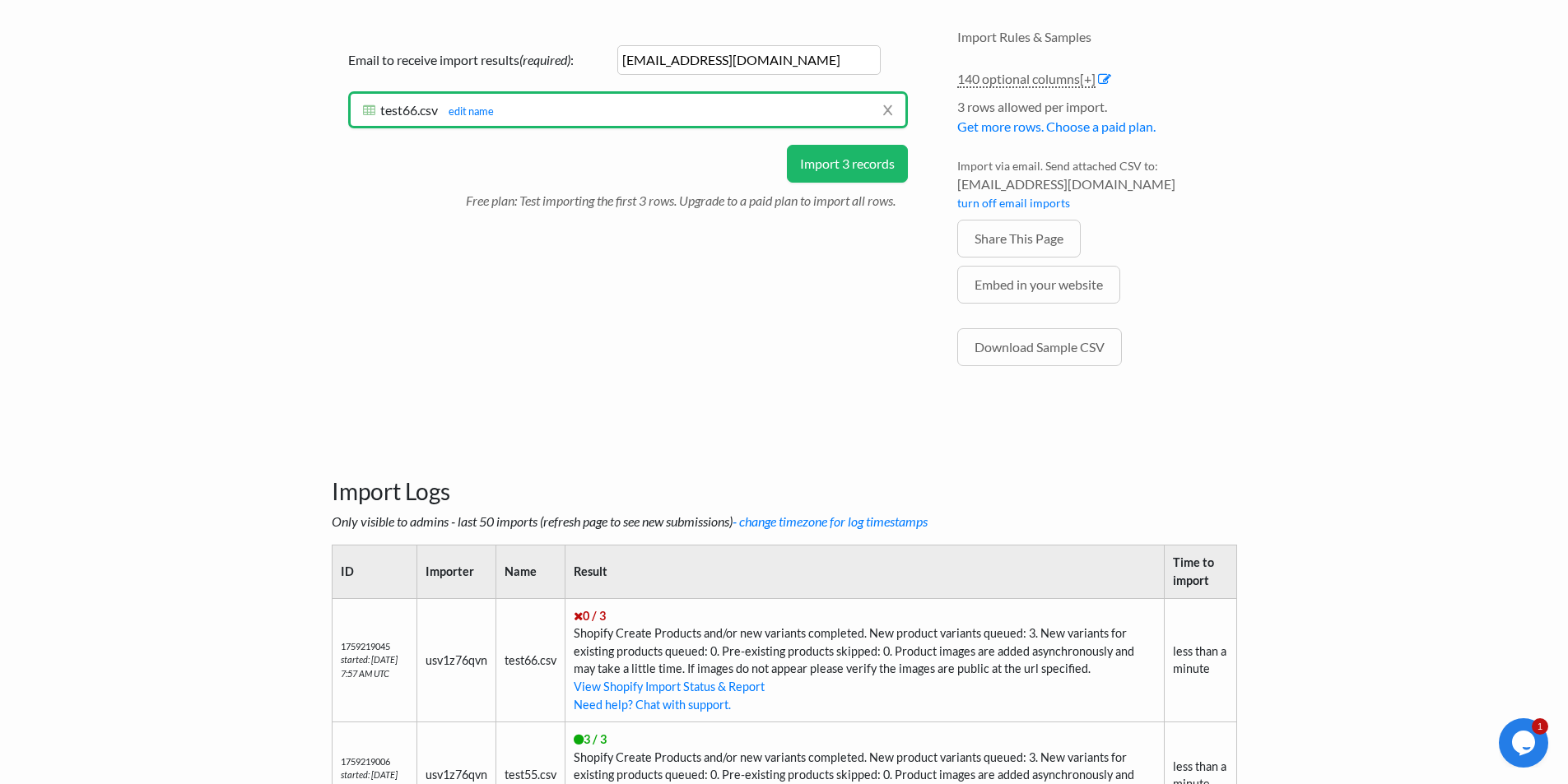
click at [842, 174] on button "Import 3 records" at bounding box center [847, 164] width 121 height 38
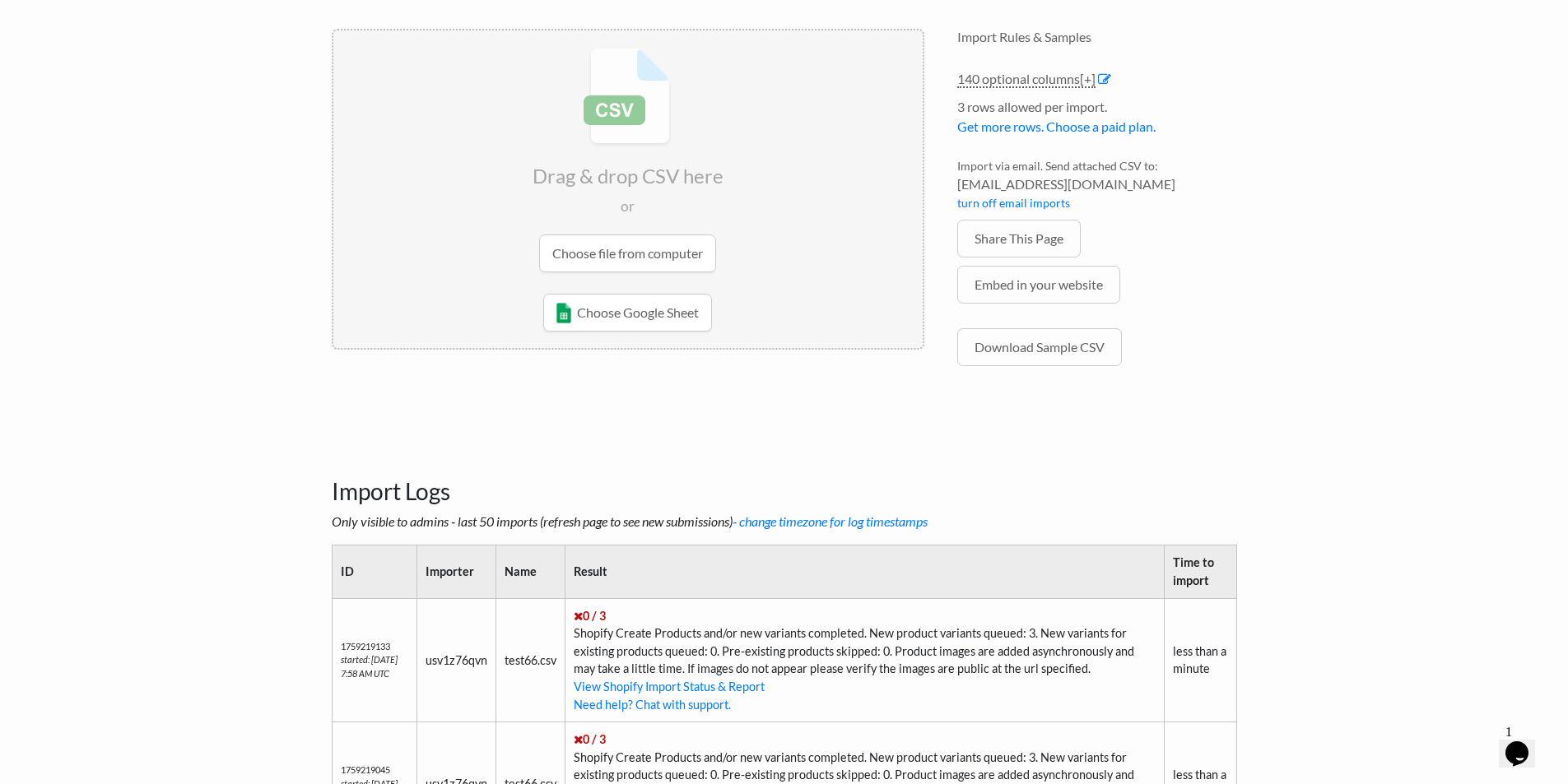
scroll to position [383, 0]
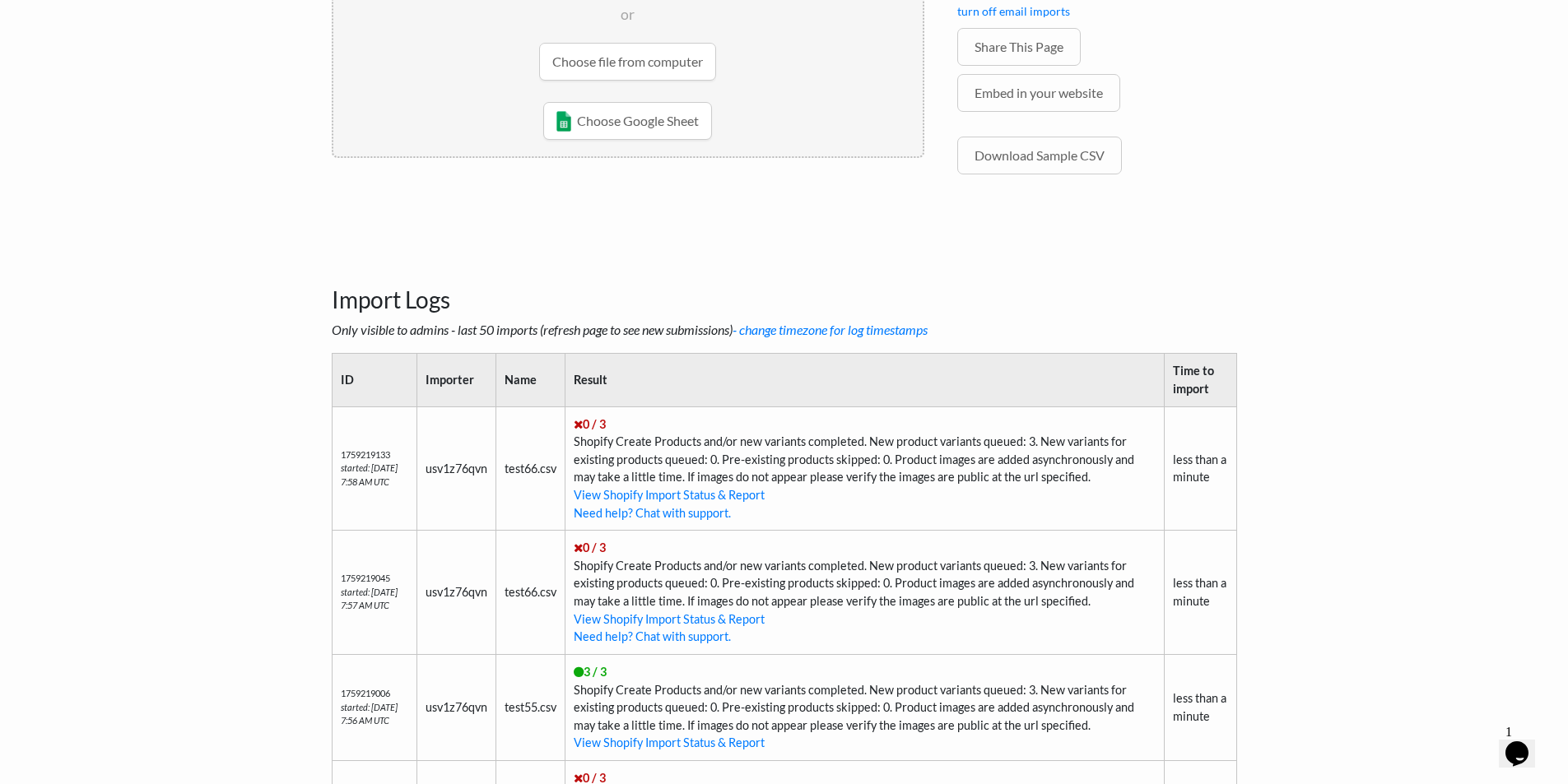
click at [905, 443] on td "0 / 3 Shopify Create Products and/or new variants completed. New product varian…" at bounding box center [865, 468] width 599 height 125
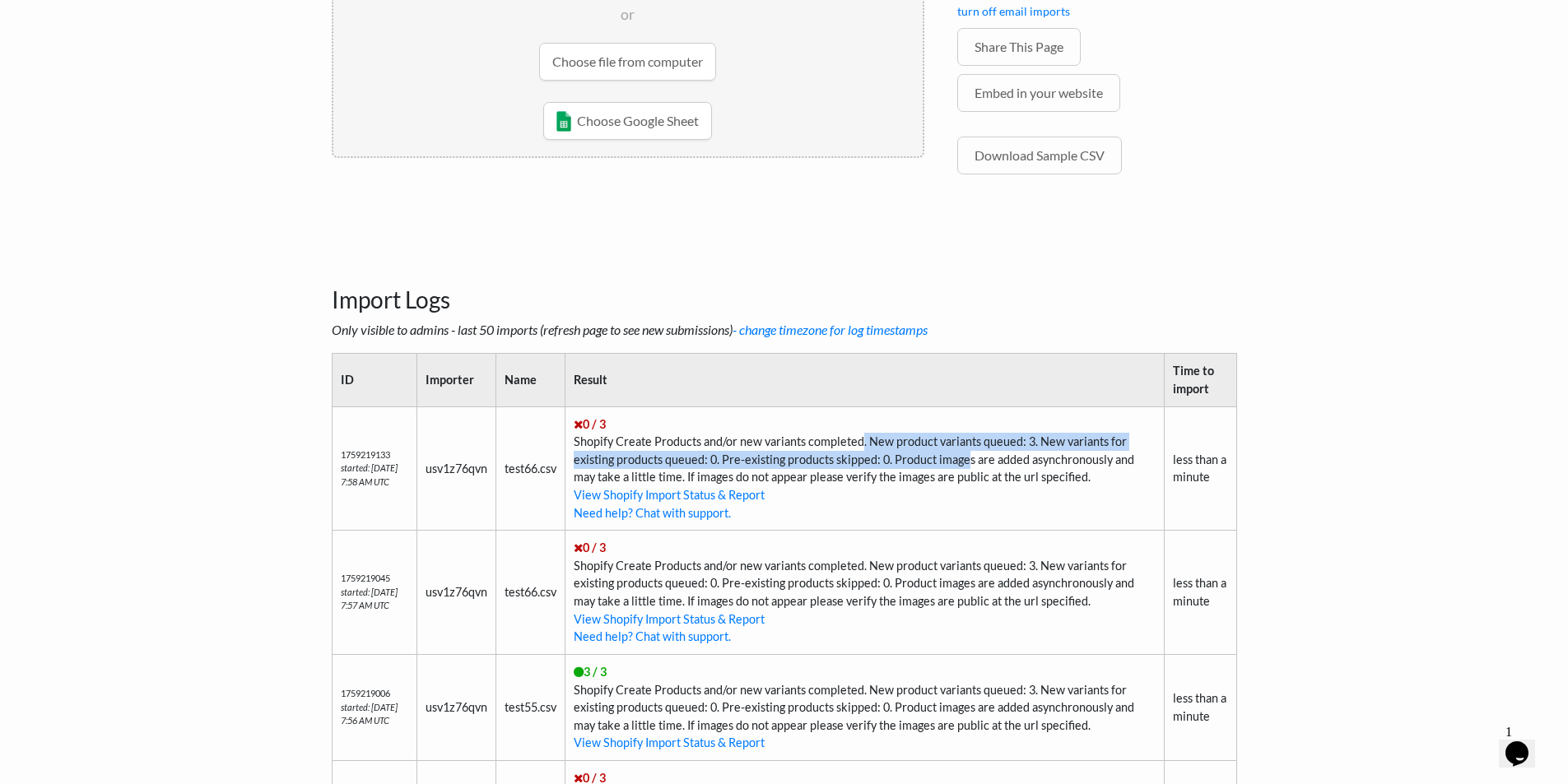
drag, startPoint x: 865, startPoint y: 441, endPoint x: 971, endPoint y: 453, distance: 106.7
click at [971, 453] on td "0 / 3 Shopify Create Products and/or new variants completed. New product varian…" at bounding box center [865, 468] width 599 height 125
drag, startPoint x: 618, startPoint y: 464, endPoint x: 711, endPoint y: 458, distance: 93.2
click at [711, 458] on td "0 / 3 Shopify Create Products and/or new variants completed. New product varian…" at bounding box center [865, 468] width 599 height 125
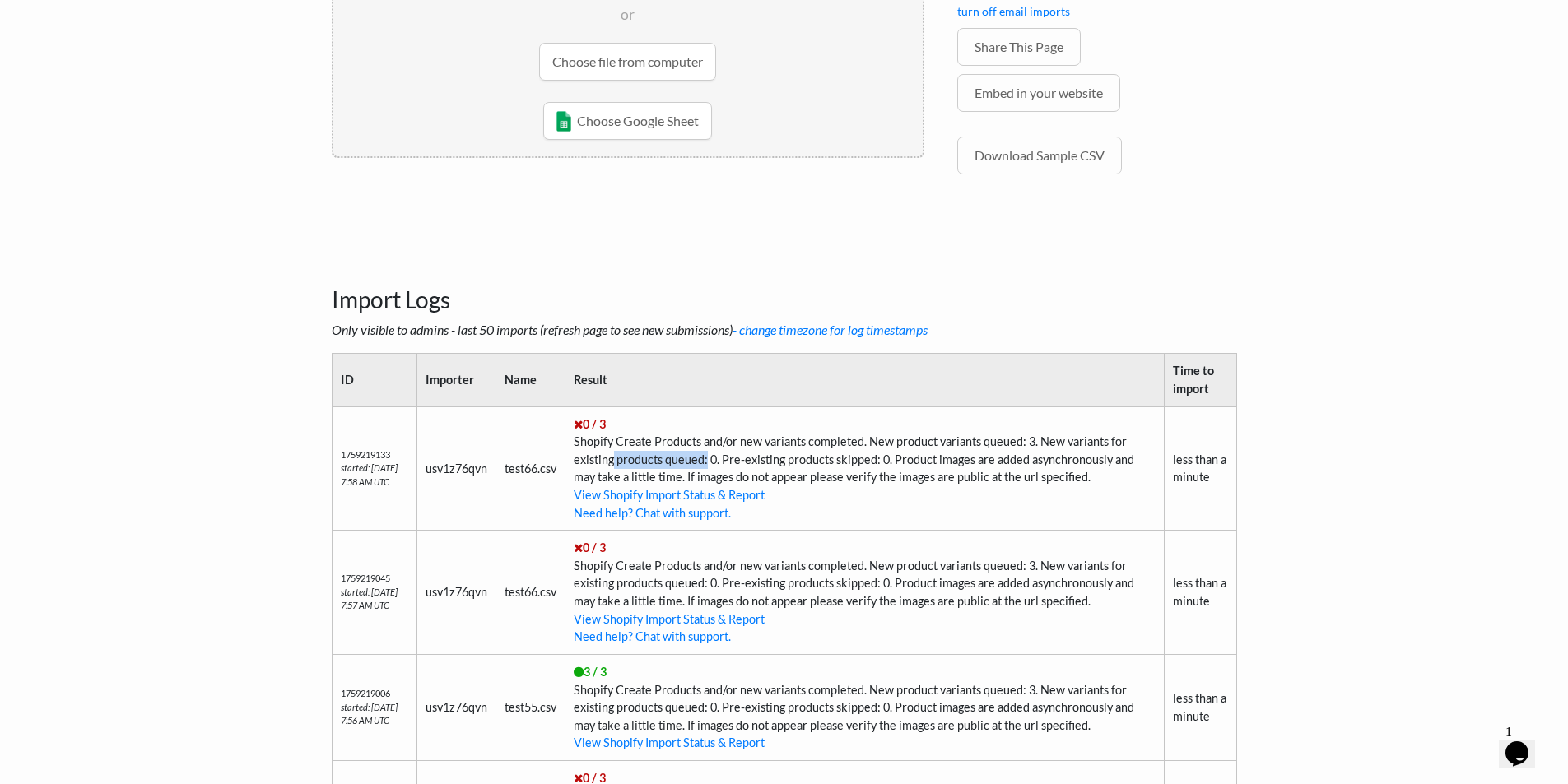
click at [711, 458] on td "0 / 3 Shopify Create Products and/or new variants completed. New product varian…" at bounding box center [865, 468] width 599 height 125
drag, startPoint x: 716, startPoint y: 457, endPoint x: 888, endPoint y: 457, distance: 172.0
click at [888, 457] on td "0 / 3 Shopify Create Products and/or new variants completed. New product varian…" at bounding box center [865, 468] width 599 height 125
click at [908, 460] on td "0 / 3 Shopify Create Products and/or new variants completed. New product varian…" at bounding box center [865, 468] width 599 height 125
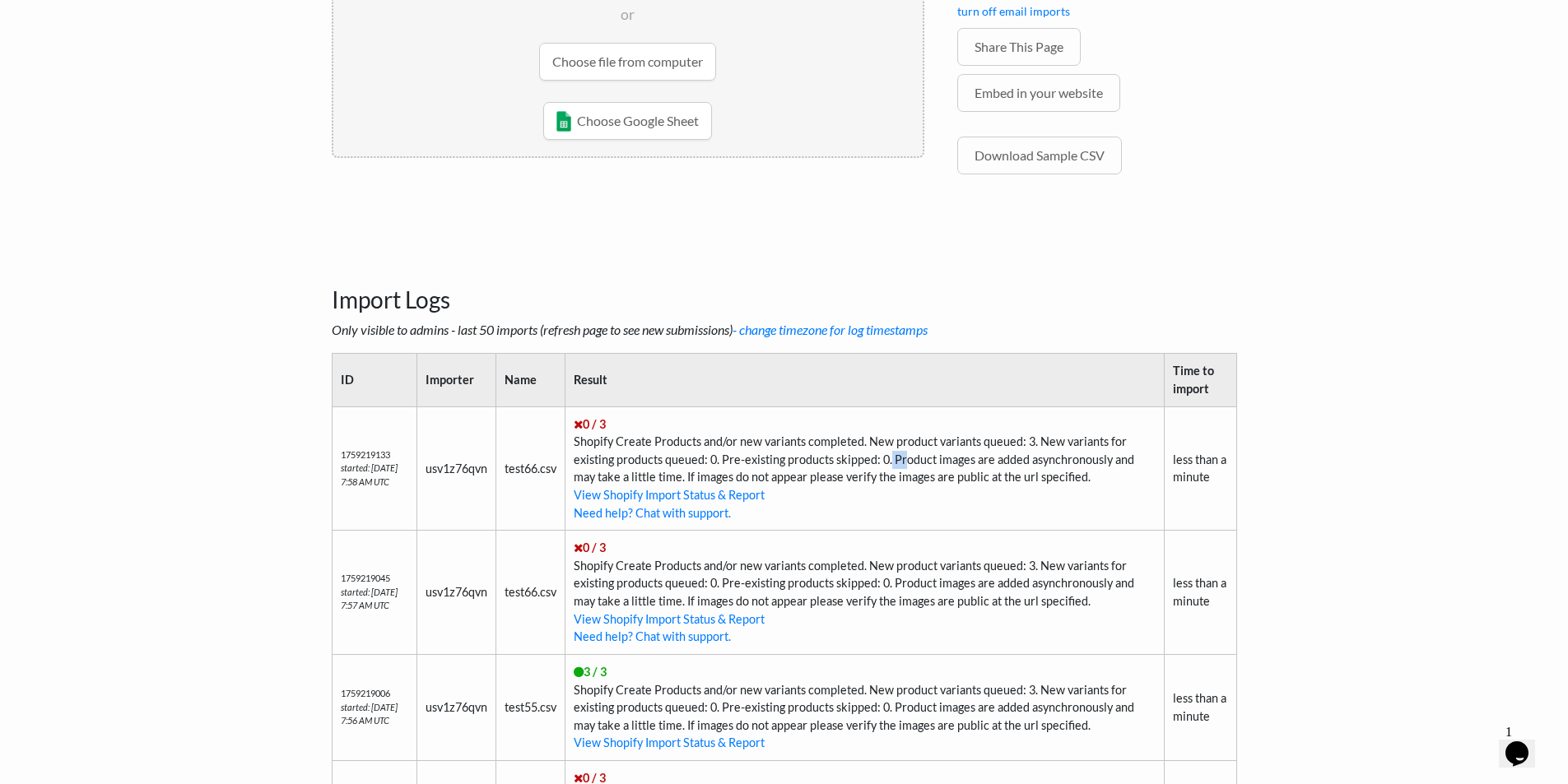
click at [908, 460] on td "0 / 3 Shopify Create Products and/or new variants completed. New product varian…" at bounding box center [865, 468] width 599 height 125
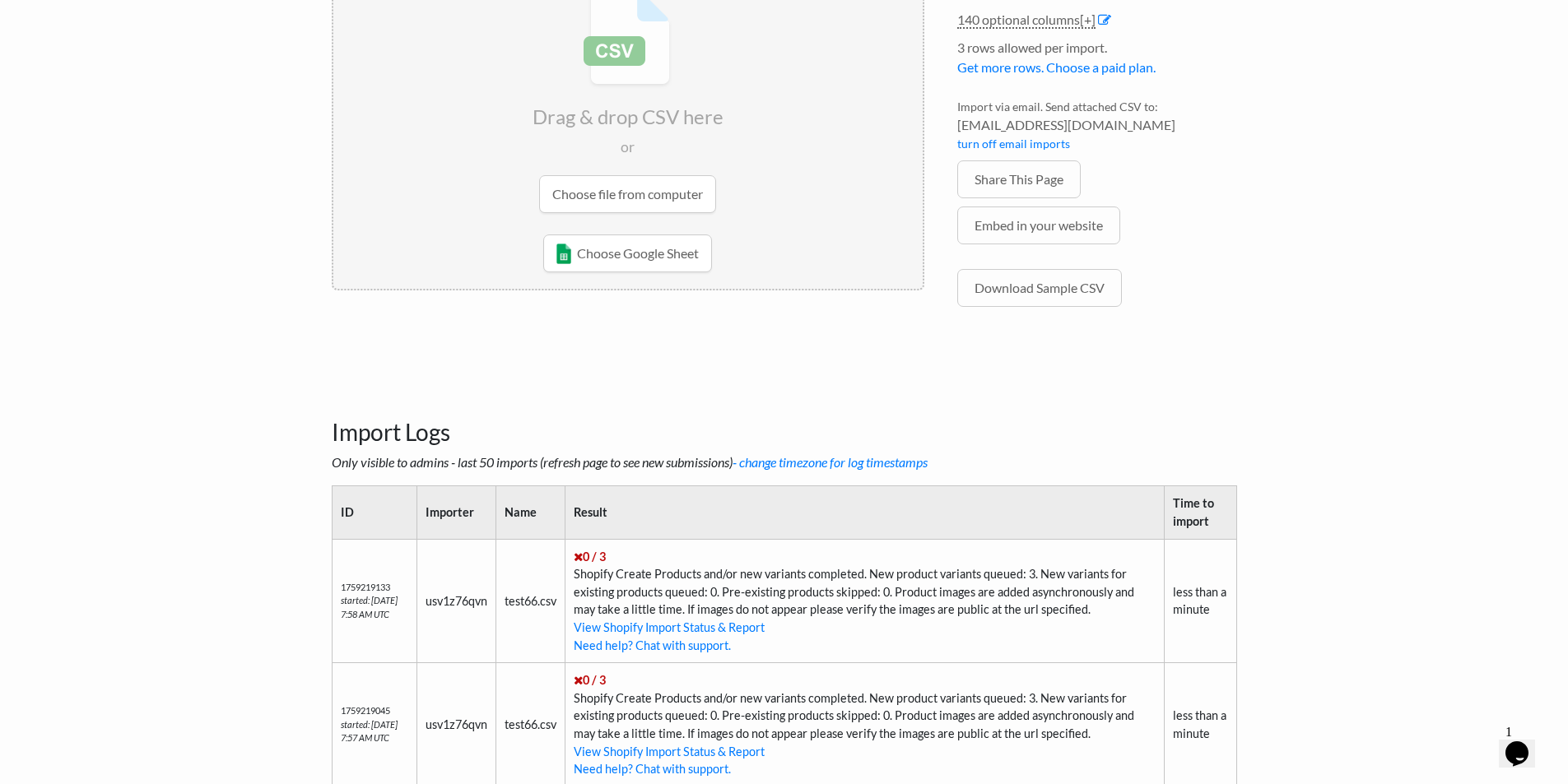
scroll to position [192, 0]
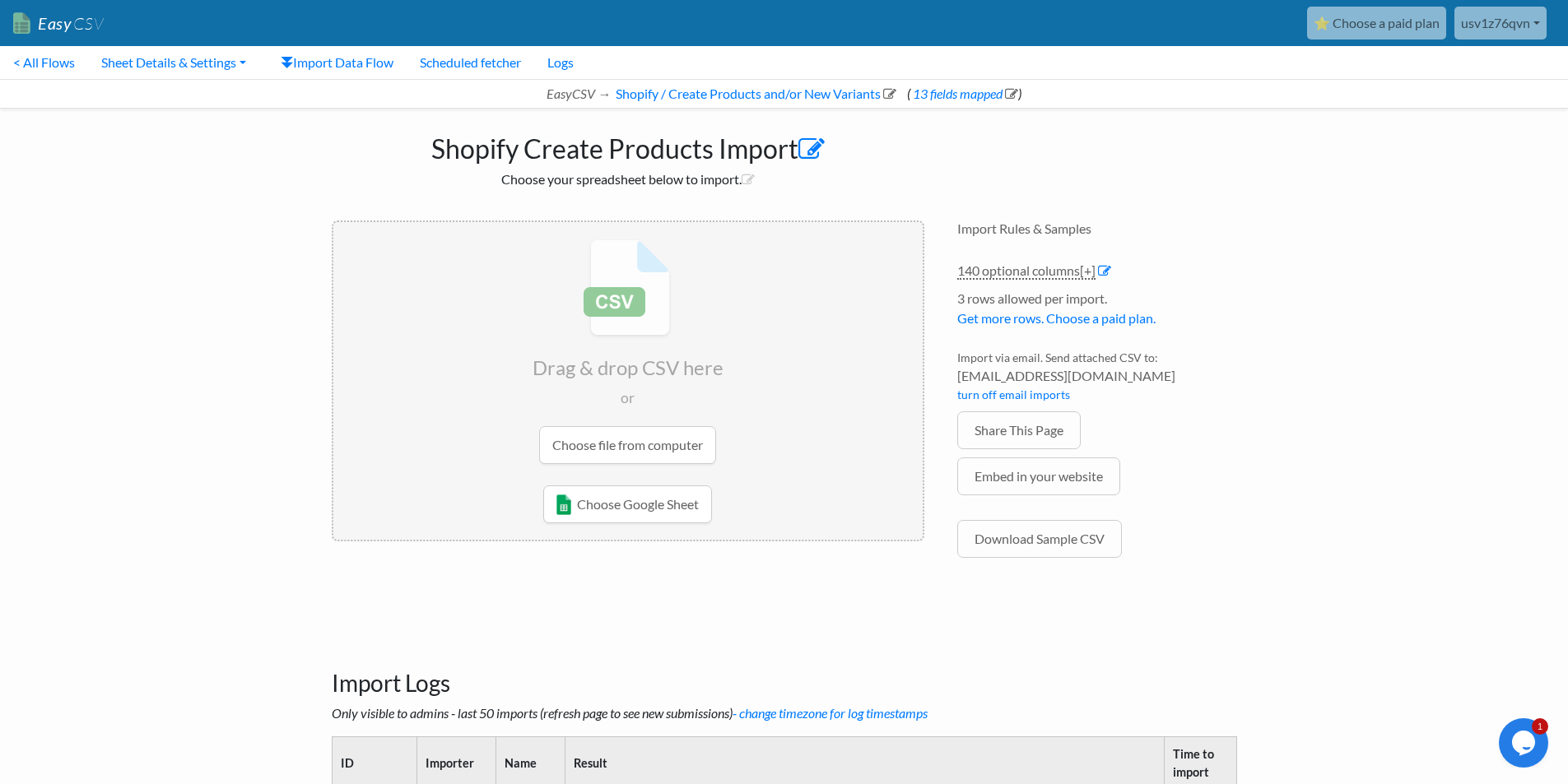
scroll to position [630, 0]
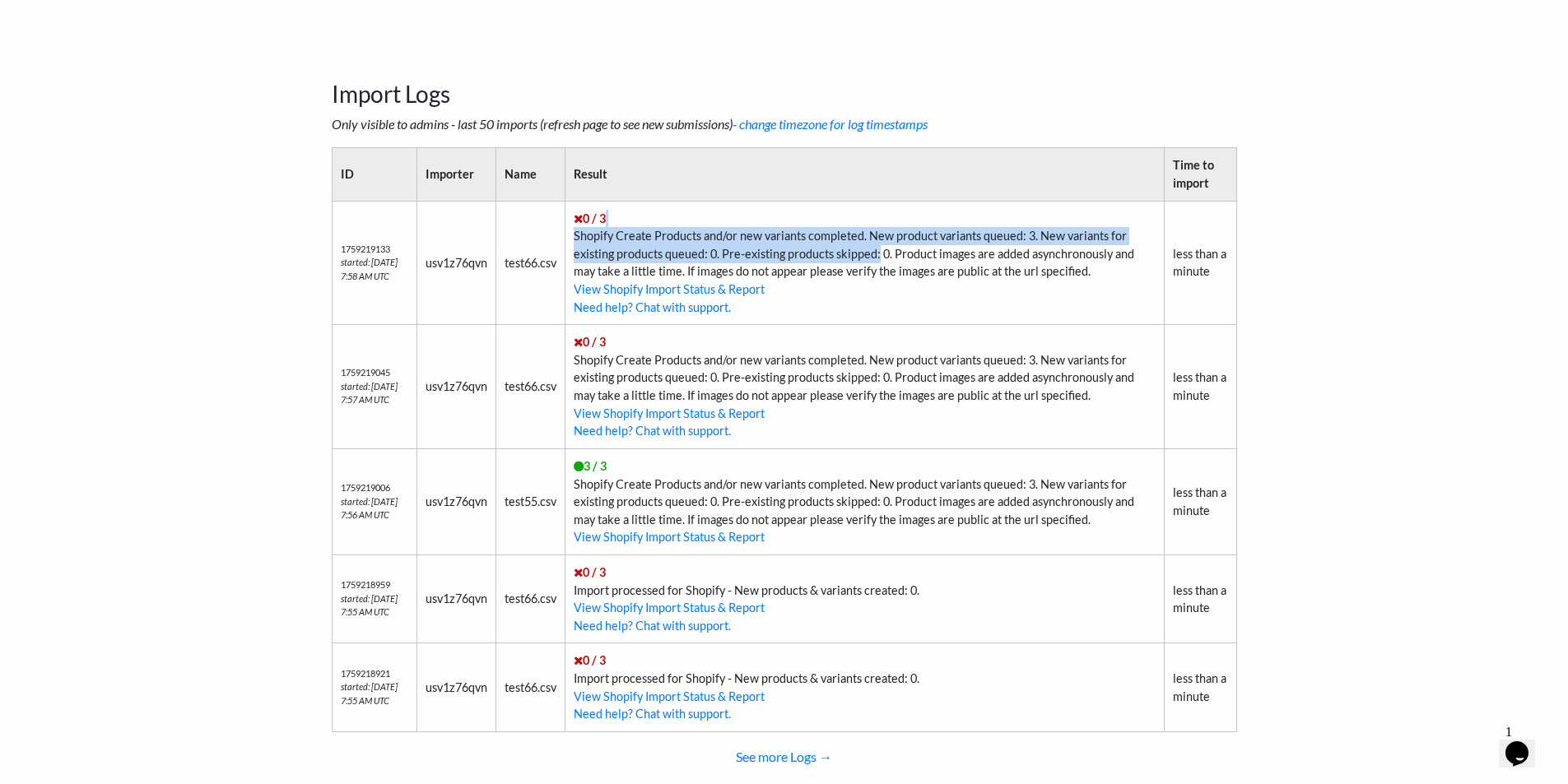
drag, startPoint x: 881, startPoint y: 257, endPoint x: 626, endPoint y: 221, distance: 257.5
click at [626, 221] on td "0 / 3 Shopify Create Products and/or new variants completed. New product varian…" at bounding box center [865, 263] width 599 height 125
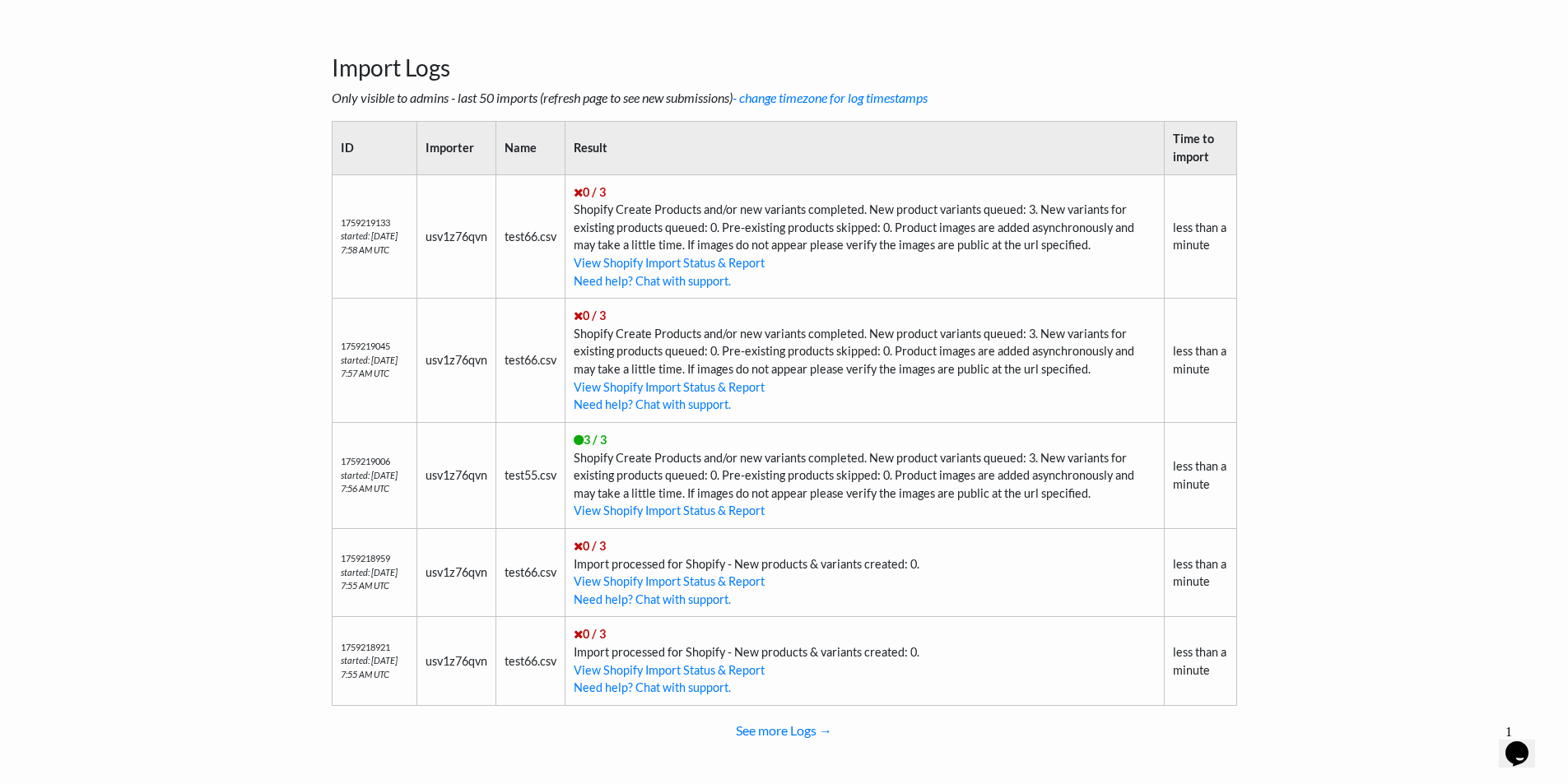
scroll to position [630, 0]
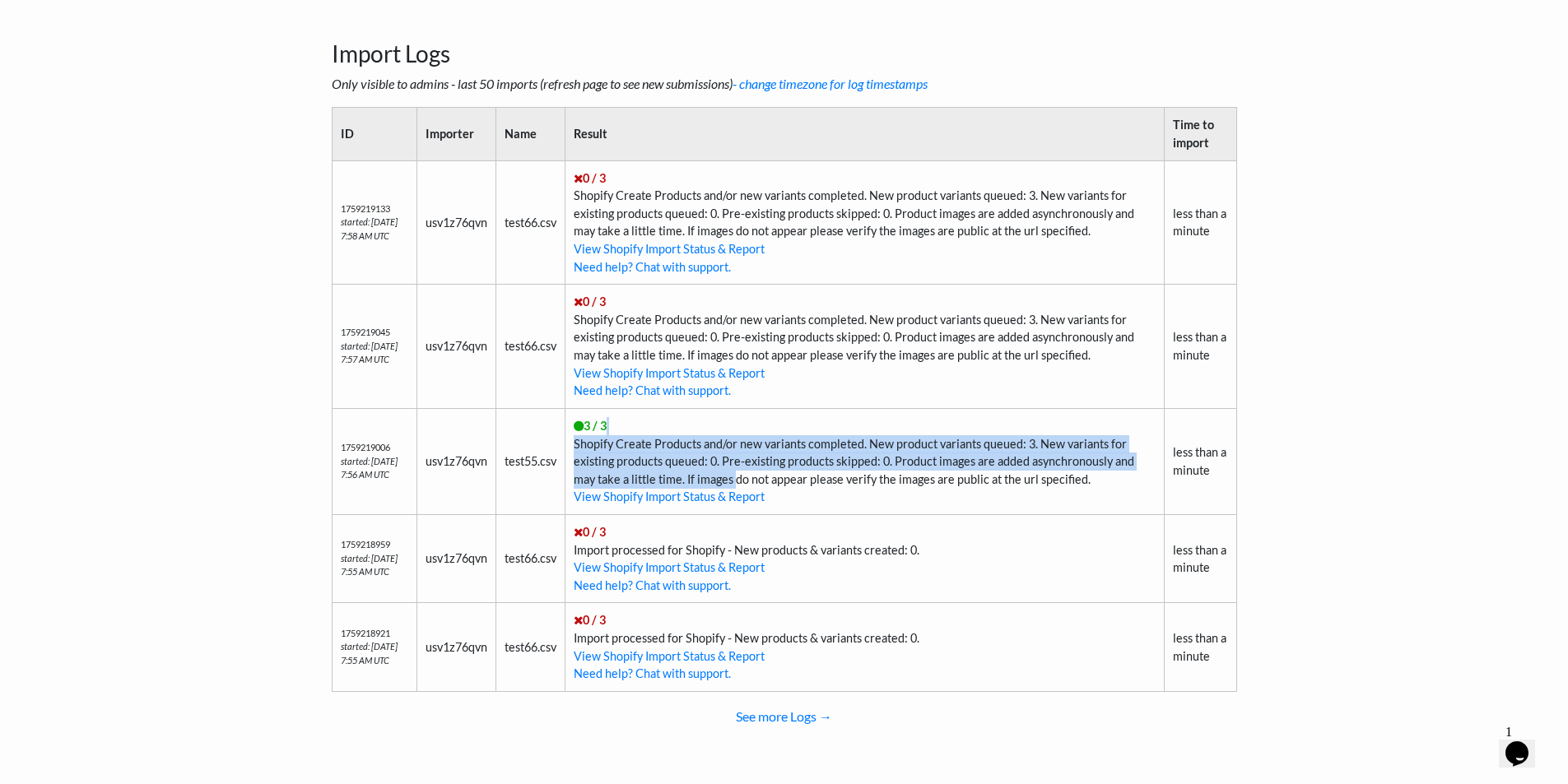
drag, startPoint x: 618, startPoint y: 424, endPoint x: 787, endPoint y: 488, distance: 180.7
click at [787, 488] on td "3 / 3 Shopify Create Products and/or new variants completed. New product varian…" at bounding box center [865, 461] width 599 height 107
click at [788, 488] on td "3 / 3 Shopify Create Products and/or new variants completed. New product varian…" at bounding box center [865, 461] width 599 height 107
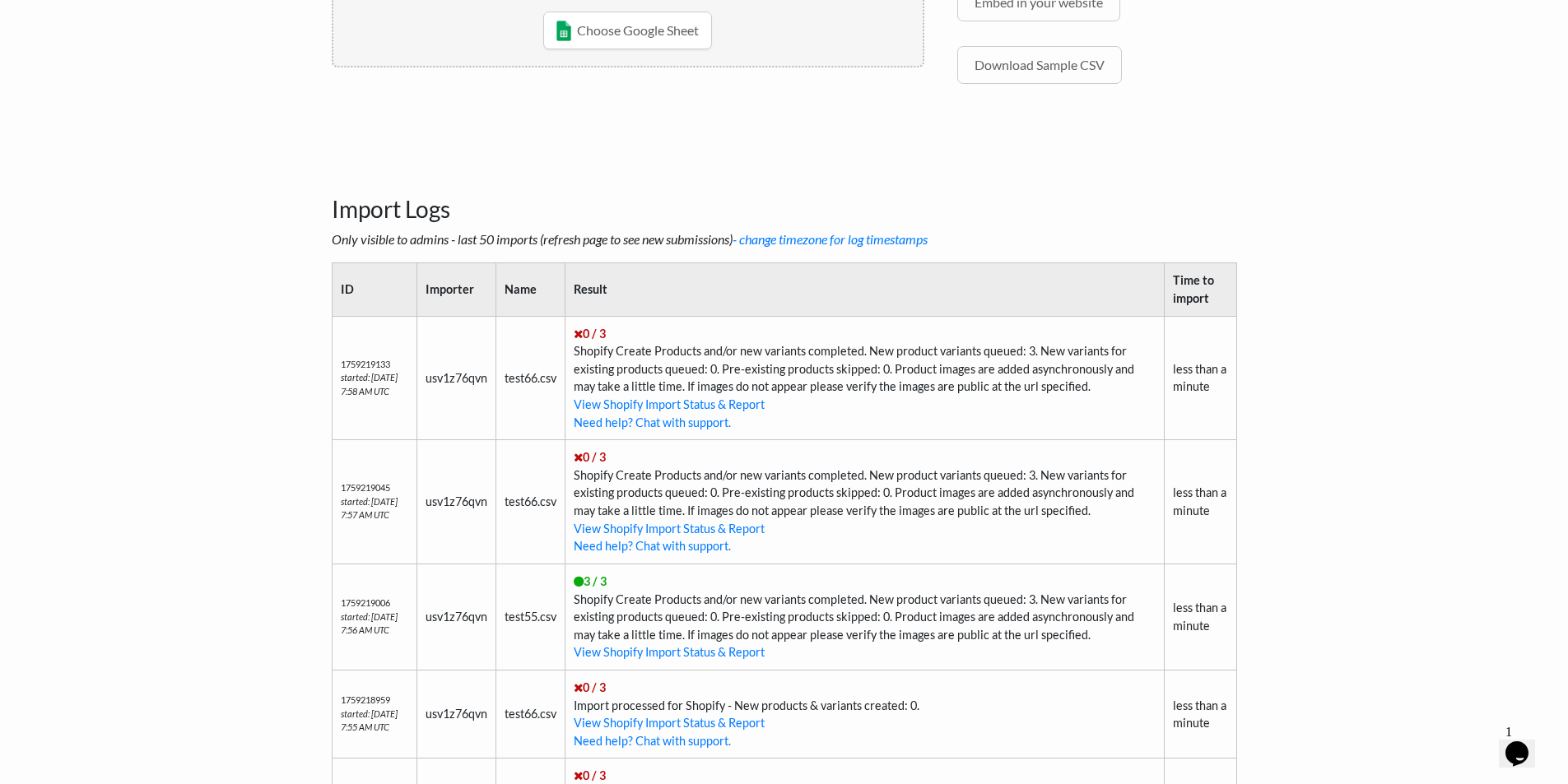
scroll to position [438, 0]
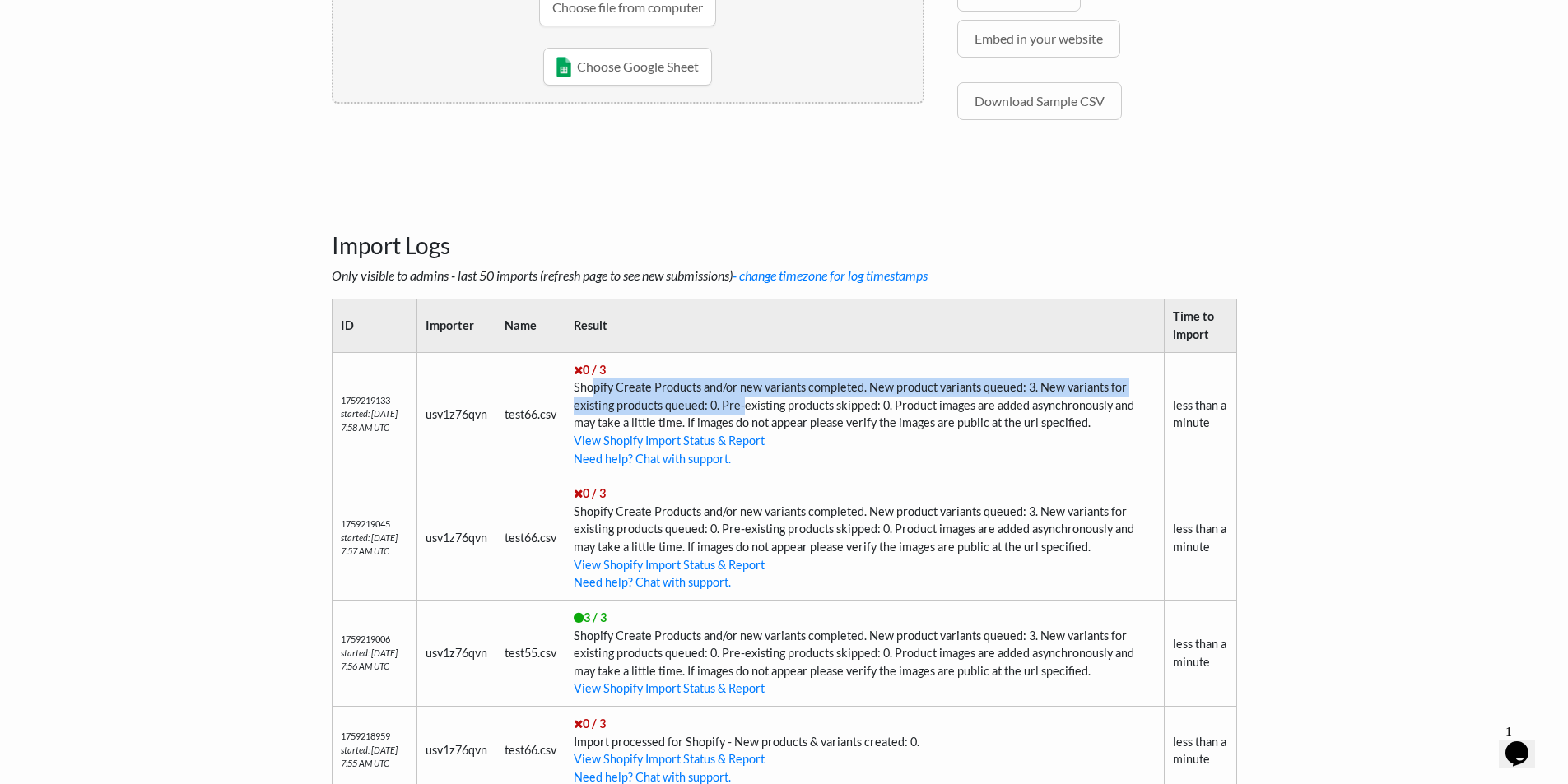
drag, startPoint x: 598, startPoint y: 388, endPoint x: 752, endPoint y: 397, distance: 154.3
click at [752, 397] on td "0 / 3 Shopify Create Products and/or new variants completed. New product varian…" at bounding box center [865, 414] width 599 height 125
